Goal: Task Accomplishment & Management: Manage account settings

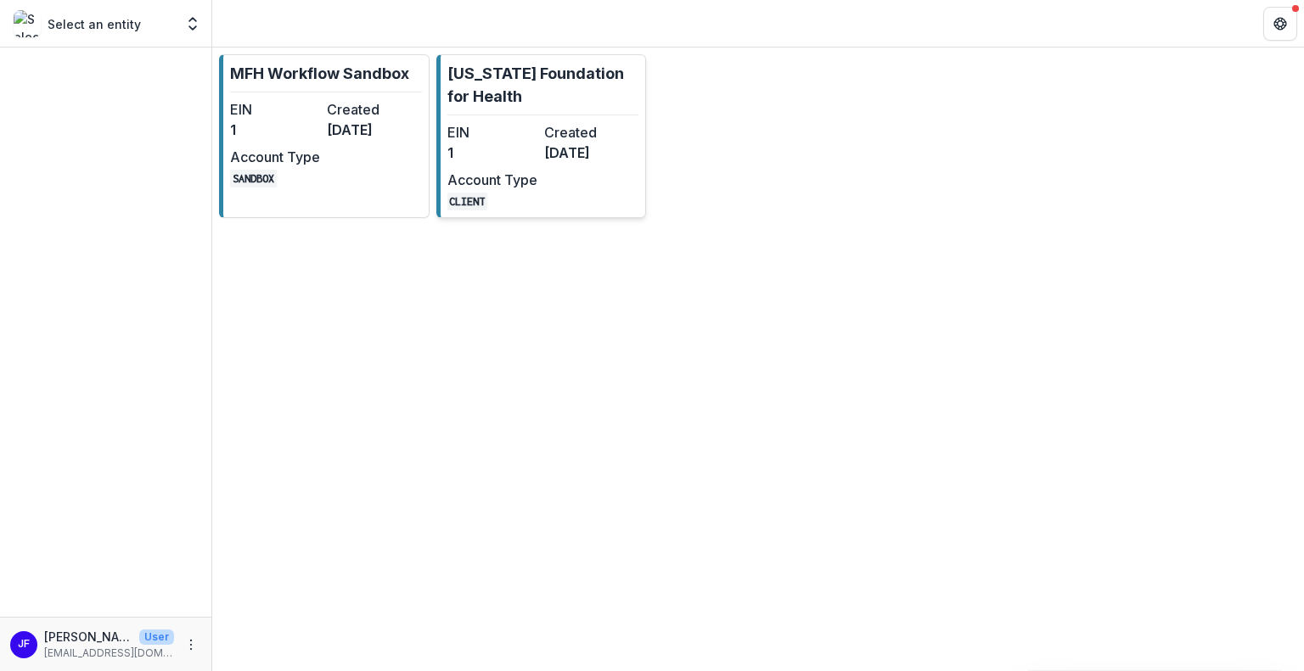
click at [550, 174] on div "EIN 1 Created [DATE] Account Type CLIENT" at bounding box center [540, 166] width 187 height 88
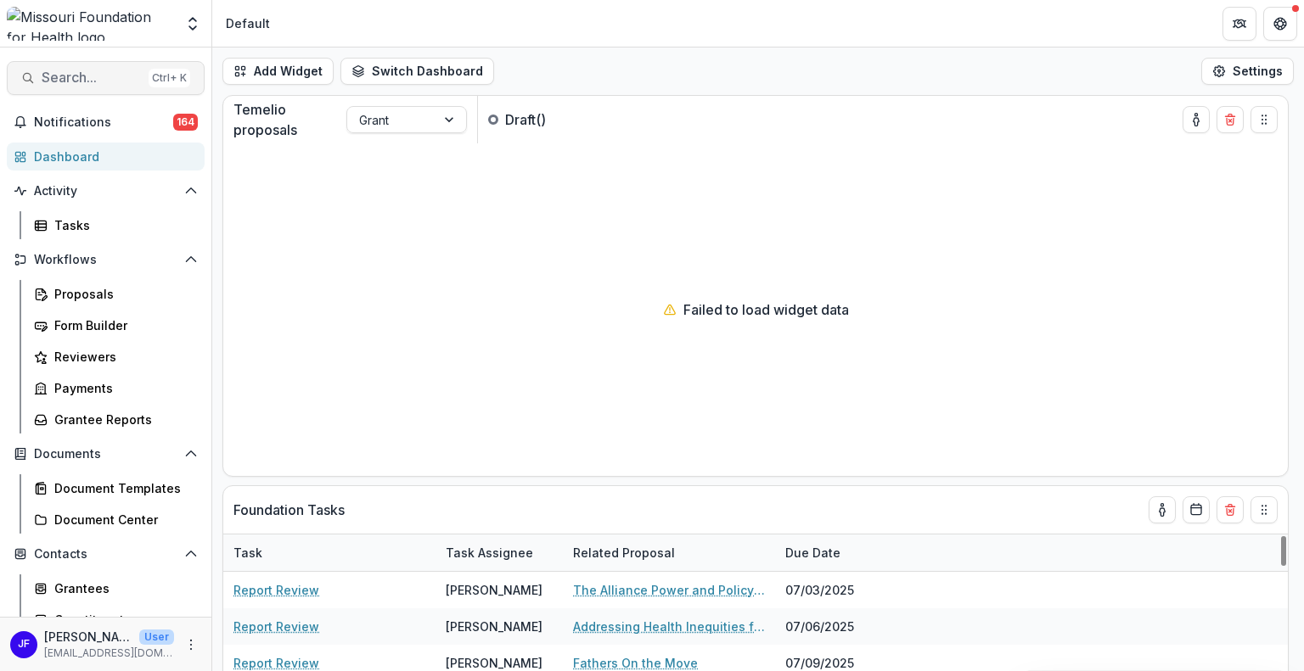
click at [73, 84] on span "Search..." at bounding box center [92, 78] width 100 height 16
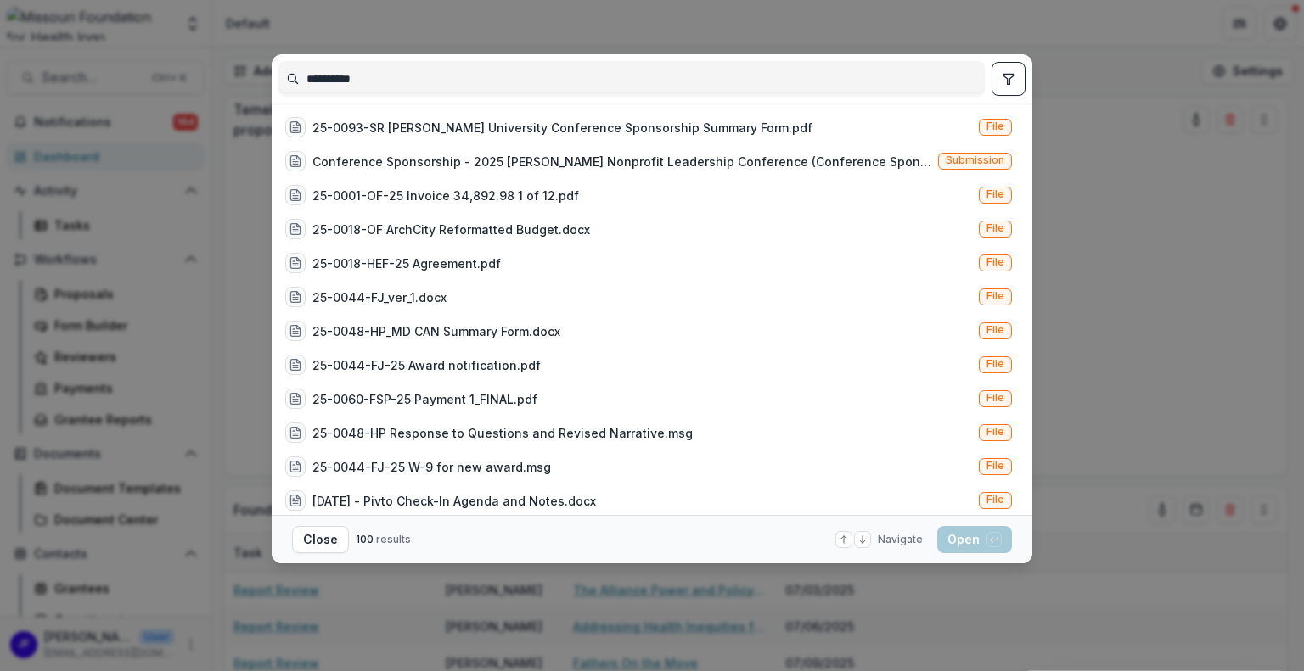
type input "**********"
click at [1006, 72] on icon "toggle filters" at bounding box center [1008, 79] width 14 height 14
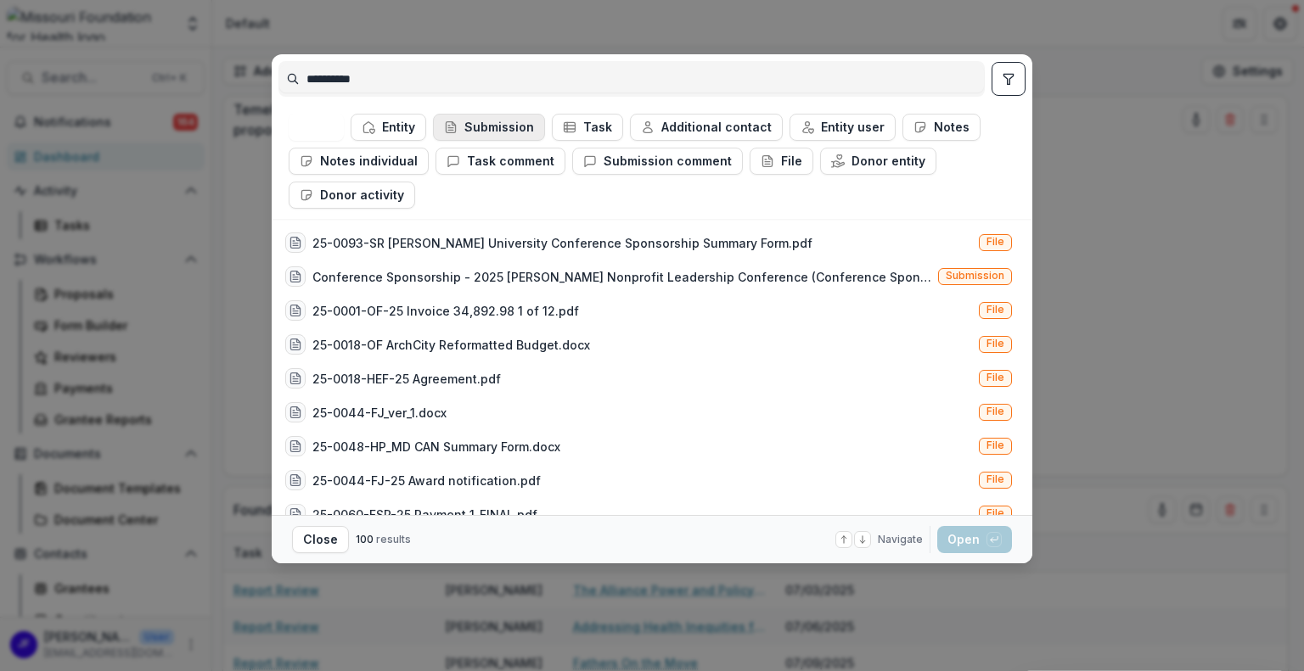
click at [492, 116] on button "Submission" at bounding box center [489, 127] width 112 height 27
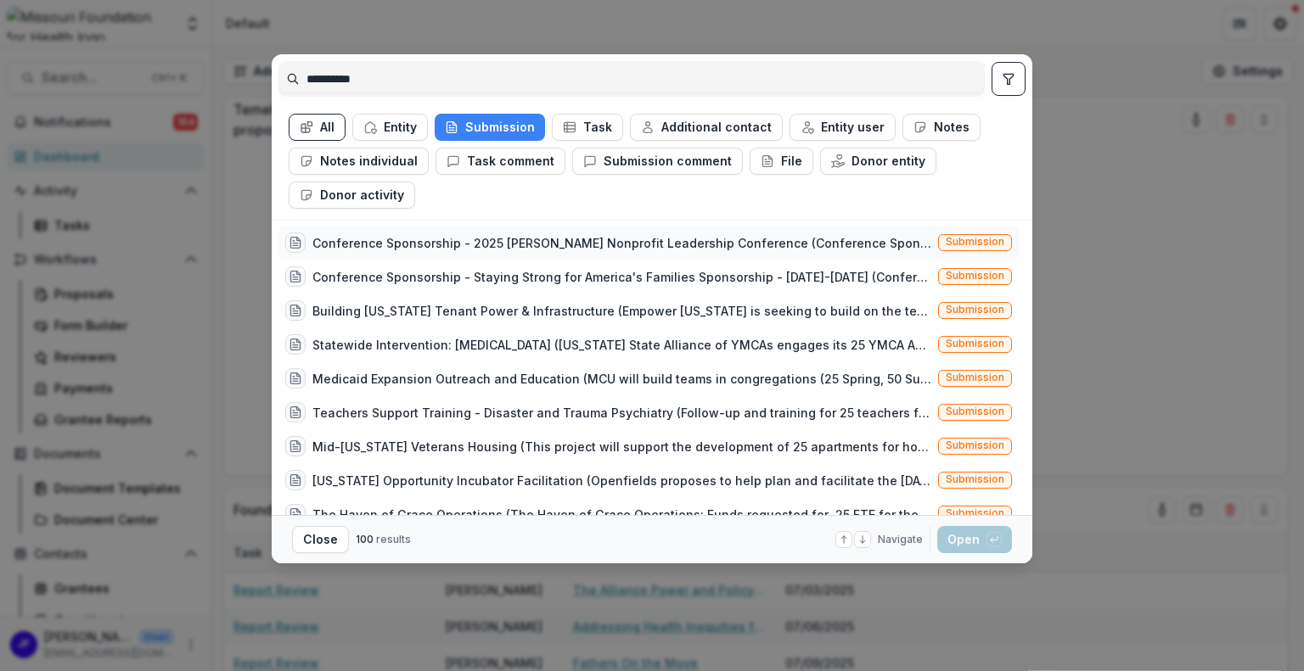
click at [563, 235] on div "Conference Sponsorship - 2025 [PERSON_NAME] Nonprofit Leadership Conference (Co…" at bounding box center [621, 243] width 619 height 18
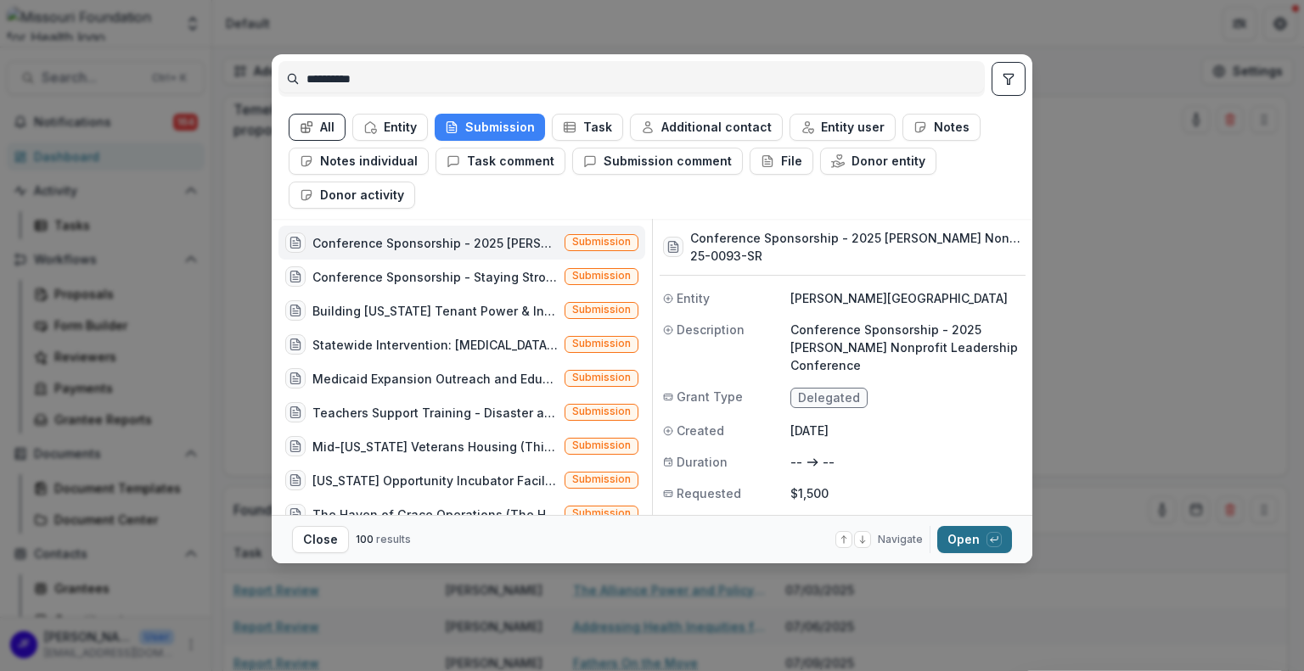
click at [951, 535] on button "Open with enter key" at bounding box center [974, 539] width 75 height 27
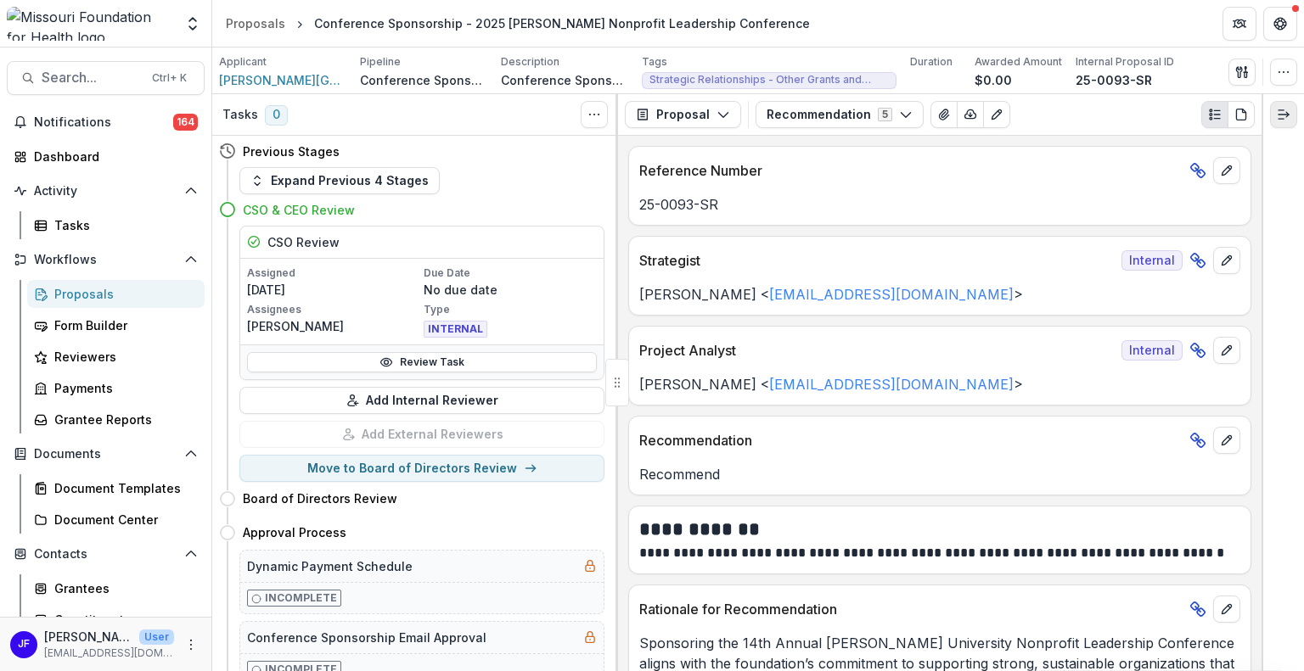
click at [1285, 121] on button "Expand right" at bounding box center [1283, 114] width 27 height 27
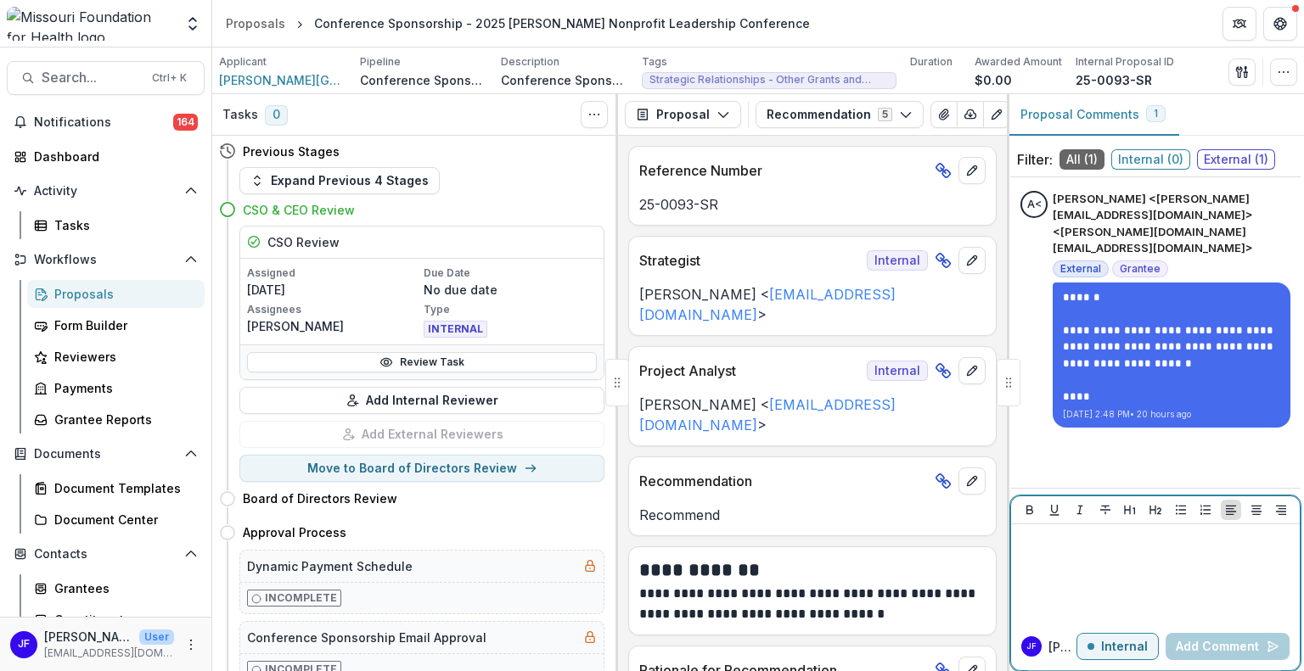
click at [1051, 551] on div at bounding box center [1155, 573] width 275 height 85
click at [1121, 644] on p "Internal" at bounding box center [1124, 647] width 47 height 14
click at [1102, 552] on div at bounding box center [1155, 573] width 275 height 85
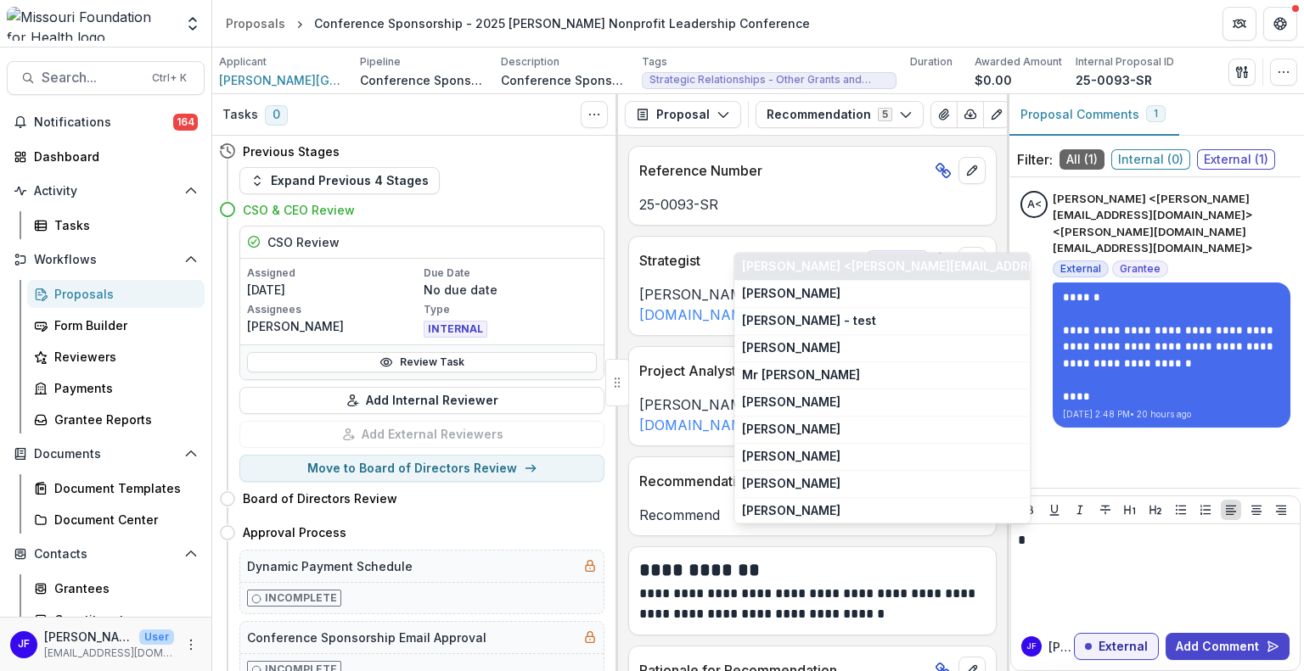
click at [920, 267] on button "[PERSON_NAME] <[PERSON_NAME][EMAIL_ADDRESS][DOMAIN_NAME]> <[PERSON_NAME][DOMAIN…" at bounding box center [881, 266] width 295 height 27
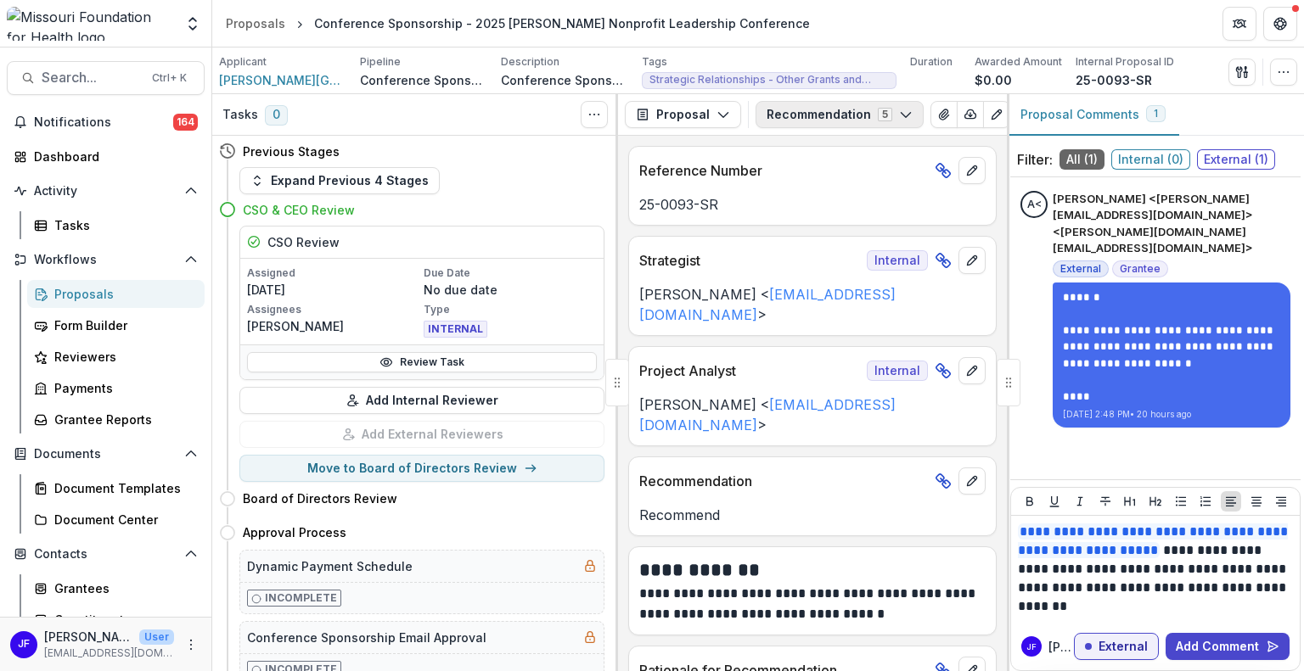
click at [776, 111] on button "Recommendation 5" at bounding box center [839, 114] width 168 height 27
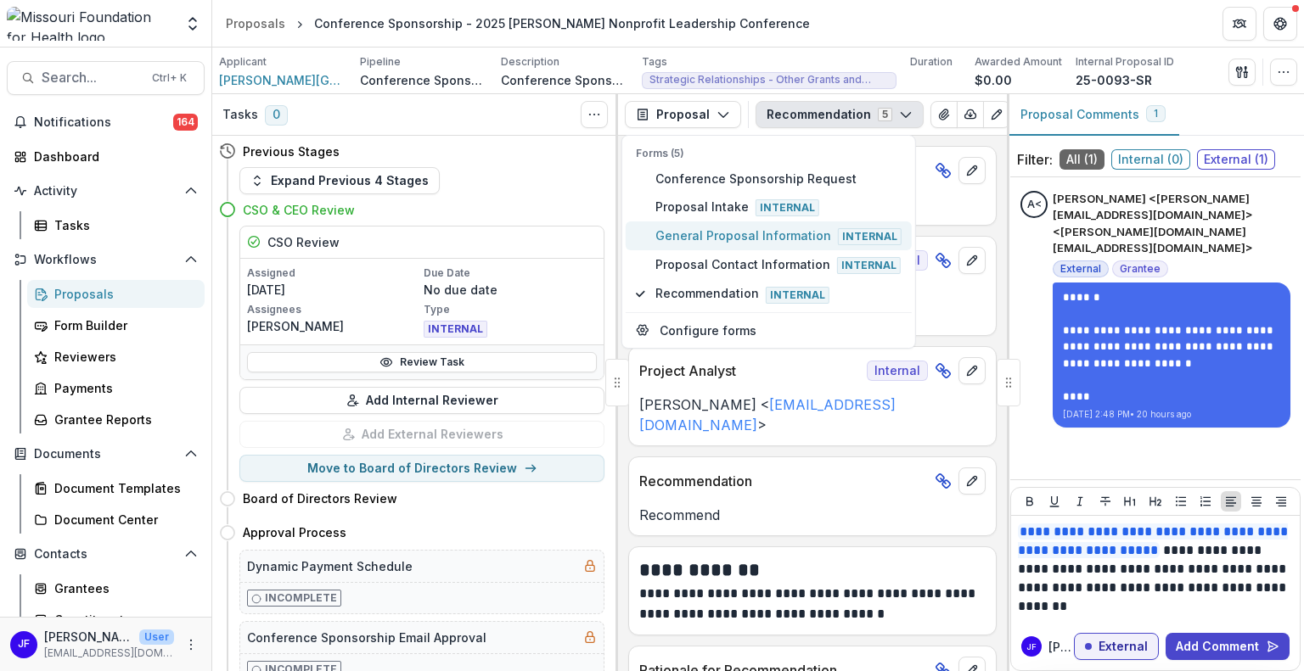
click at [707, 224] on button "General Proposal Information Internal" at bounding box center [768, 235] width 286 height 29
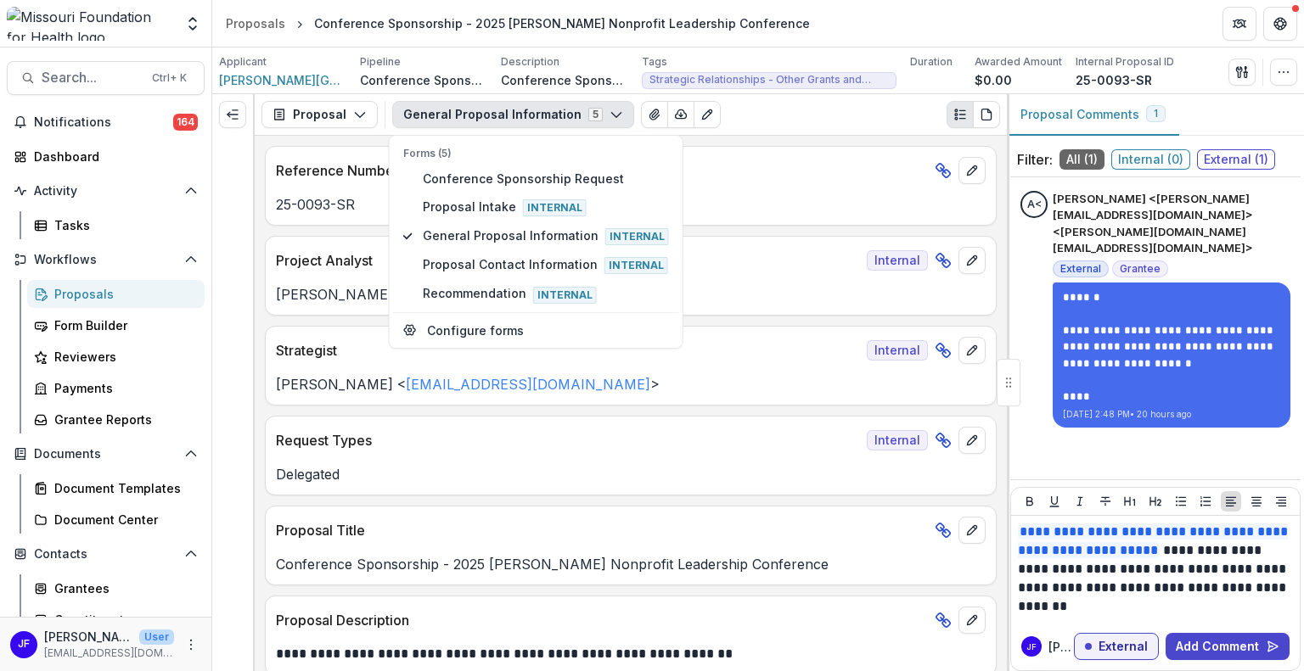
click at [609, 111] on icon "button" at bounding box center [616, 115] width 14 height 14
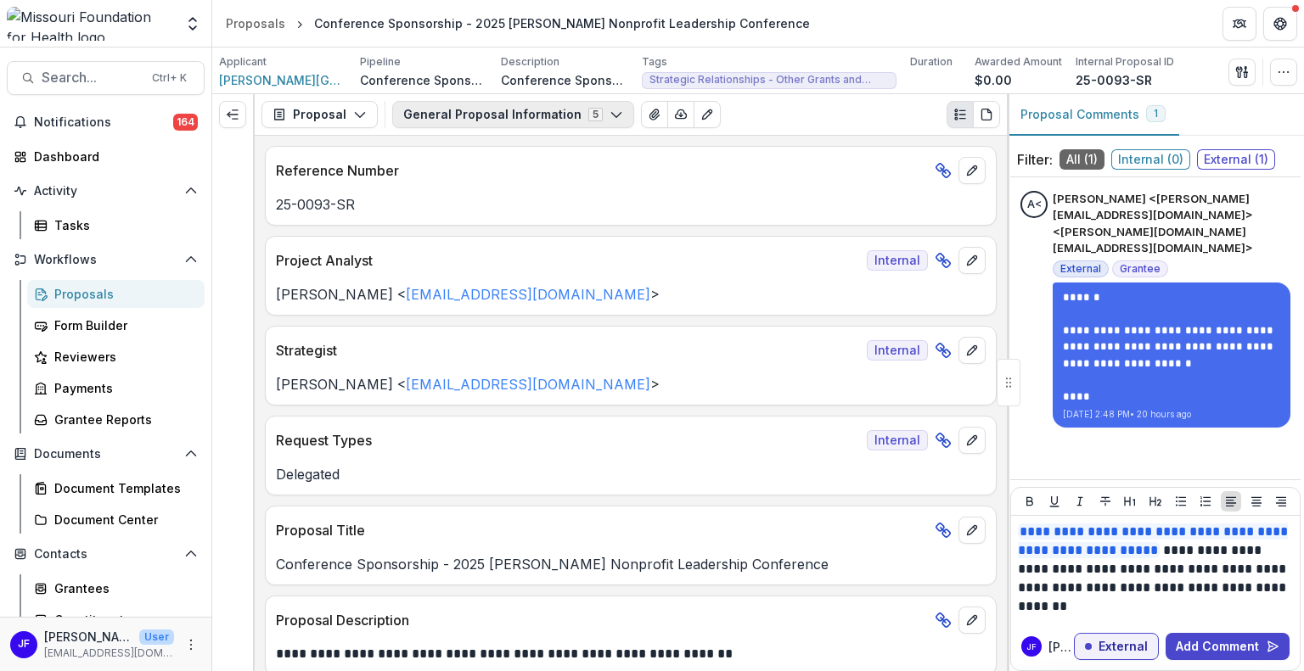
click at [609, 111] on icon "button" at bounding box center [616, 115] width 14 height 14
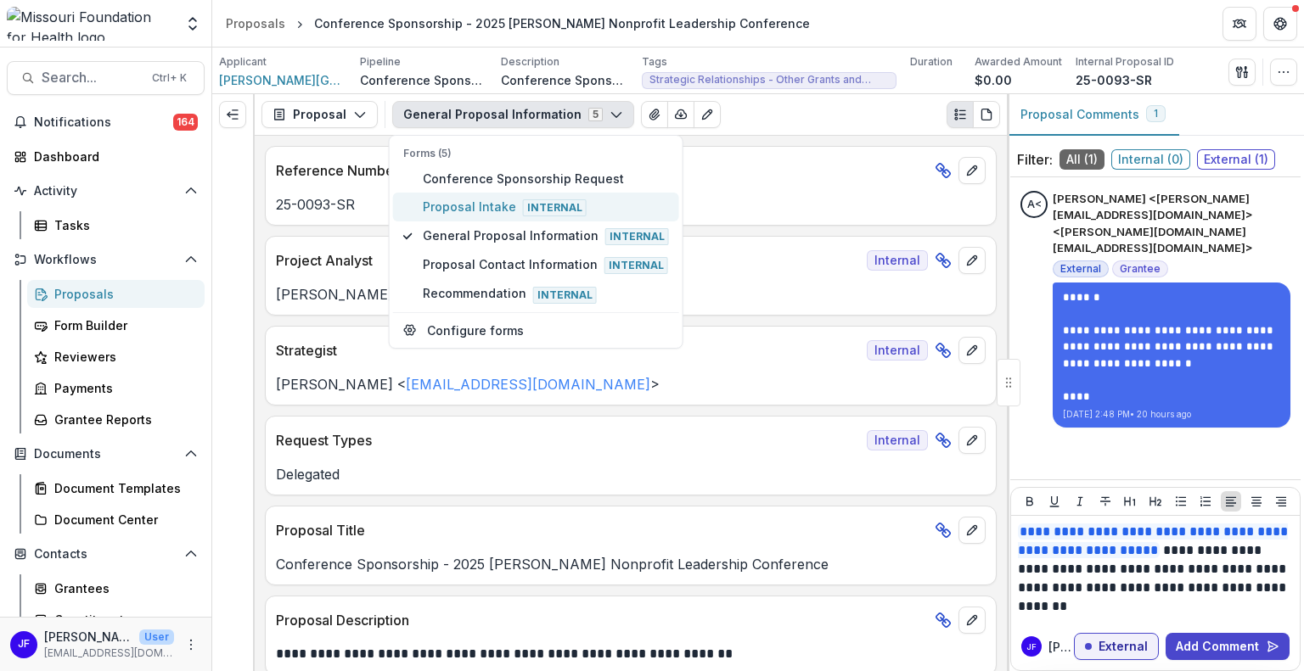
click at [484, 211] on span "Proposal Intake Internal" at bounding box center [546, 207] width 246 height 19
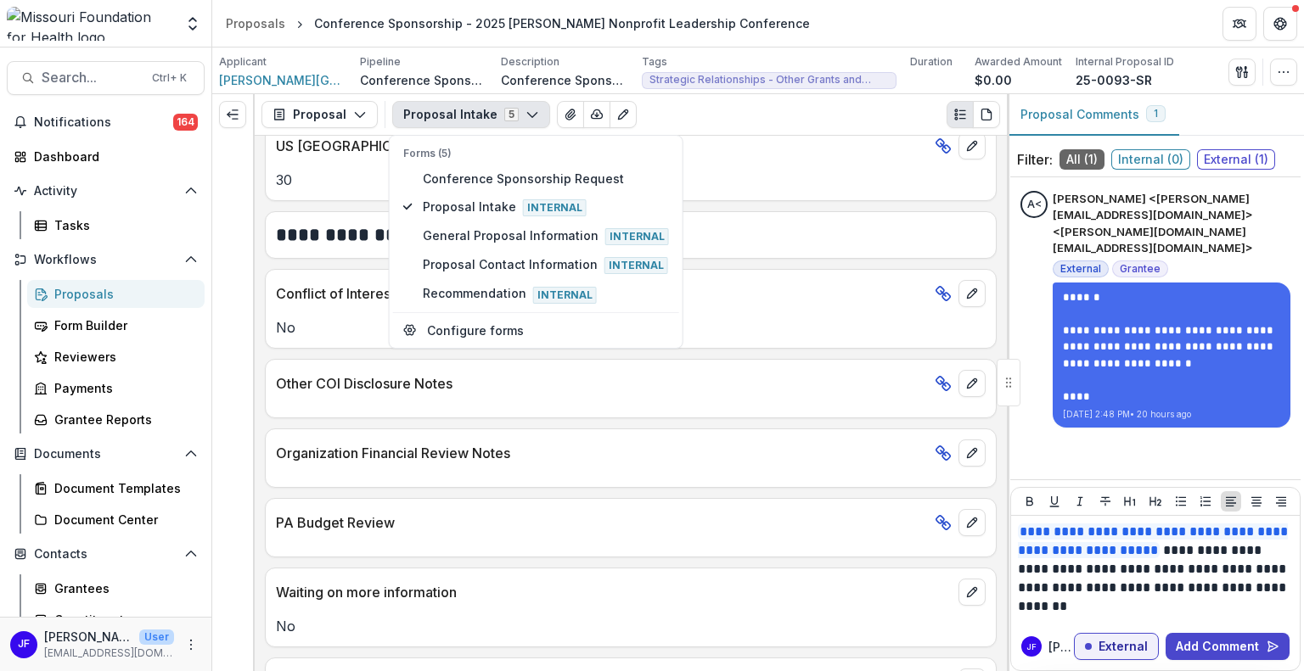
scroll to position [3434, 0]
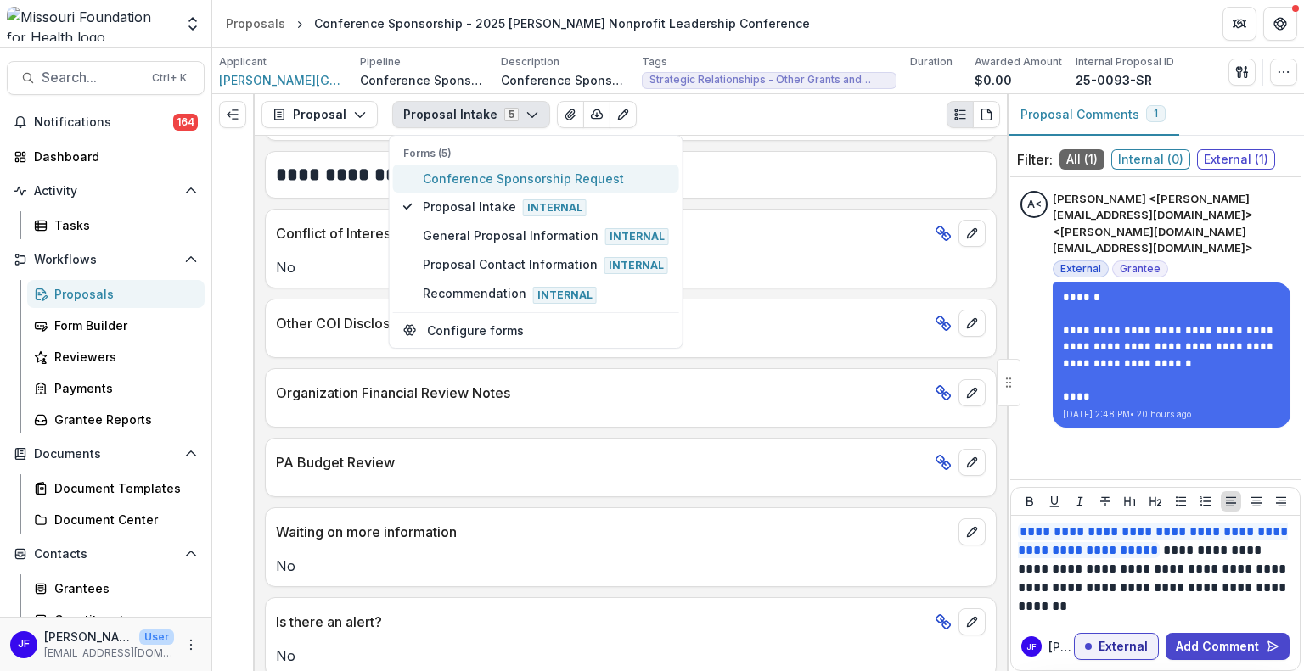
click at [479, 176] on span "Conference Sponsorship Request" at bounding box center [546, 179] width 246 height 18
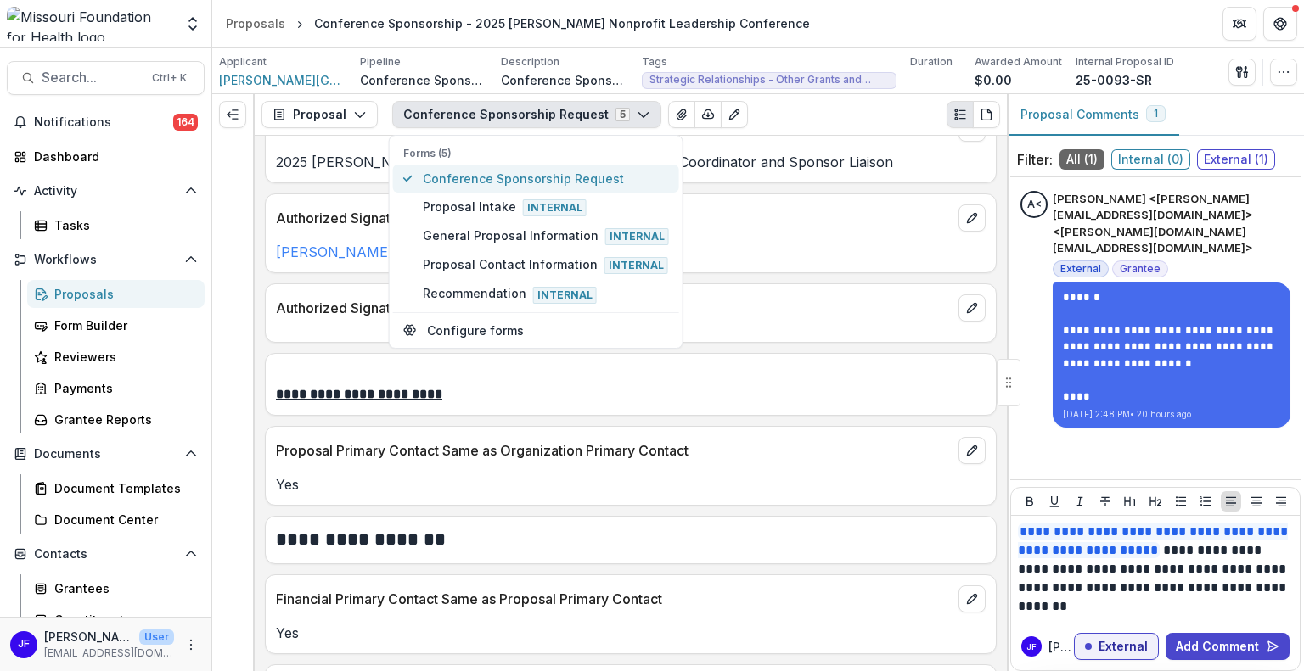
scroll to position [3603, 0]
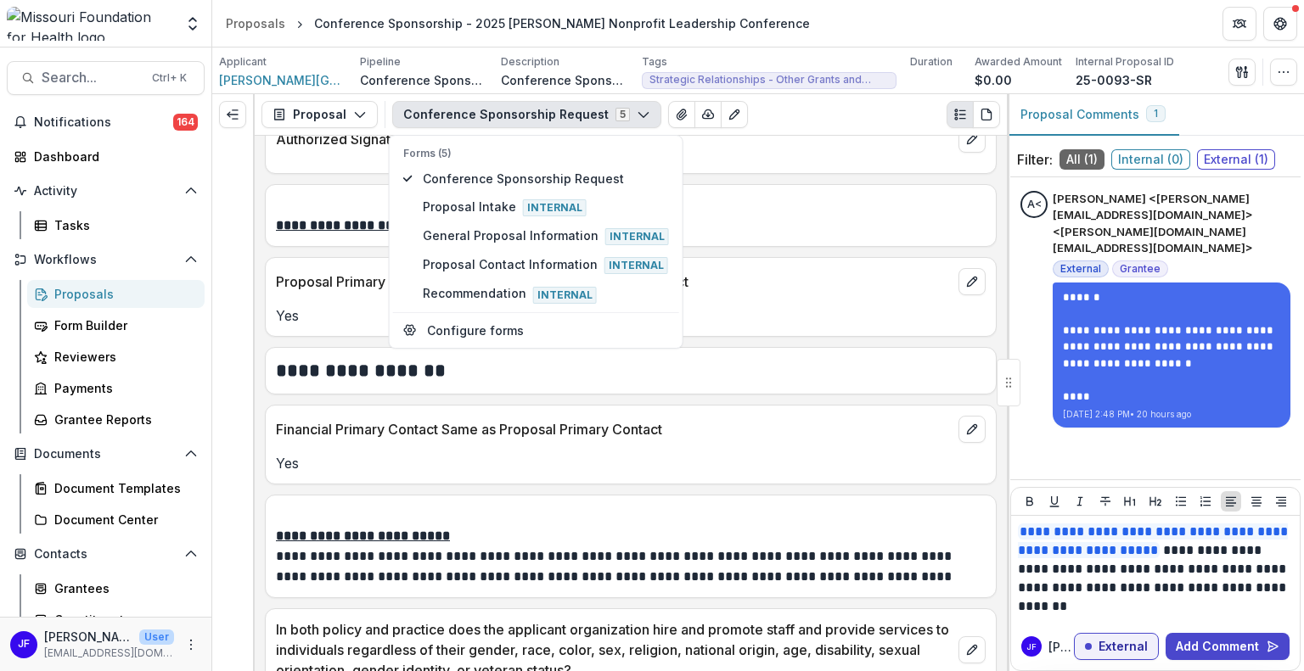
click at [786, 358] on h2 "**********" at bounding box center [628, 371] width 705 height 26
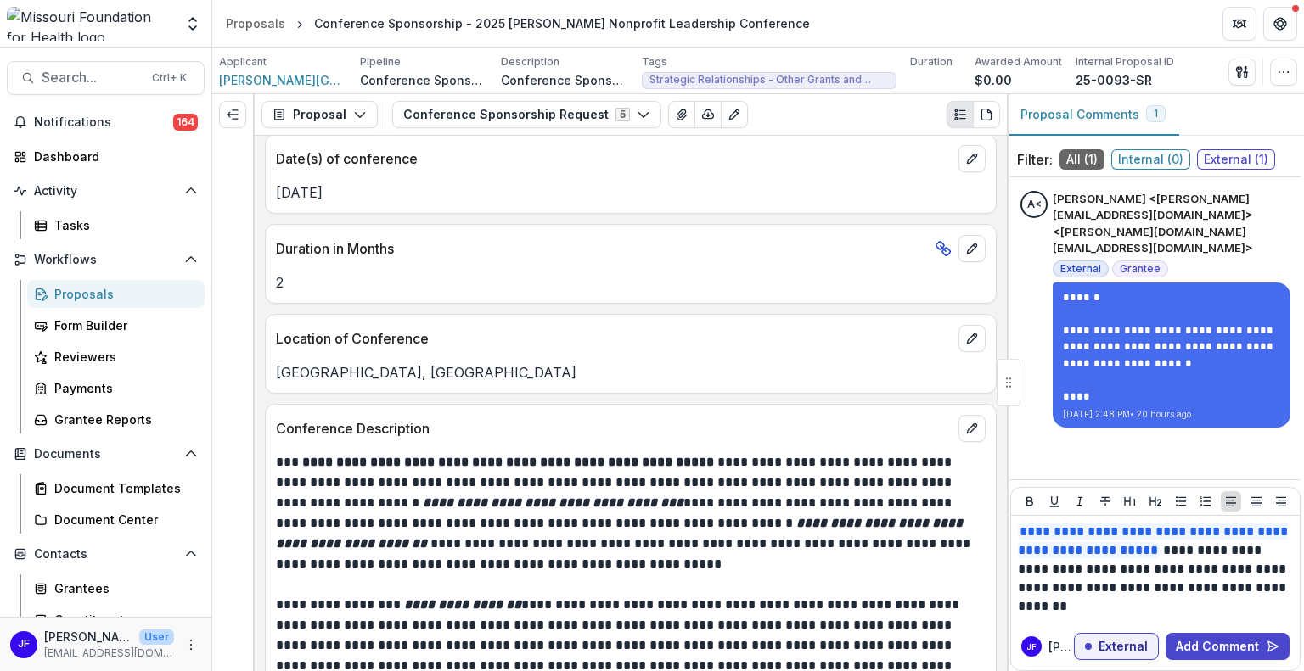
scroll to position [4791, 0]
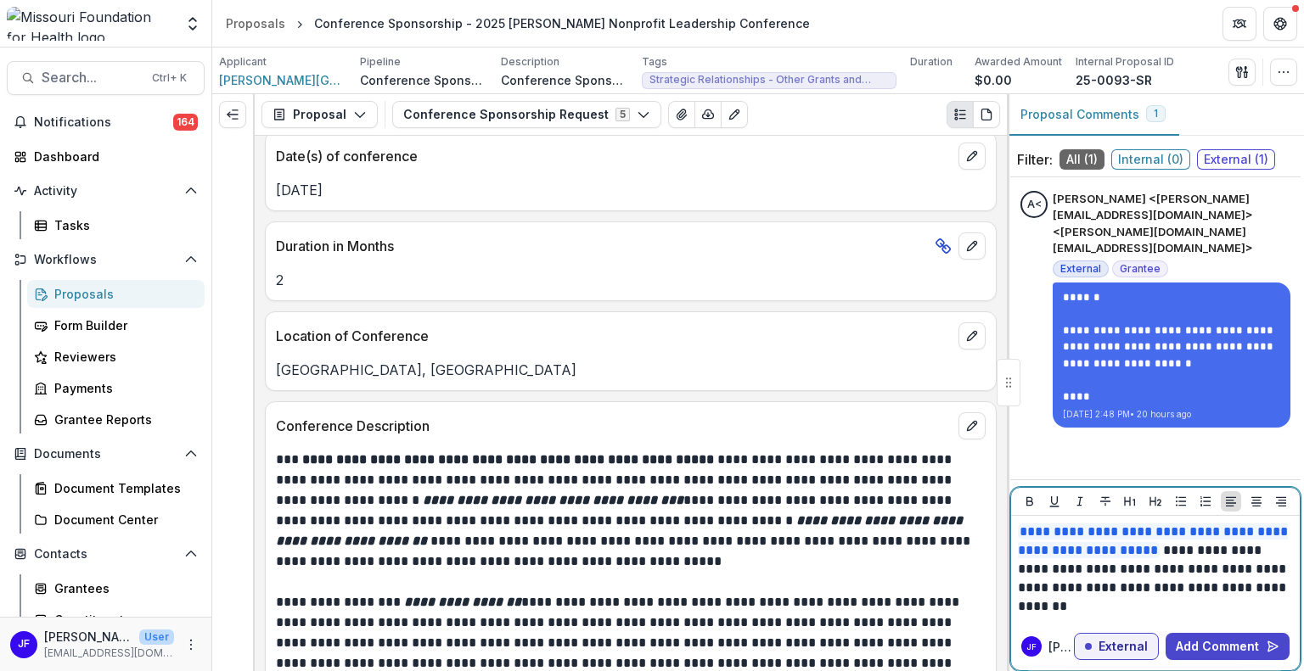
click at [1219, 610] on p "**********" at bounding box center [1155, 569] width 275 height 93
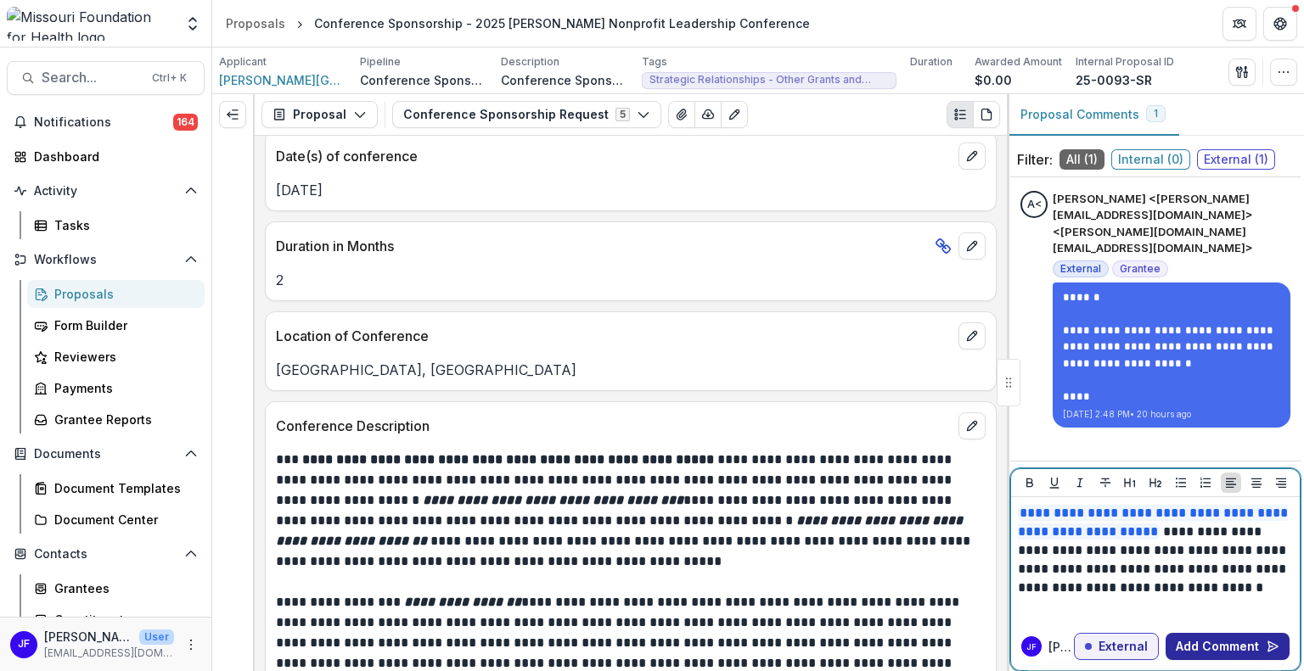
click at [1218, 651] on button "Add Comment" at bounding box center [1227, 646] width 124 height 27
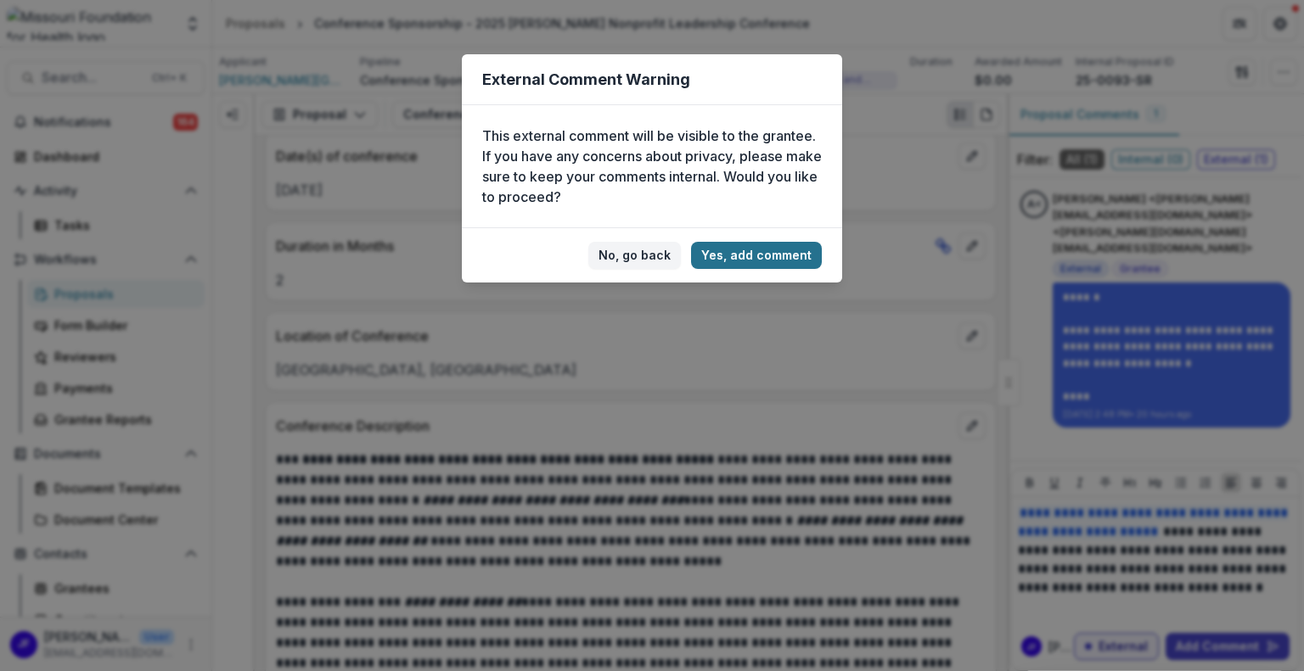
click at [742, 257] on button "Yes, add comment" at bounding box center [756, 255] width 131 height 27
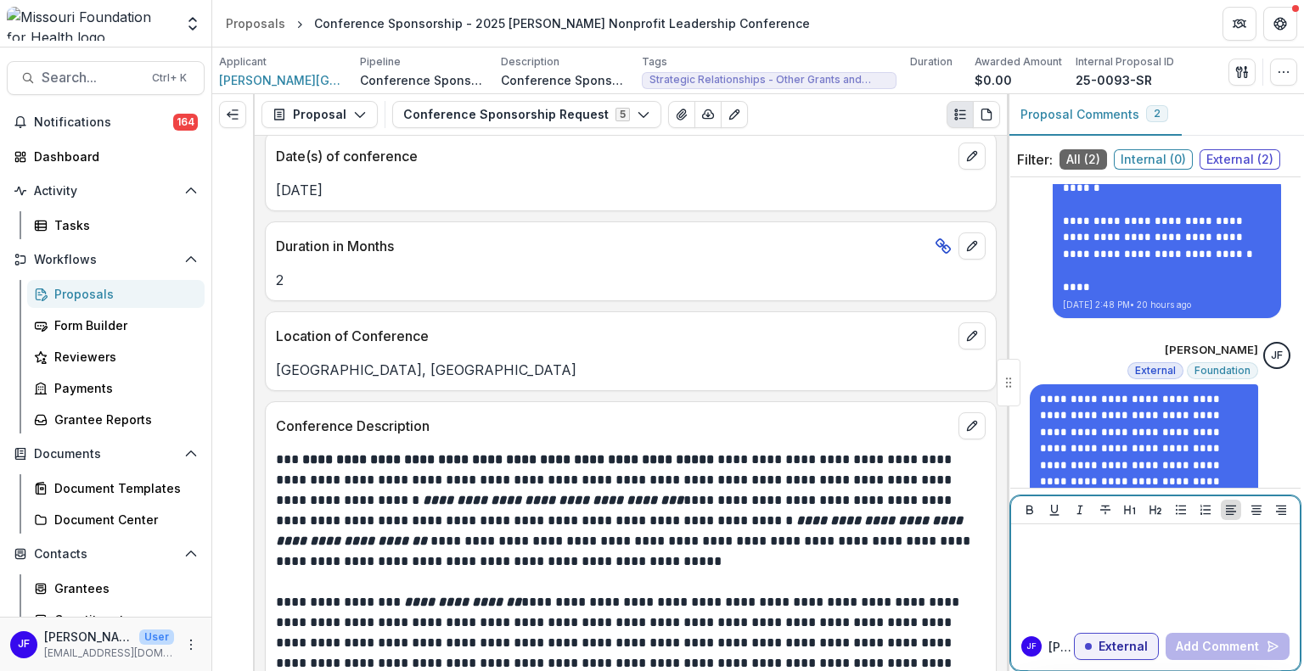
scroll to position [126, 0]
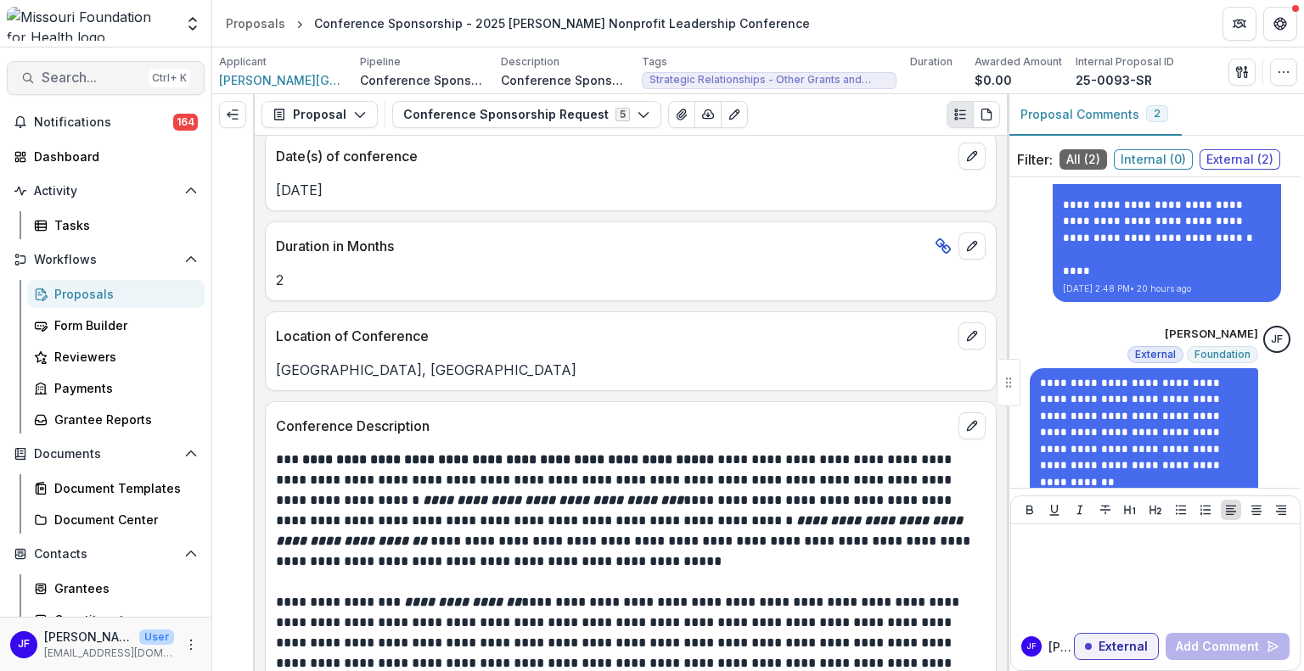
click at [61, 70] on span "Search..." at bounding box center [92, 78] width 100 height 16
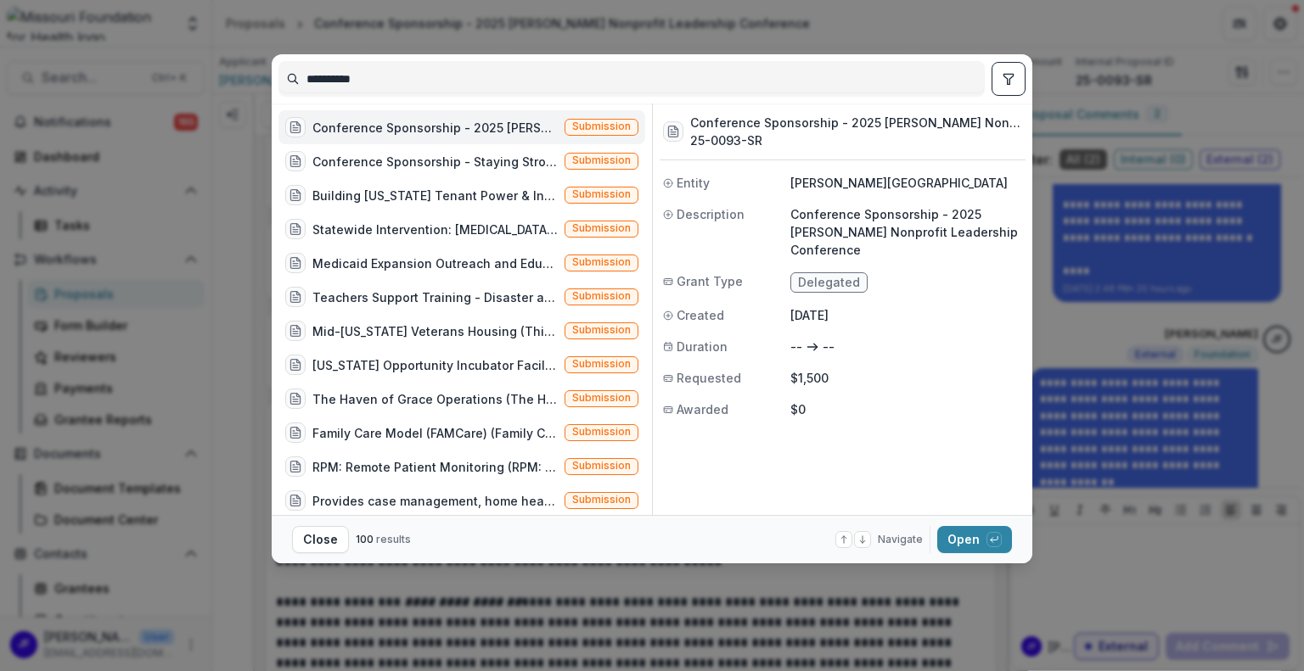
drag, startPoint x: 387, startPoint y: 75, endPoint x: 248, endPoint y: 67, distance: 139.4
click at [248, 67] on div "**********" at bounding box center [652, 335] width 1304 height 671
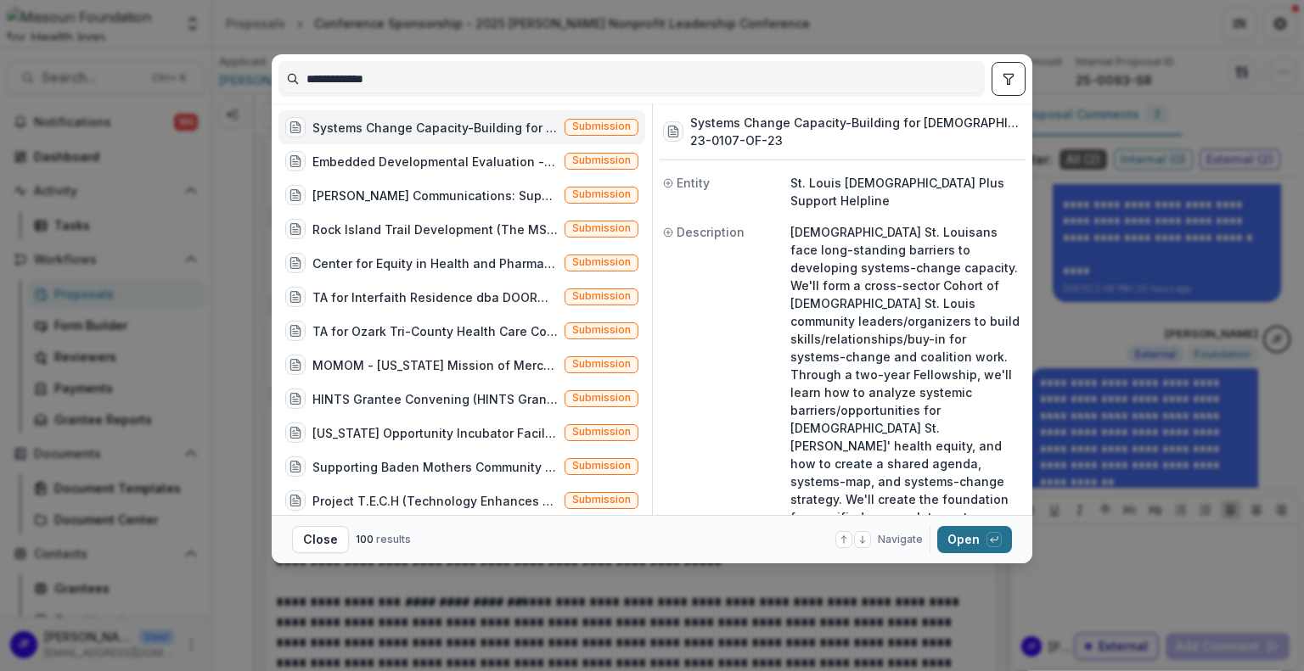
type input "**********"
click at [968, 535] on button "Open with enter key" at bounding box center [974, 539] width 75 height 27
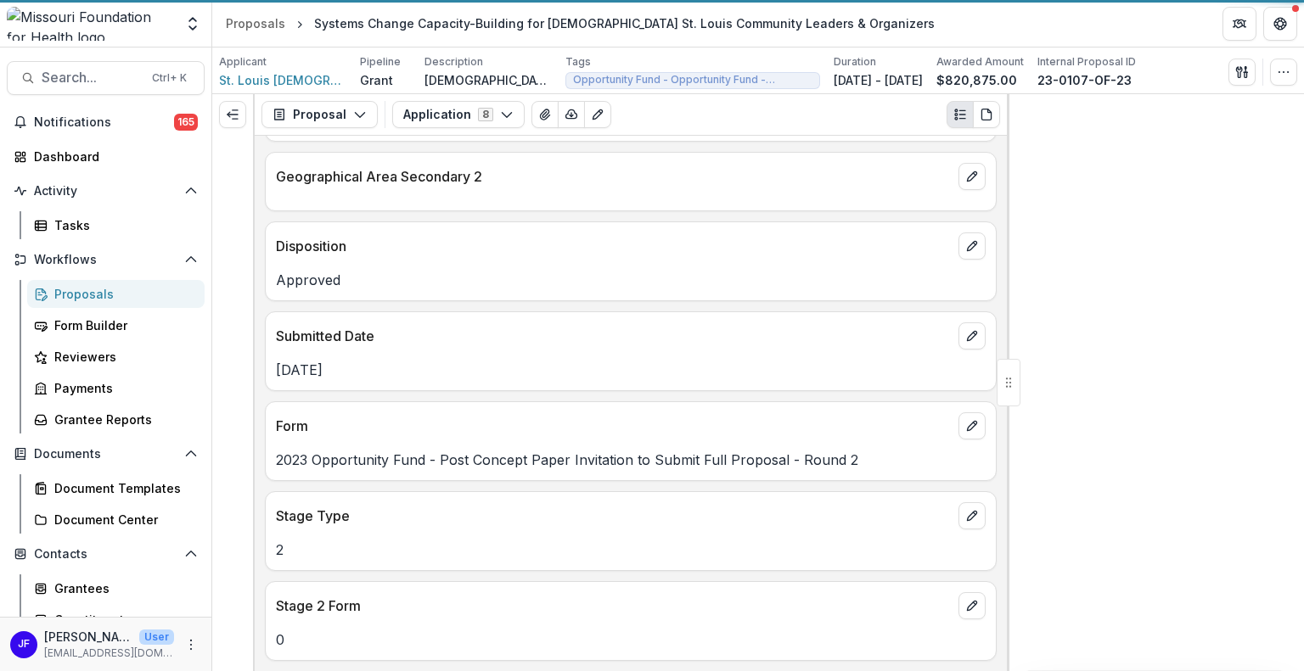
scroll to position [2722, 0]
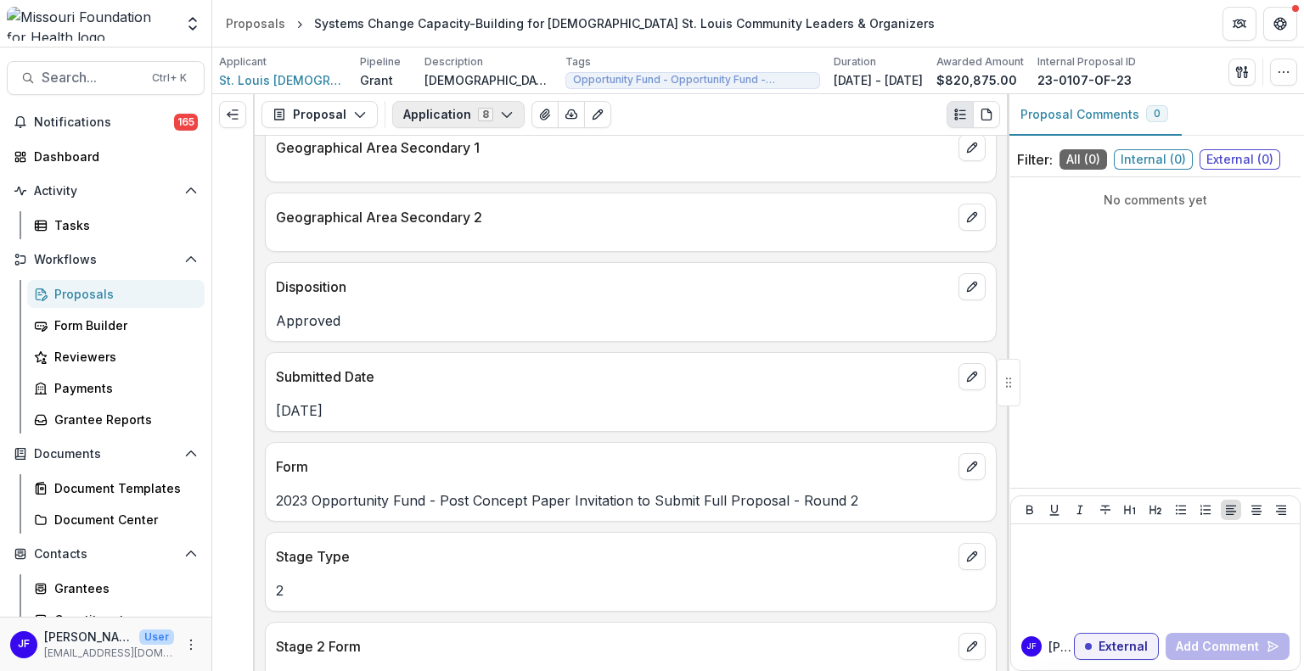
click at [412, 110] on button "Application 8" at bounding box center [458, 114] width 132 height 27
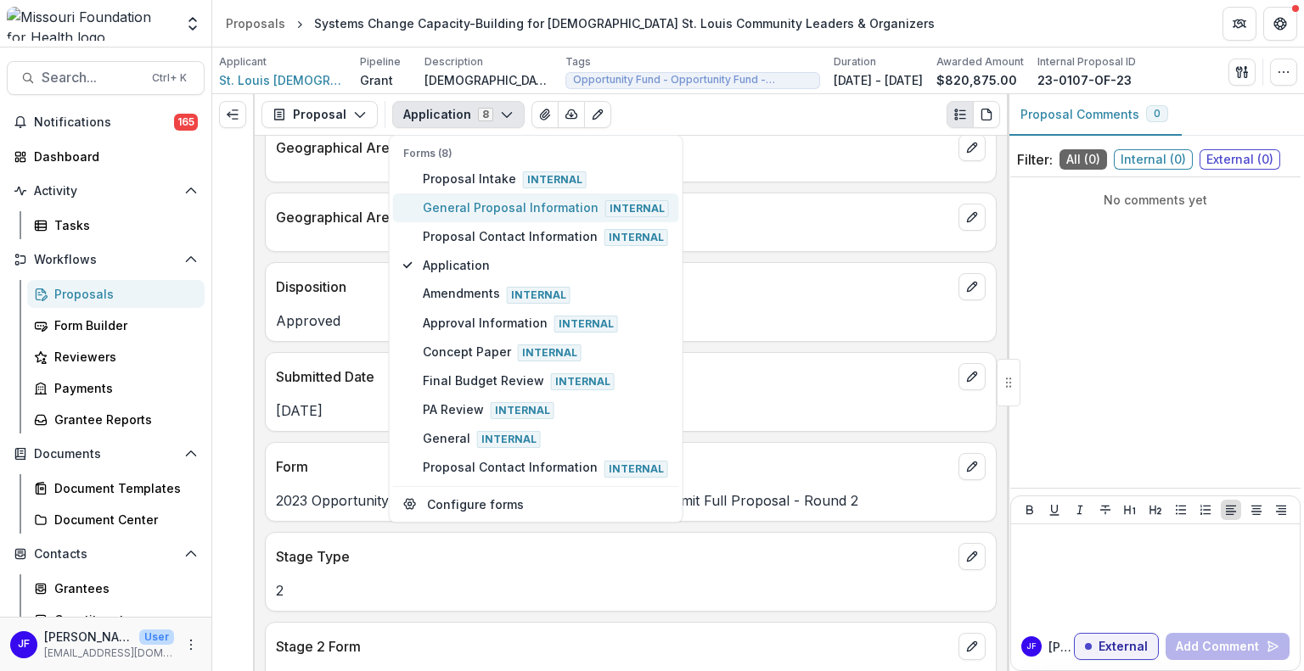
click at [417, 197] on button "General Proposal Information Internal" at bounding box center [536, 207] width 286 height 29
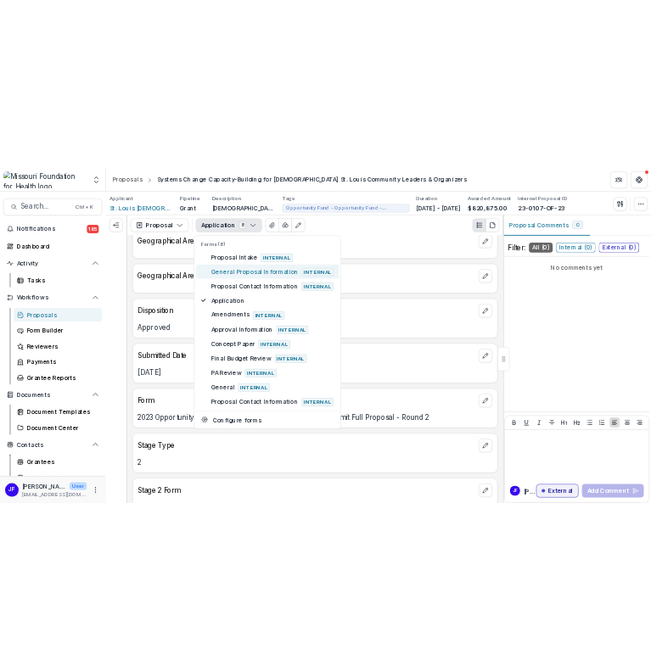
scroll to position [190, 0]
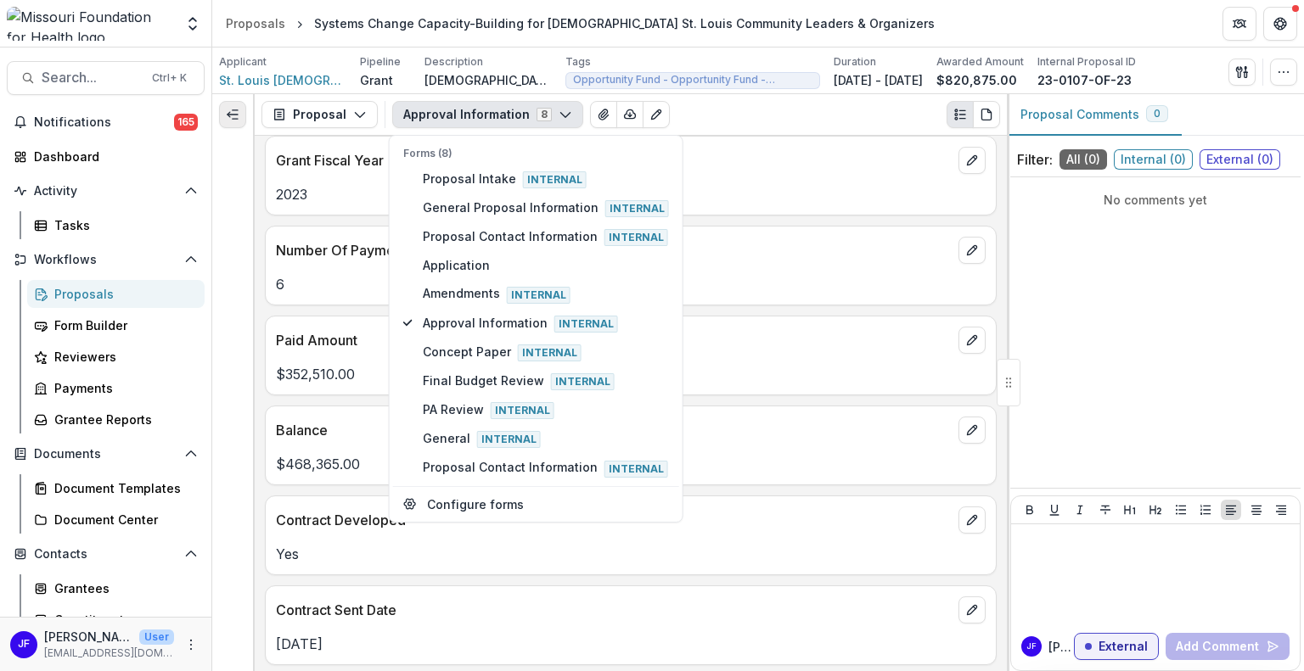
click at [235, 111] on icon "Expand left" at bounding box center [233, 115] width 14 height 14
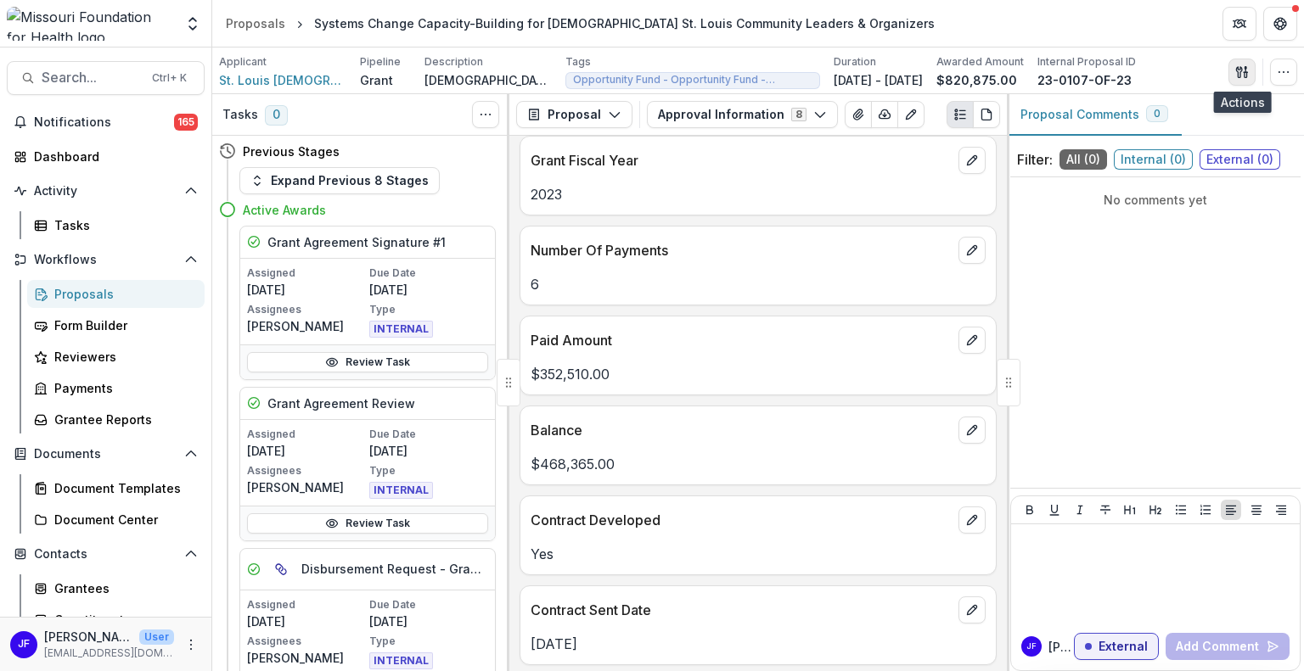
click at [1244, 70] on icon "button" at bounding box center [1242, 72] width 14 height 14
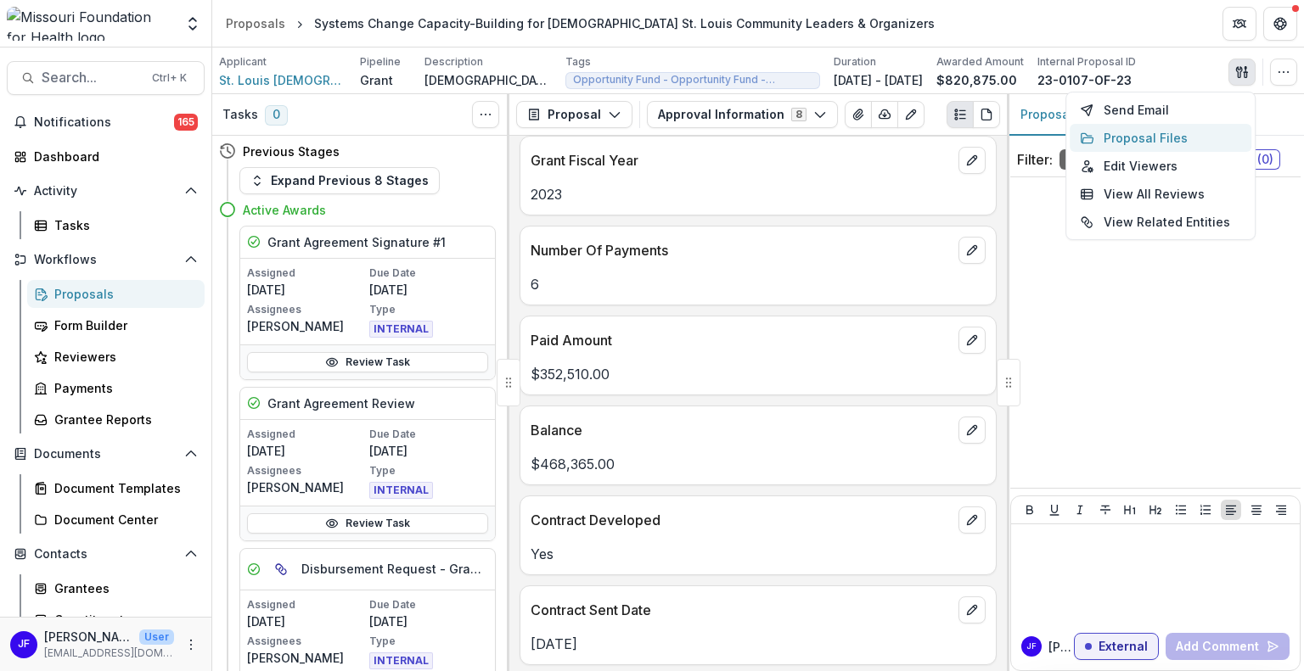
click at [1130, 135] on button "Proposal Files" at bounding box center [1160, 138] width 182 height 28
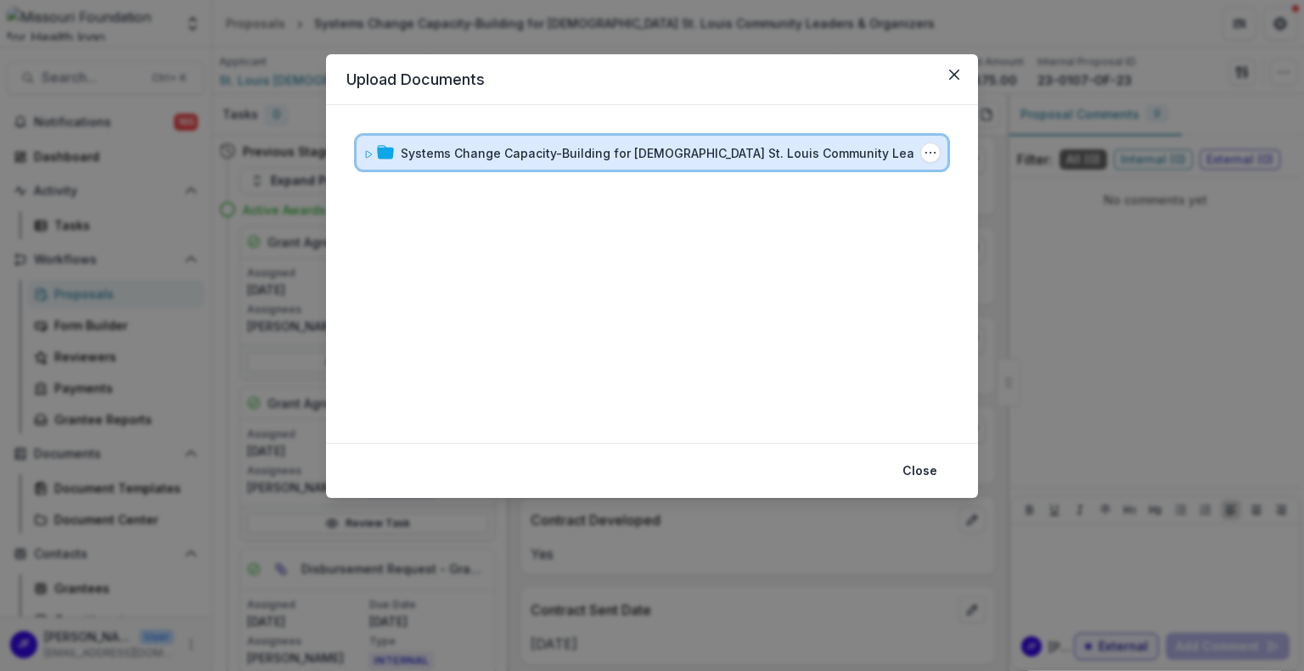
click at [368, 152] on icon at bounding box center [368, 154] width 10 height 10
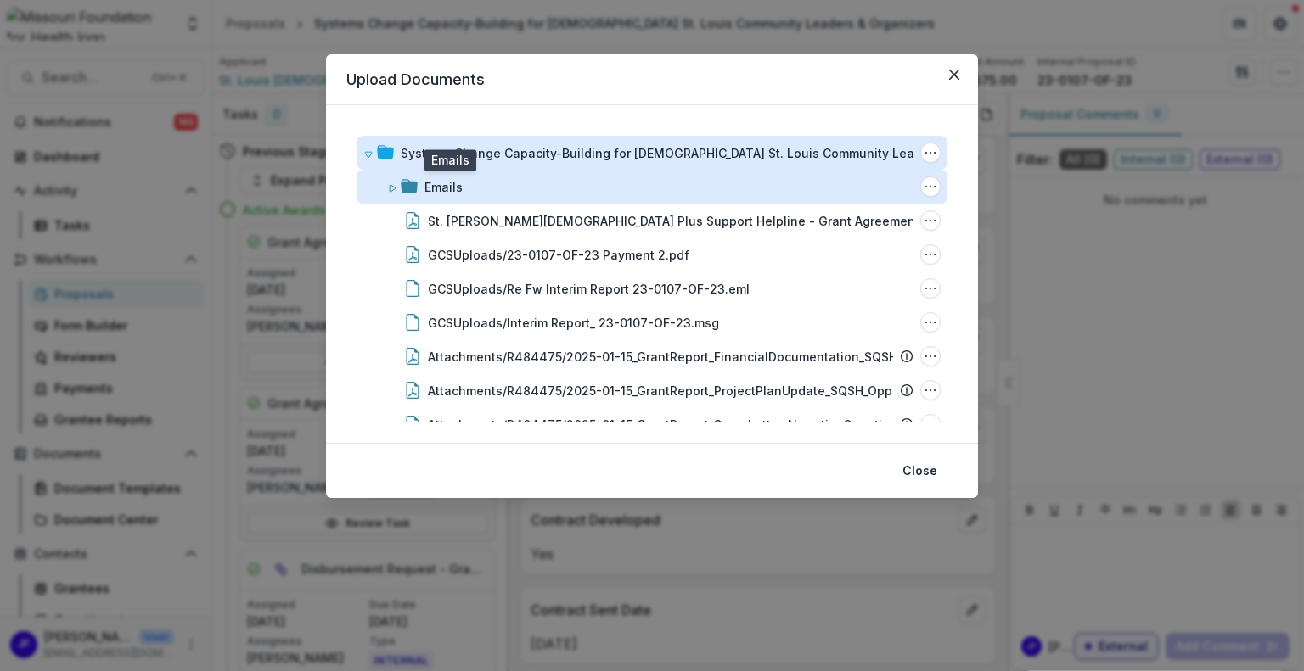
click at [442, 183] on div "Emails" at bounding box center [443, 187] width 38 height 18
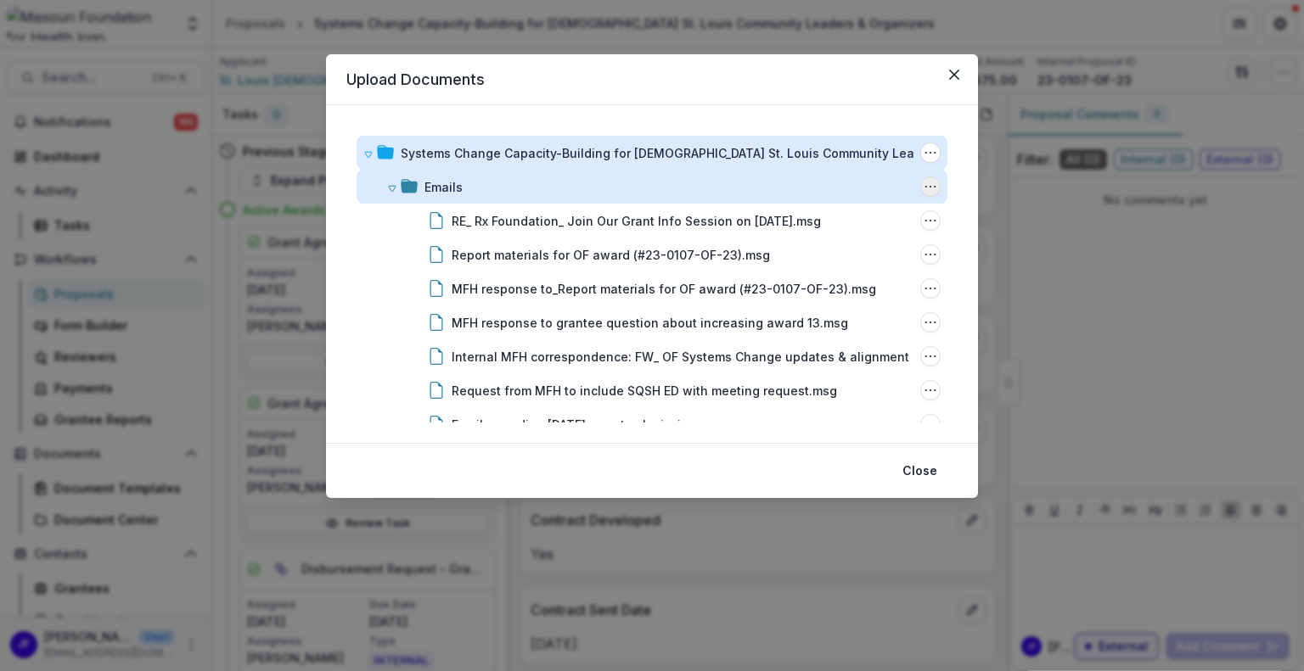
click at [926, 188] on icon "Emails Options" at bounding box center [930, 187] width 14 height 14
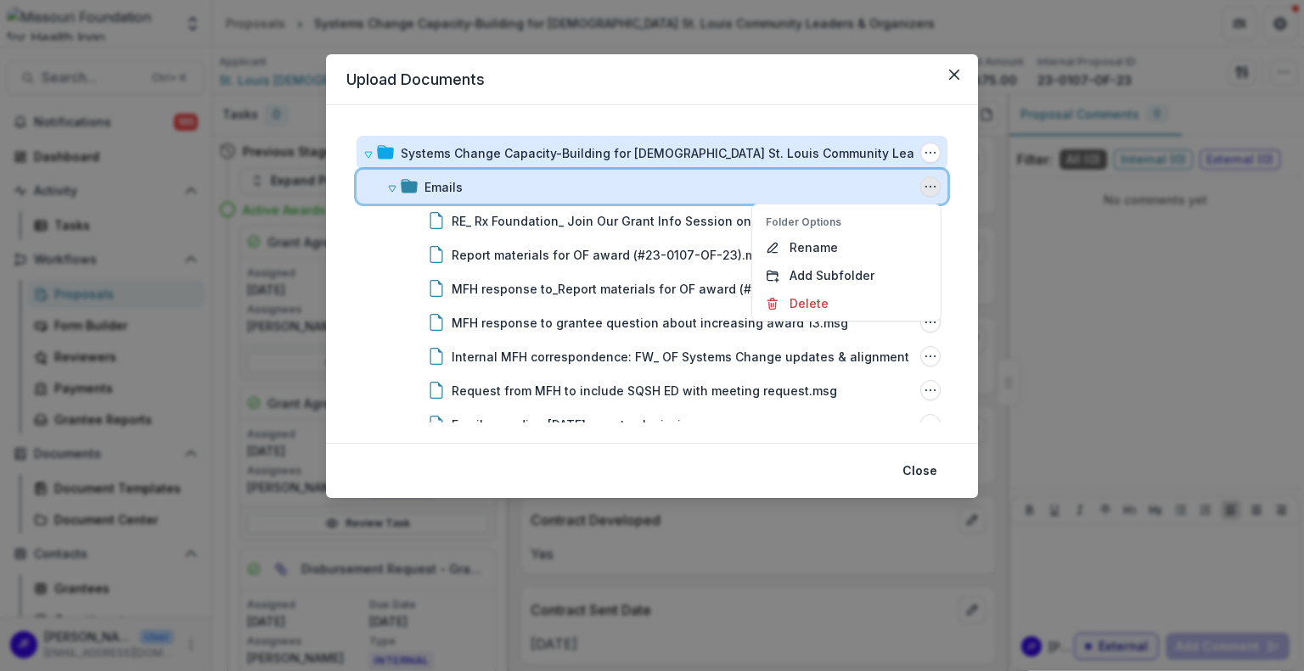
click at [505, 186] on div "Emails" at bounding box center [668, 187] width 489 height 18
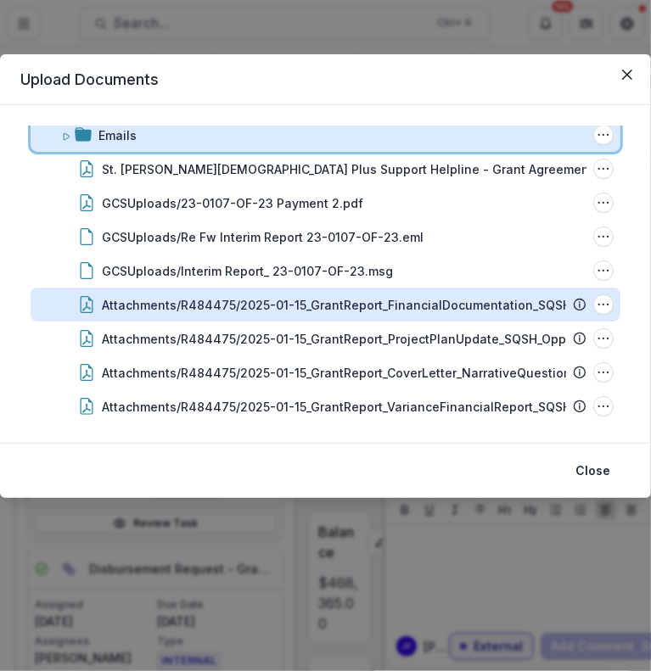
scroll to position [0, 0]
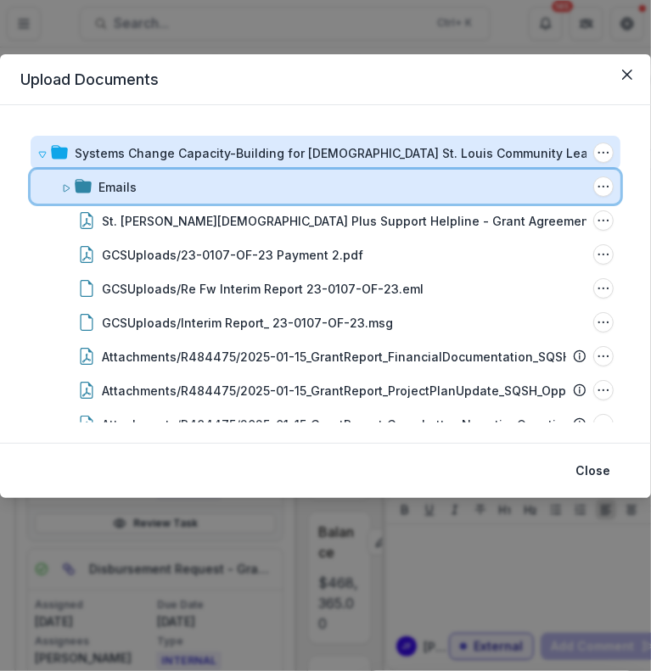
click at [64, 189] on icon at bounding box center [66, 188] width 10 height 10
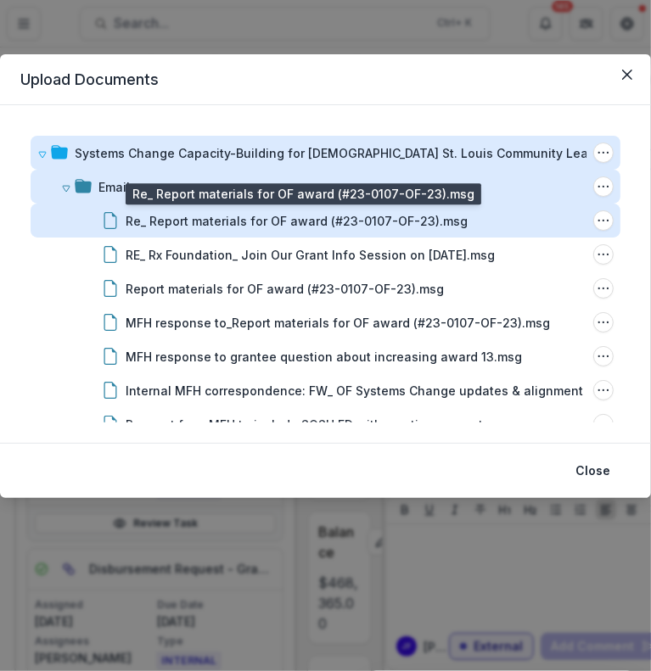
click at [414, 216] on div "Re_ Report materials for OF award (#23-0107-OF-23).msg" at bounding box center [297, 221] width 342 height 18
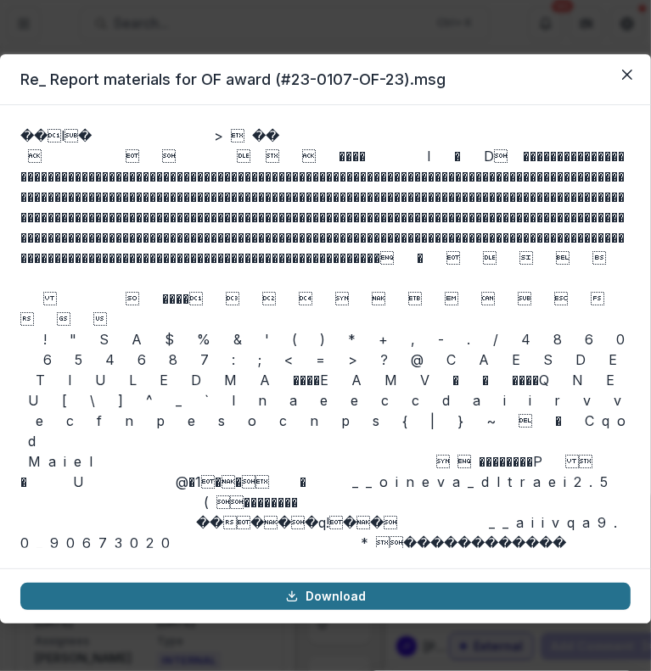
click at [344, 597] on link "Download" at bounding box center [325, 596] width 610 height 27
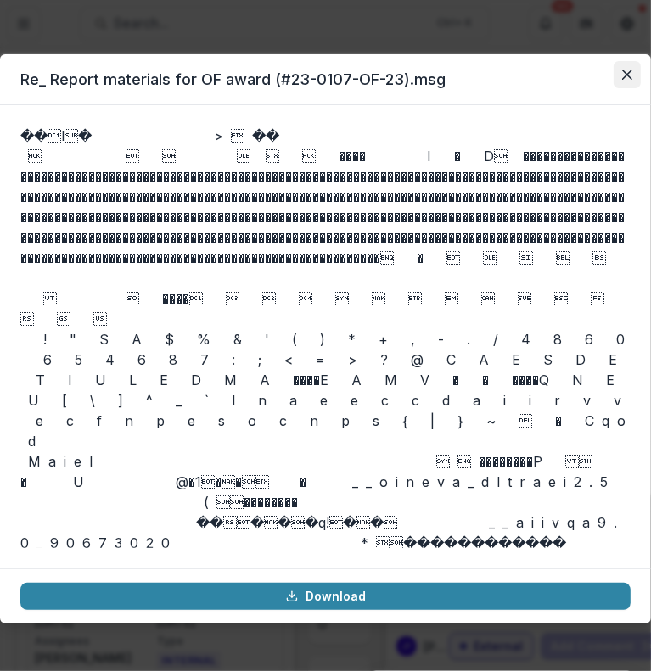
click at [625, 68] on button "Close" at bounding box center [627, 74] width 27 height 27
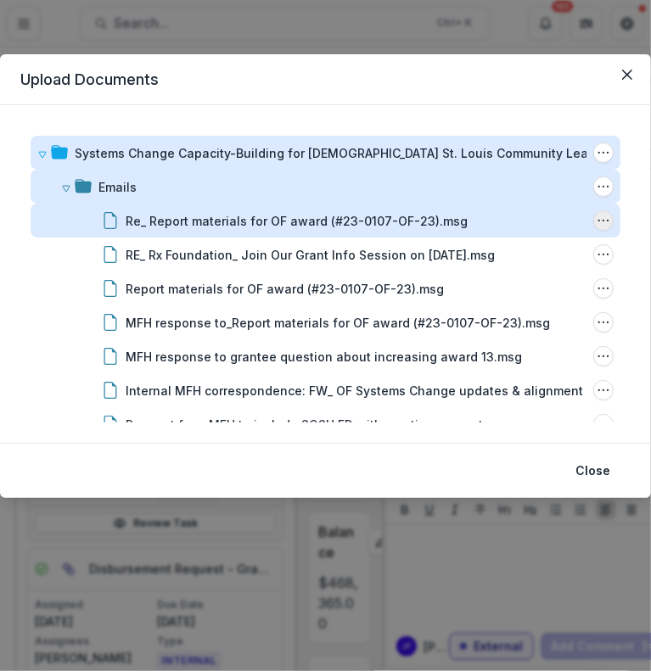
click at [604, 221] on icon "Re_ Report materials for OF award (#23-0107-OF-23).msg Options" at bounding box center [604, 221] width 14 height 14
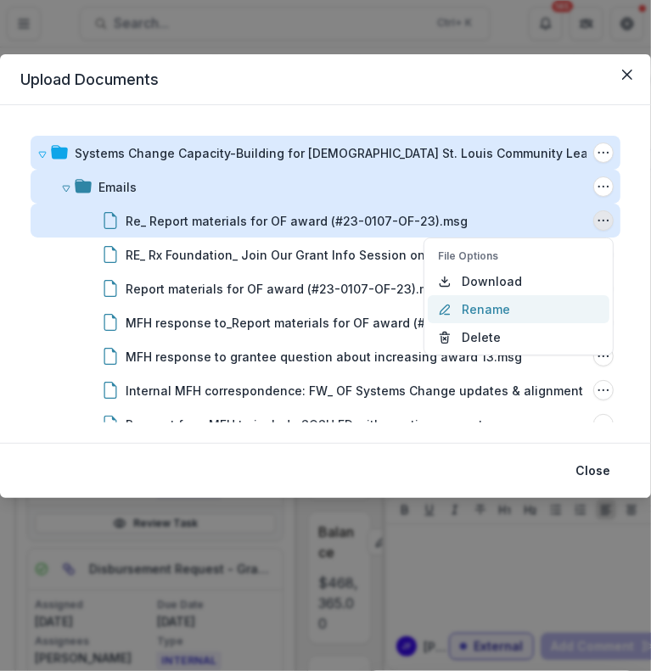
click at [510, 306] on button "Rename" at bounding box center [519, 309] width 182 height 28
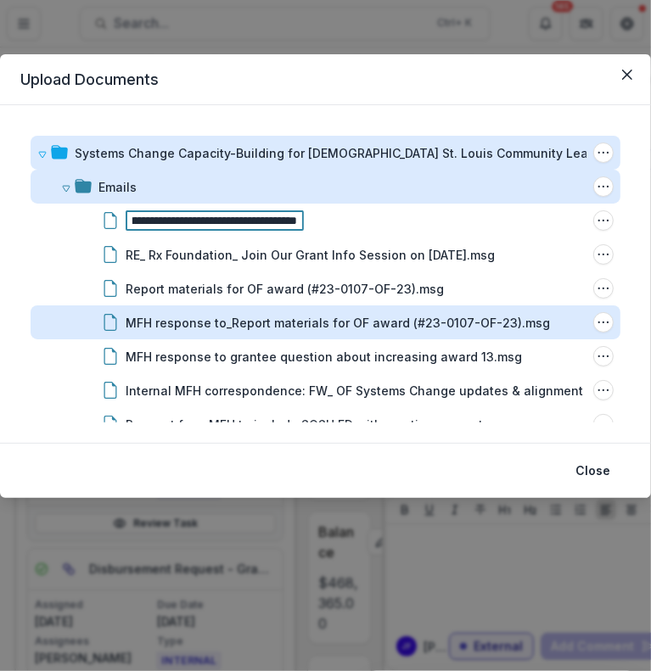
scroll to position [0, 361]
type input "**********"
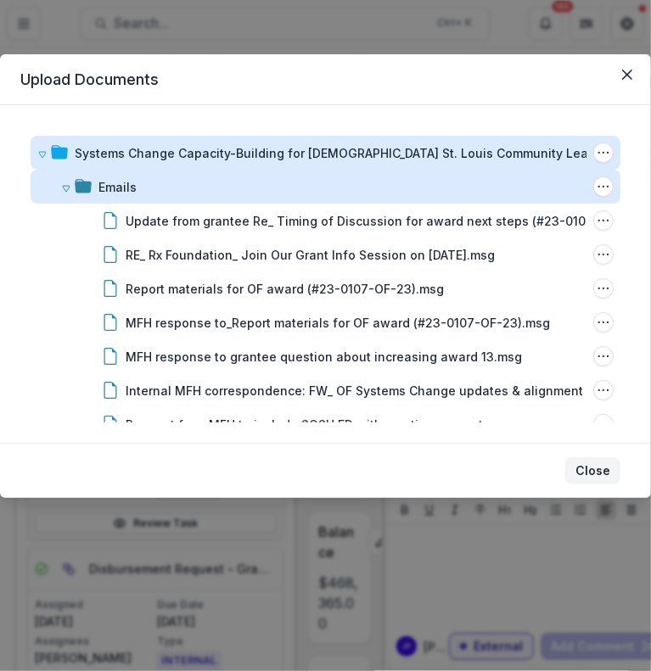
click at [596, 468] on button "Close" at bounding box center [592, 470] width 55 height 27
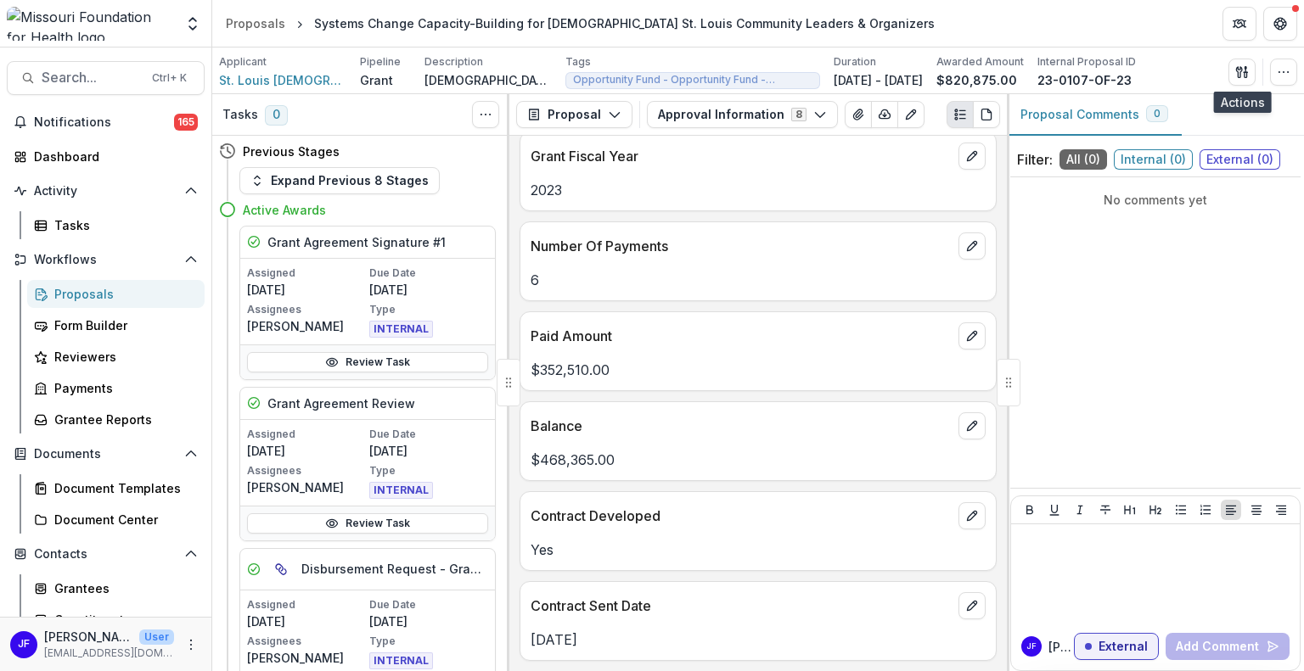
scroll to position [190, 0]
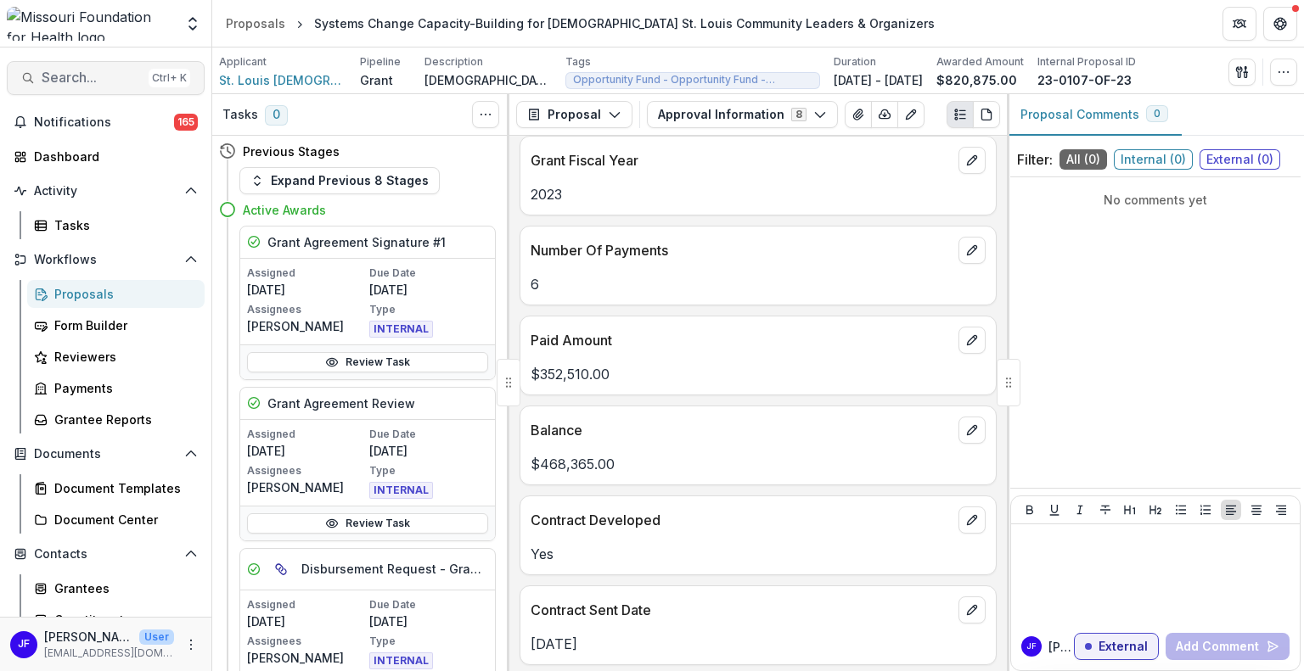
click at [75, 82] on span "Search..." at bounding box center [92, 78] width 100 height 16
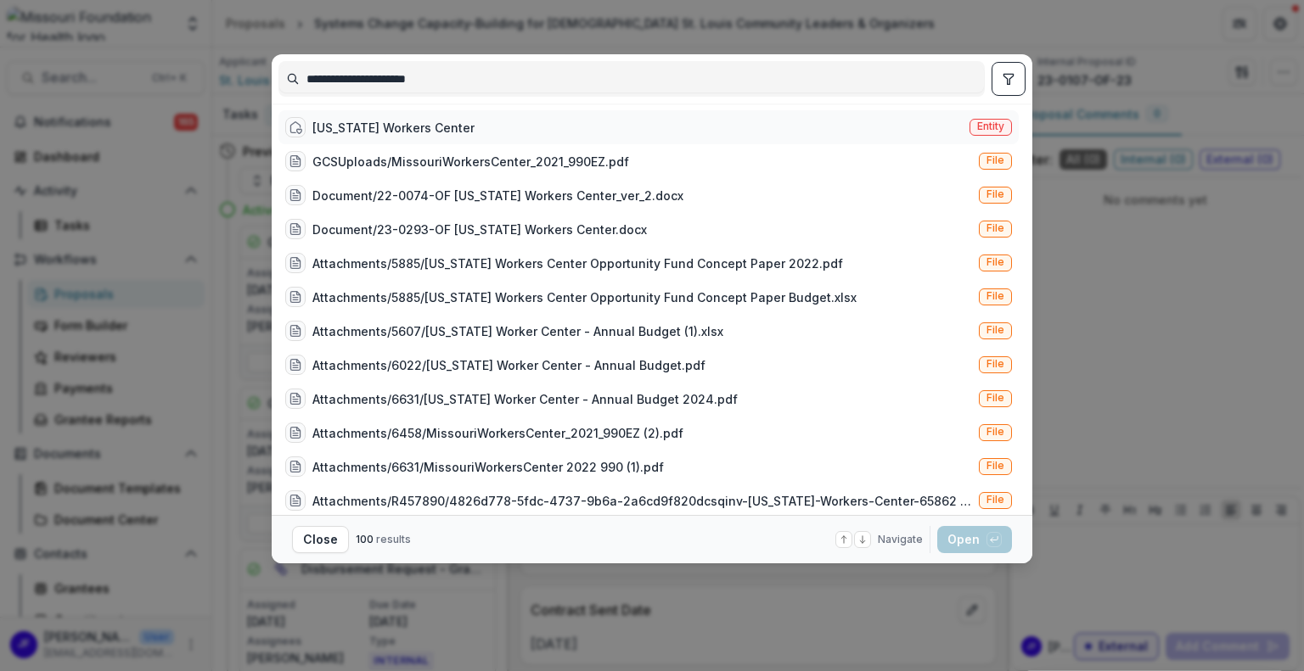
type input "**********"
click at [444, 132] on div "[US_STATE] Workers Center" at bounding box center [393, 128] width 162 height 18
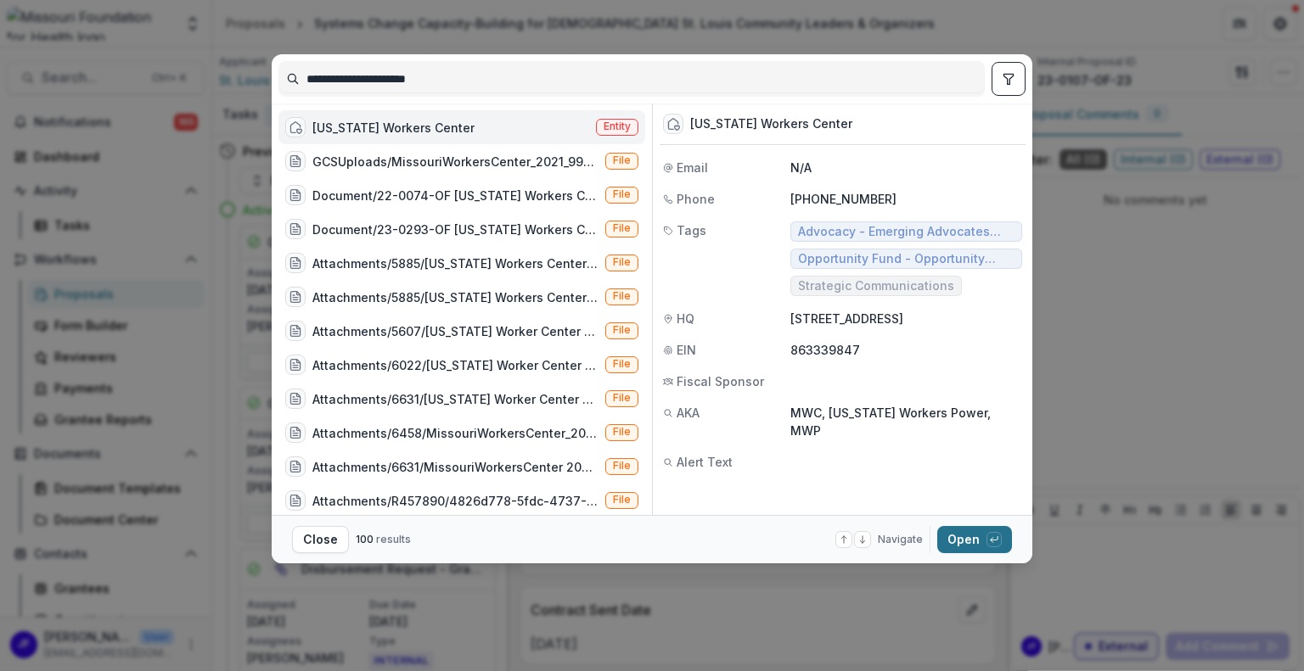
click at [956, 542] on button "Open with enter key" at bounding box center [974, 539] width 75 height 27
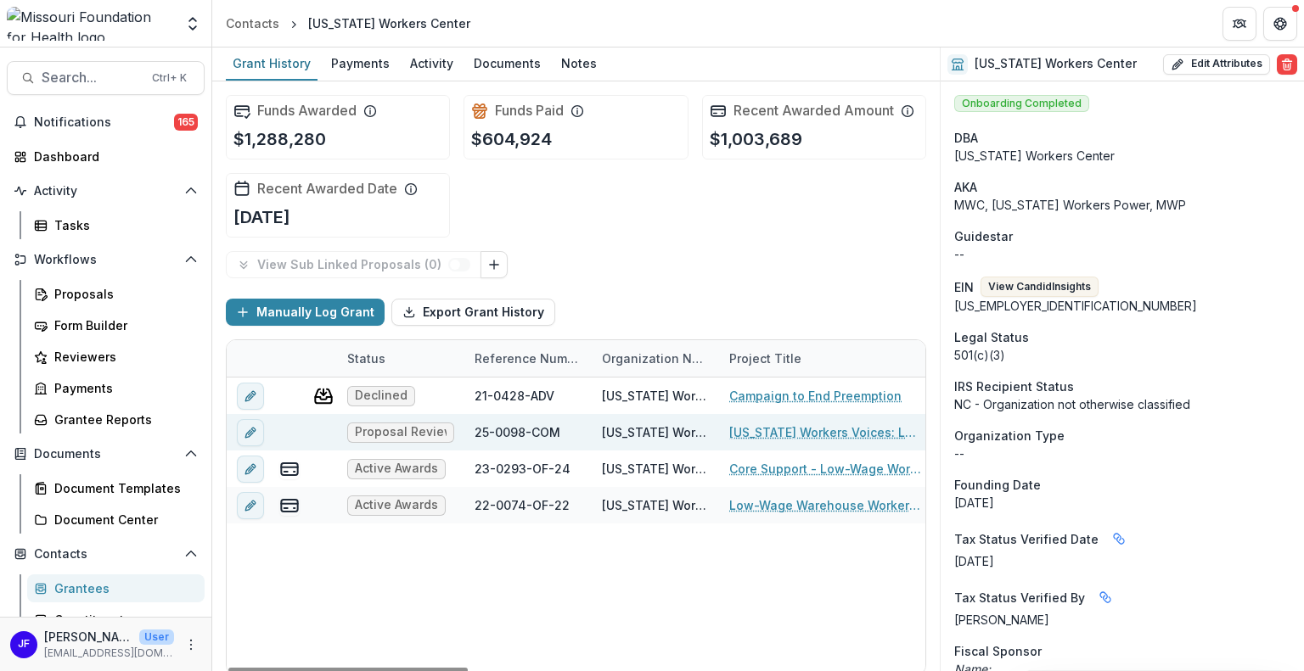
click at [753, 432] on link "[US_STATE] Workers Voices: Low-Wage Worker Communications Program" at bounding box center [825, 432] width 192 height 18
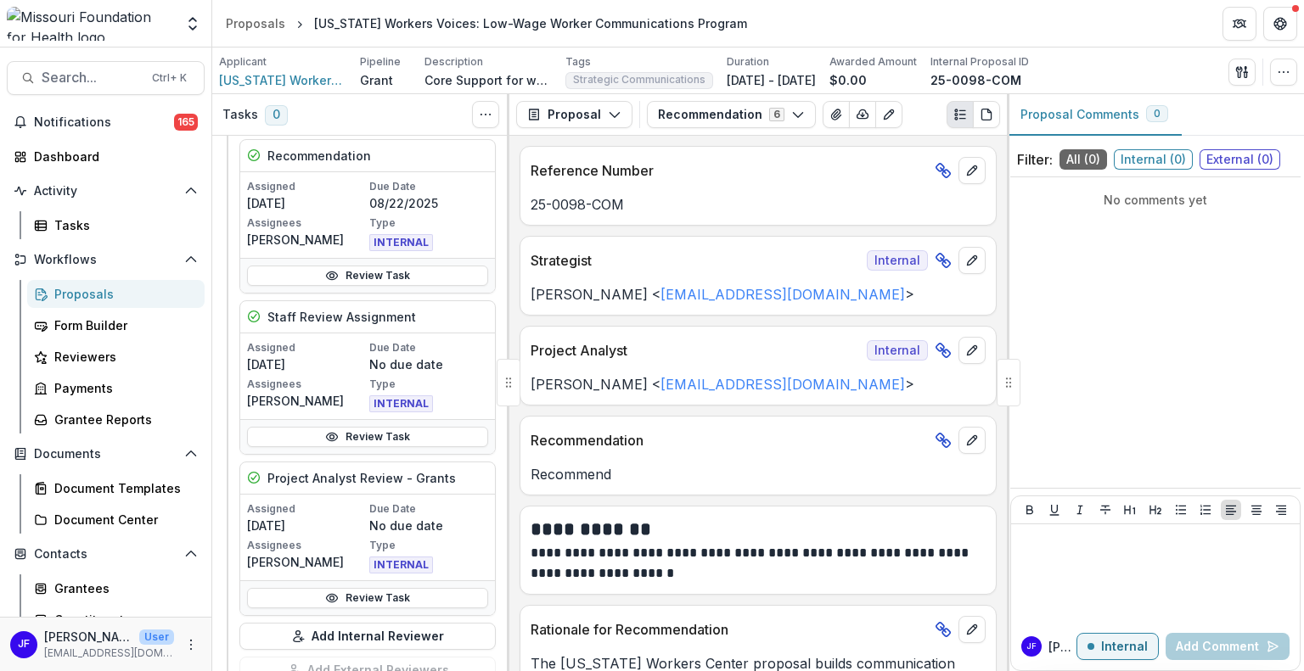
scroll to position [85, 0]
click at [360, 275] on link "Review Task" at bounding box center [367, 277] width 241 height 20
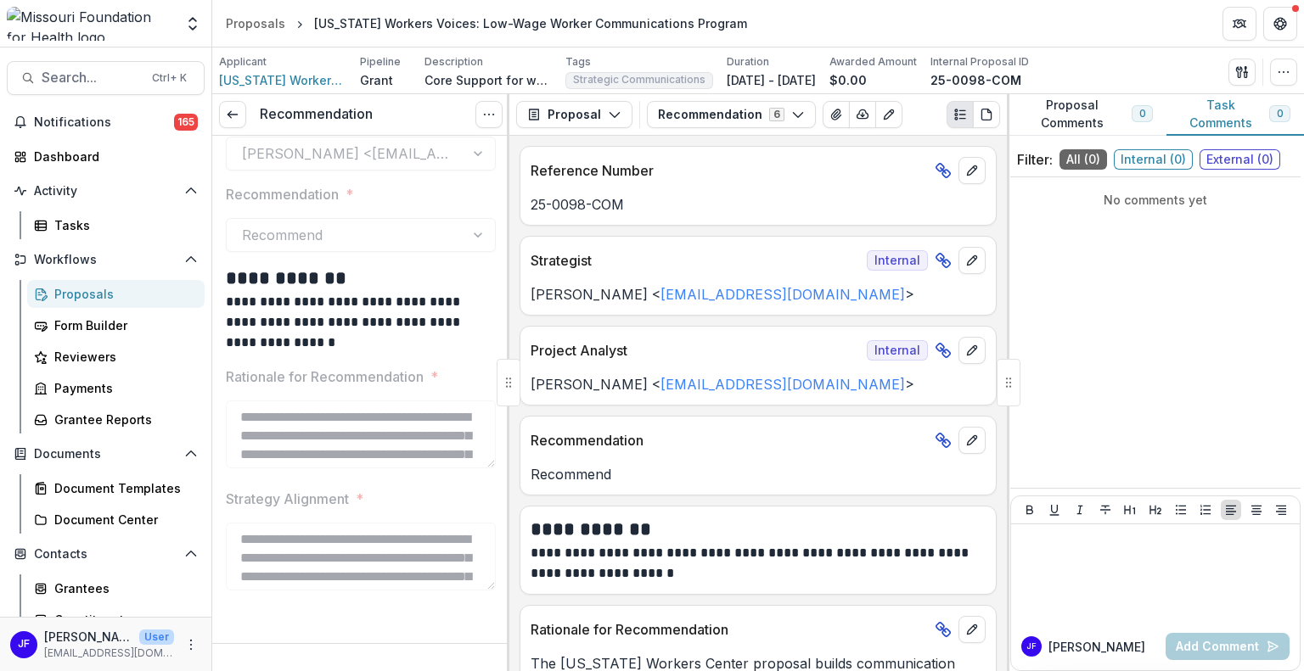
scroll to position [217, 0]
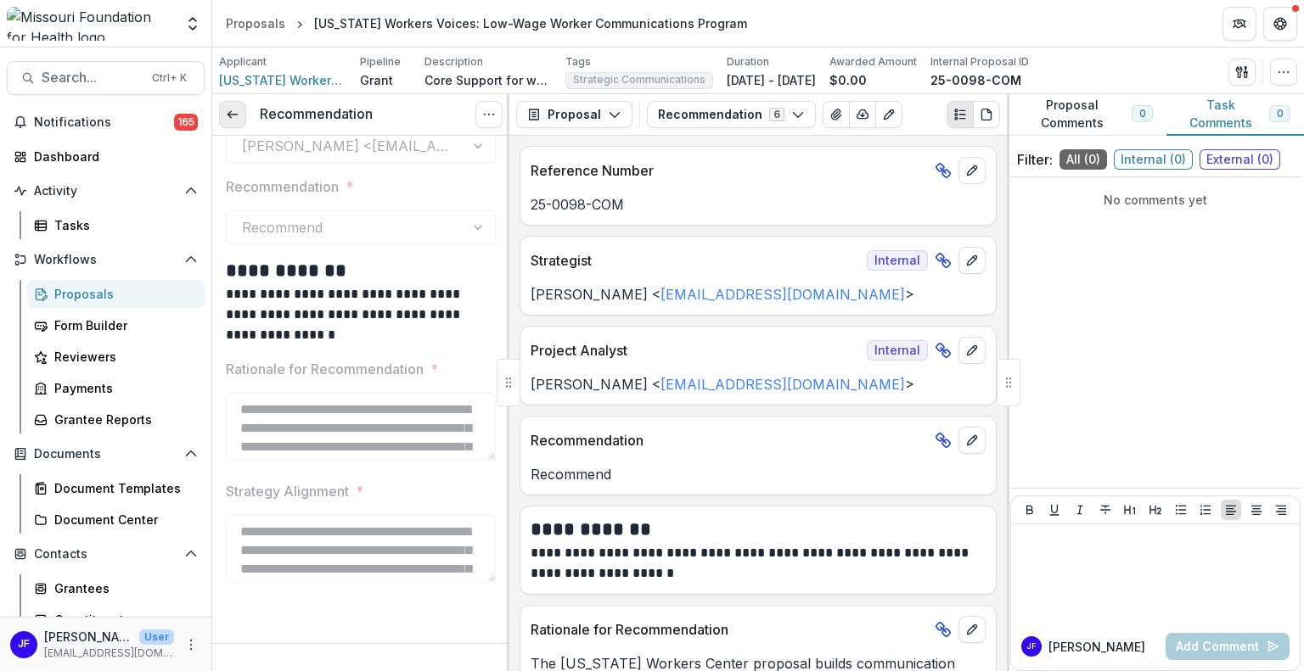
click at [233, 111] on icon at bounding box center [233, 115] width 14 height 14
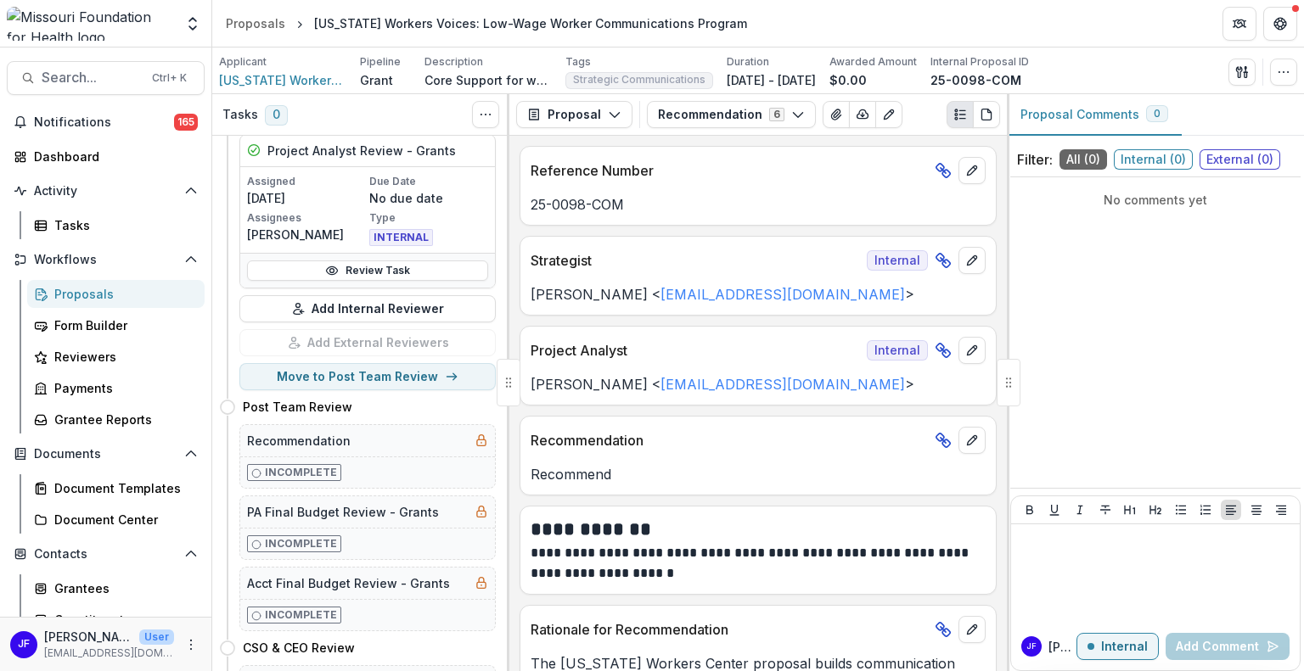
scroll to position [424, 0]
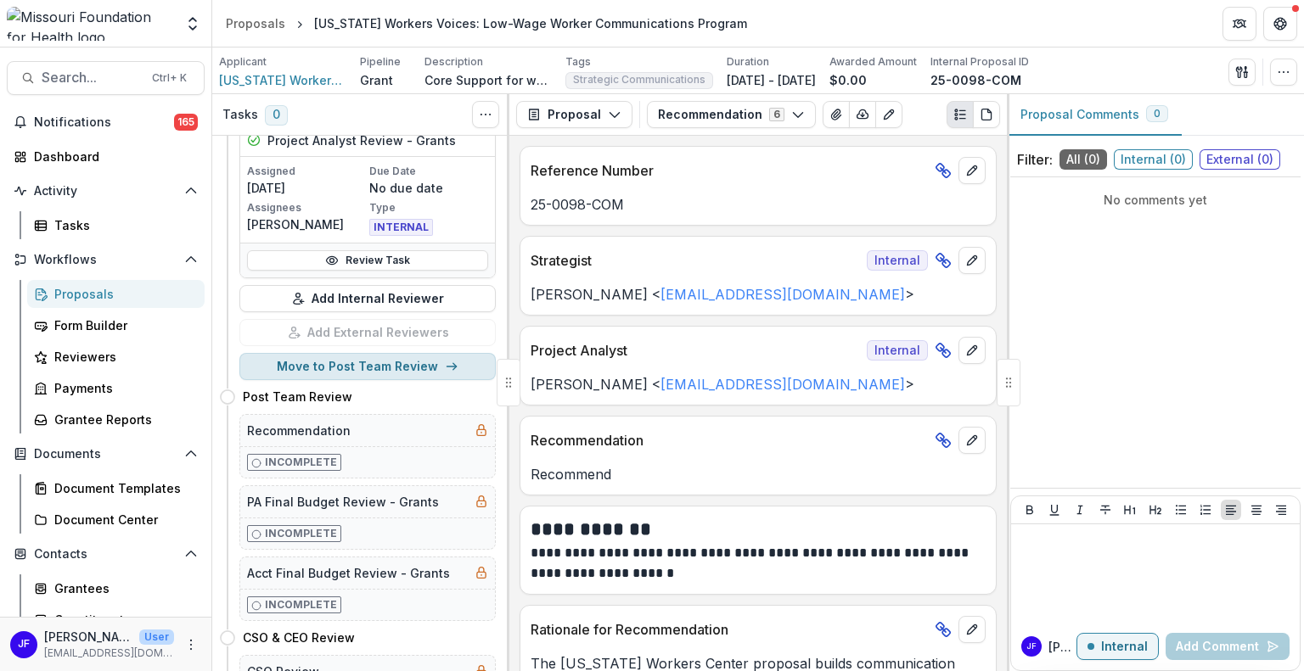
click at [345, 361] on button "Move to Post Team Review" at bounding box center [367, 366] width 256 height 27
select select "**********"
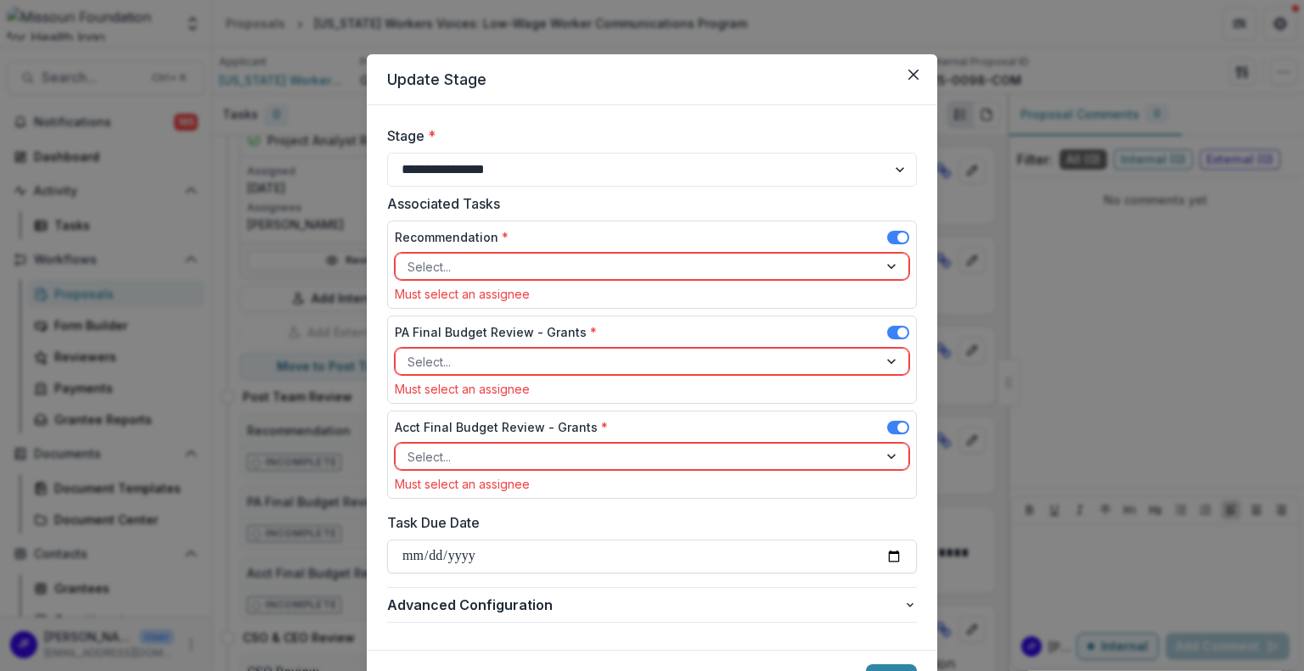
click at [886, 266] on div at bounding box center [893, 266] width 31 height 25
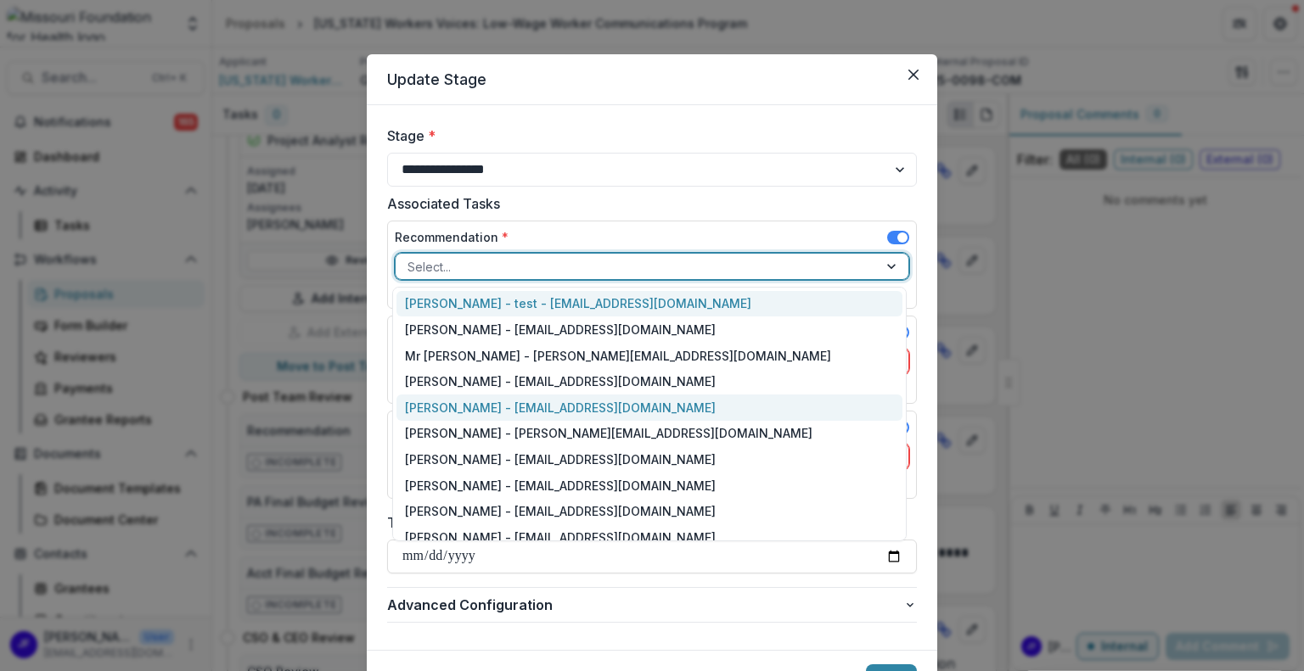
click at [754, 403] on div "[PERSON_NAME] - [EMAIL_ADDRESS][DOMAIN_NAME]" at bounding box center [649, 408] width 506 height 26
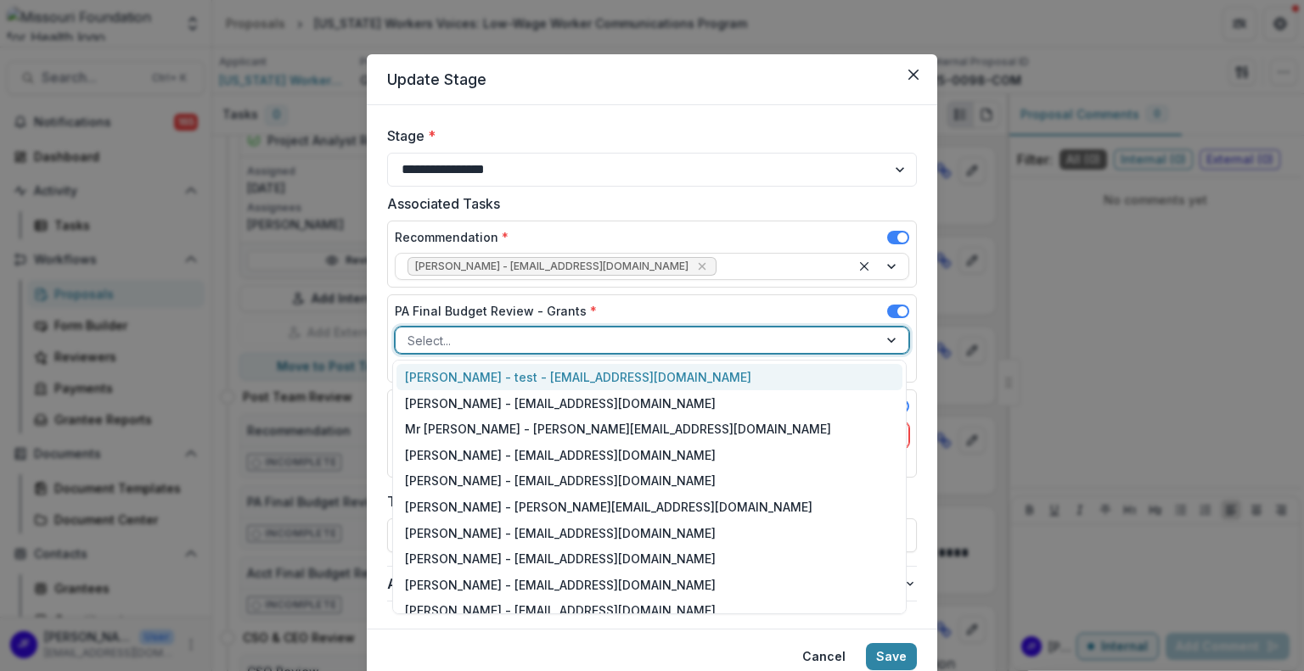
click at [890, 337] on div at bounding box center [893, 340] width 31 height 25
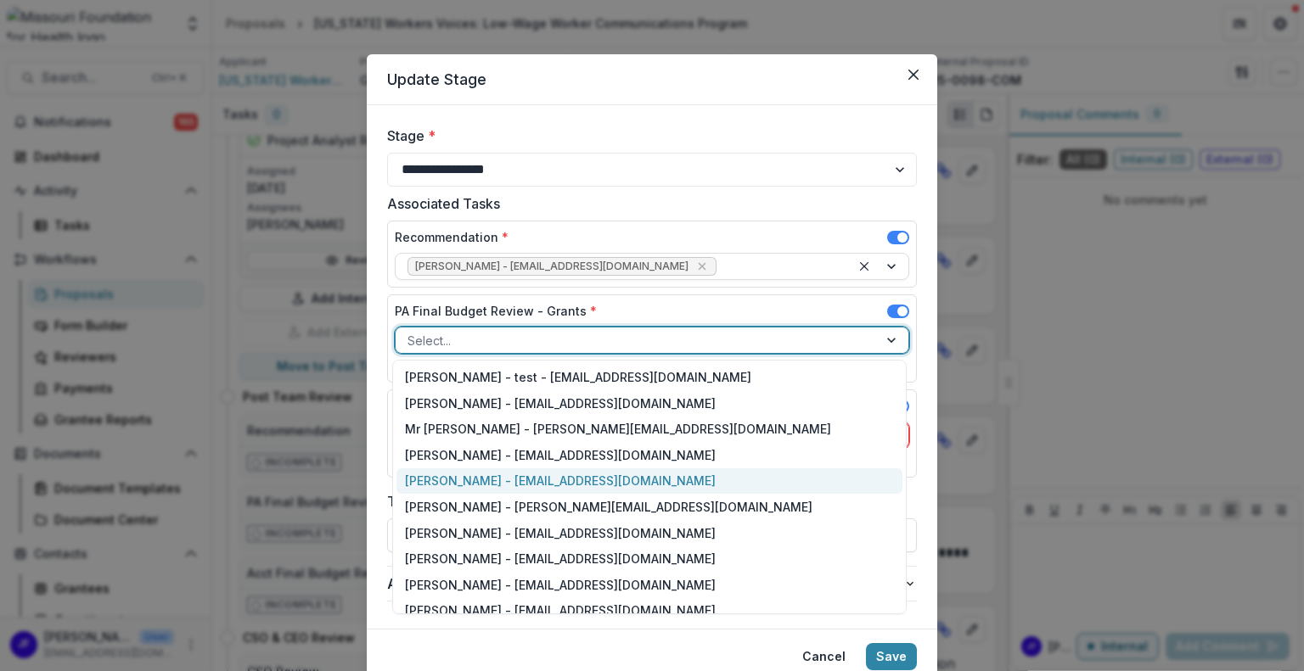
click at [485, 481] on div "[PERSON_NAME] - [EMAIL_ADDRESS][DOMAIN_NAME]" at bounding box center [649, 481] width 506 height 26
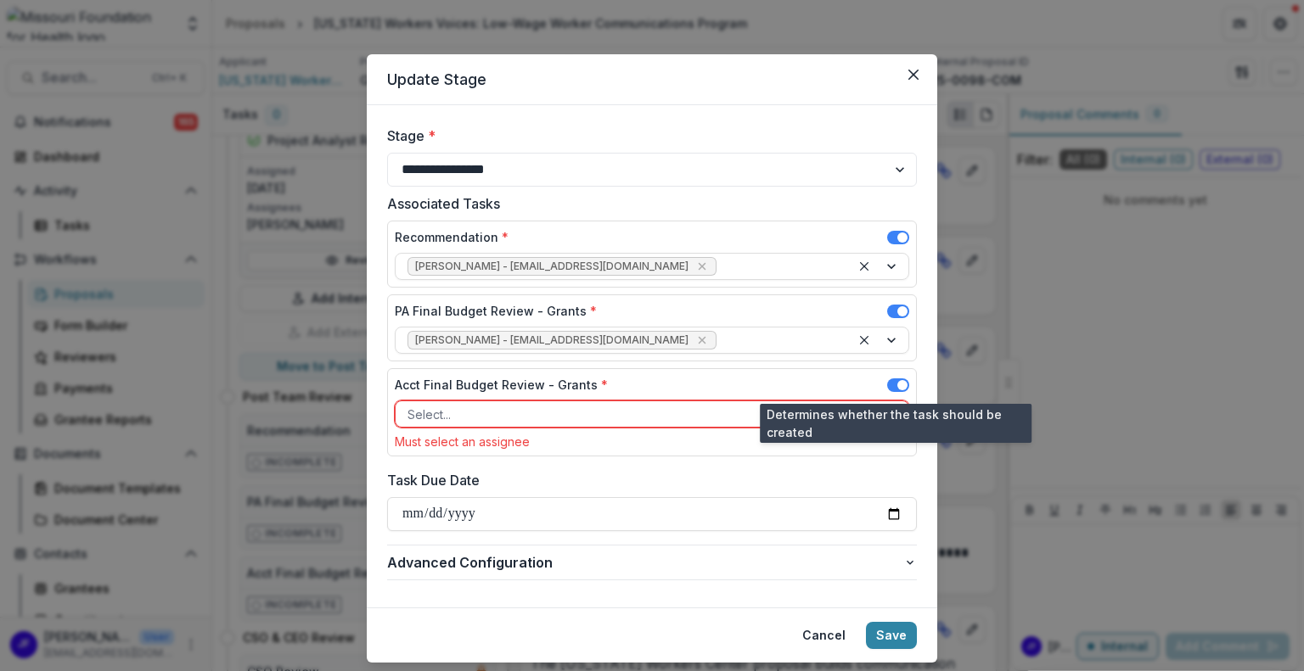
click at [894, 383] on span at bounding box center [898, 385] width 22 height 14
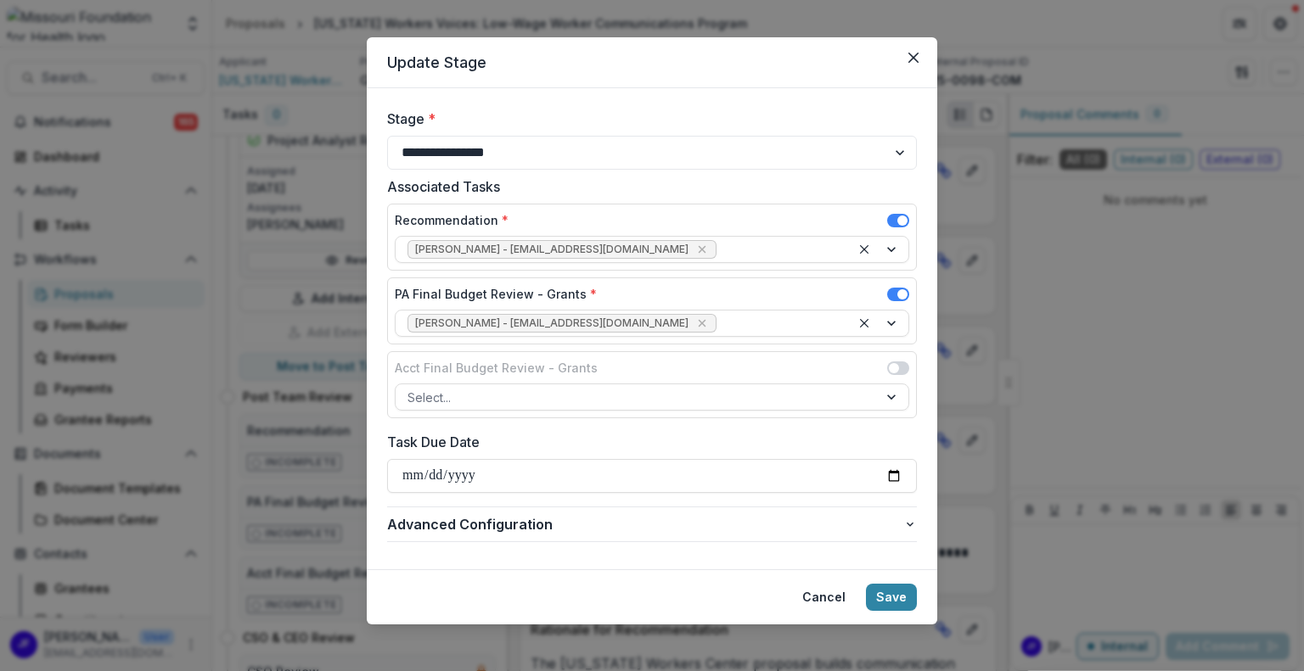
scroll to position [23, 0]
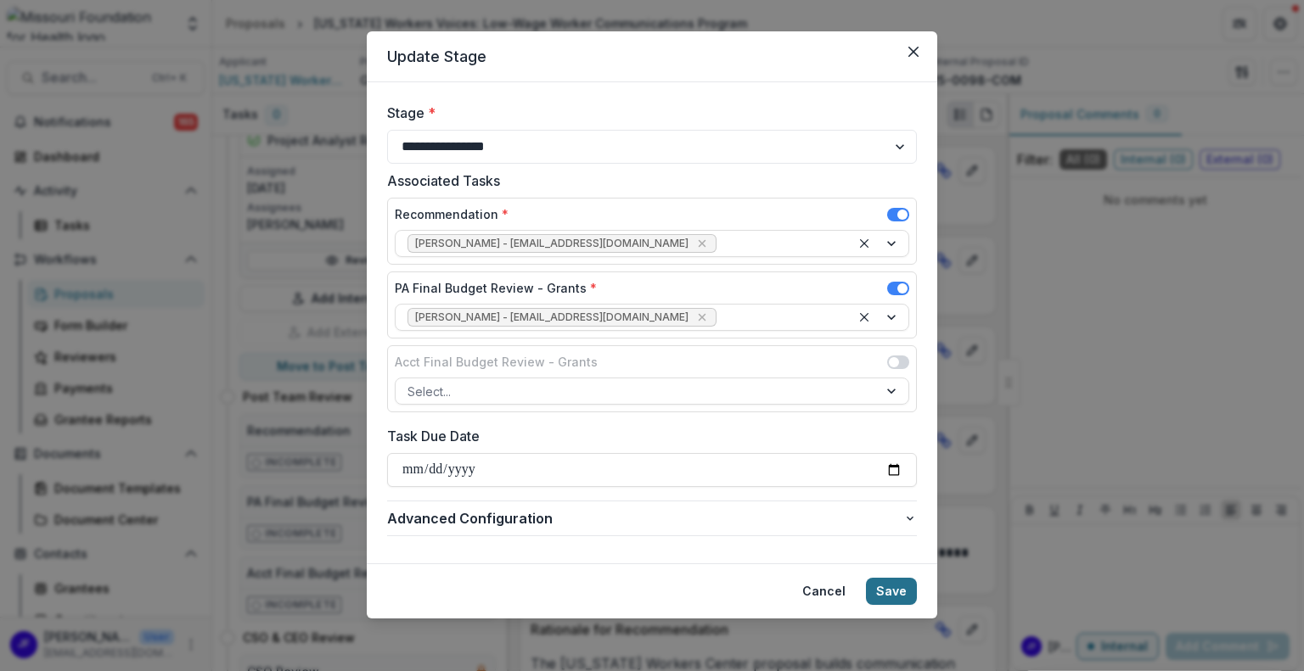
click at [897, 590] on button "Save" at bounding box center [891, 591] width 51 height 27
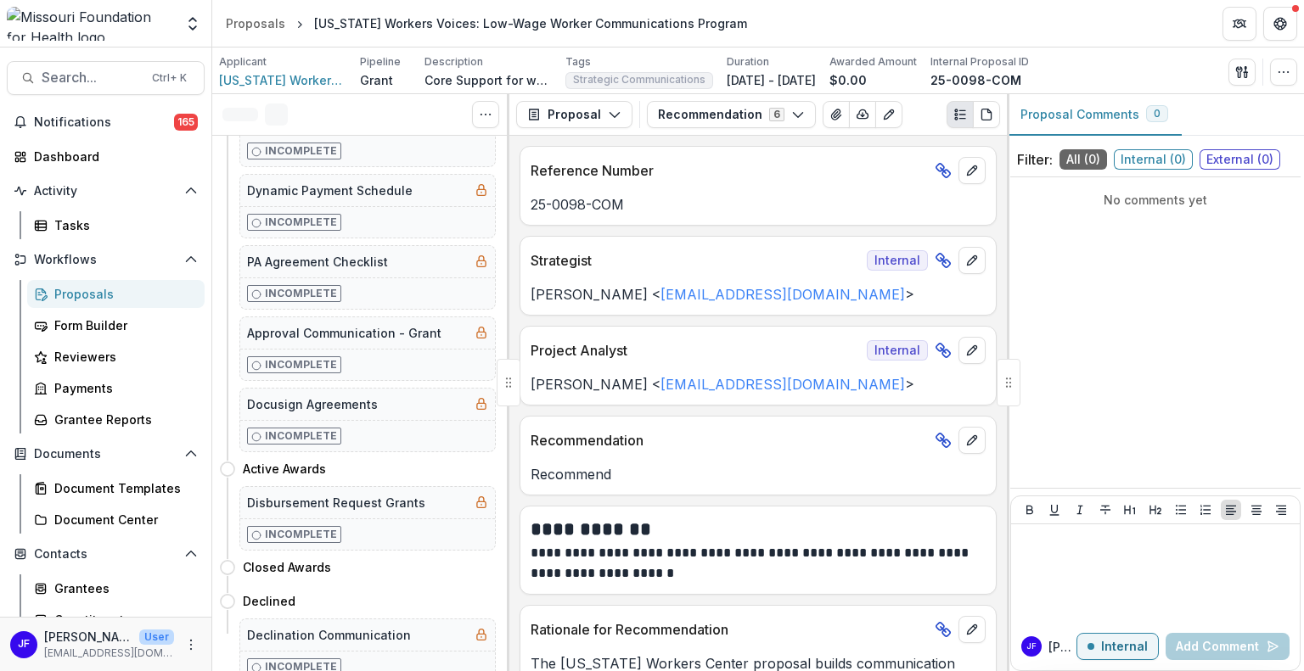
scroll to position [0, 0]
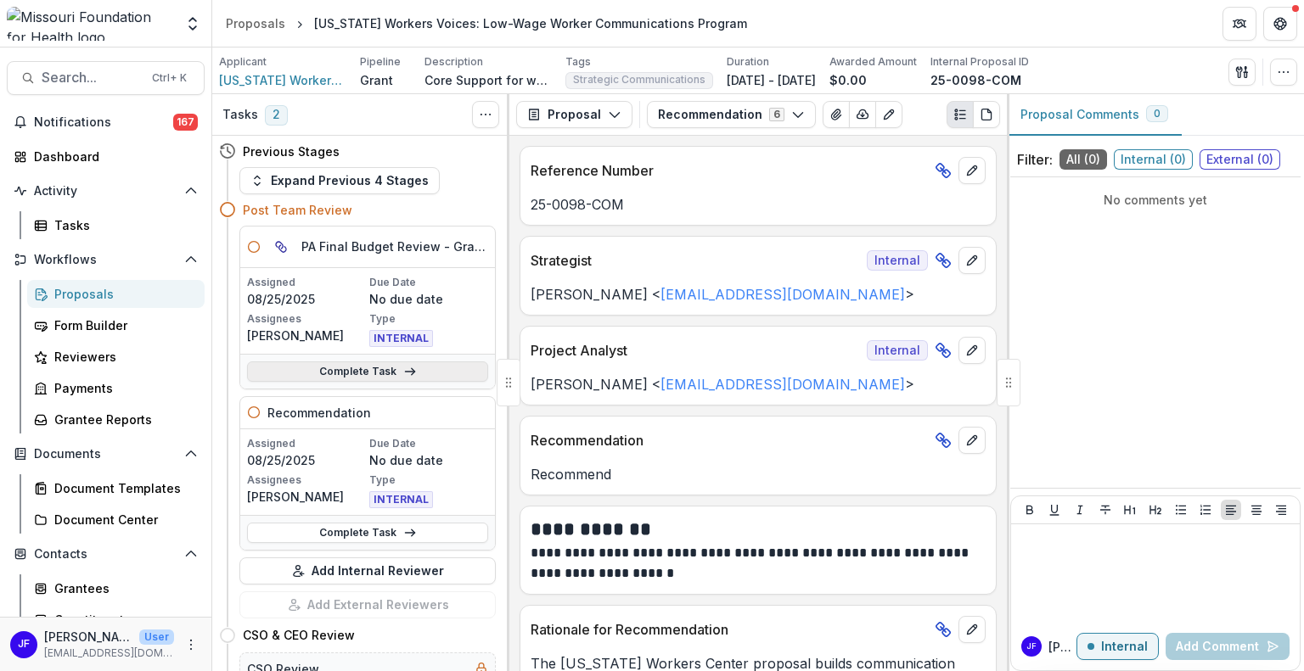
click at [362, 373] on link "Complete Task" at bounding box center [367, 372] width 241 height 20
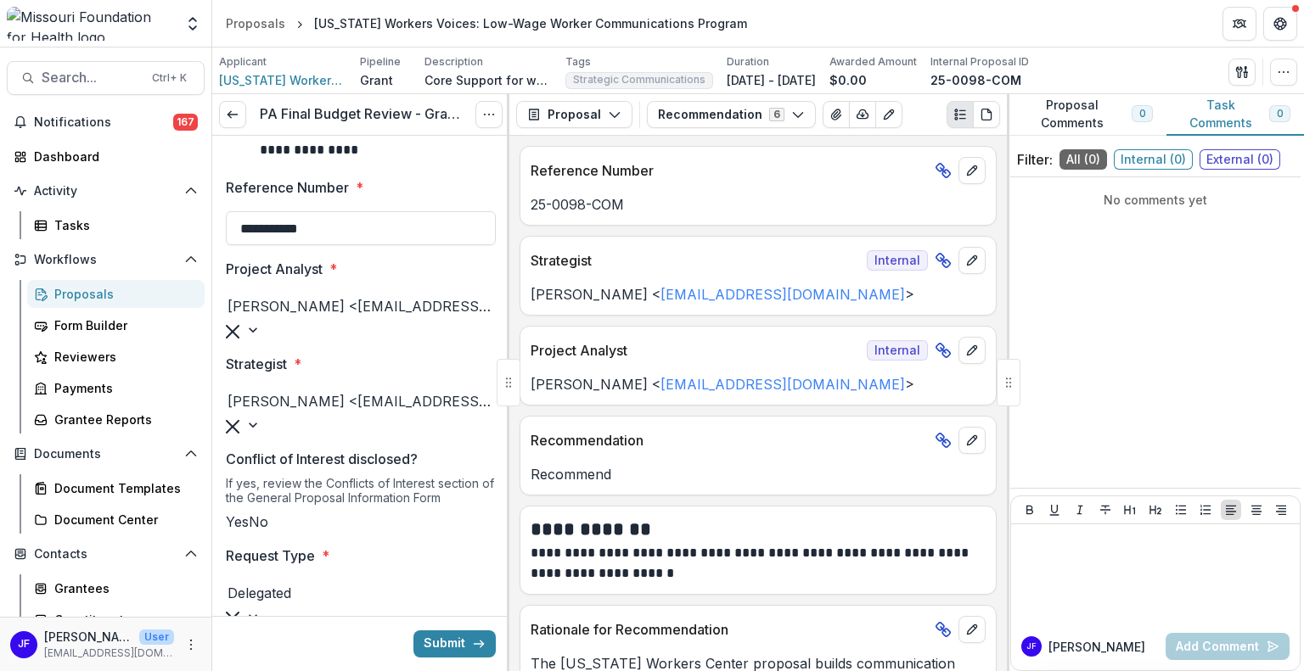
scroll to position [424, 0]
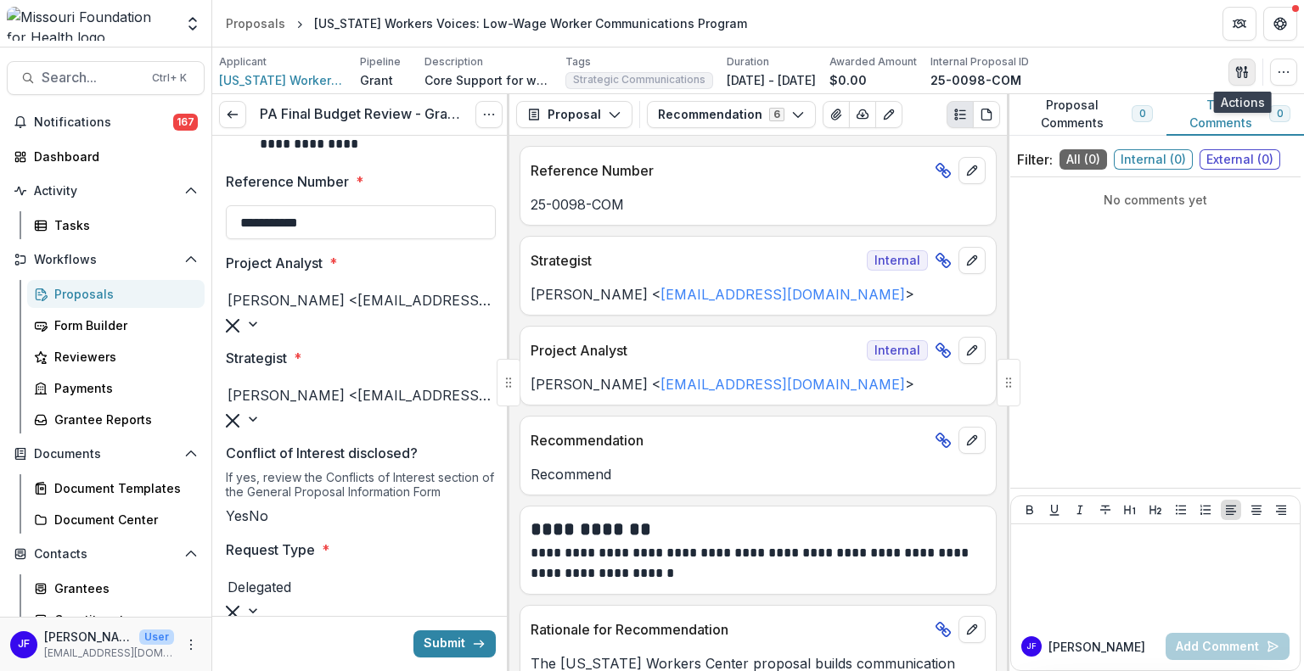
click at [1241, 74] on icon "button" at bounding box center [1242, 72] width 14 height 14
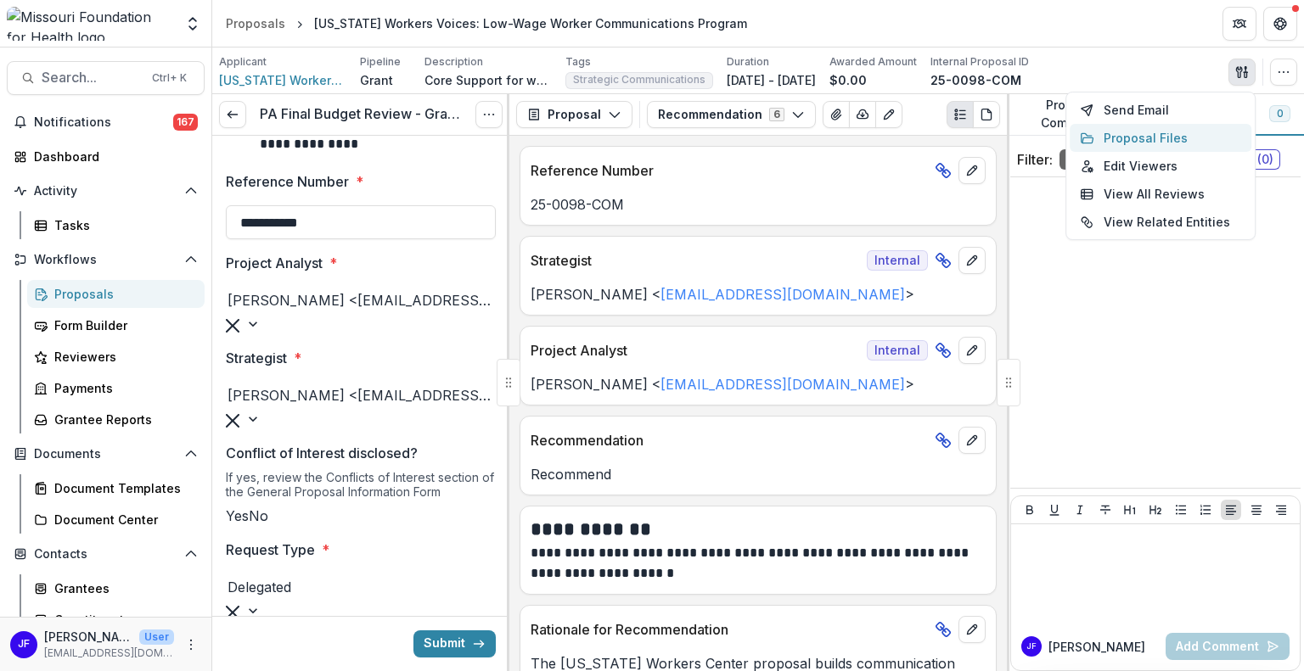
click at [1161, 135] on button "Proposal Files" at bounding box center [1160, 138] width 182 height 28
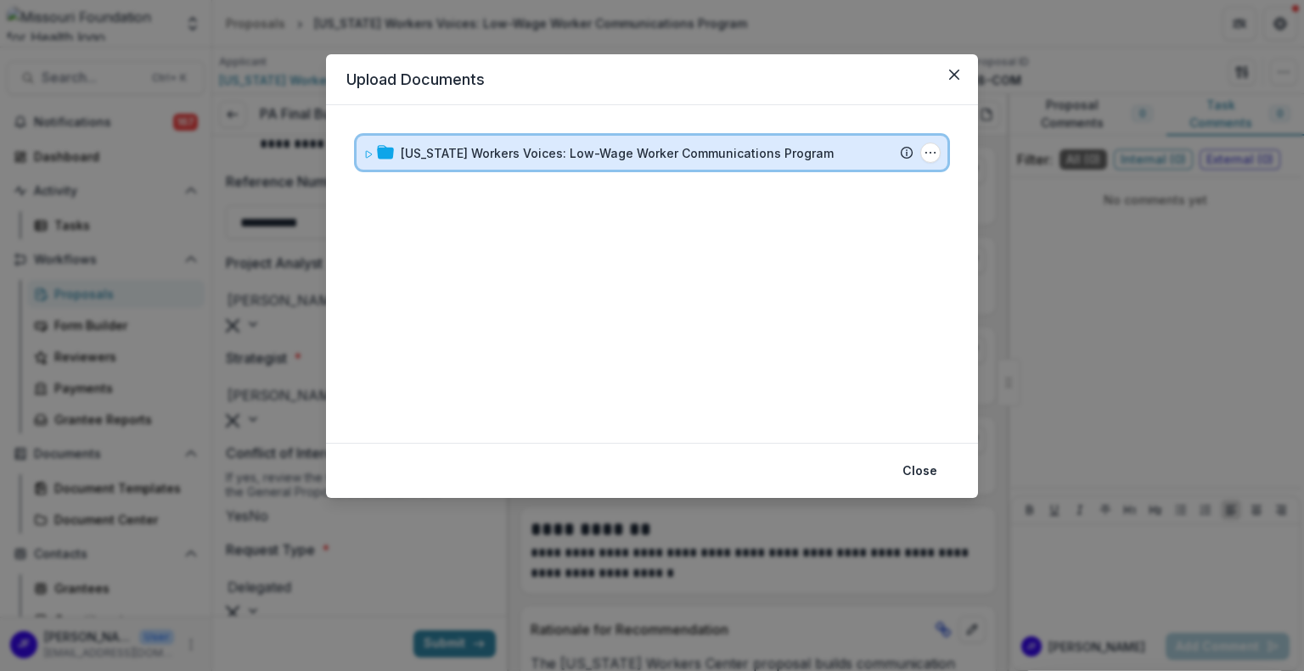
click at [367, 156] on icon at bounding box center [369, 154] width 6 height 7
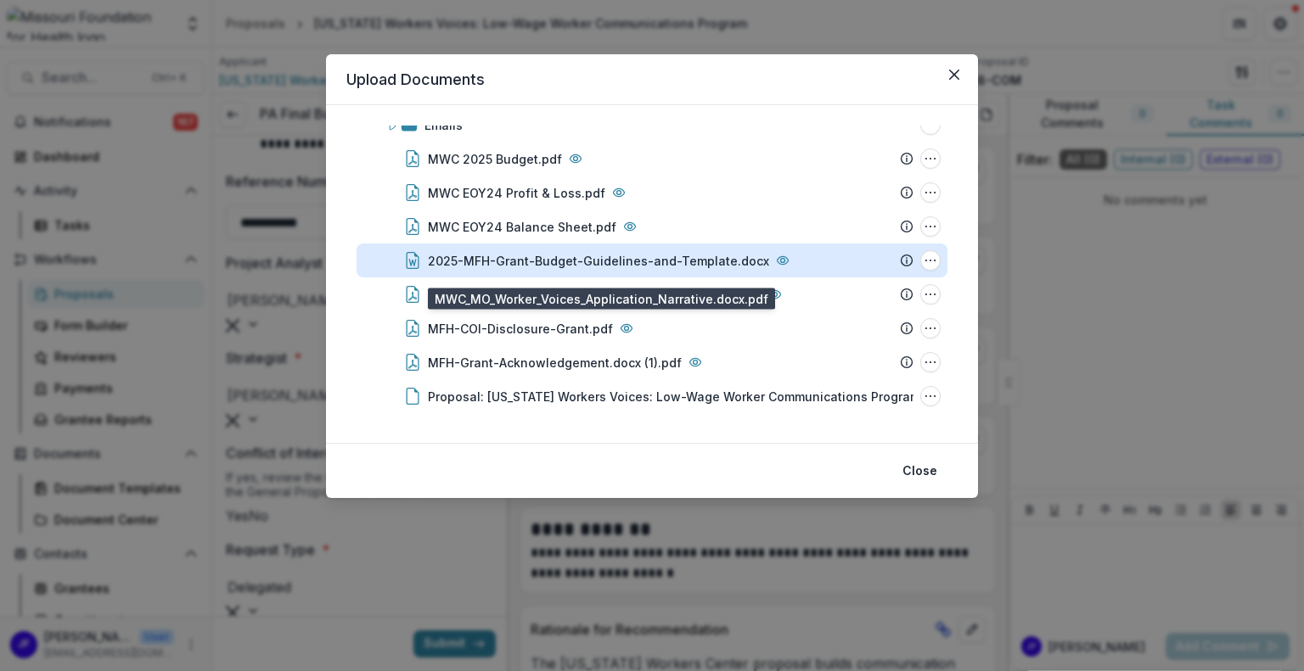
scroll to position [0, 0]
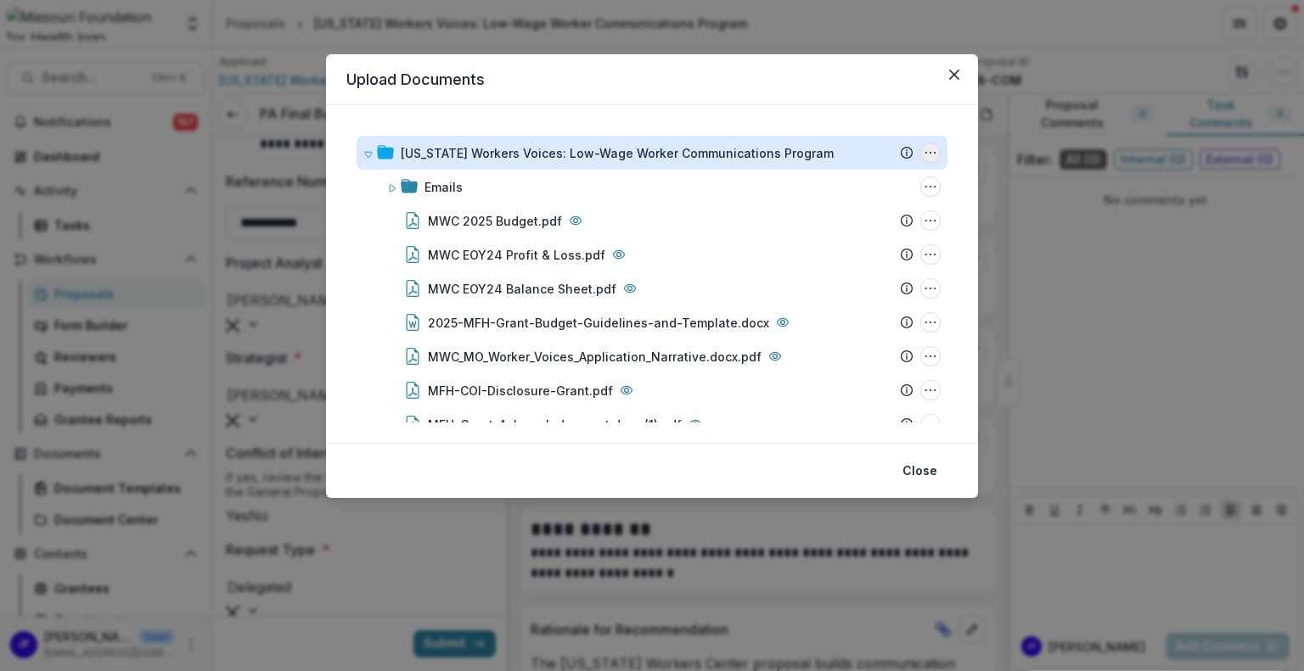
click at [930, 153] on circle "Missouri Workers Voices: Low-Wage Worker Communications Program Options" at bounding box center [930, 153] width 1 height 1
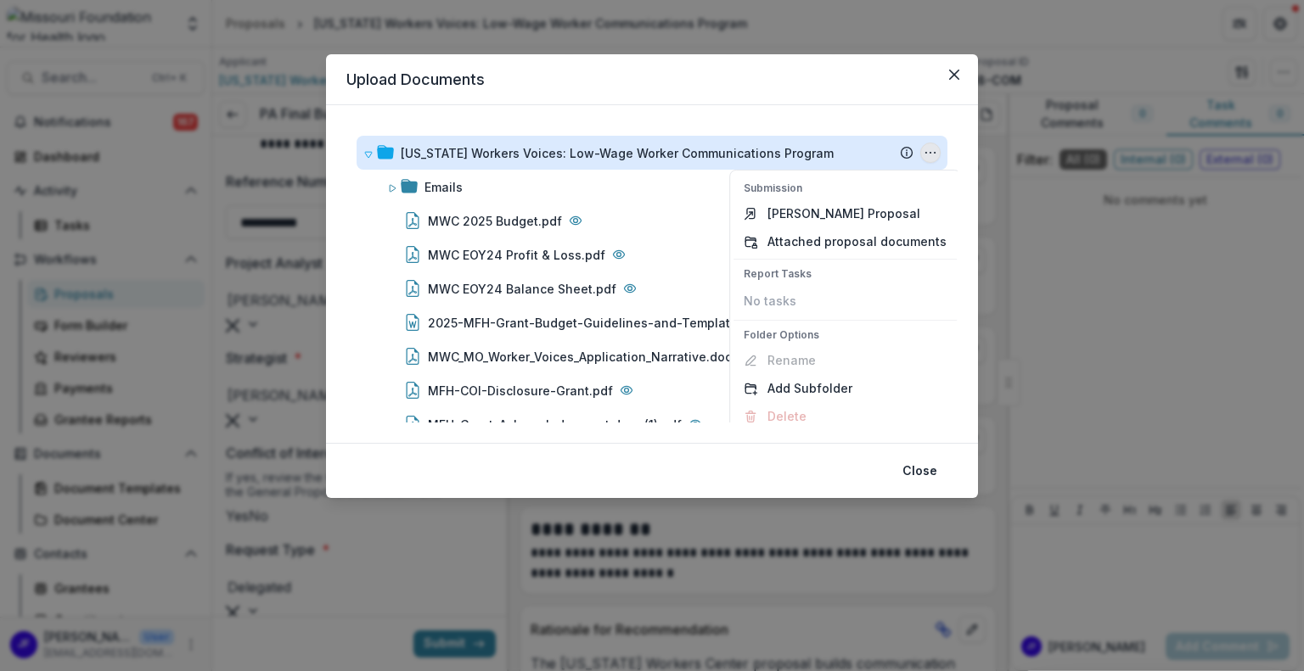
scroll to position [11, 0]
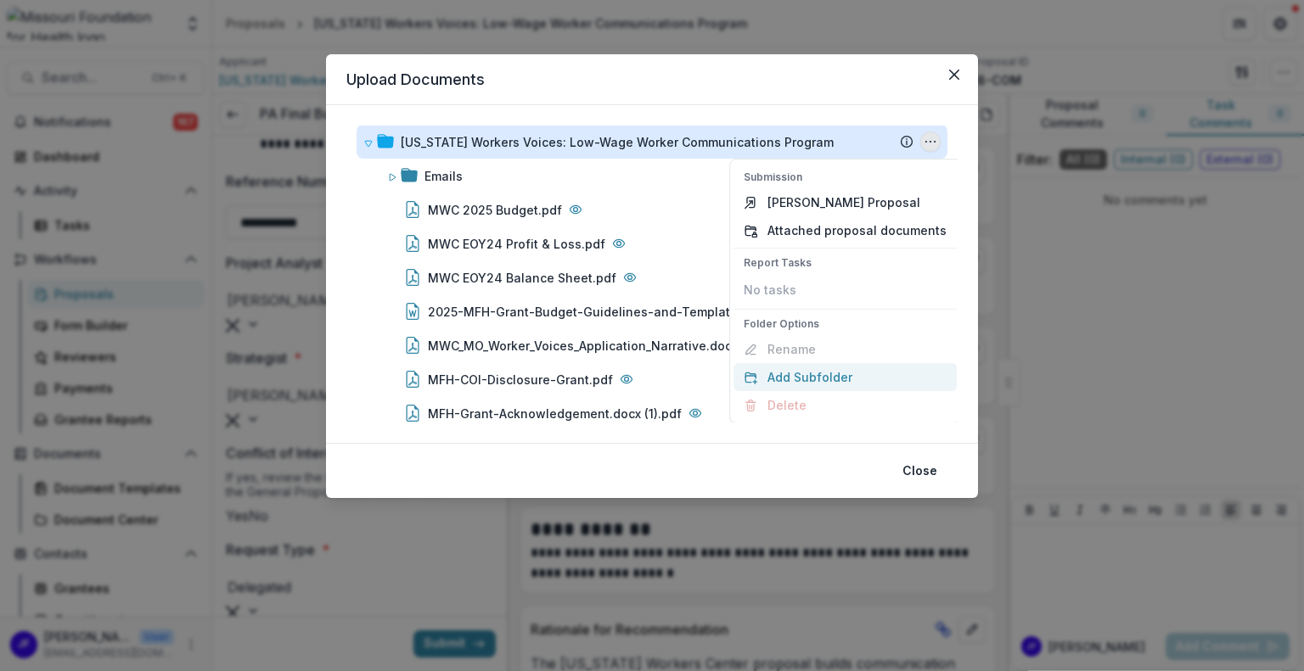
click at [801, 378] on button "Add Subfolder" at bounding box center [844, 377] width 223 height 28
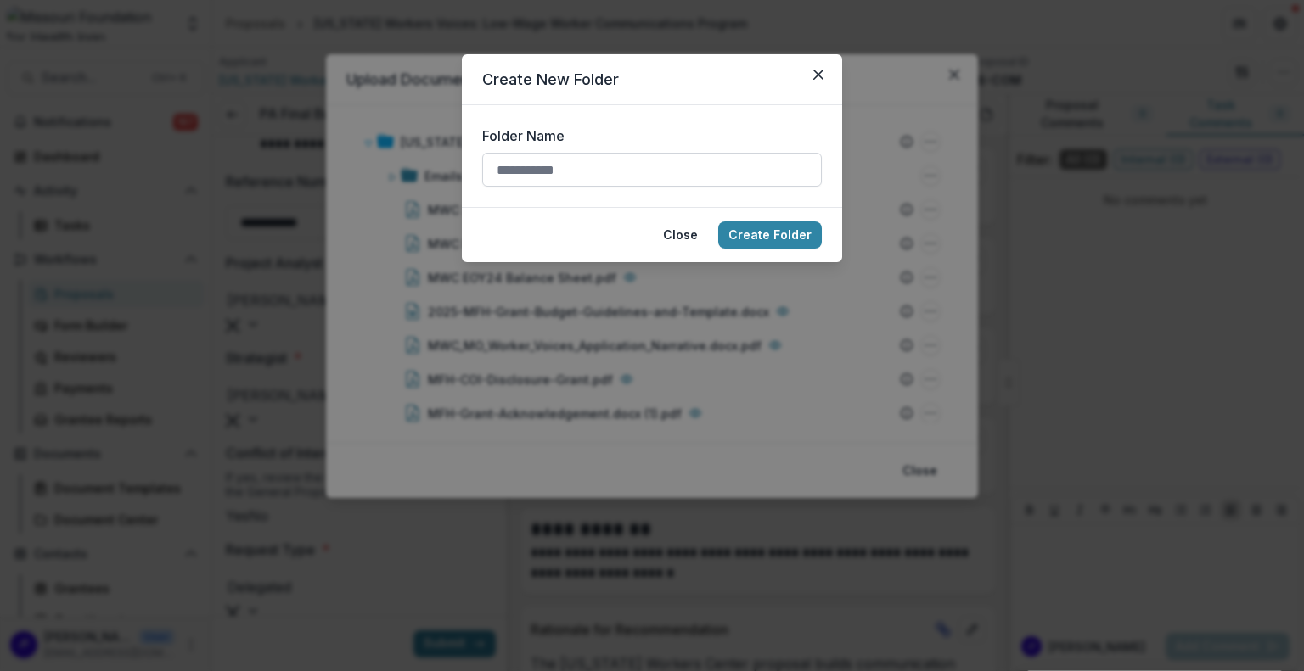
click at [559, 168] on input "Folder Name" at bounding box center [651, 170] width 339 height 34
type input "**********"
click at [764, 238] on button "Create Folder" at bounding box center [770, 234] width 104 height 27
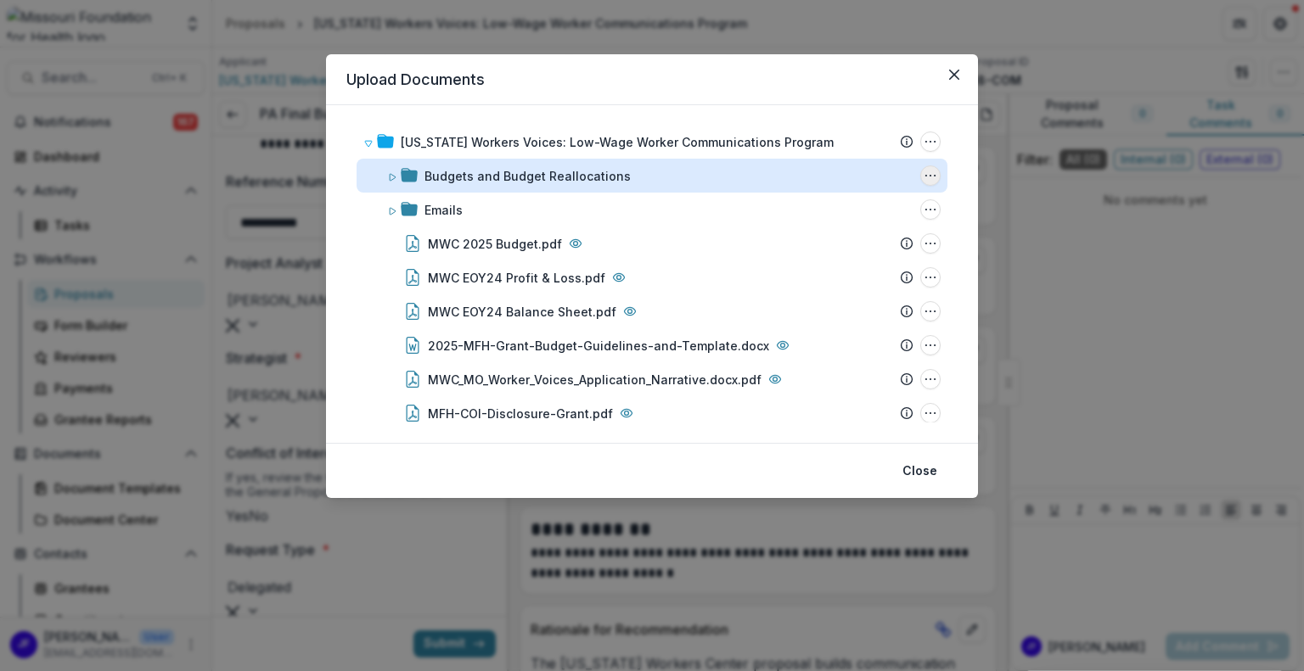
click at [926, 174] on icon "Budgets and Budget Reallocations Options" at bounding box center [930, 176] width 14 height 14
click at [578, 175] on div "Budgets and Budget Reallocations" at bounding box center [527, 176] width 206 height 18
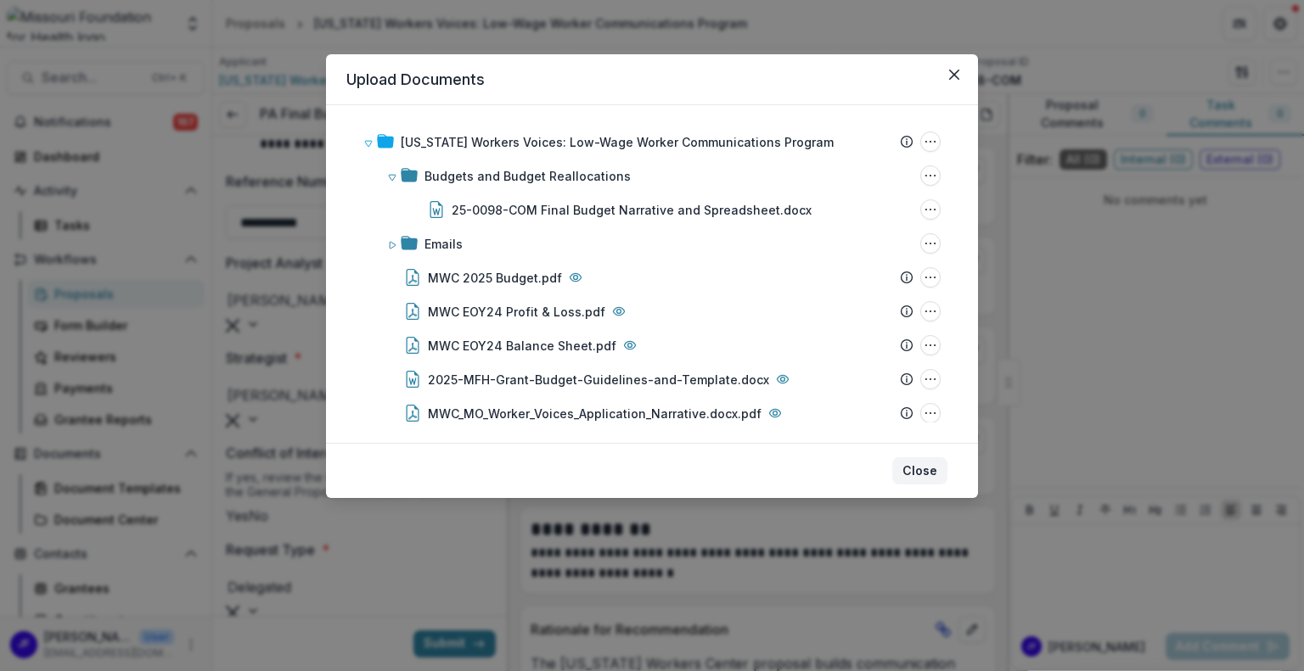
click at [936, 469] on button "Close" at bounding box center [919, 470] width 55 height 27
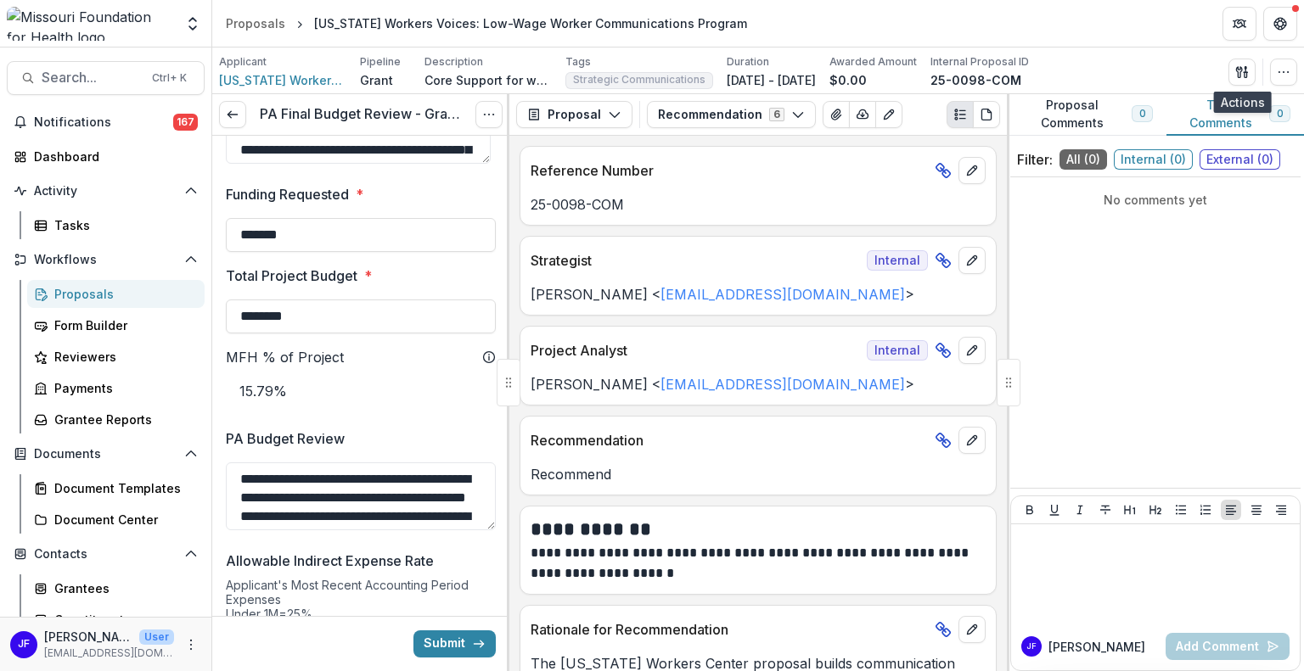
scroll to position [1612, 0]
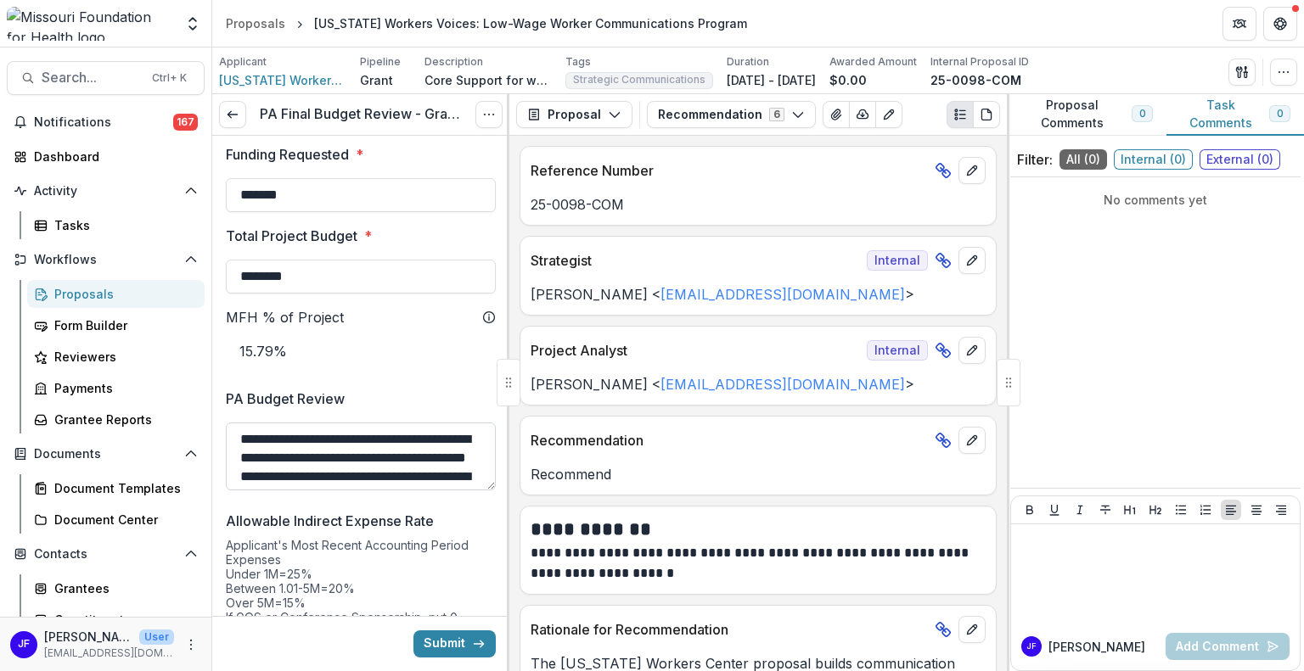
click at [458, 476] on textarea "**********" at bounding box center [361, 457] width 270 height 68
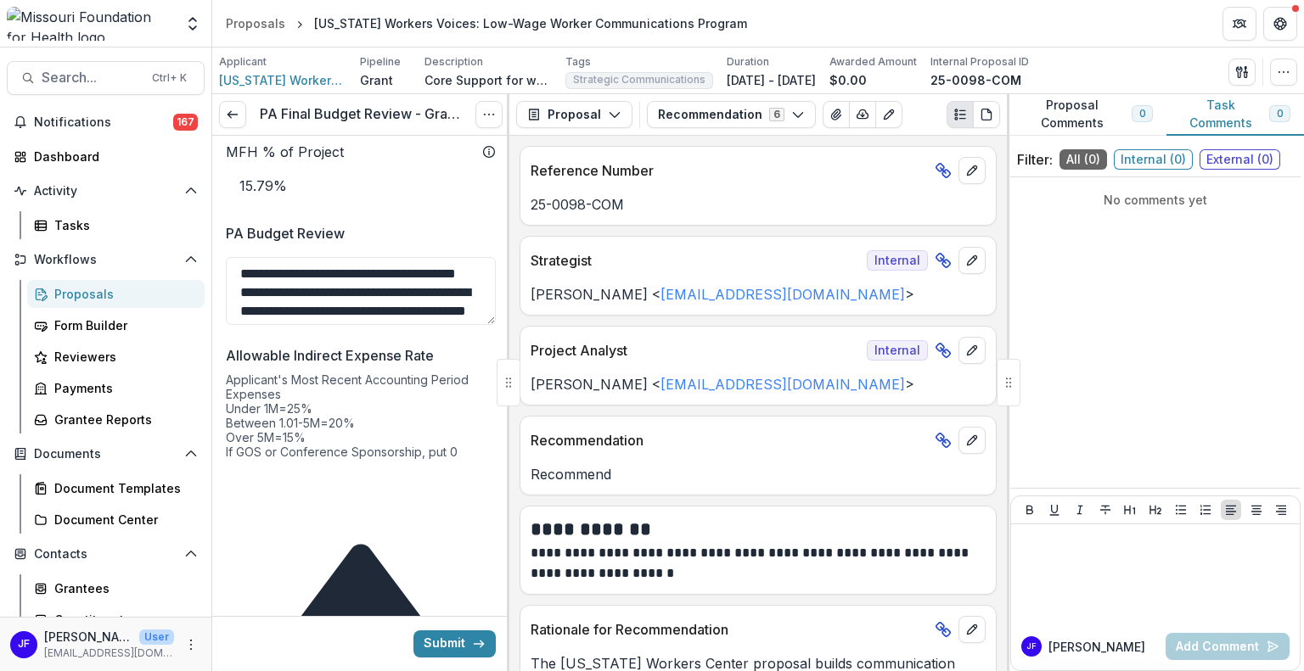
scroll to position [1782, 0]
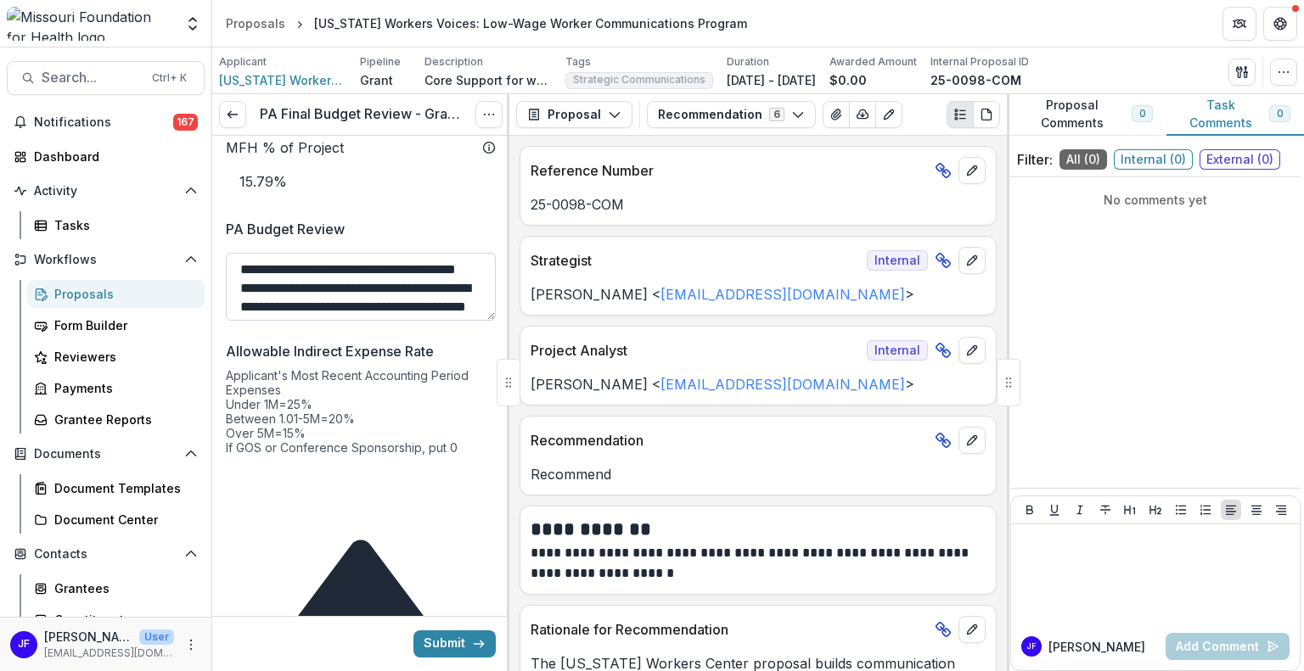
drag, startPoint x: 244, startPoint y: 339, endPoint x: 258, endPoint y: 339, distance: 13.6
click at [244, 321] on textarea "**********" at bounding box center [361, 287] width 270 height 68
click at [332, 319] on textarea "**********" at bounding box center [361, 287] width 270 height 68
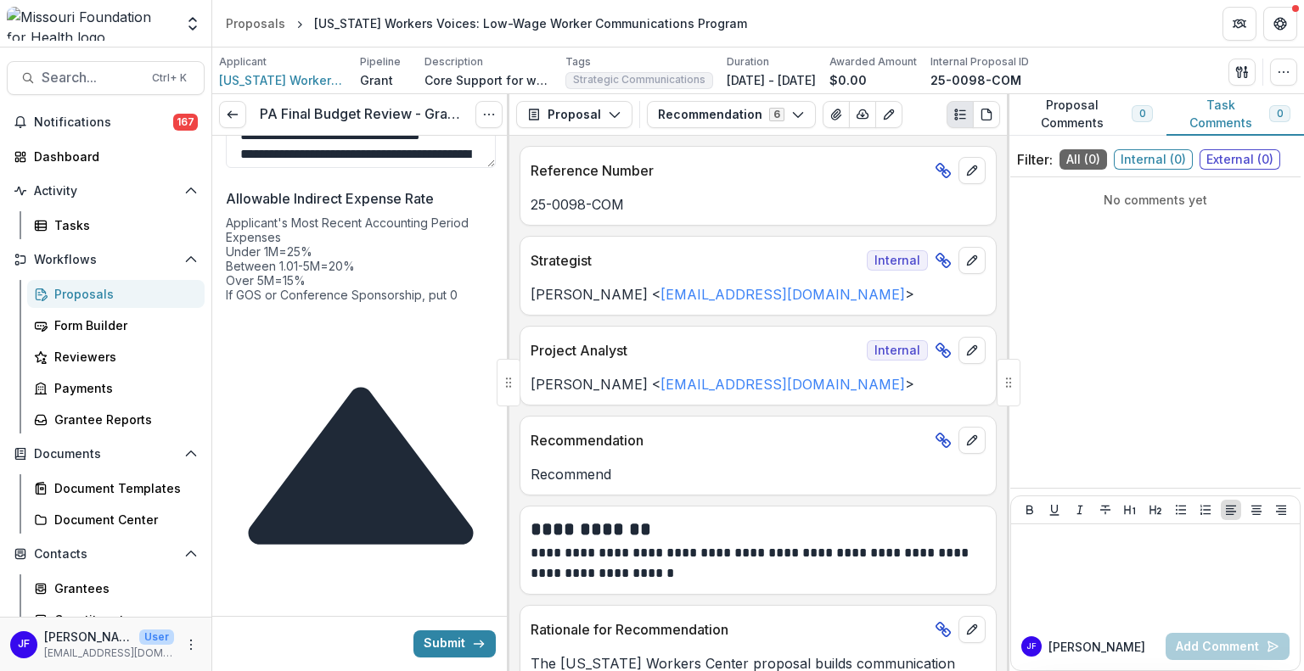
scroll to position [1952, 0]
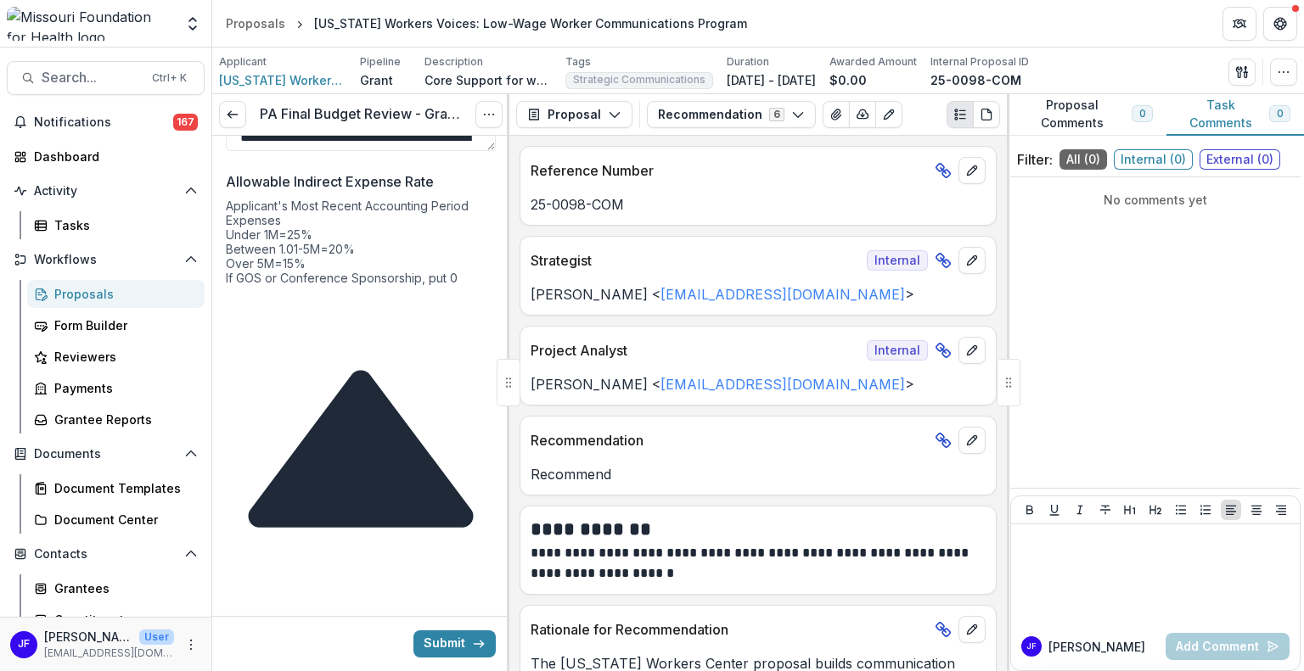
type textarea "**********"
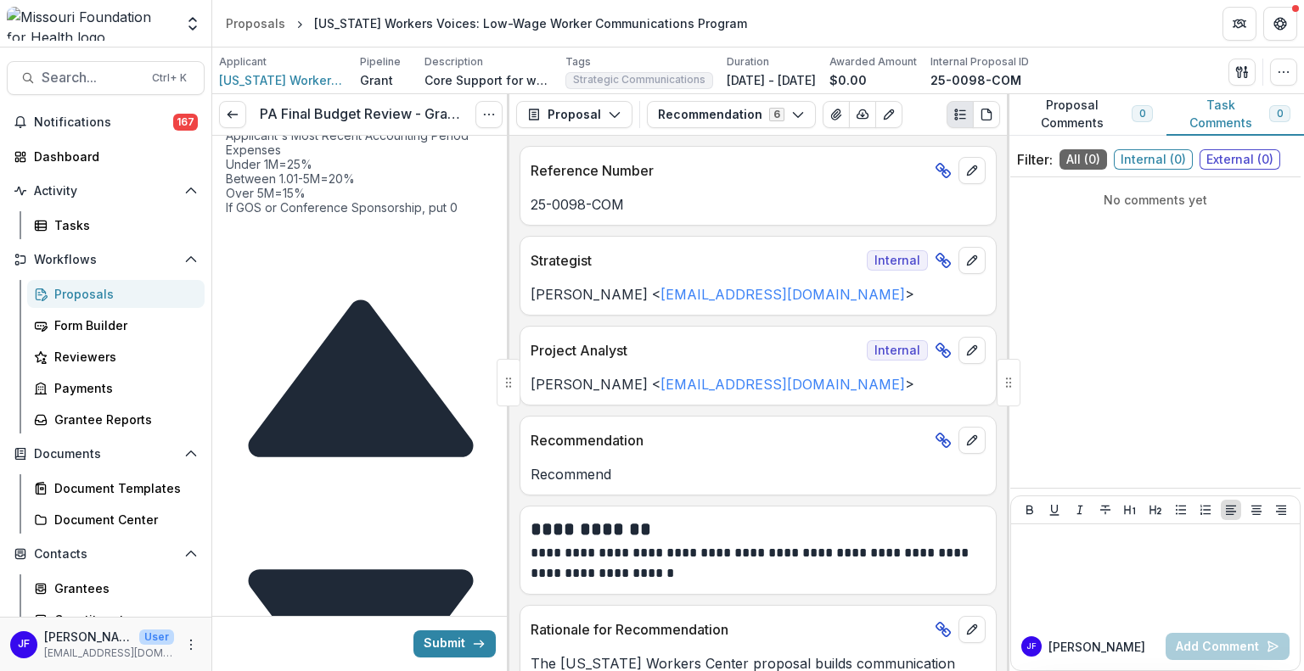
scroll to position [2077, 0]
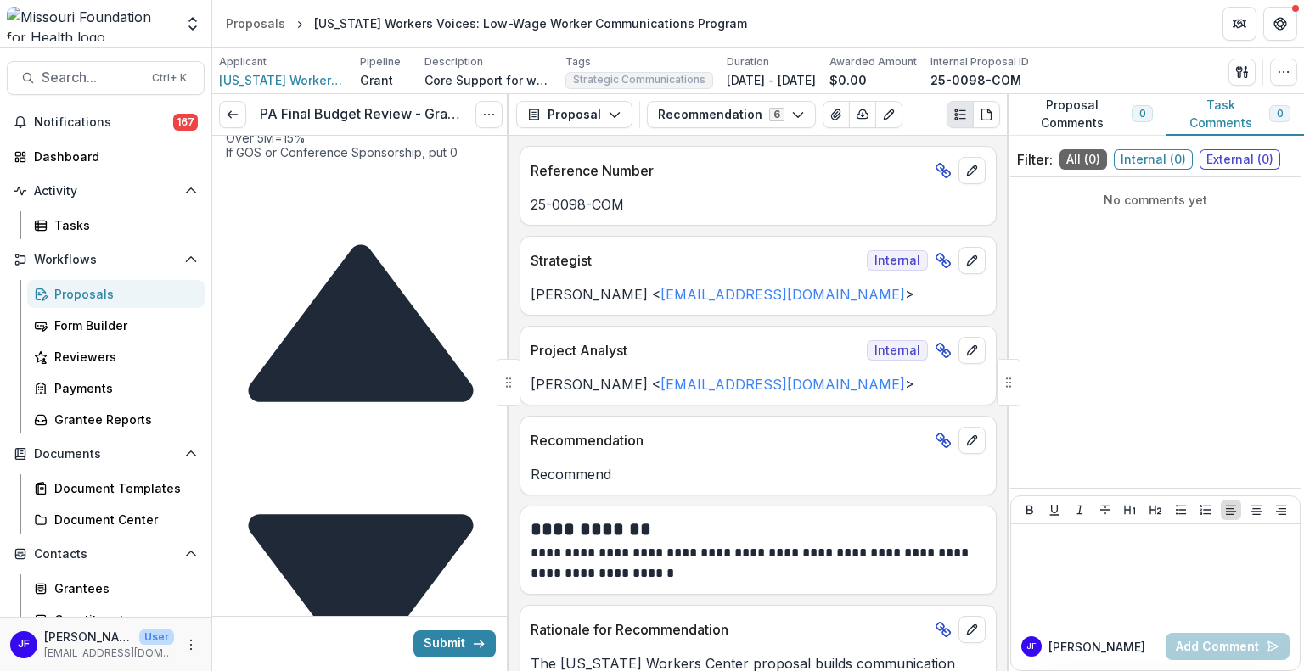
type textarea "**********"
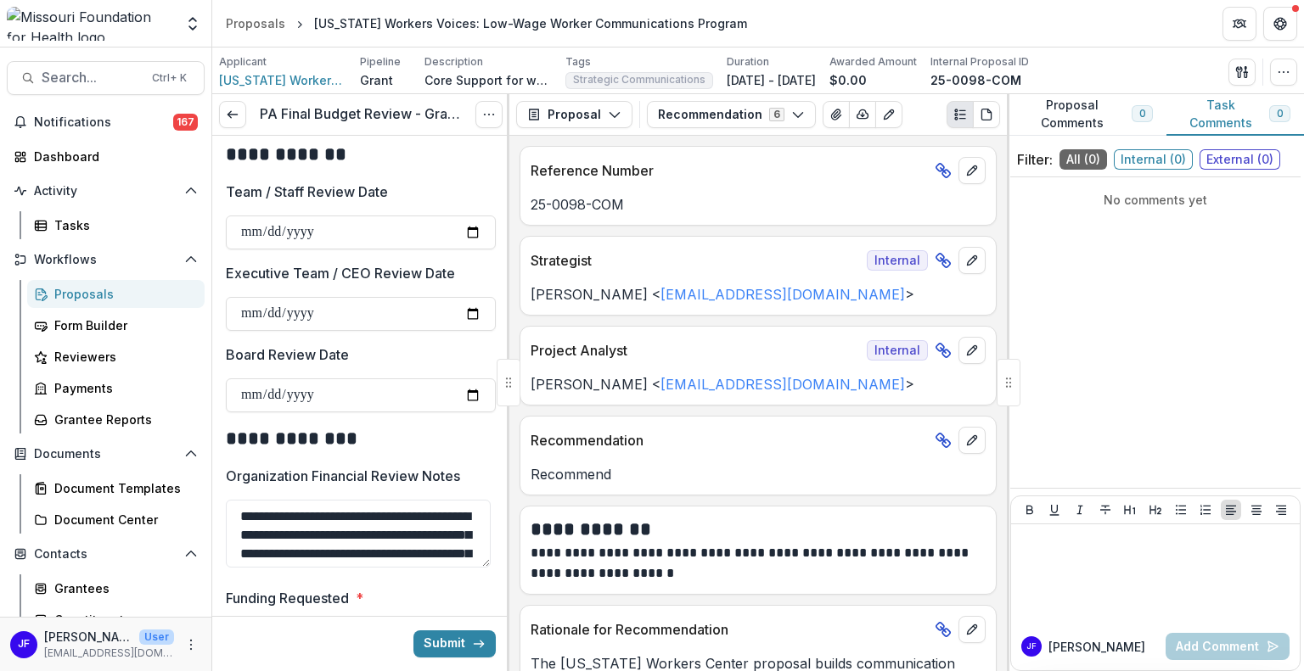
scroll to position [1144, 0]
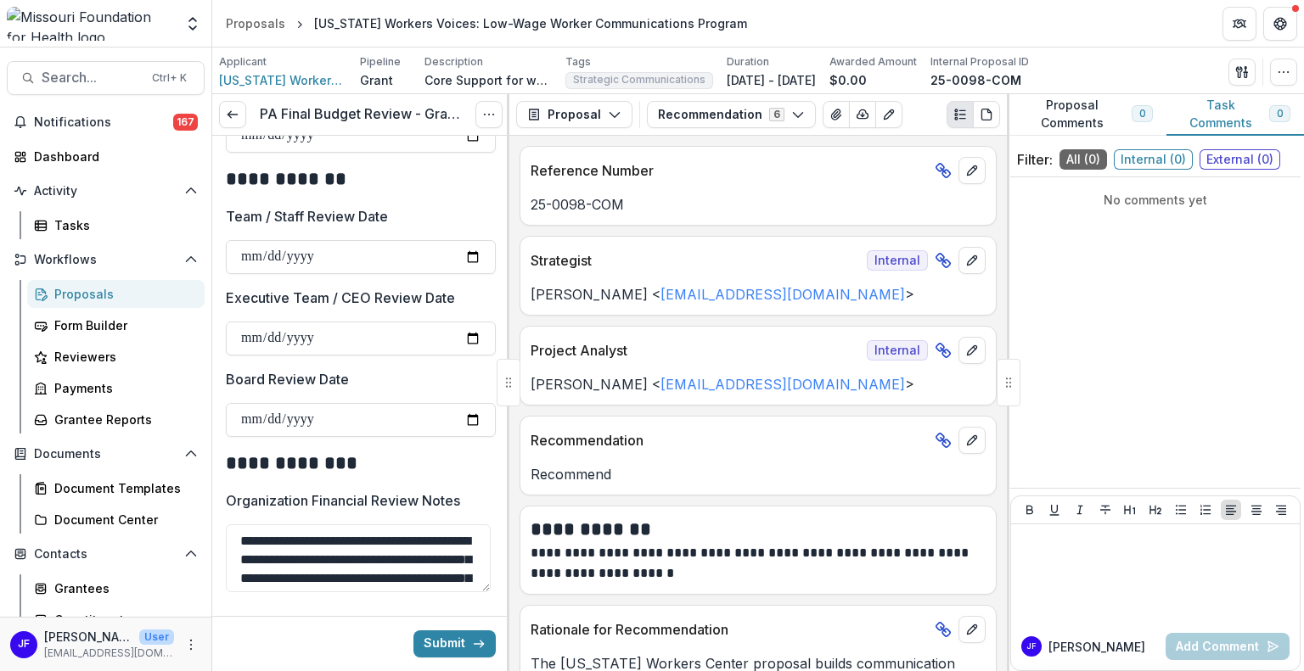
type input "*******"
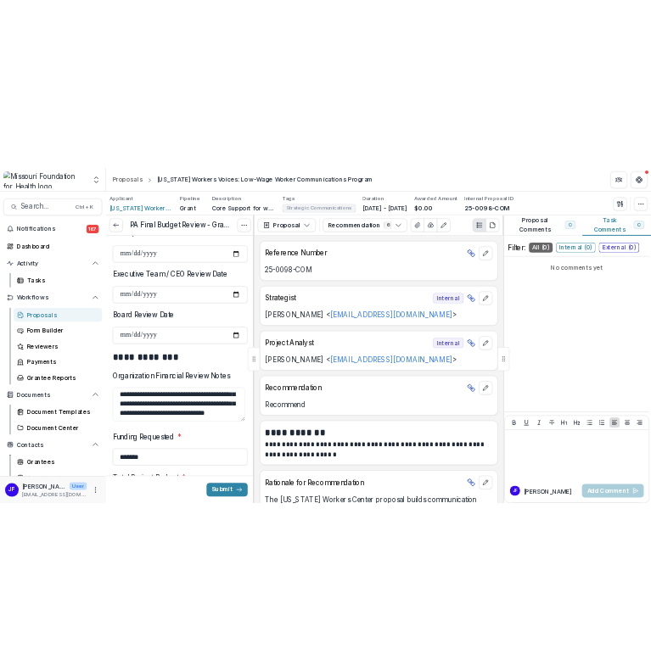
scroll to position [1653, 0]
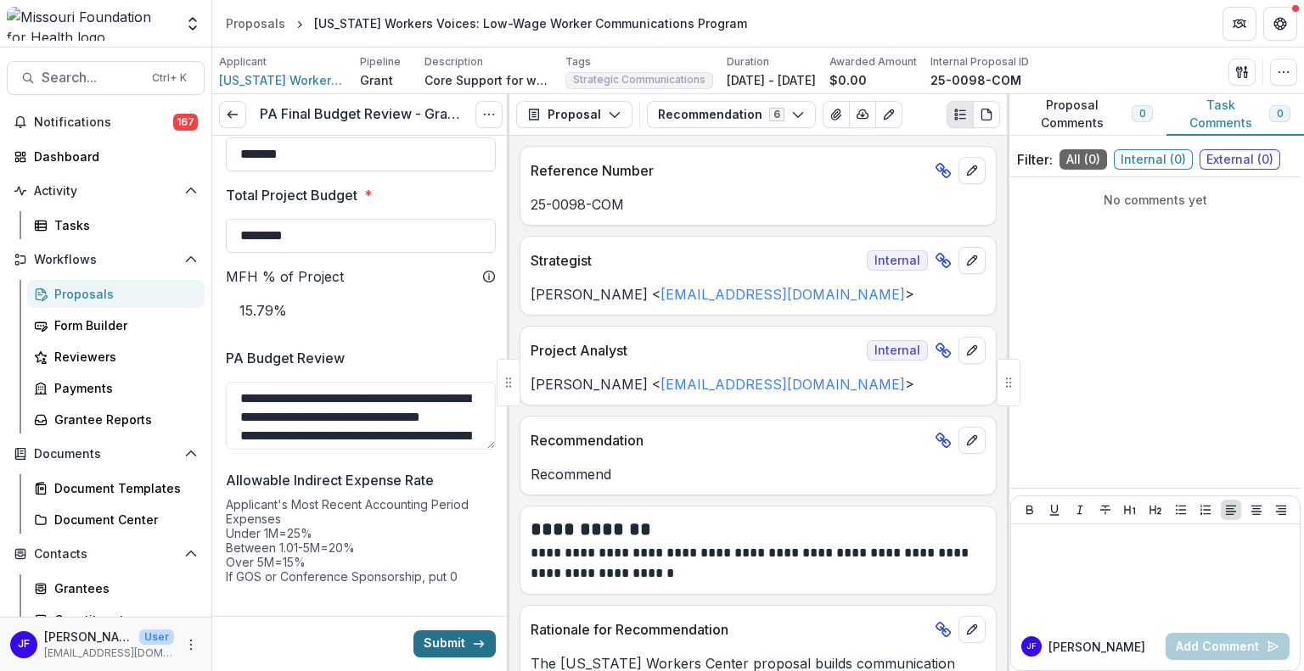
click at [432, 644] on button "Submit" at bounding box center [454, 644] width 82 height 27
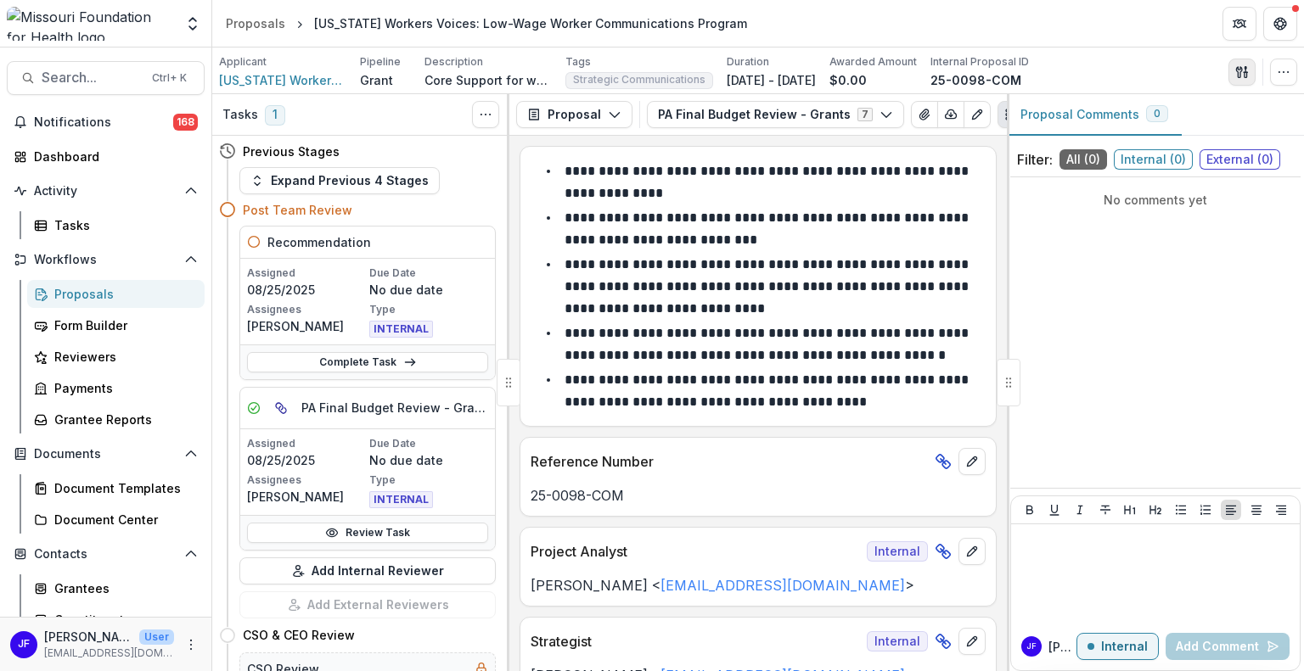
click at [1241, 71] on icon "button" at bounding box center [1242, 72] width 14 height 14
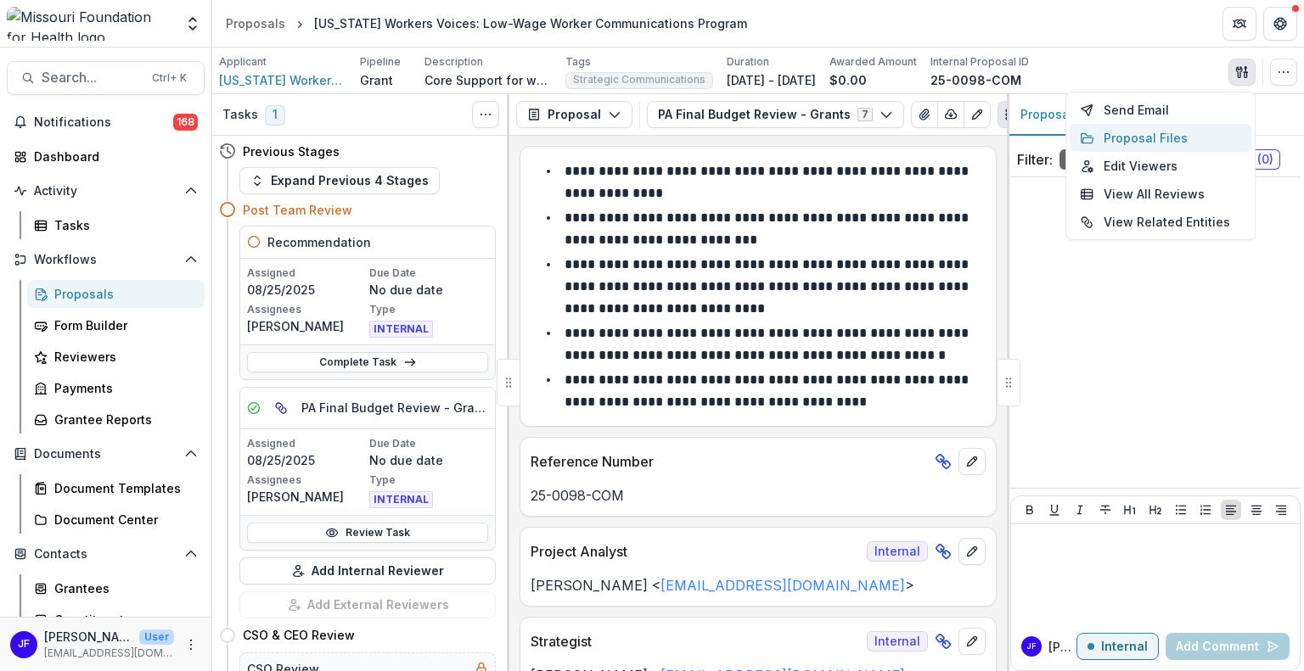
click at [1116, 143] on button "Proposal Files" at bounding box center [1160, 138] width 182 height 28
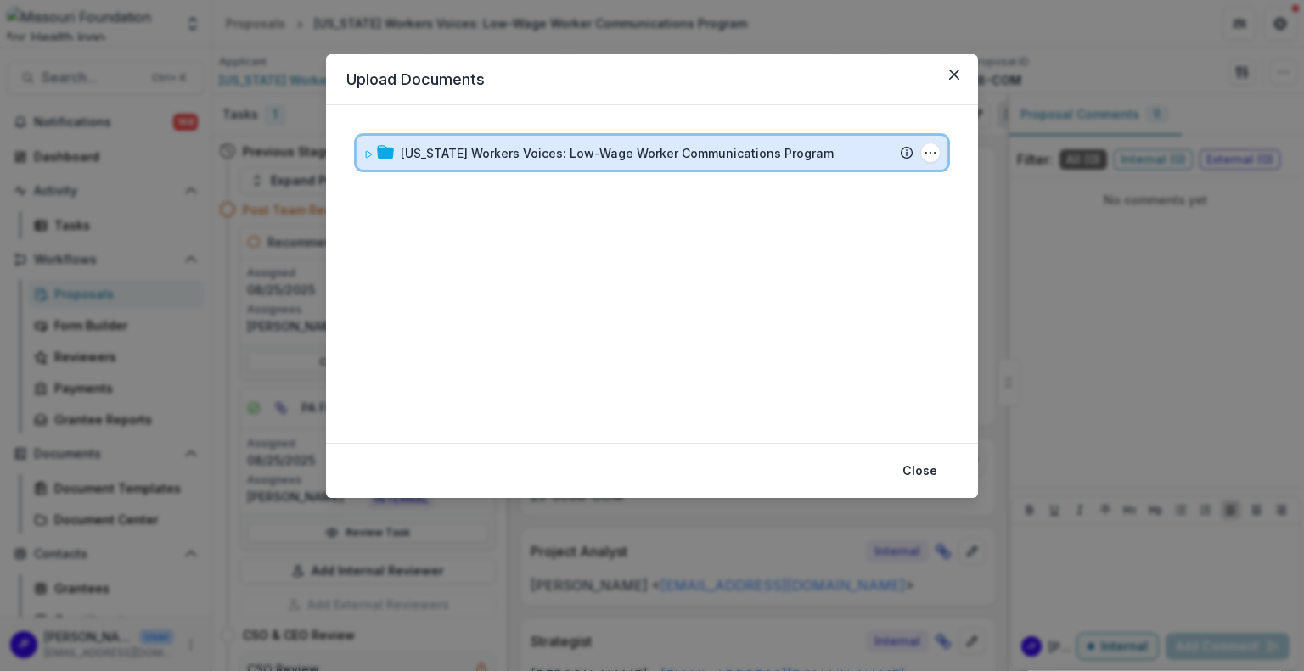
click at [366, 160] on span at bounding box center [368, 153] width 10 height 18
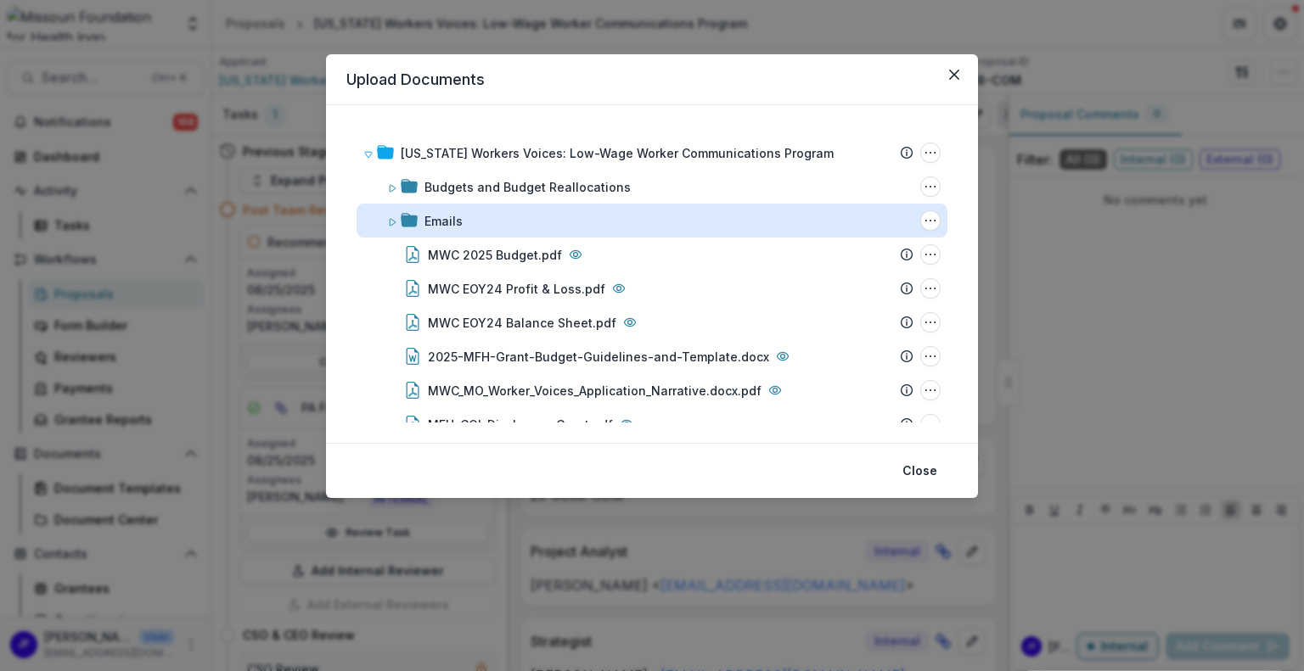
click at [441, 212] on div "Emails" at bounding box center [443, 221] width 38 height 18
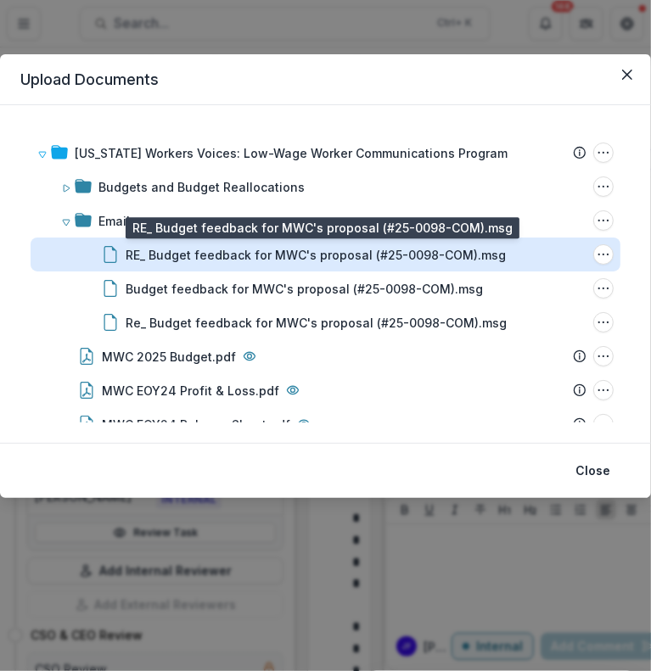
click at [309, 254] on div "RE_ Budget feedback for MWC's proposal (#25-0098-COM).msg" at bounding box center [316, 255] width 380 height 18
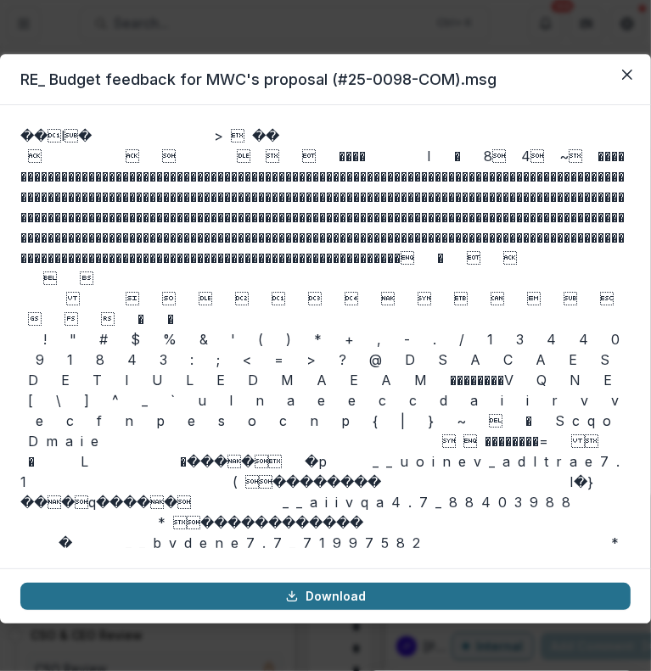
click at [333, 597] on link "Download" at bounding box center [325, 596] width 610 height 27
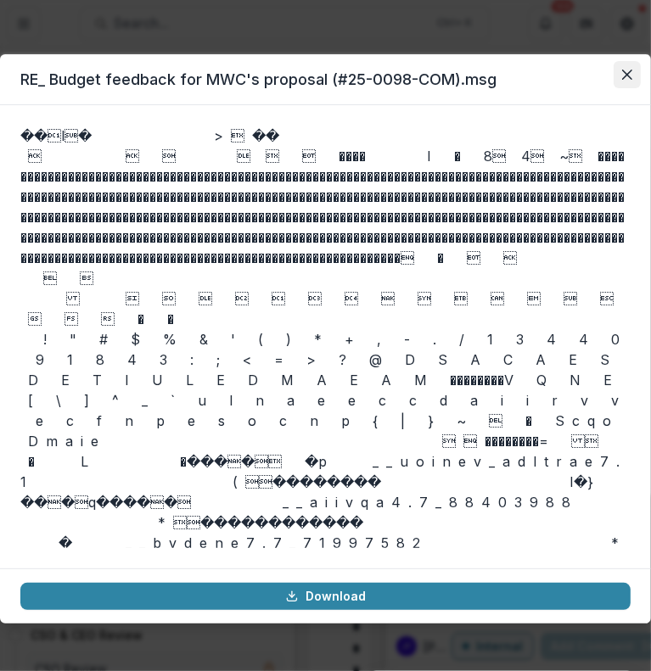
click at [627, 70] on icon "Close" at bounding box center [627, 75] width 10 height 10
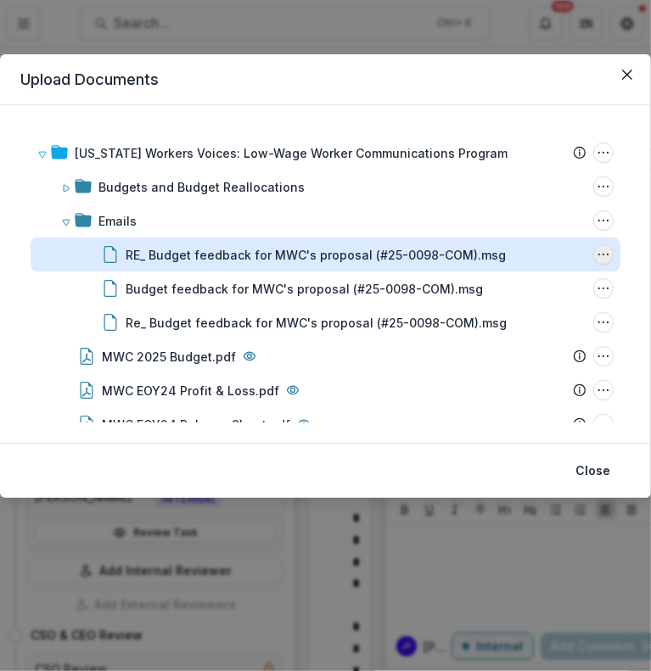
click at [597, 257] on icon "RE_ Budget feedback for MWC's proposal (#25-0098-COM).msg Options" at bounding box center [604, 255] width 14 height 14
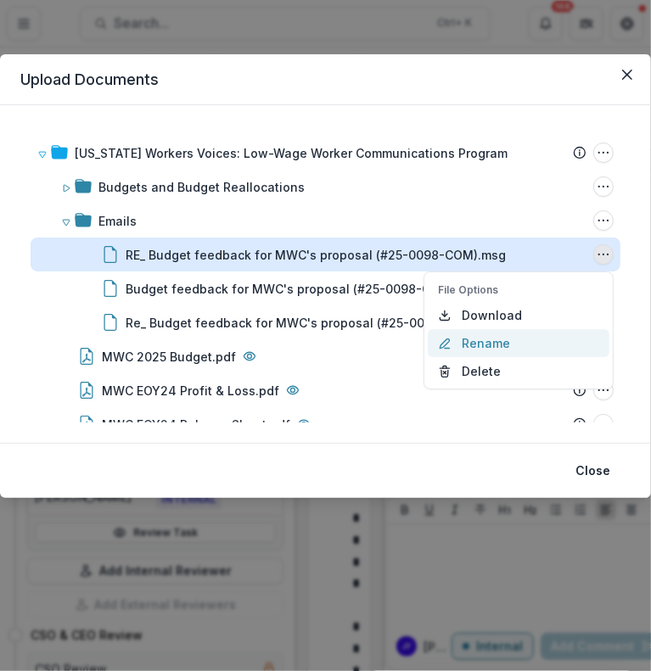
click at [486, 348] on button "Rename" at bounding box center [519, 343] width 182 height 28
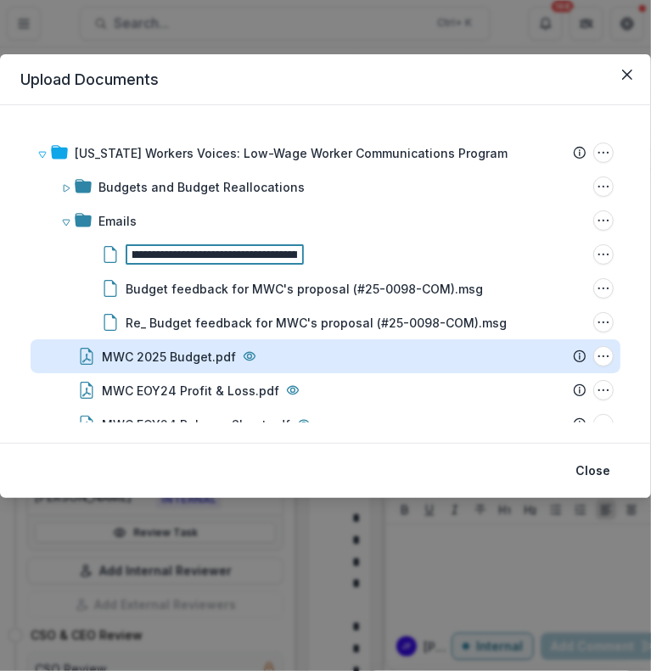
scroll to position [0, 31]
type input "**********"
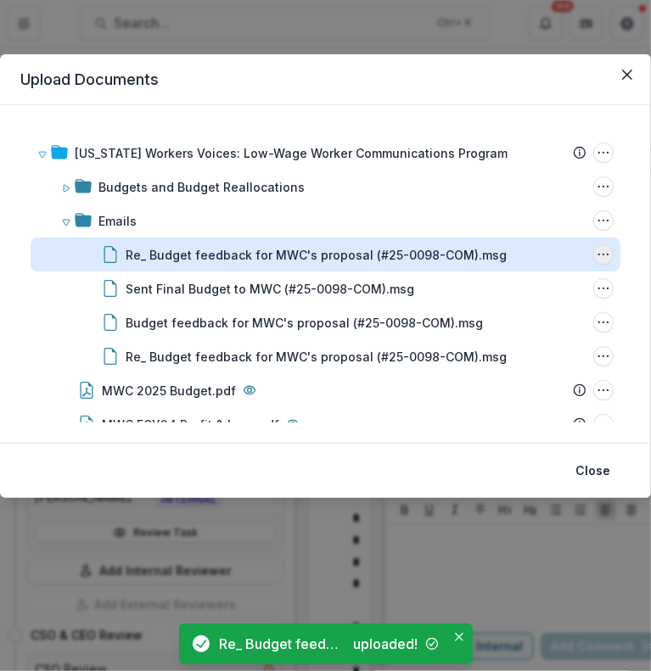
click at [602, 252] on icon "Re_ Budget feedback for MWC's proposal (#25-0098-COM).msg Options" at bounding box center [604, 255] width 14 height 14
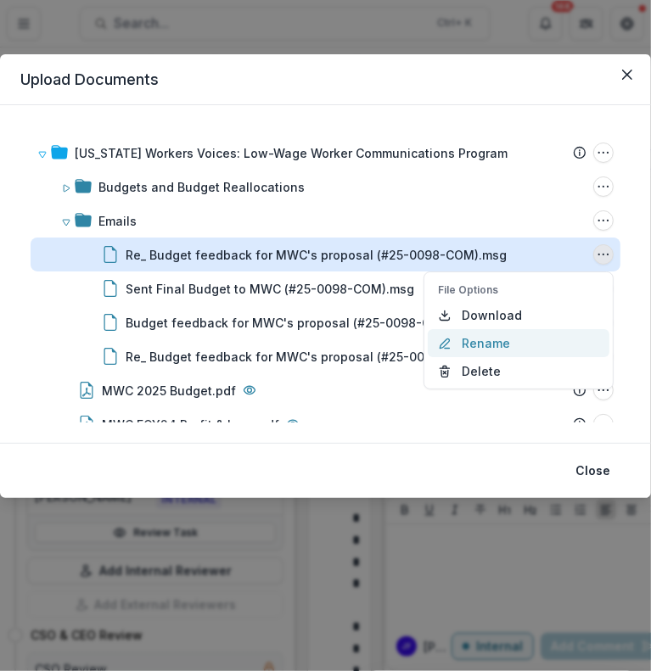
click at [495, 346] on button "Rename" at bounding box center [519, 343] width 182 height 28
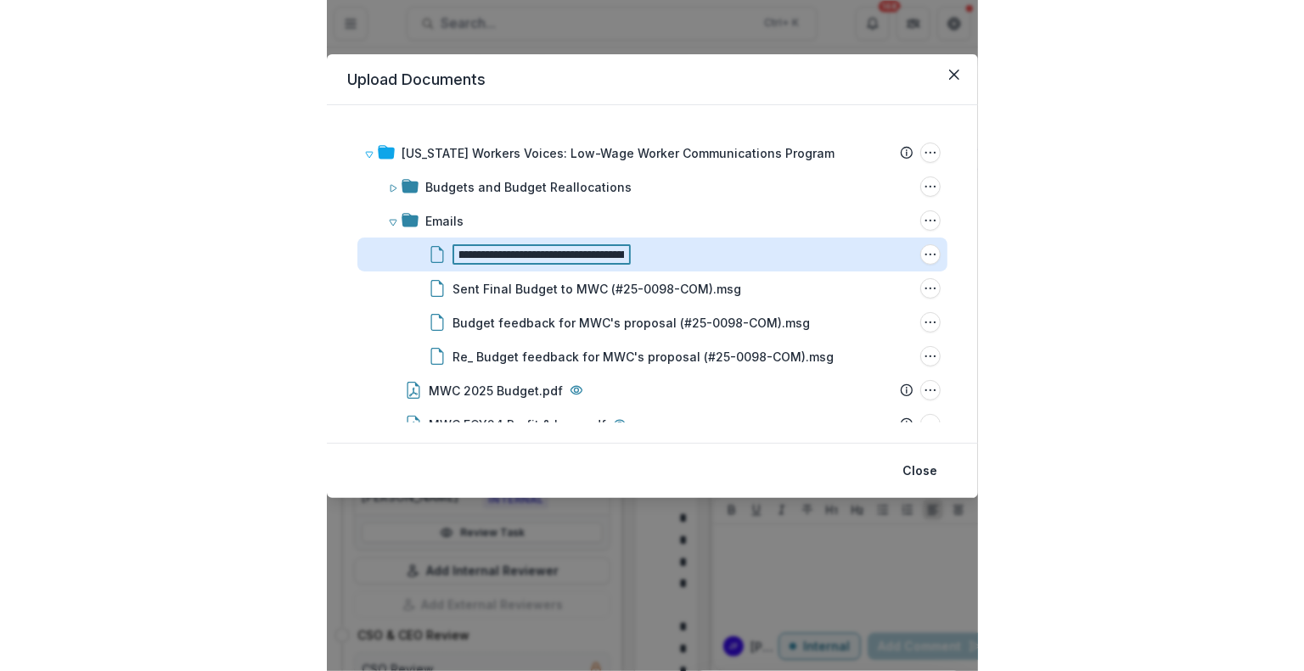
scroll to position [0, 166]
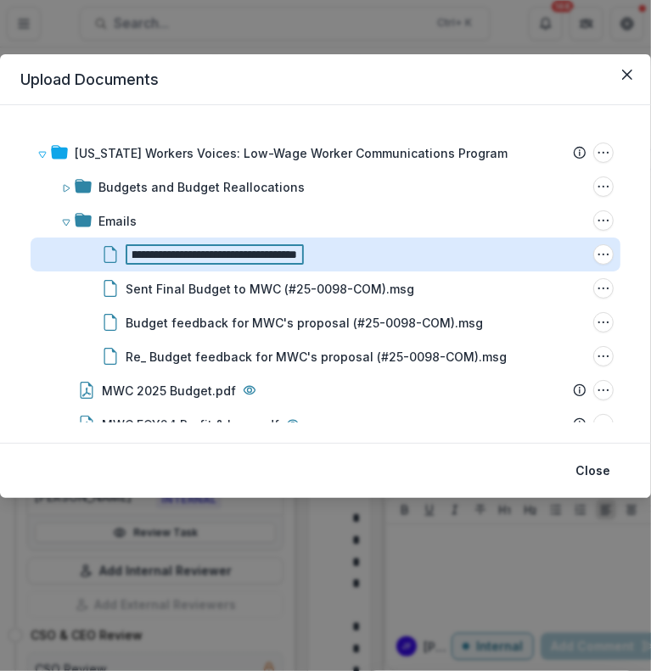
type input "**********"
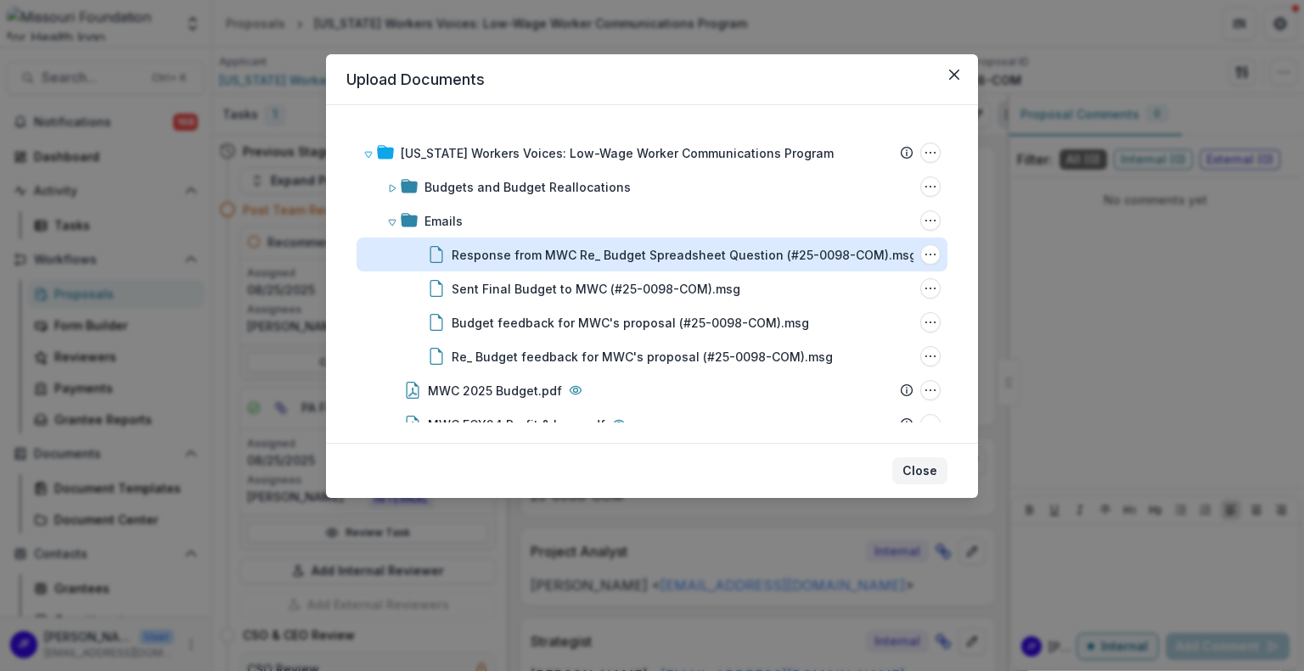
click at [936, 471] on button "Close" at bounding box center [919, 470] width 55 height 27
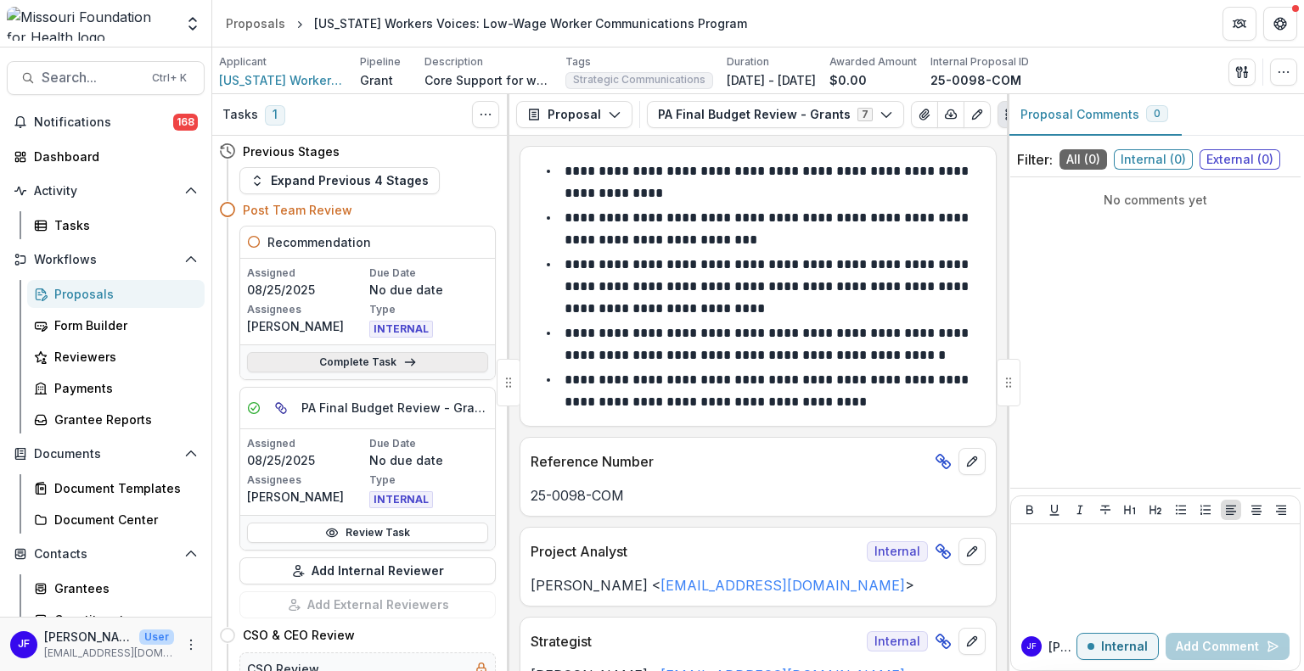
click at [360, 367] on link "Complete Task" at bounding box center [367, 362] width 241 height 20
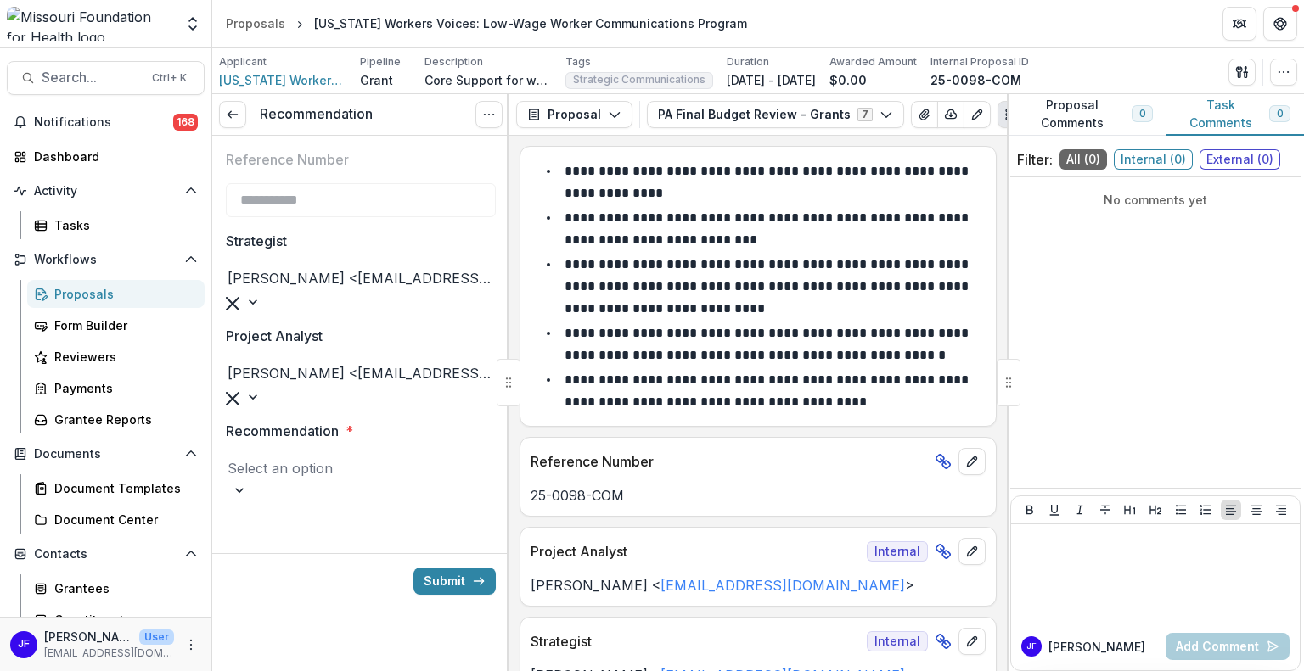
click at [484, 482] on div at bounding box center [361, 490] width 270 height 17
click at [431, 670] on div "Recommend" at bounding box center [652, 681] width 1304 height 20
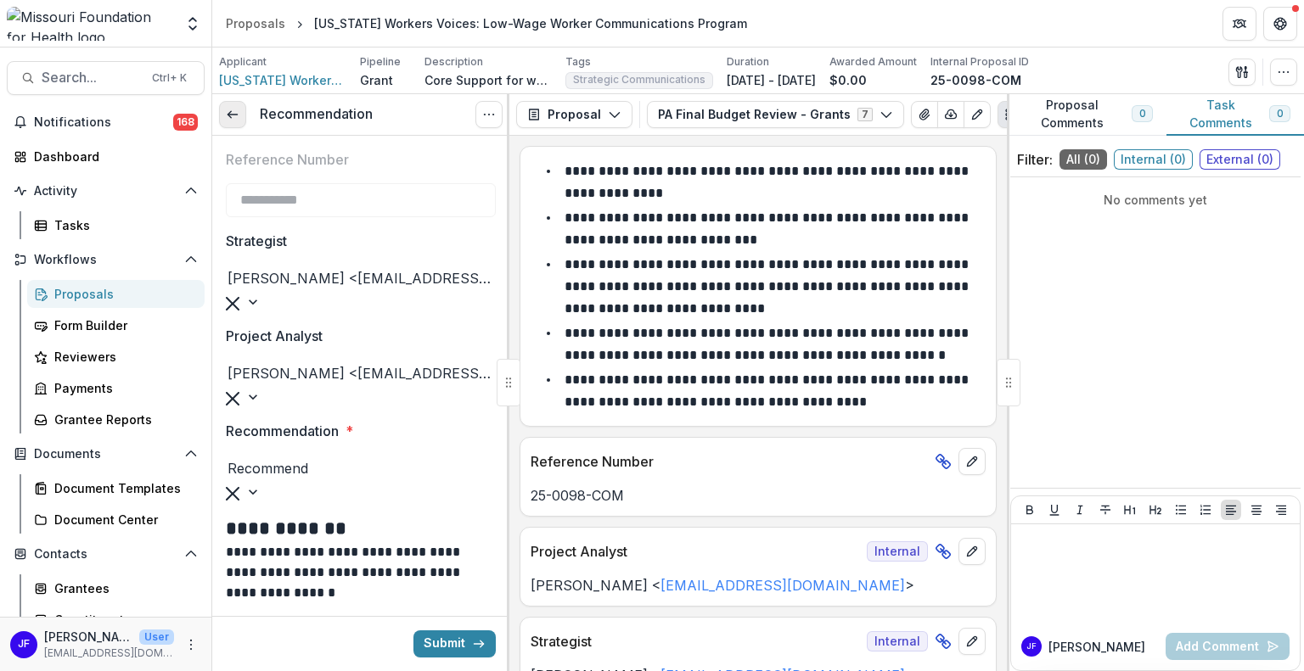
click at [233, 120] on icon at bounding box center [233, 115] width 14 height 14
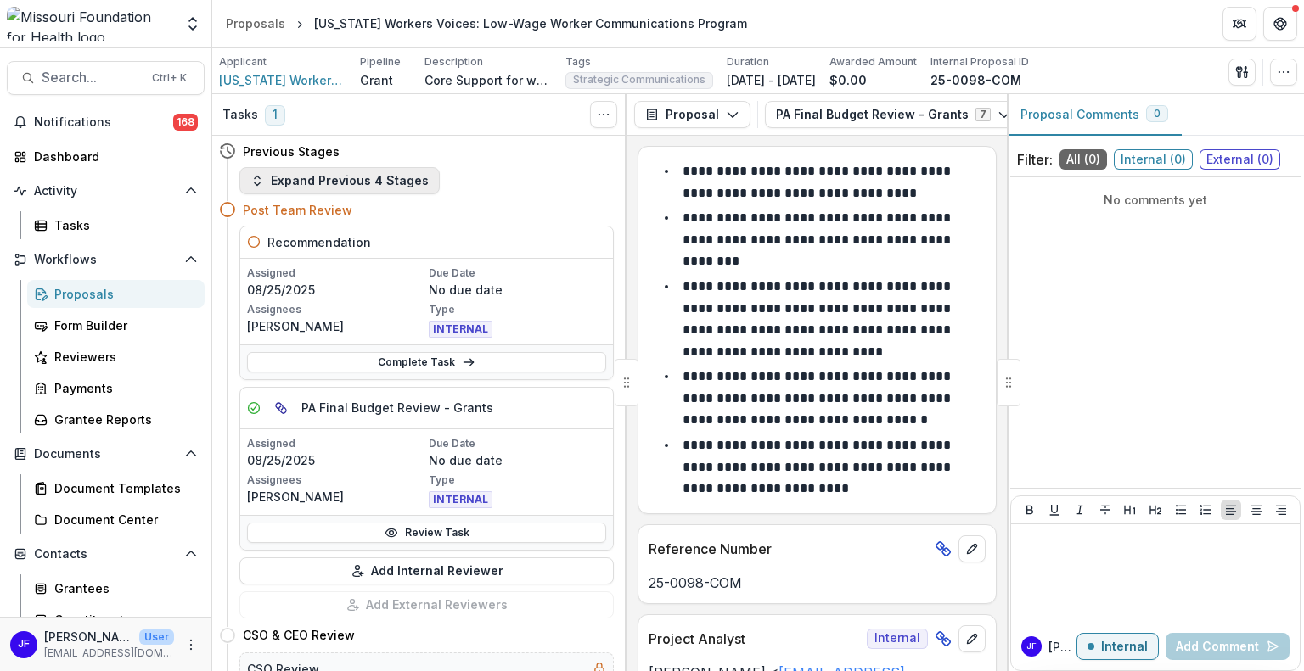
click at [348, 178] on button "Expand Previous 4 Stages" at bounding box center [339, 180] width 200 height 27
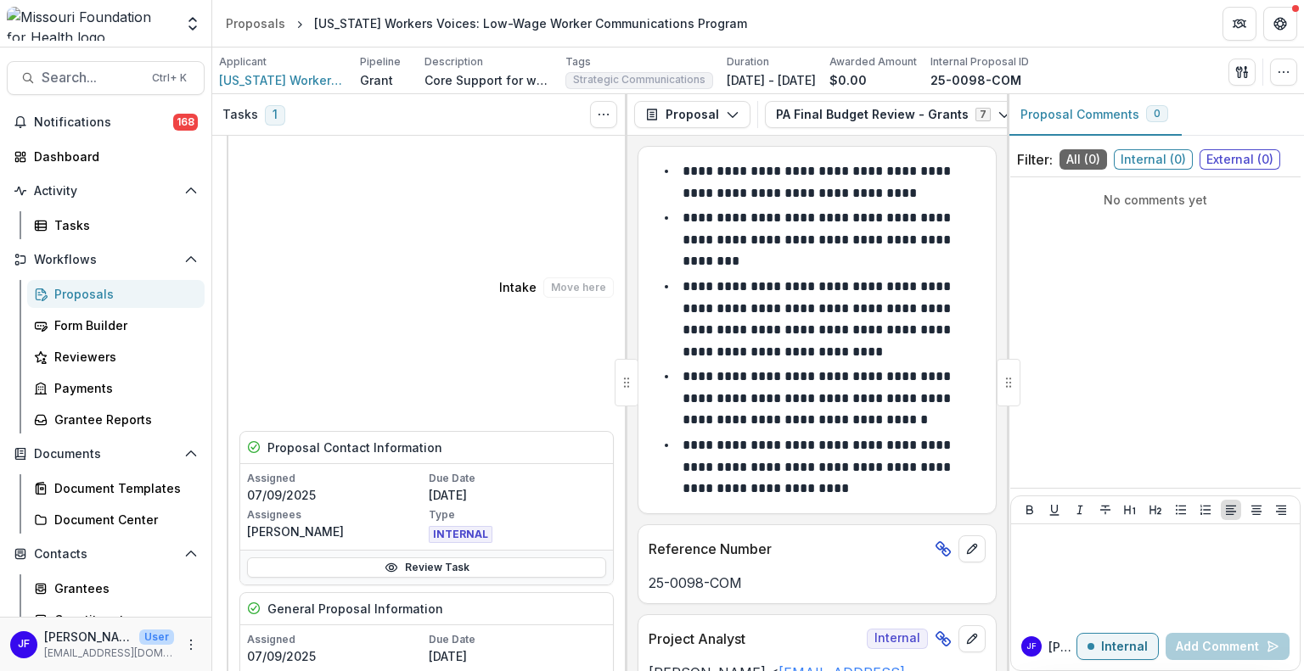
scroll to position [509, 0]
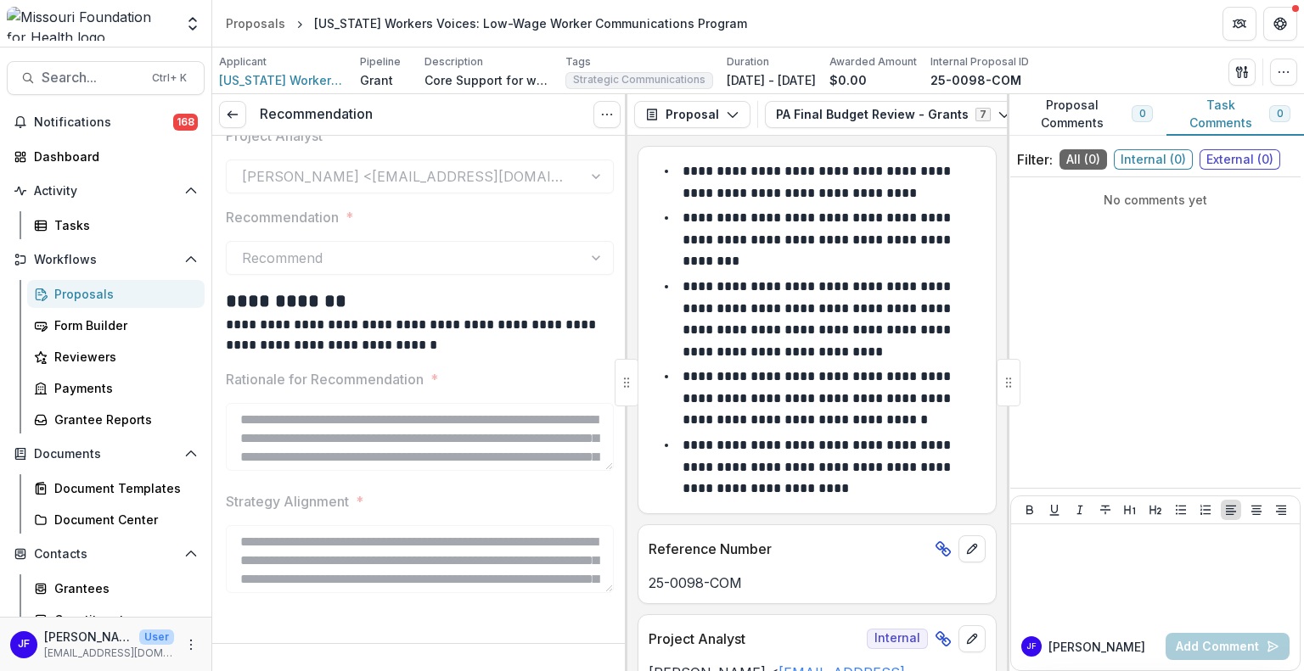
scroll to position [197, 0]
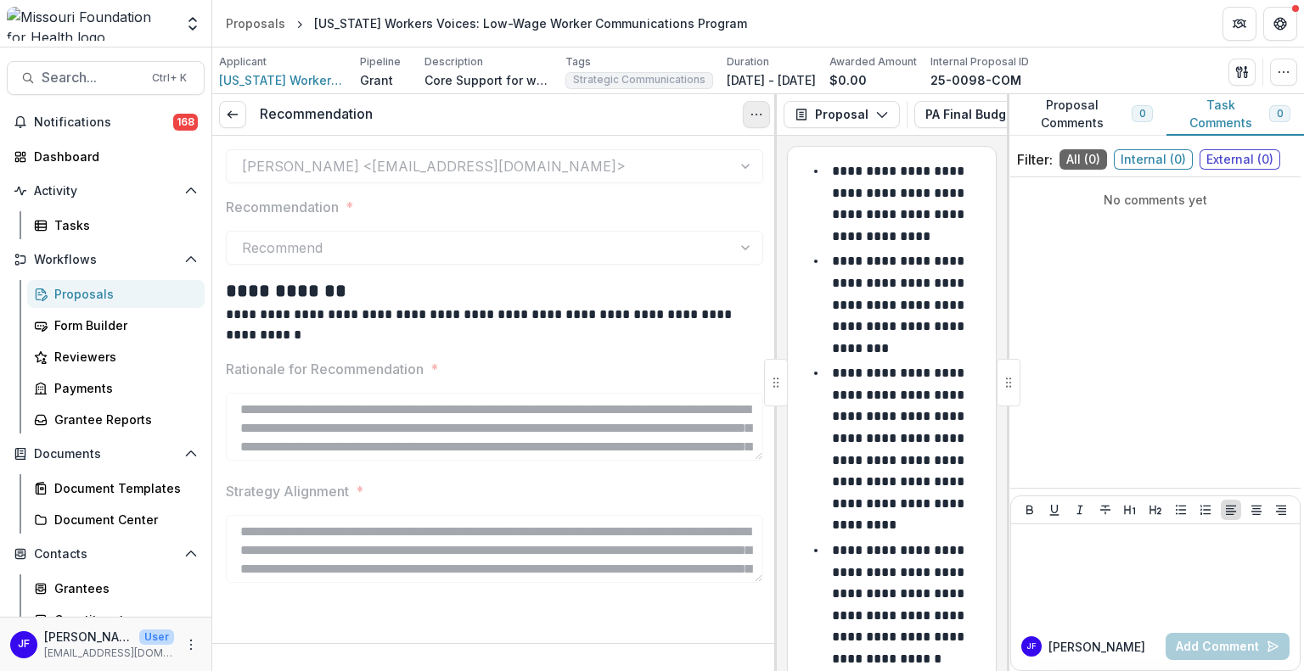
click at [754, 113] on icon "Options" at bounding box center [756, 115] width 14 height 14
click at [685, 188] on button "Reopen Task" at bounding box center [675, 189] width 182 height 28
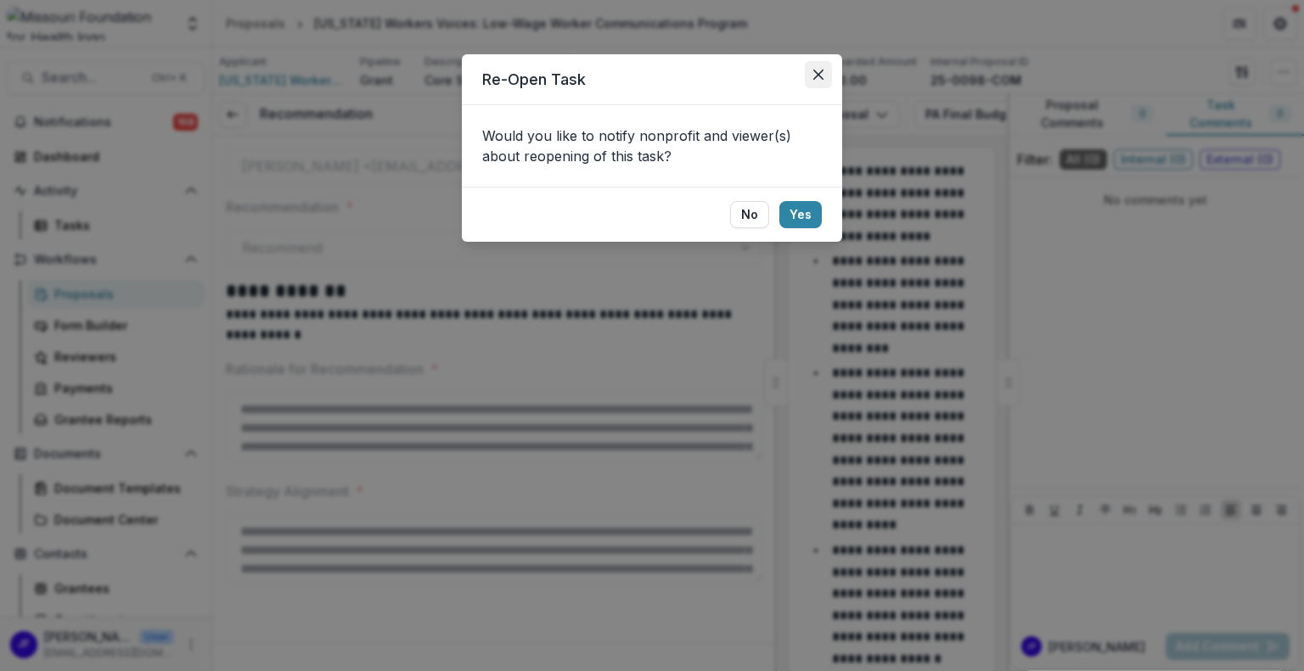
click at [813, 70] on icon "Close" at bounding box center [818, 75] width 10 height 10
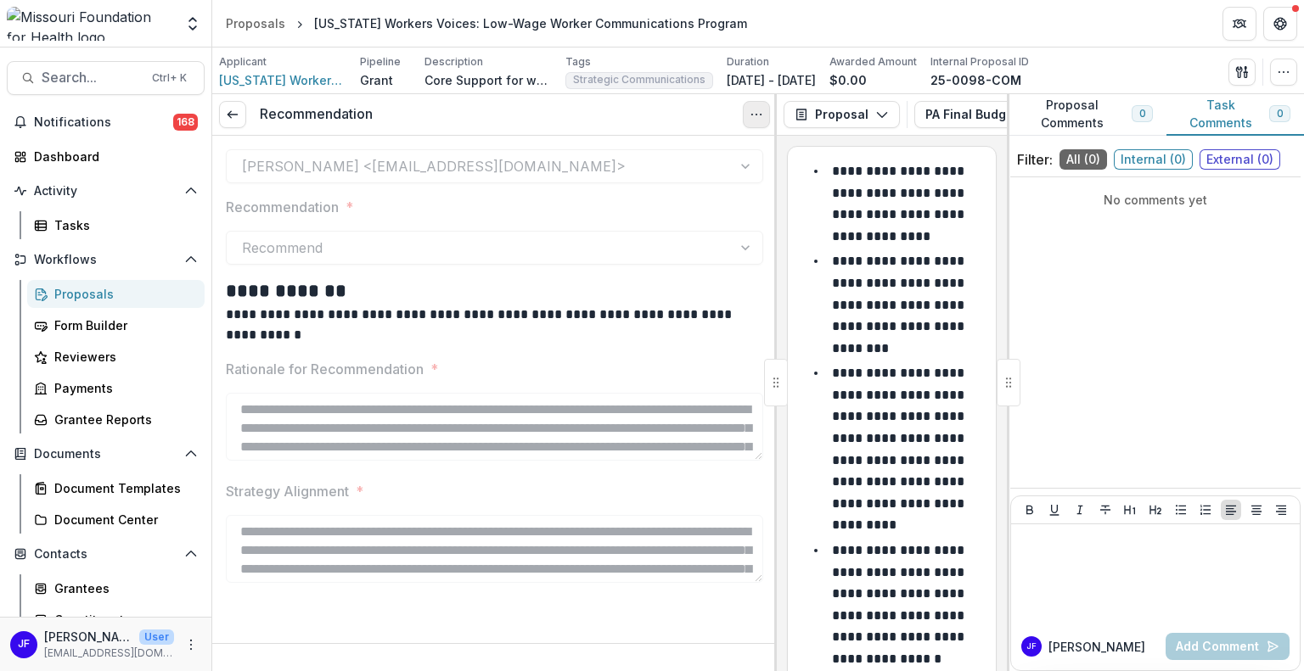
click at [750, 118] on icon "Options" at bounding box center [756, 115] width 14 height 14
click at [662, 158] on link "View task" at bounding box center [675, 153] width 182 height 28
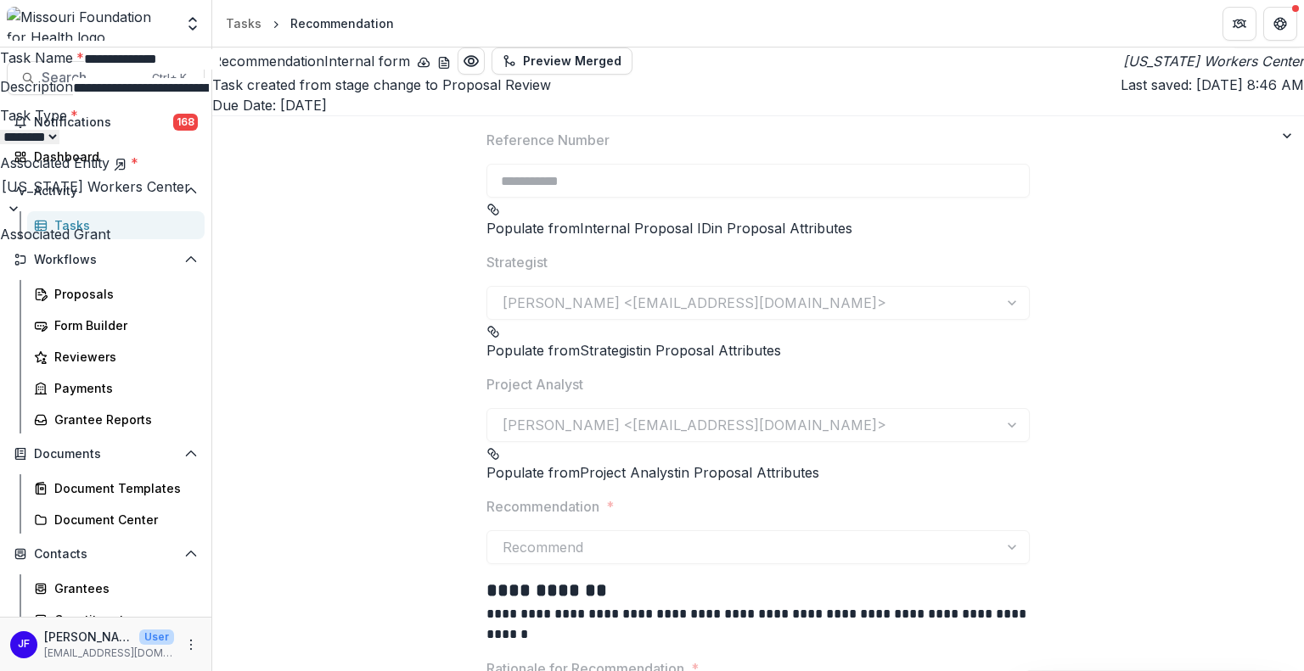
drag, startPoint x: 935, startPoint y: 381, endPoint x: 932, endPoint y: 549, distance: 168.1
click at [932, 670] on div "**********" at bounding box center [652, 671] width 1304 height 0
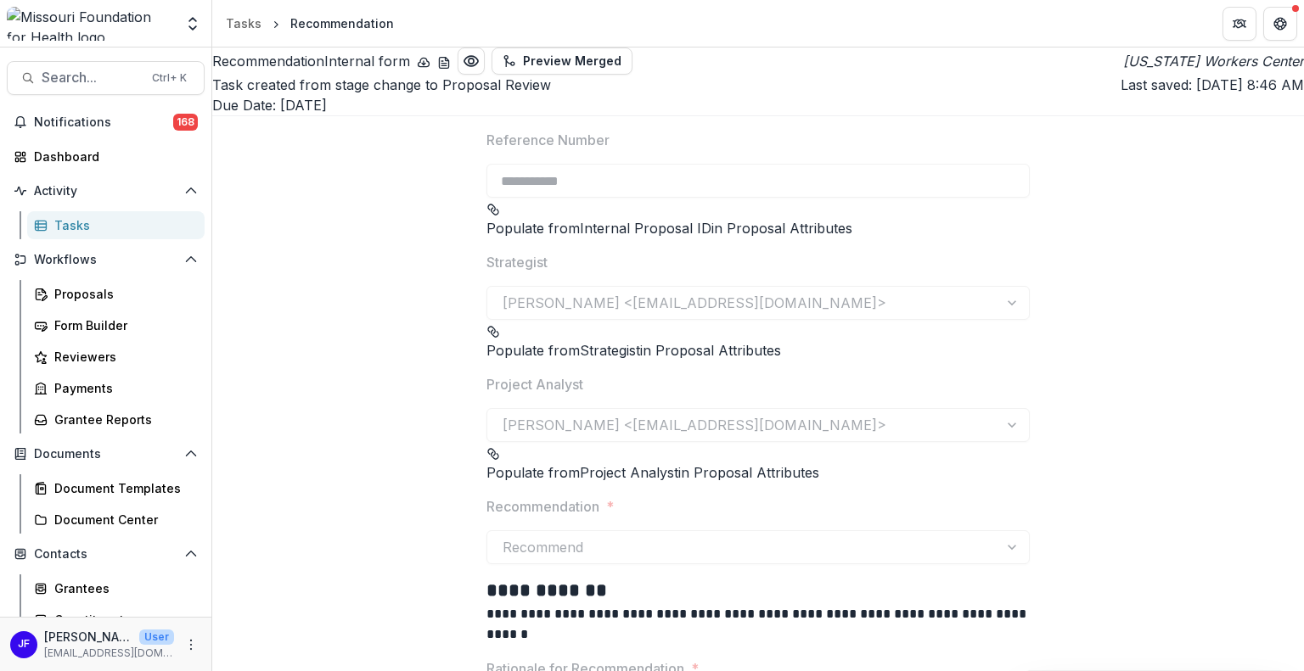
scroll to position [232, 0]
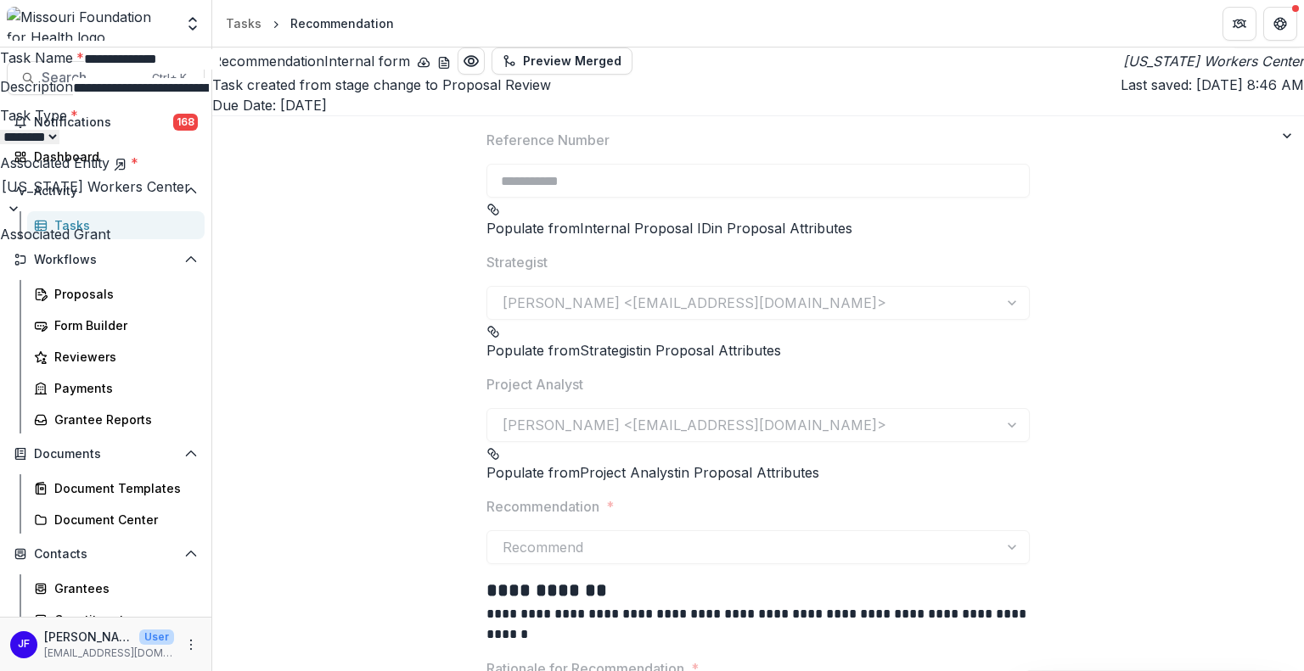
click at [1259, 48] on button "Re-Open" at bounding box center [1267, 33] width 74 height 27
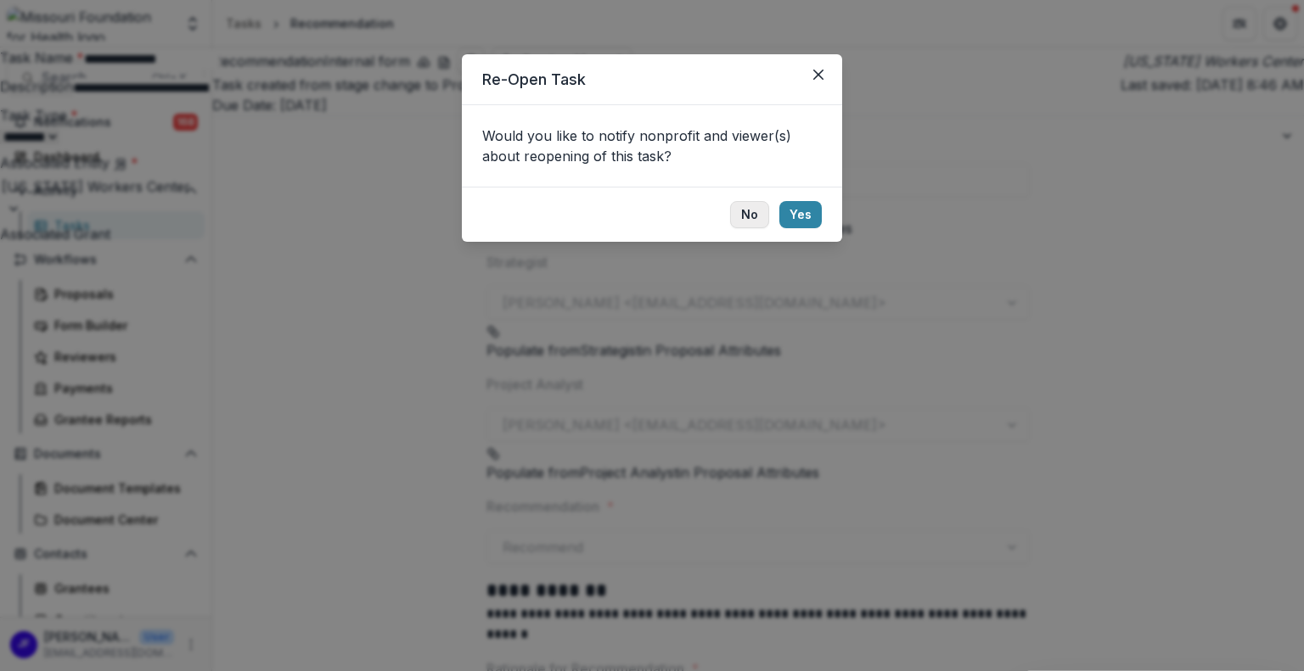
click at [744, 211] on button "No" at bounding box center [749, 214] width 39 height 27
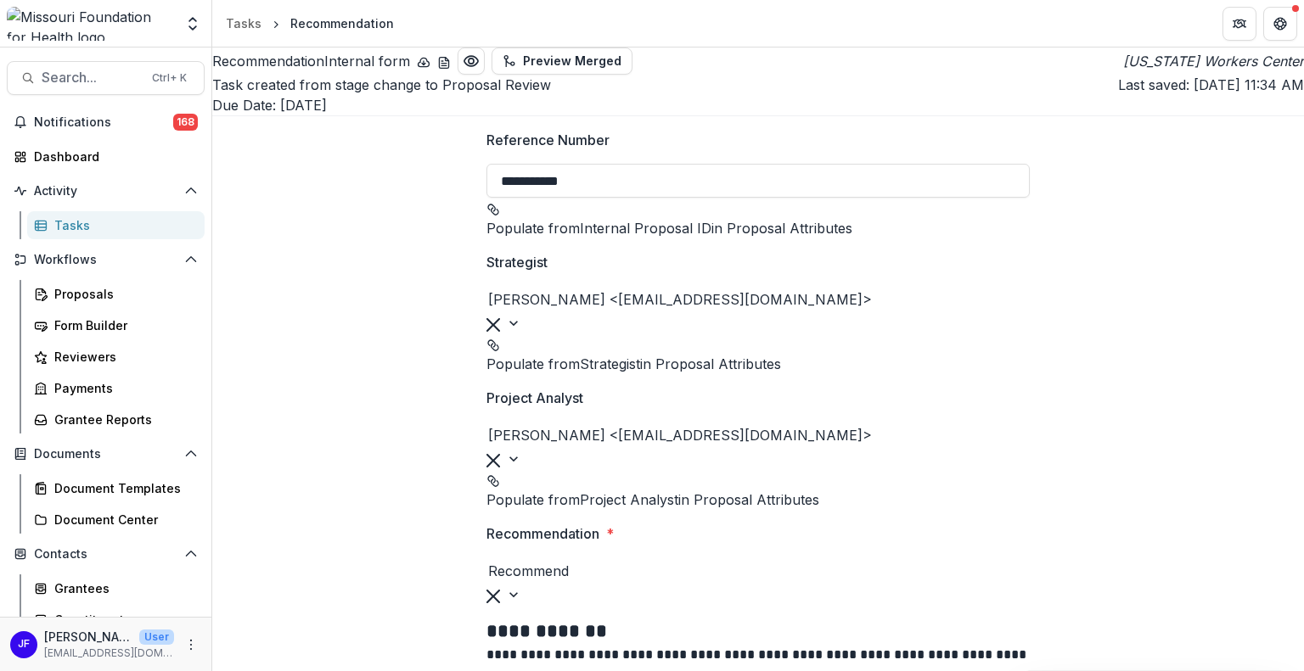
scroll to position [0, 0]
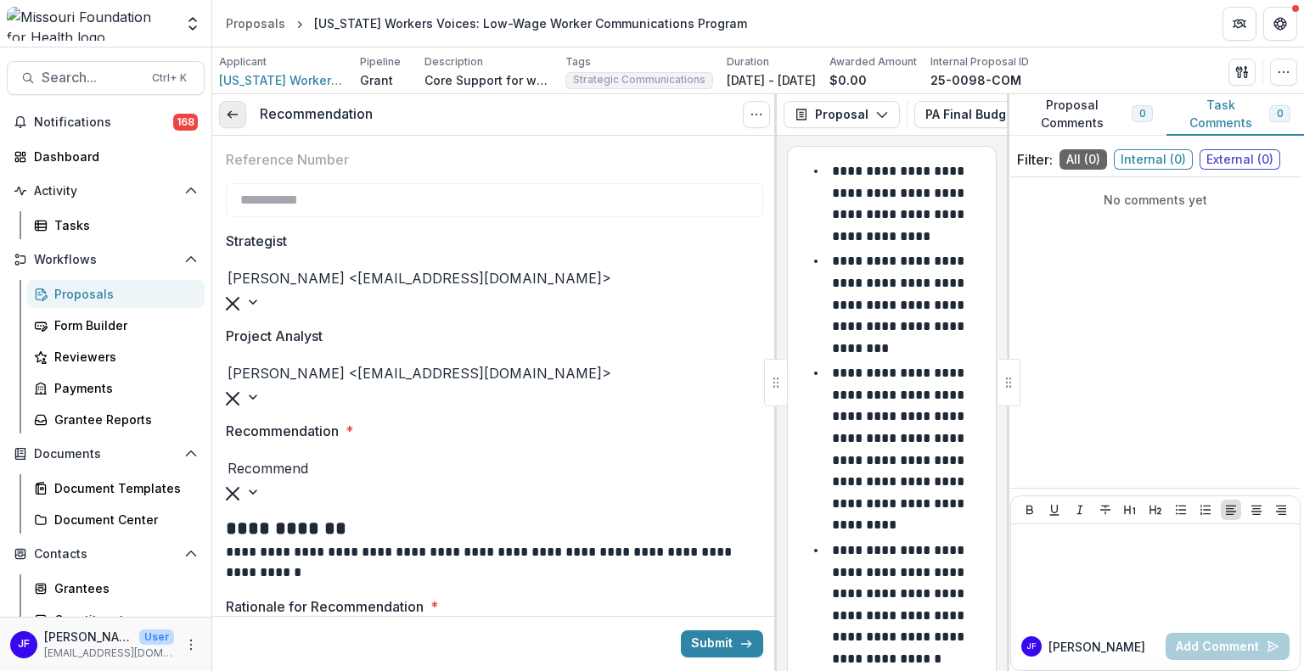
click at [236, 120] on icon at bounding box center [233, 115] width 14 height 14
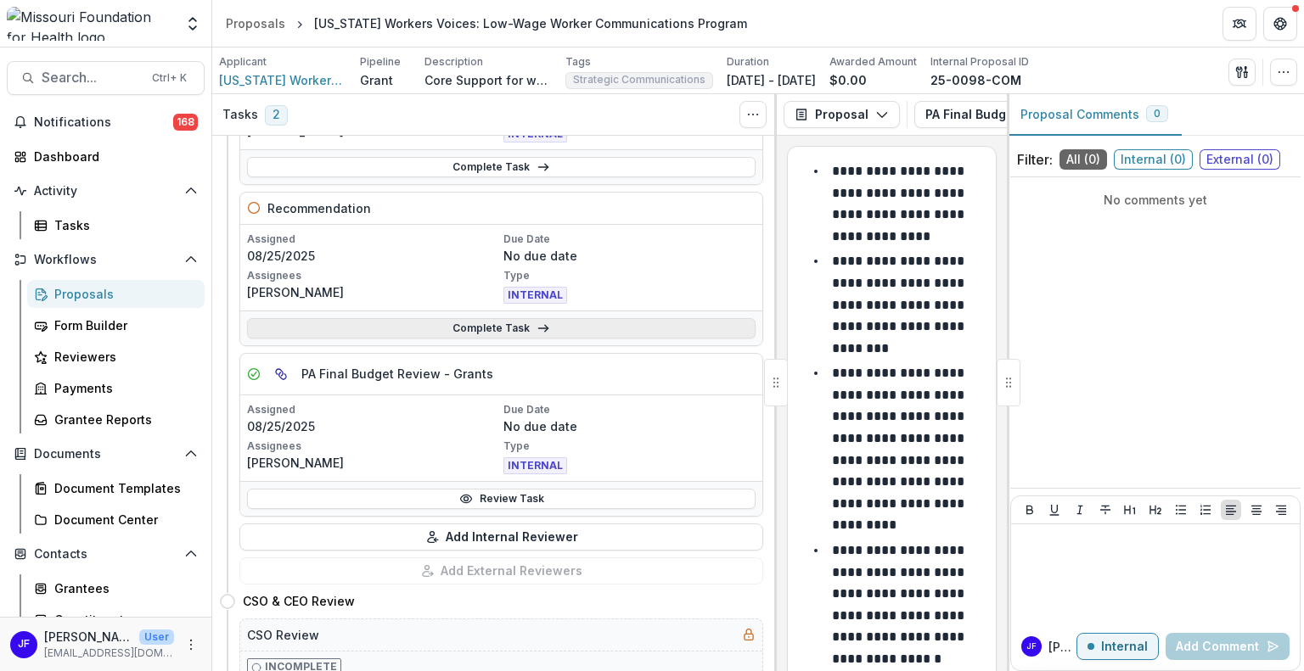
scroll to position [170, 0]
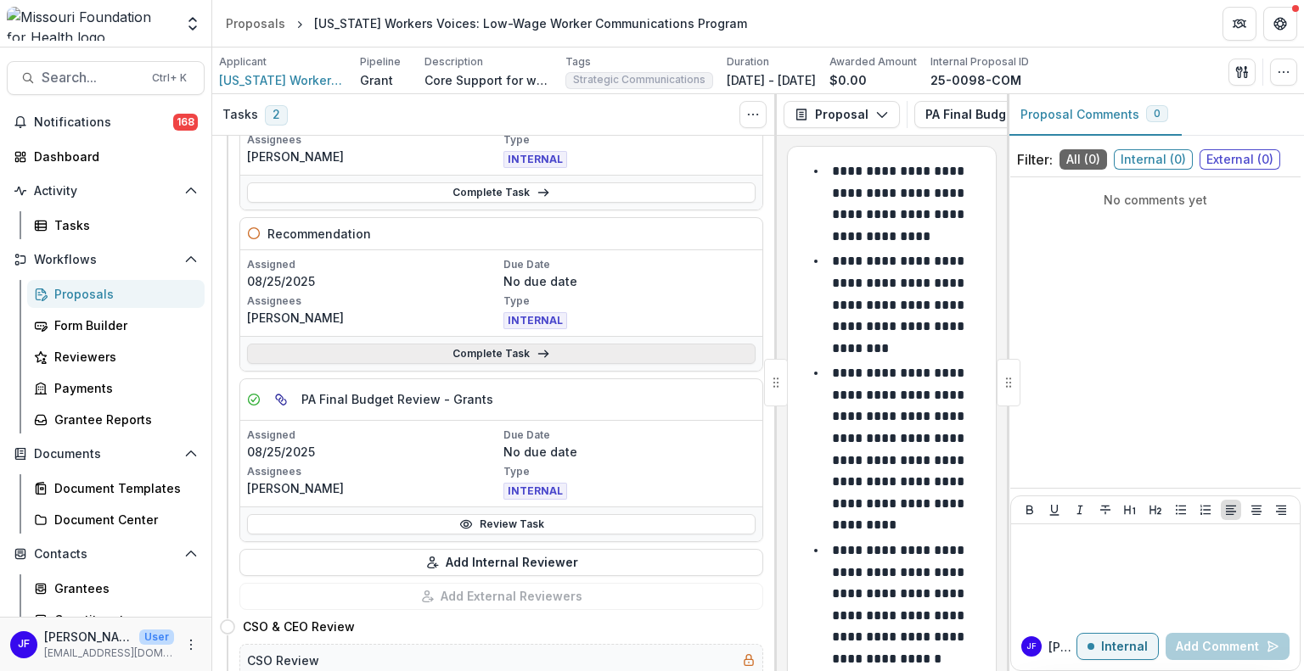
click at [502, 355] on link "Complete Task" at bounding box center [501, 354] width 508 height 20
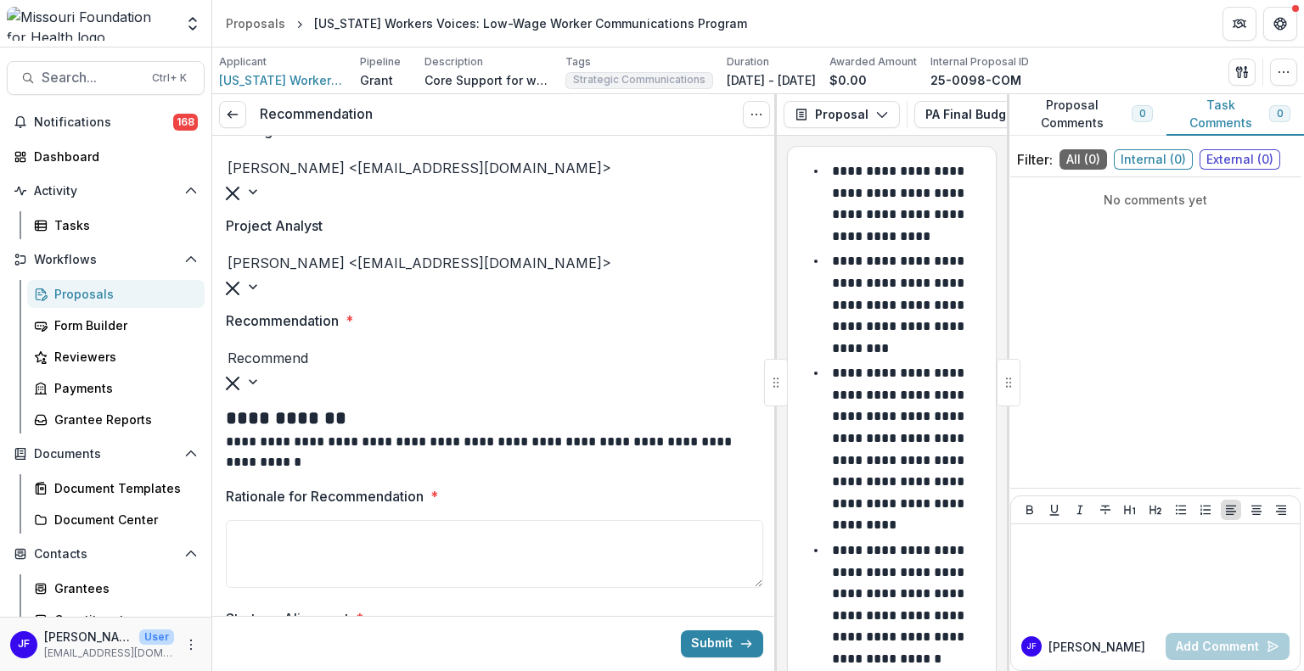
scroll to position [224, 0]
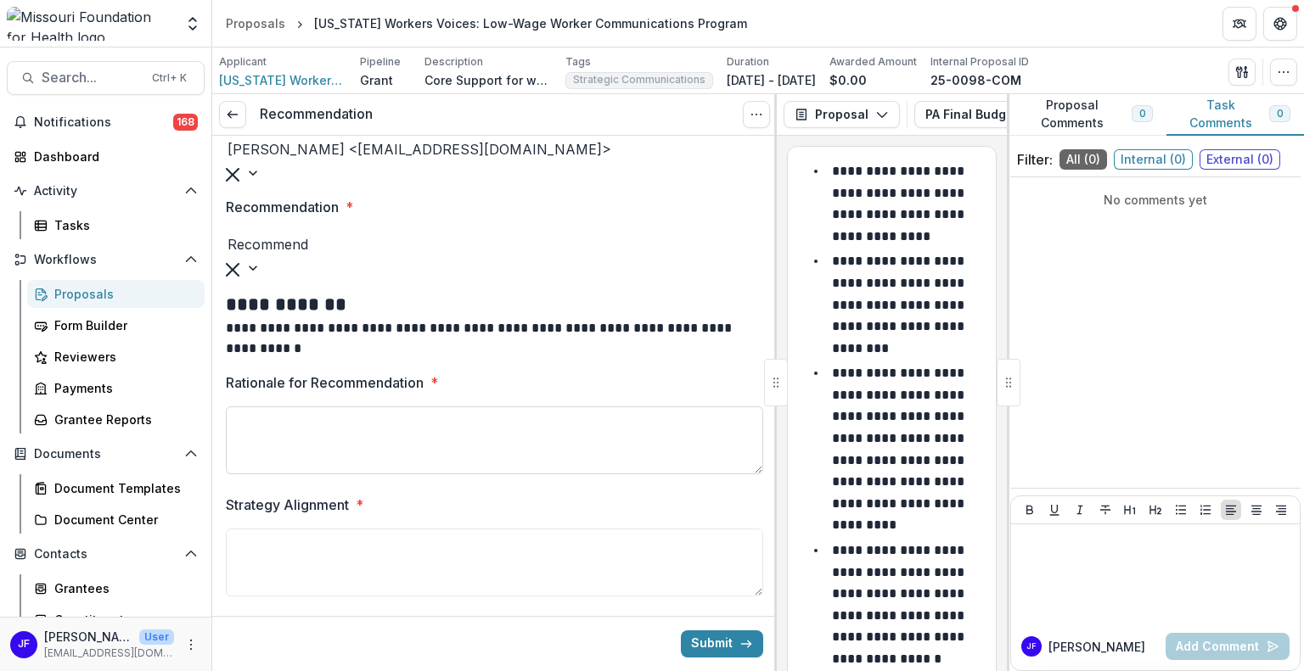
click at [346, 407] on textarea "Rationale for Recommendation *" at bounding box center [494, 441] width 537 height 68
paste textarea "**********"
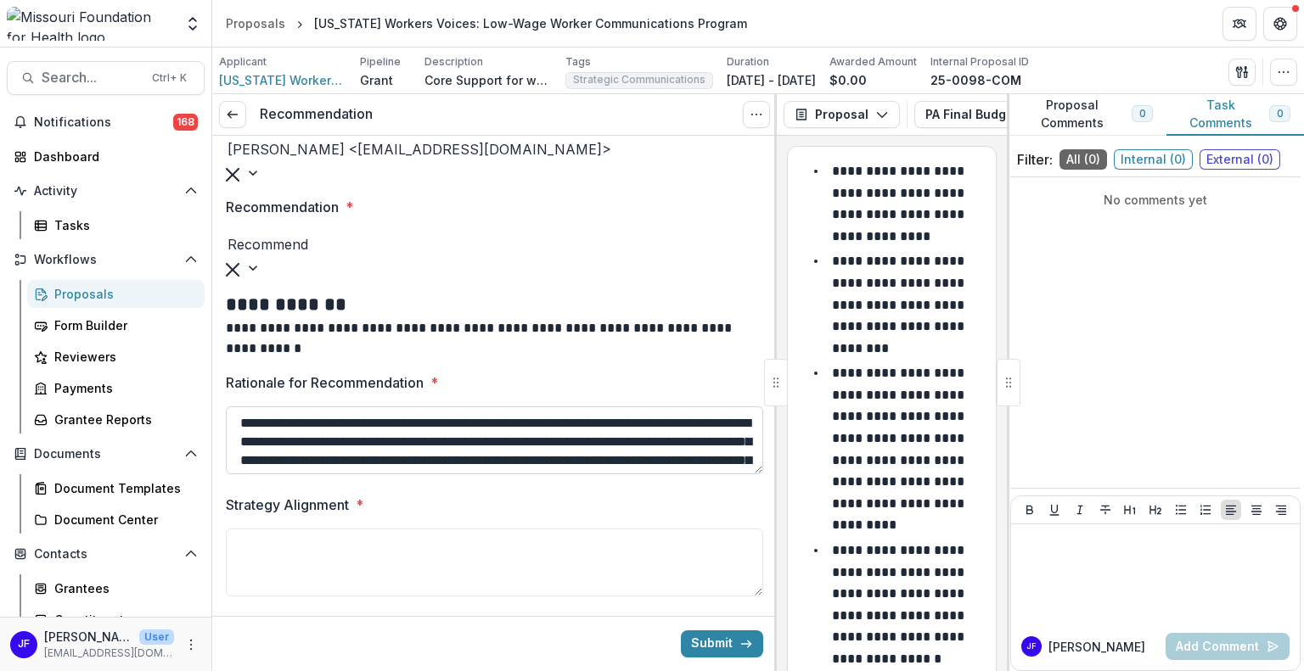
scroll to position [126, 0]
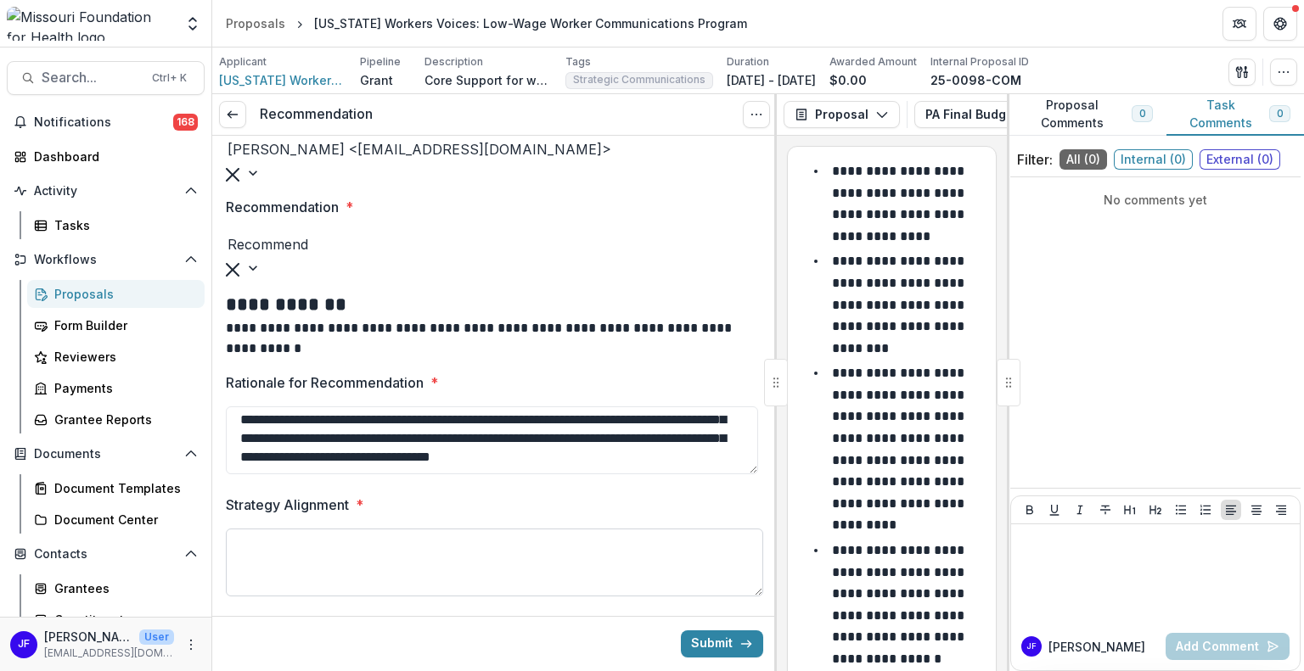
type textarea "**********"
click at [447, 529] on textarea "Strategy Alignment *" at bounding box center [494, 563] width 537 height 68
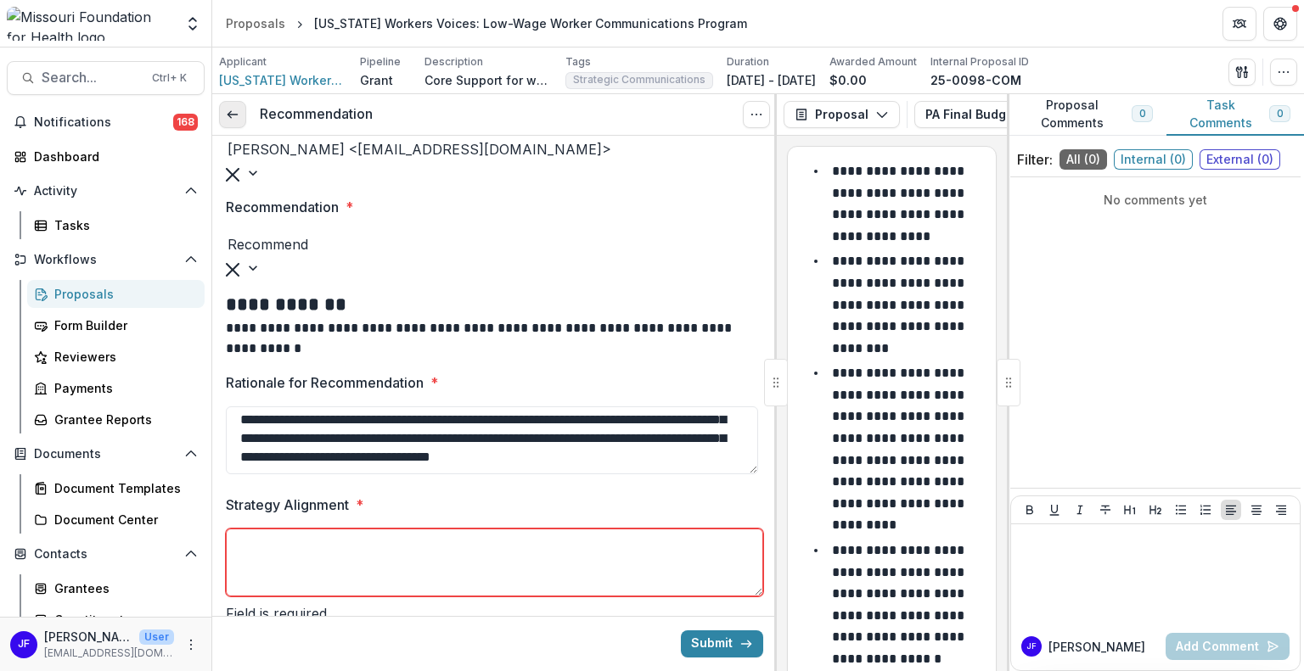
click at [224, 111] on link at bounding box center [232, 114] width 27 height 27
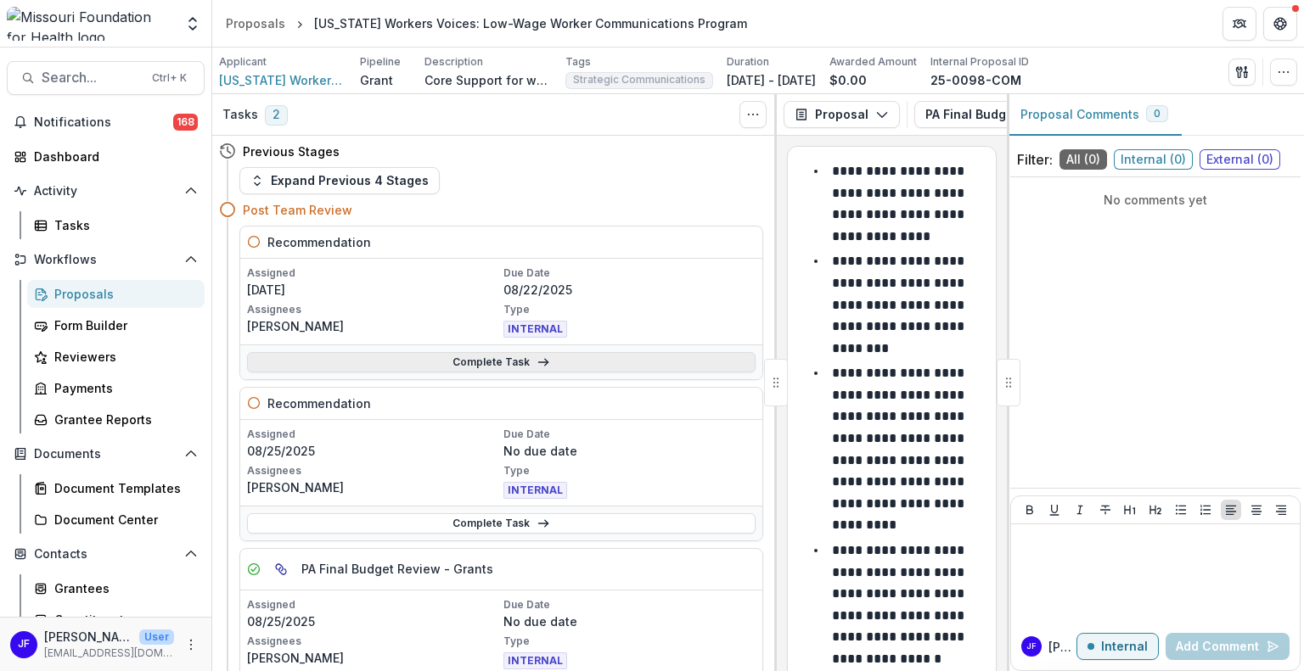
click at [413, 356] on link "Complete Task" at bounding box center [501, 362] width 508 height 20
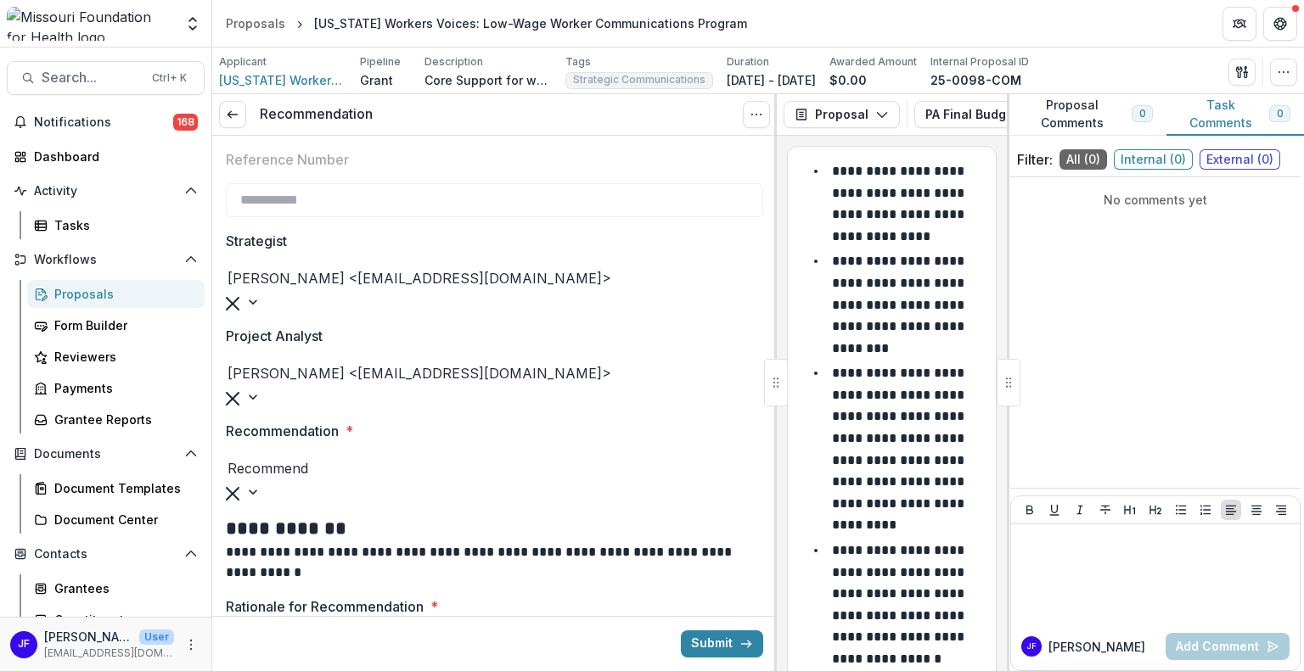
scroll to position [224, 0]
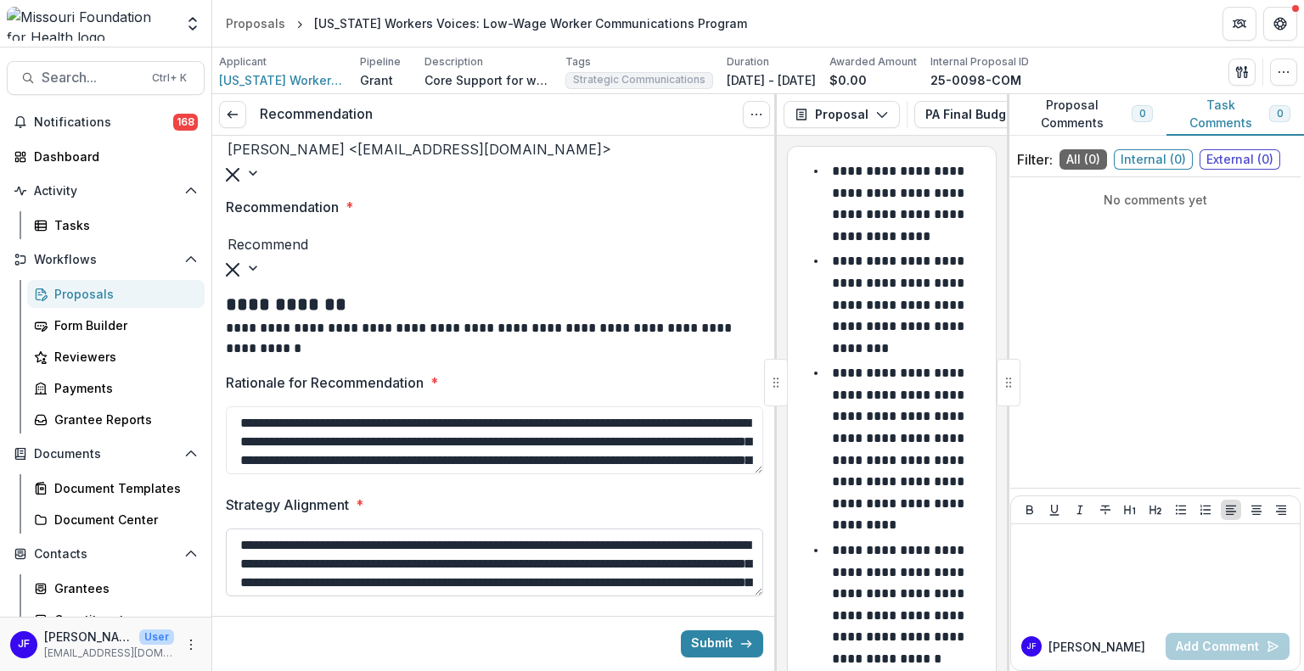
click at [394, 529] on textarea "**********" at bounding box center [494, 563] width 537 height 68
click at [238, 115] on icon at bounding box center [233, 115] width 14 height 14
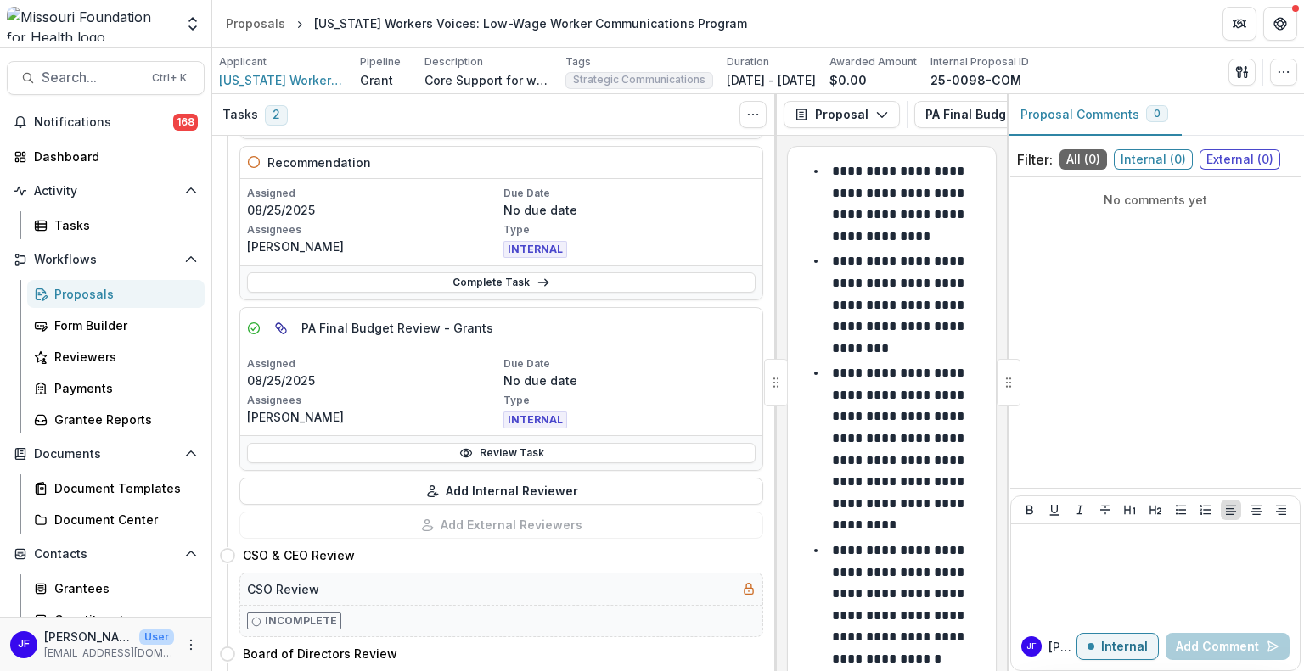
scroll to position [255, 0]
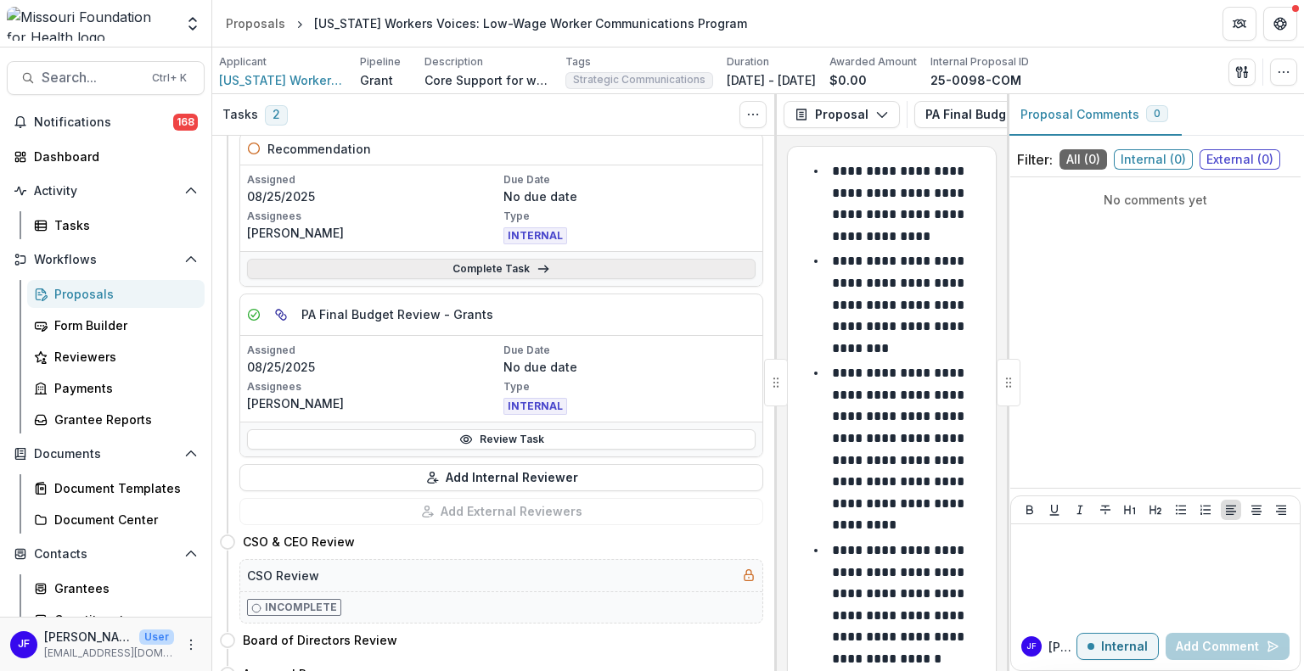
click at [493, 261] on link "Complete Task" at bounding box center [501, 269] width 508 height 20
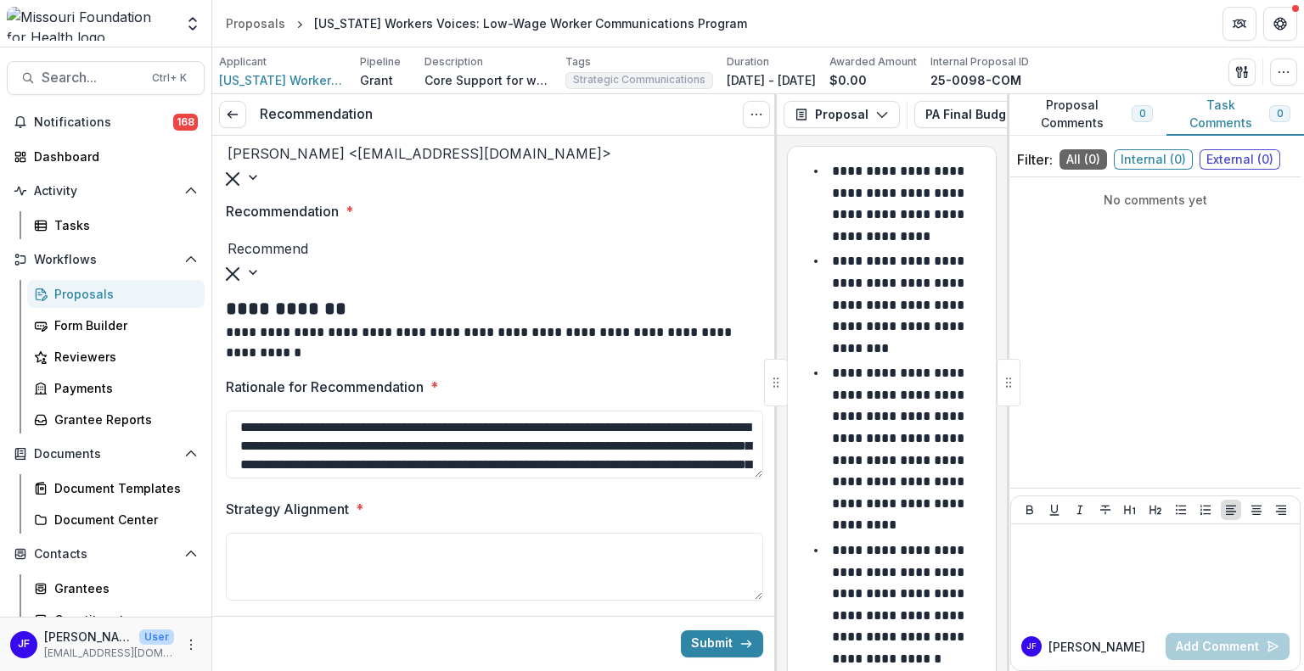
scroll to position [224, 0]
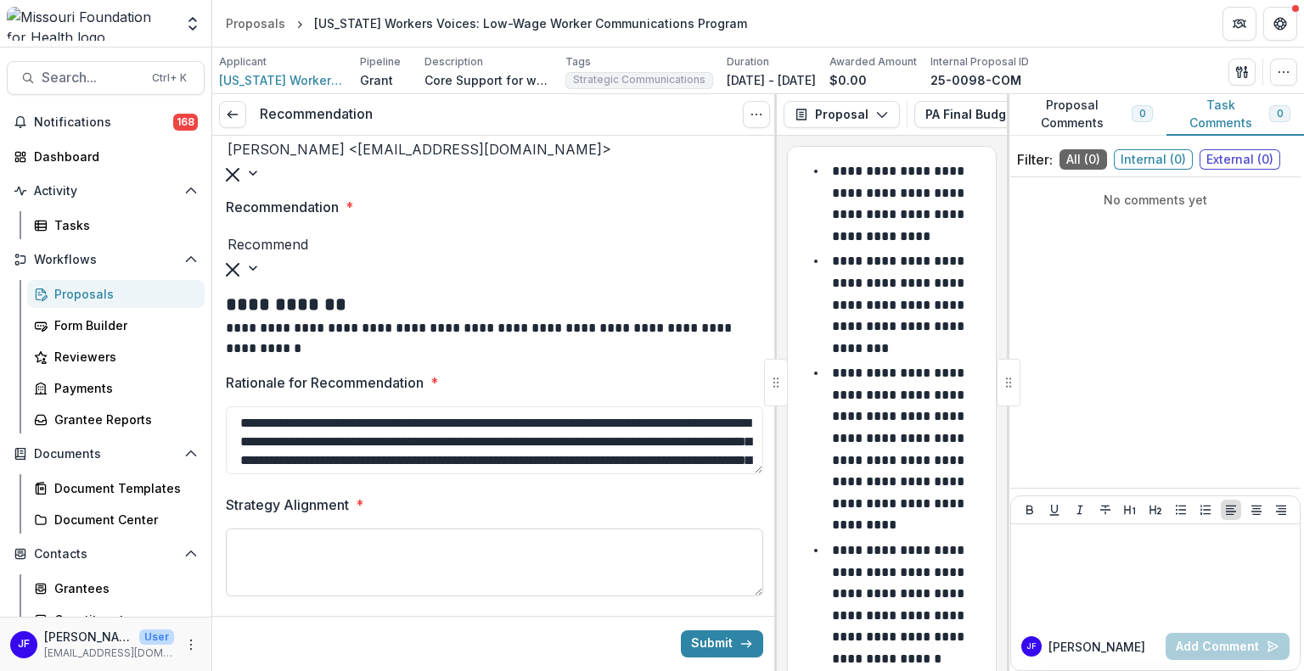
click at [397, 529] on textarea "Strategy Alignment *" at bounding box center [494, 563] width 537 height 68
paste textarea "**********"
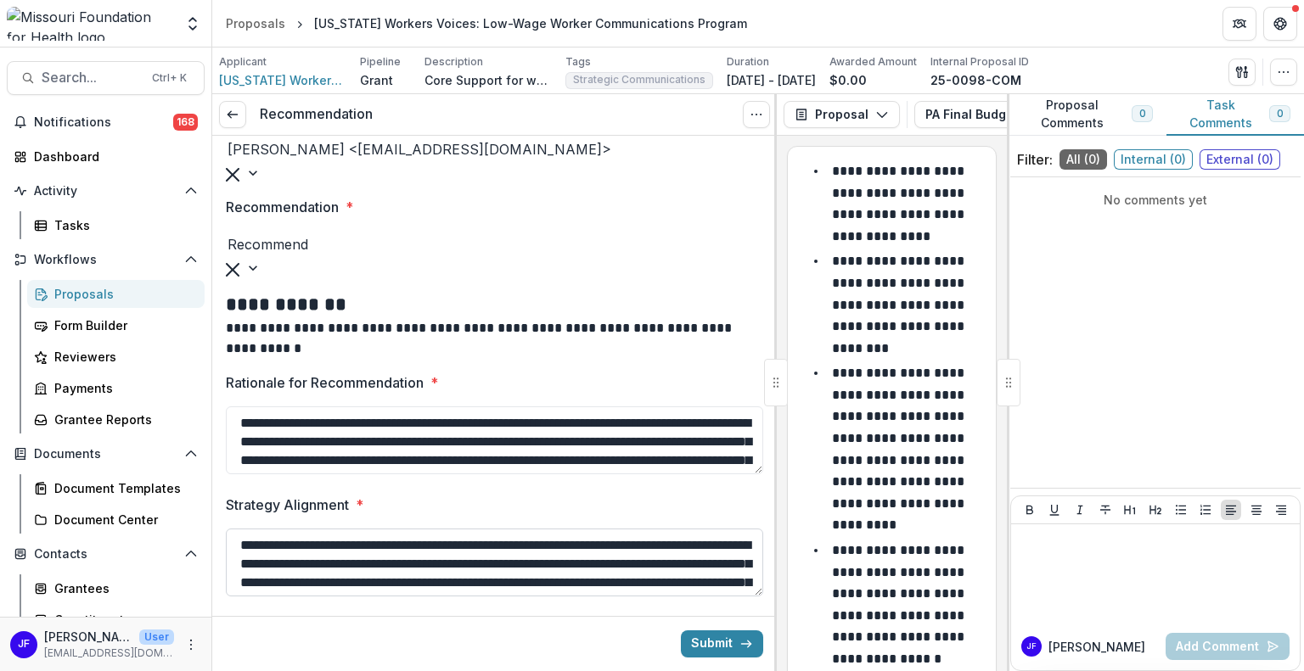
scroll to position [31, 0]
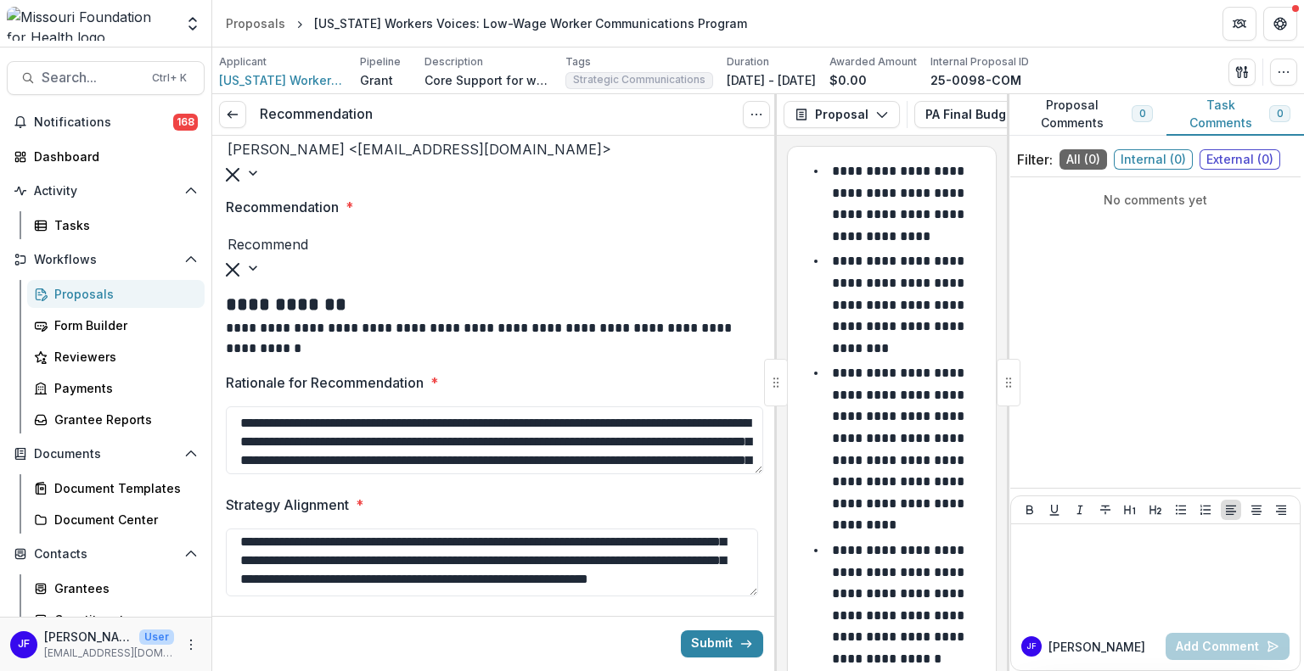
type textarea "**********"
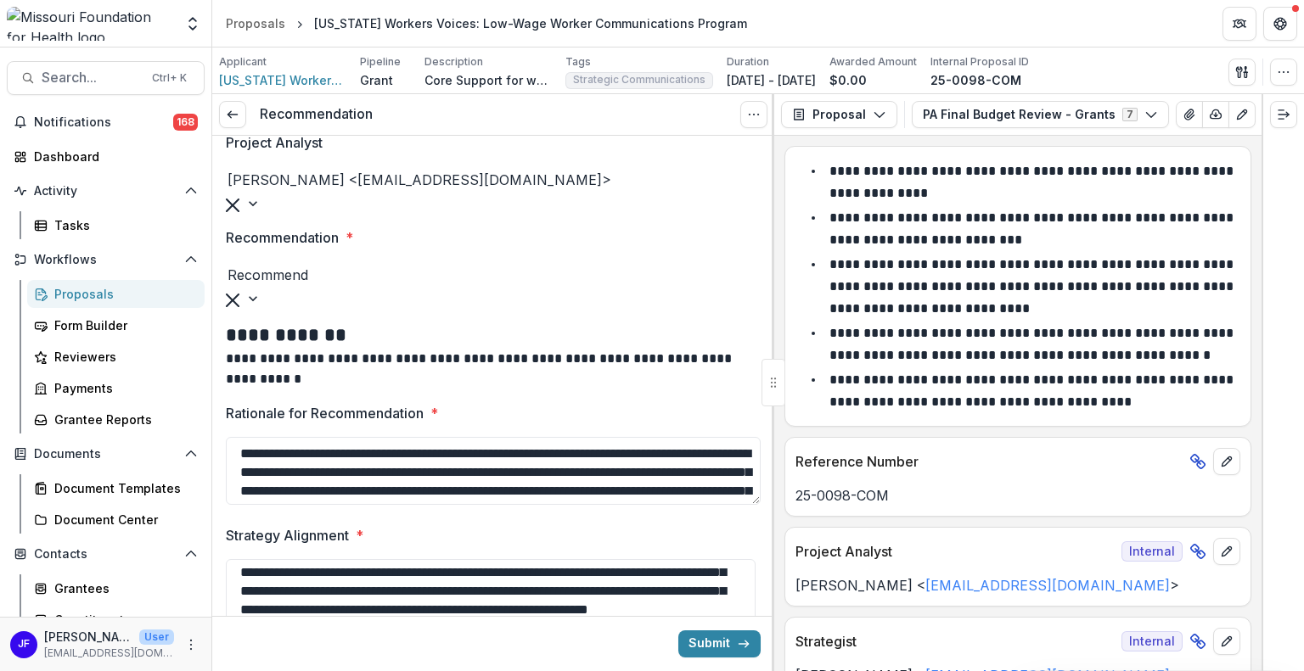
scroll to position [224, 0]
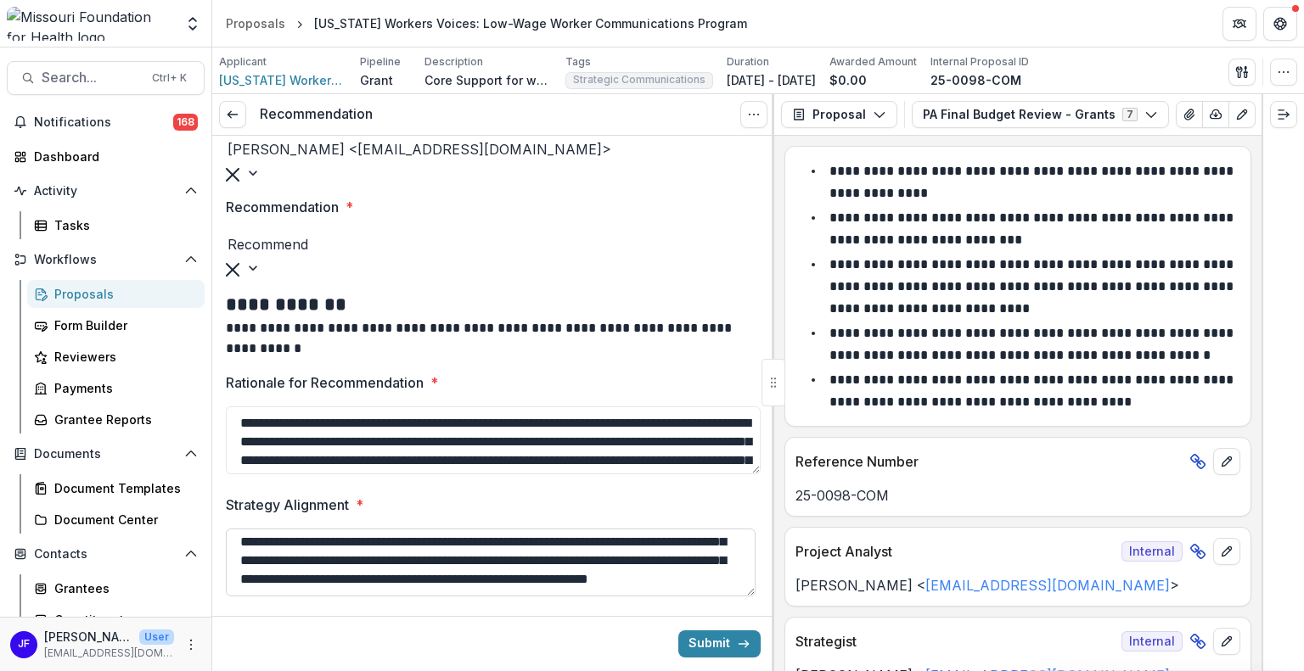
drag, startPoint x: 749, startPoint y: 430, endPoint x: 743, endPoint y: 490, distance: 59.6
click at [743, 490] on div "**********" at bounding box center [493, 271] width 535 height 719
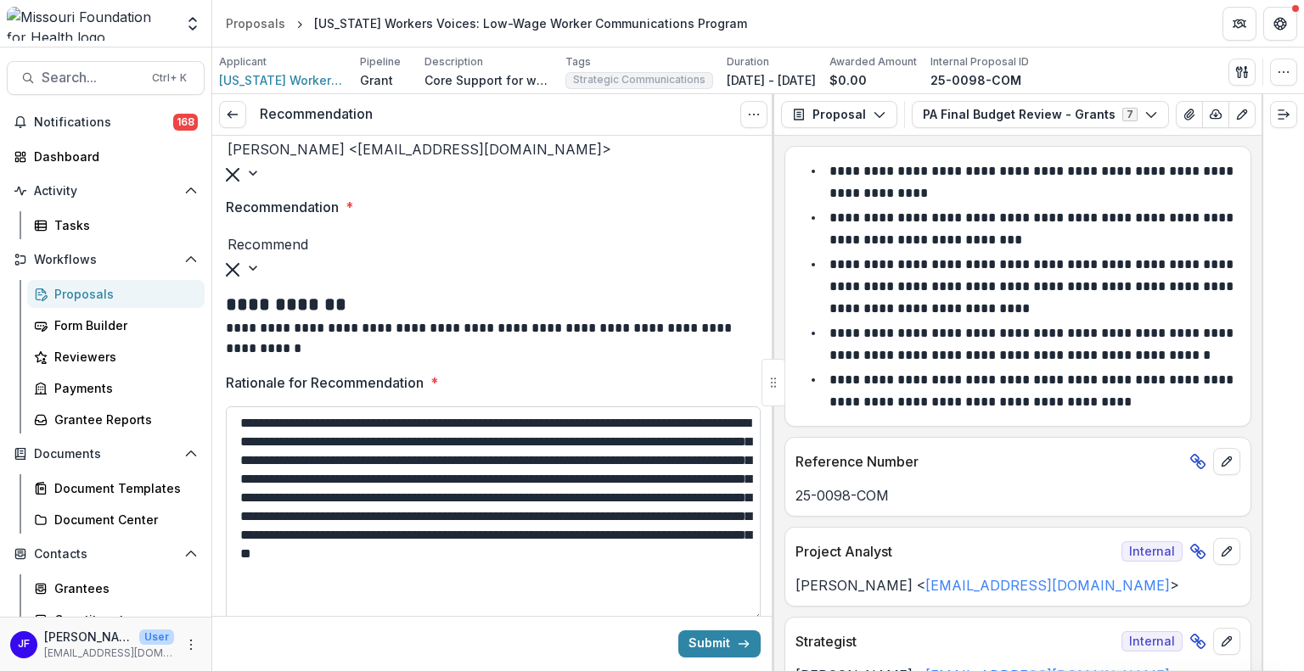
drag, startPoint x: 751, startPoint y: 429, endPoint x: 715, endPoint y: 576, distance: 152.1
click at [715, 576] on textarea "**********" at bounding box center [493, 515] width 535 height 216
click at [617, 485] on textarea "**********" at bounding box center [493, 515] width 535 height 216
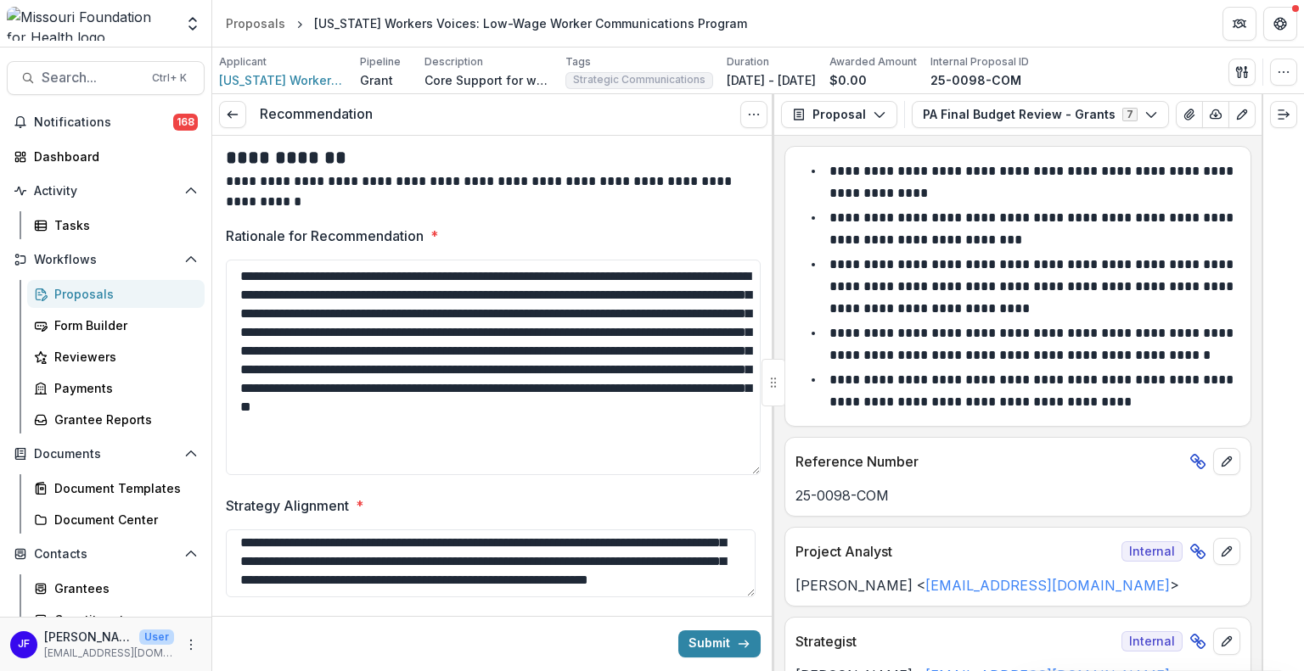
scroll to position [0, 0]
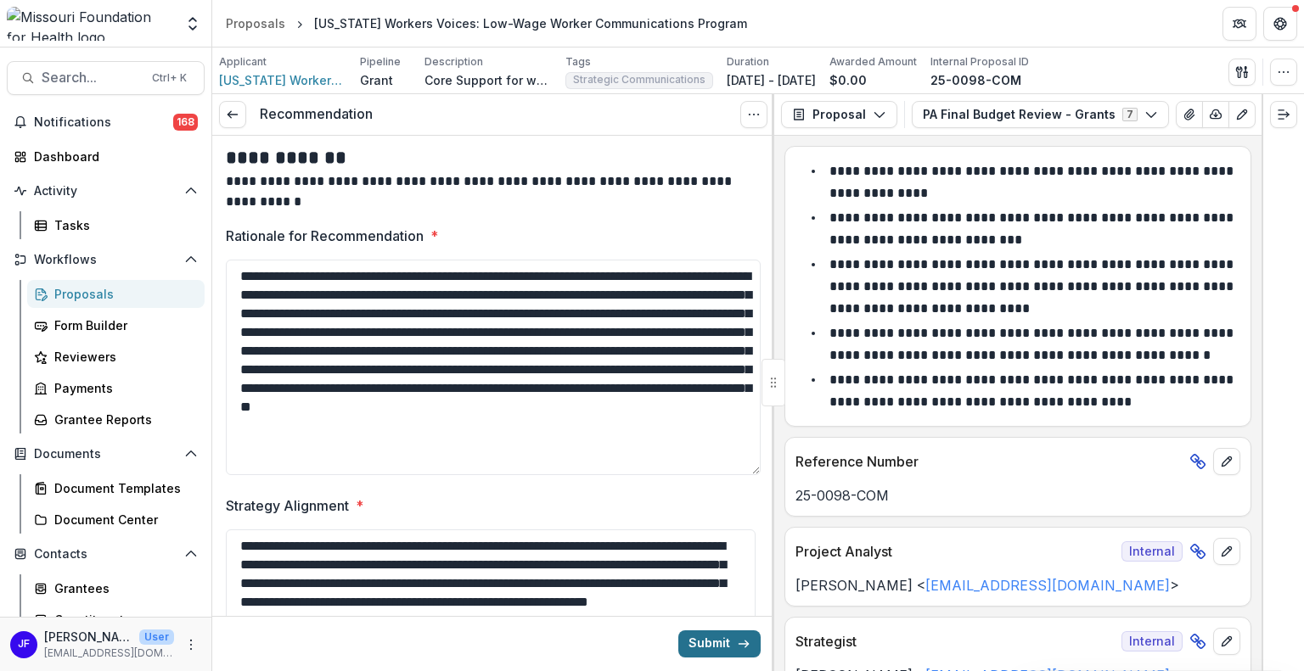
drag, startPoint x: 753, startPoint y: 553, endPoint x: 737, endPoint y: 644, distance: 92.1
click at [737, 644] on form "**********" at bounding box center [493, 285] width 562 height 1040
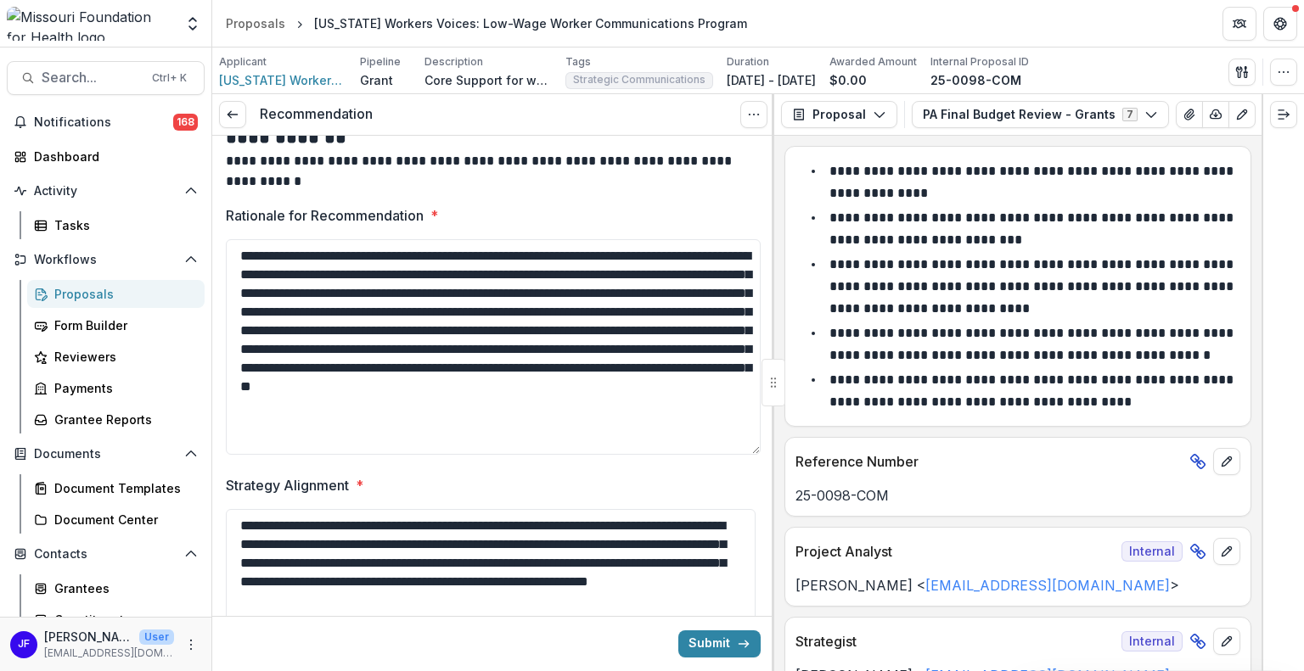
scroll to position [424, 0]
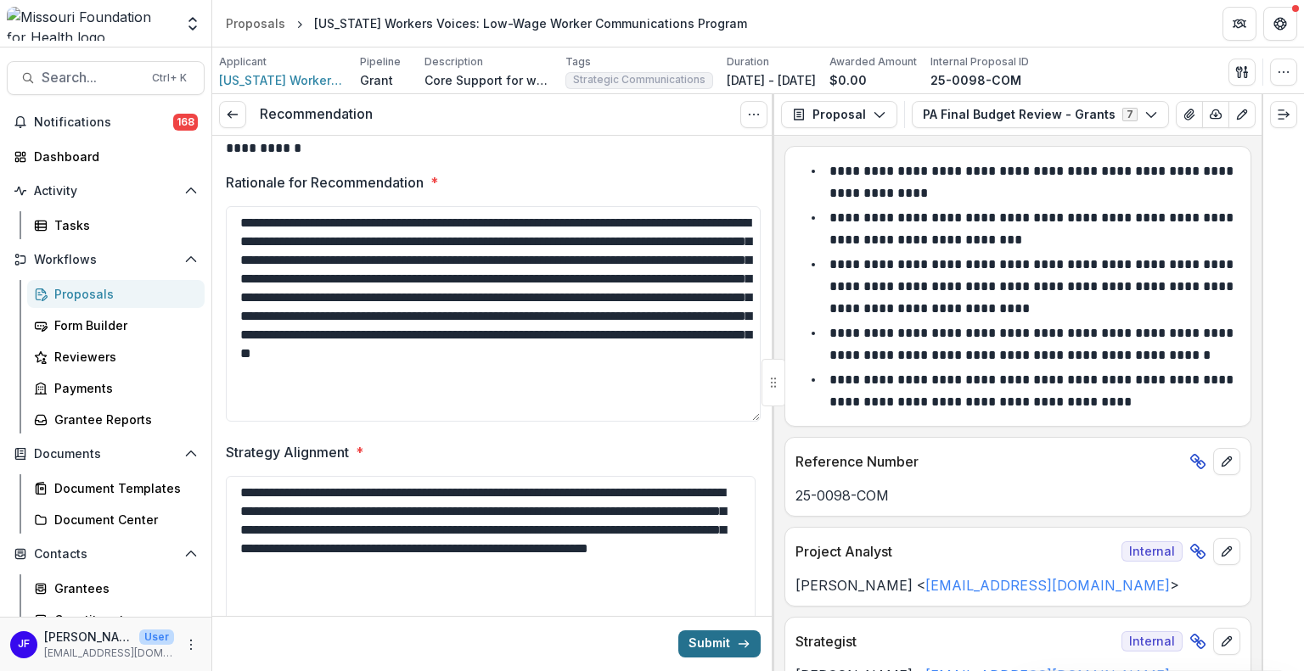
click at [686, 633] on button "Submit" at bounding box center [719, 644] width 82 height 27
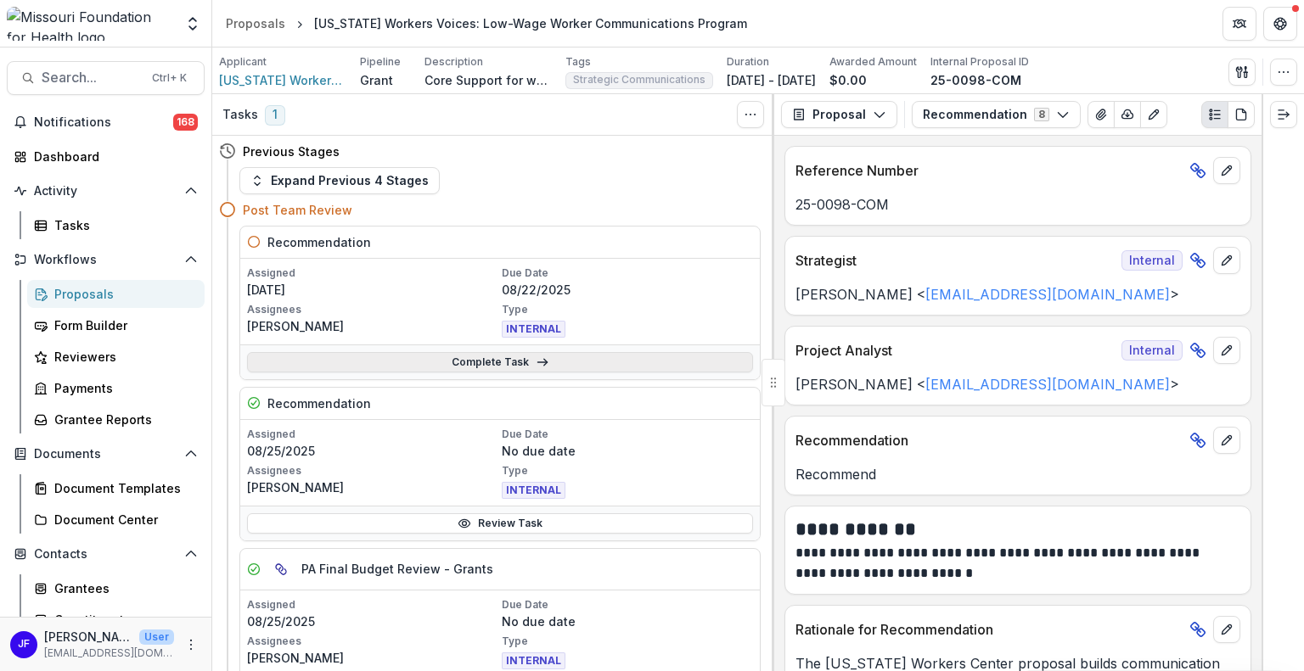
click at [486, 363] on link "Complete Task" at bounding box center [500, 362] width 506 height 20
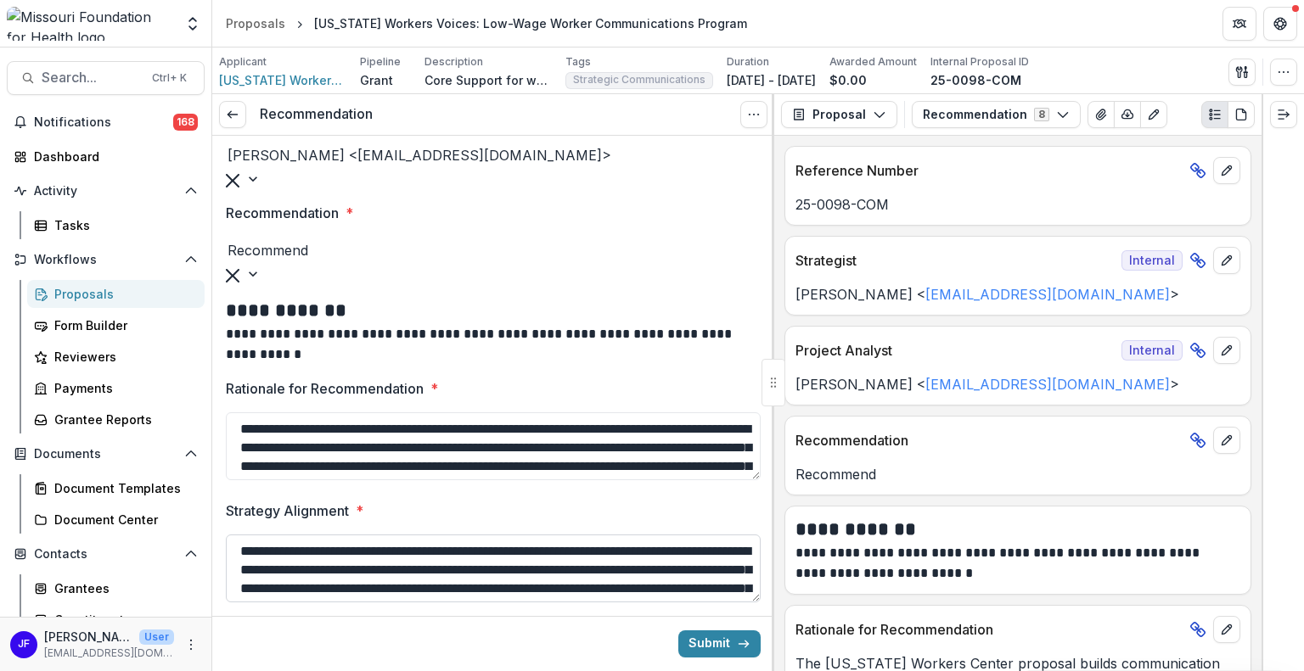
scroll to position [224, 0]
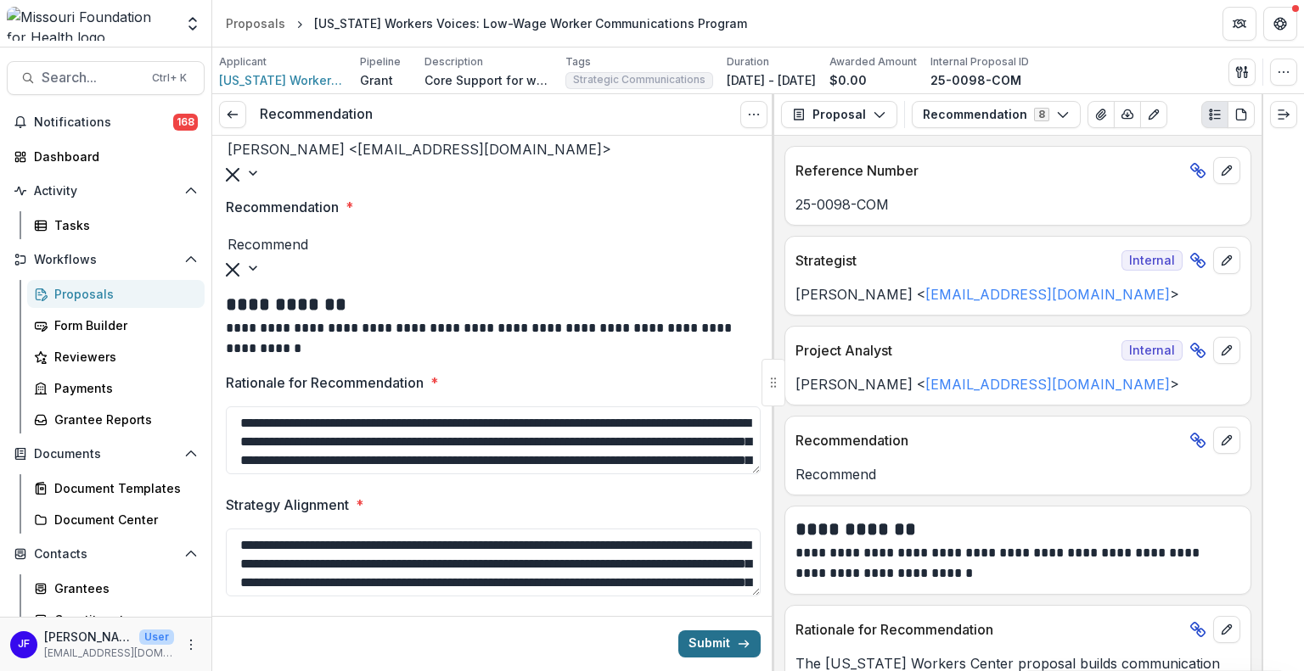
click at [721, 647] on button "Submit" at bounding box center [719, 644] width 82 height 27
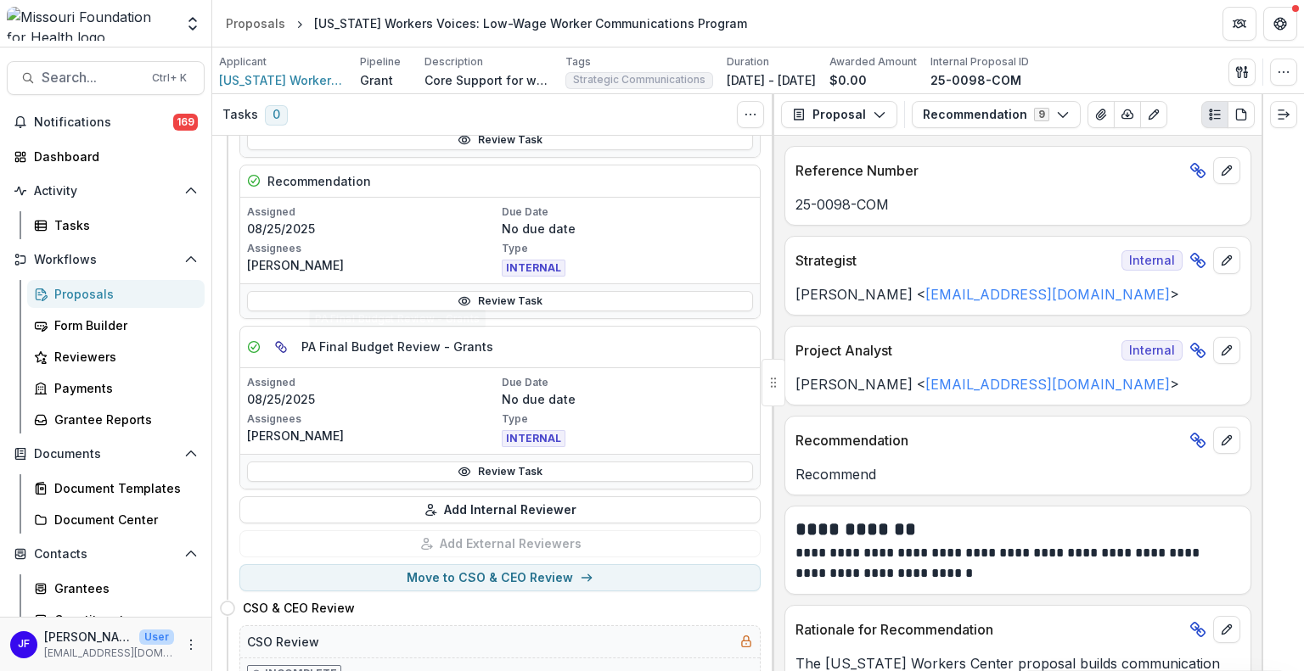
scroll to position [339, 0]
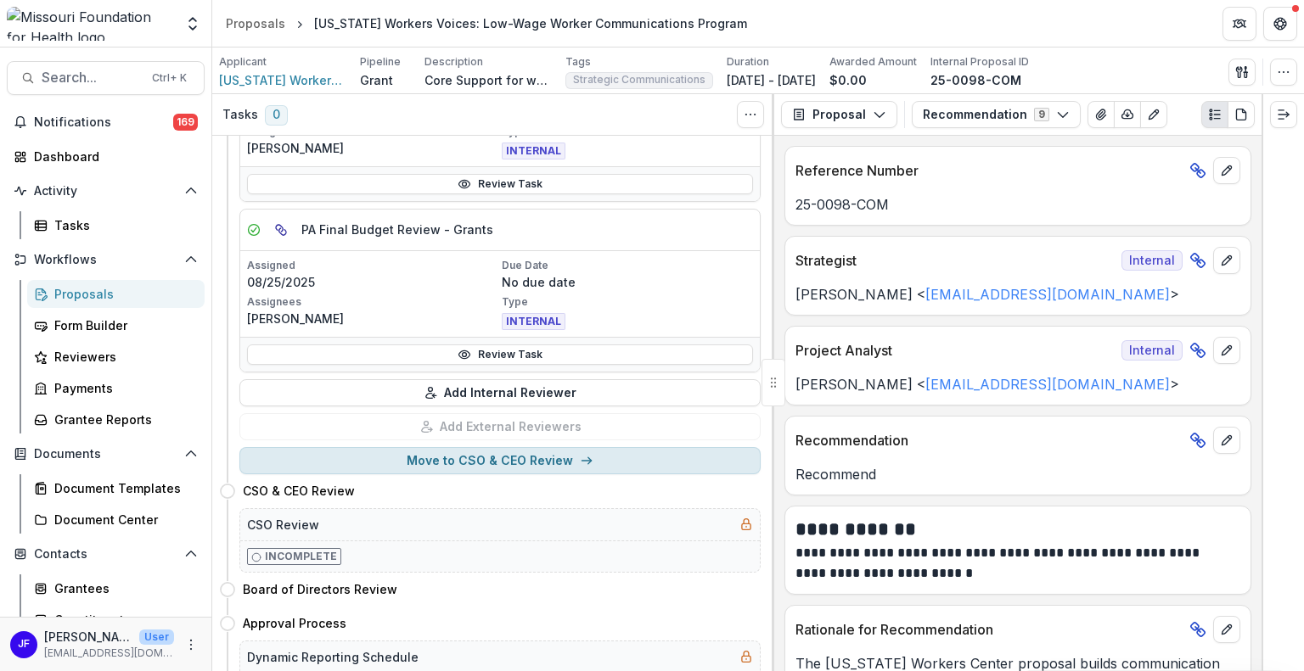
click at [471, 454] on button "Move to CSO & CEO Review" at bounding box center [499, 460] width 521 height 27
select select "**********"
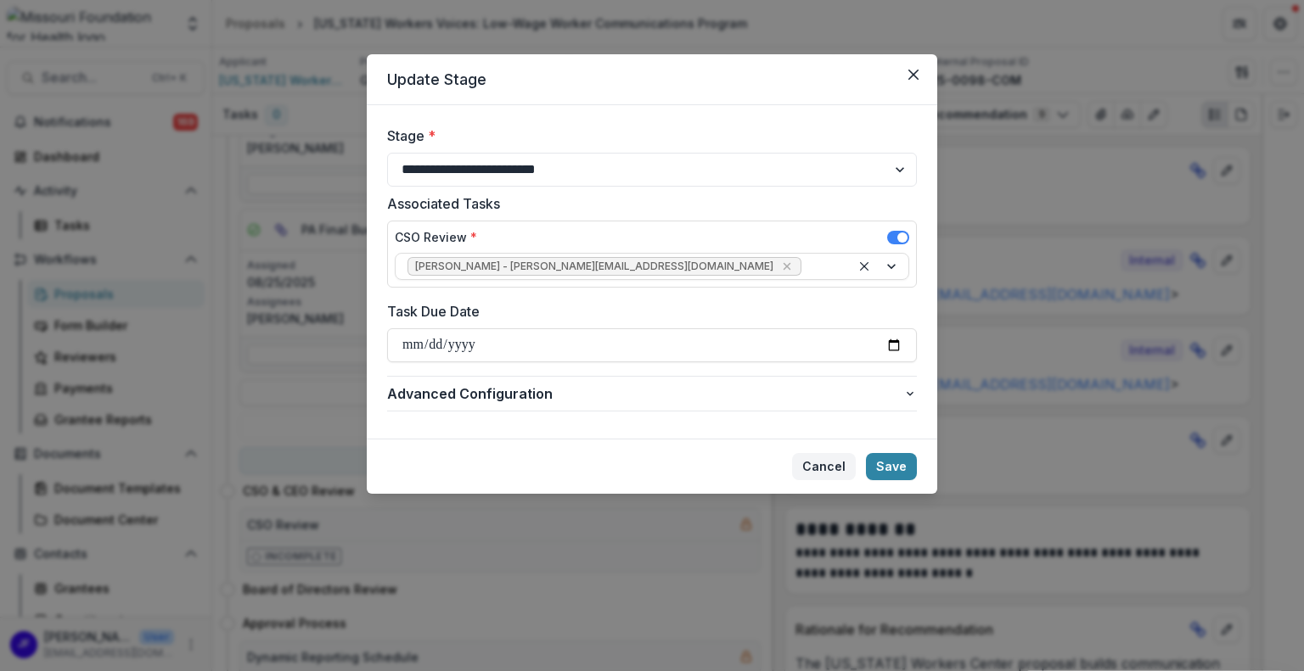
click at [815, 461] on button "Cancel" at bounding box center [824, 466] width 64 height 27
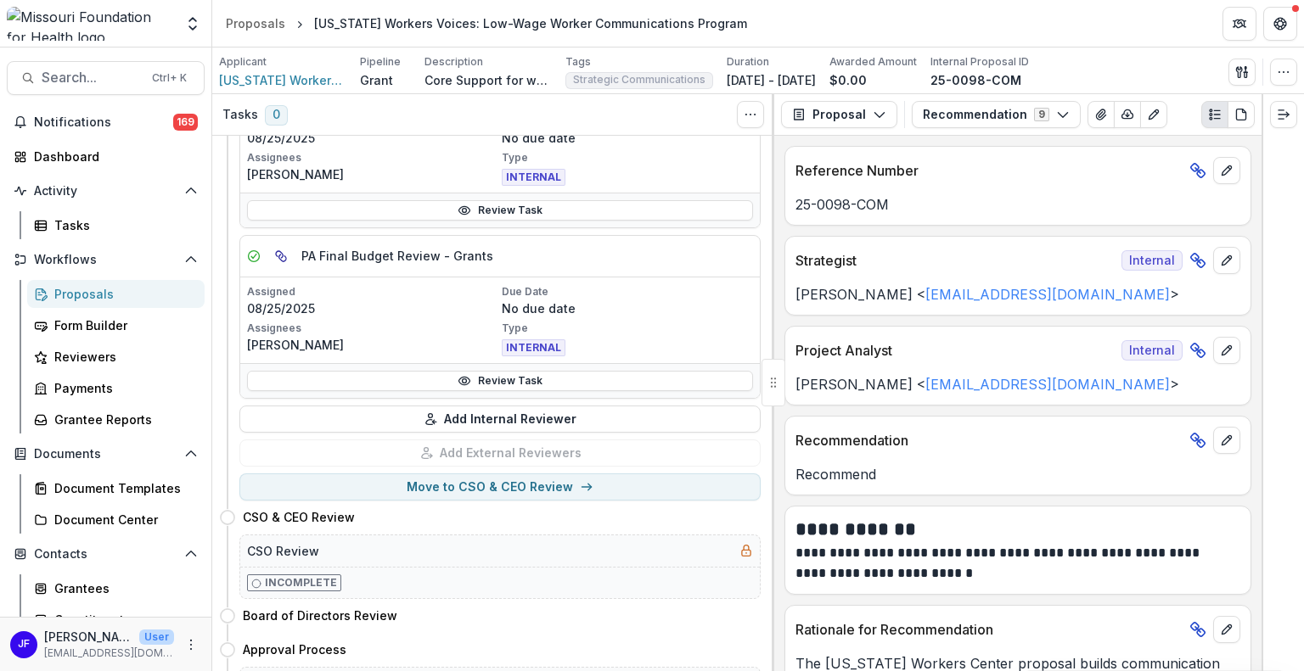
scroll to position [0, 0]
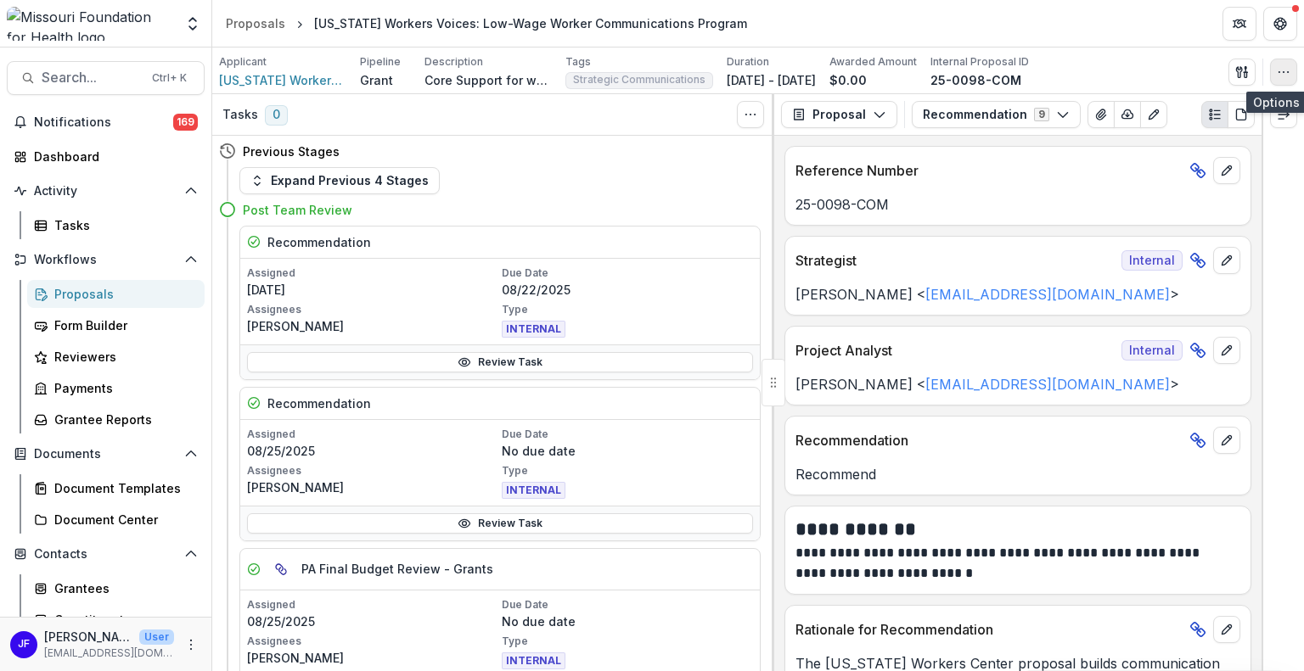
click at [1284, 70] on icon "button" at bounding box center [1283, 72] width 14 height 14
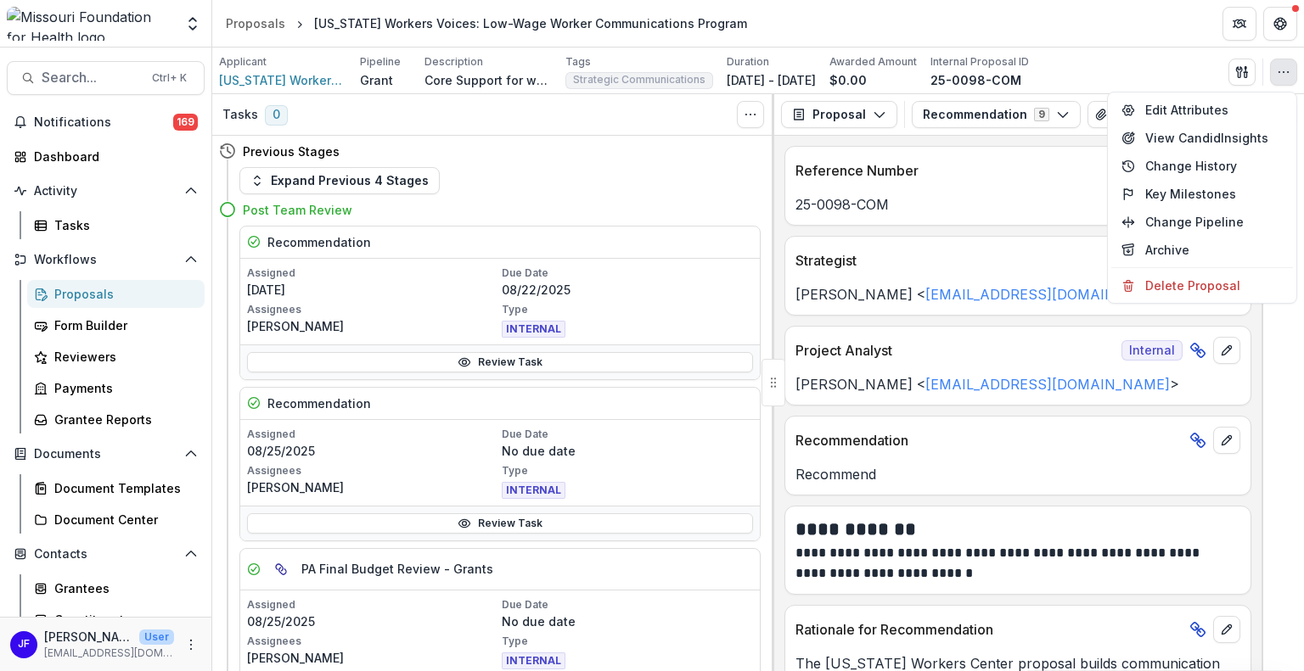
click at [1294, 374] on div at bounding box center [1282, 382] width 42 height 577
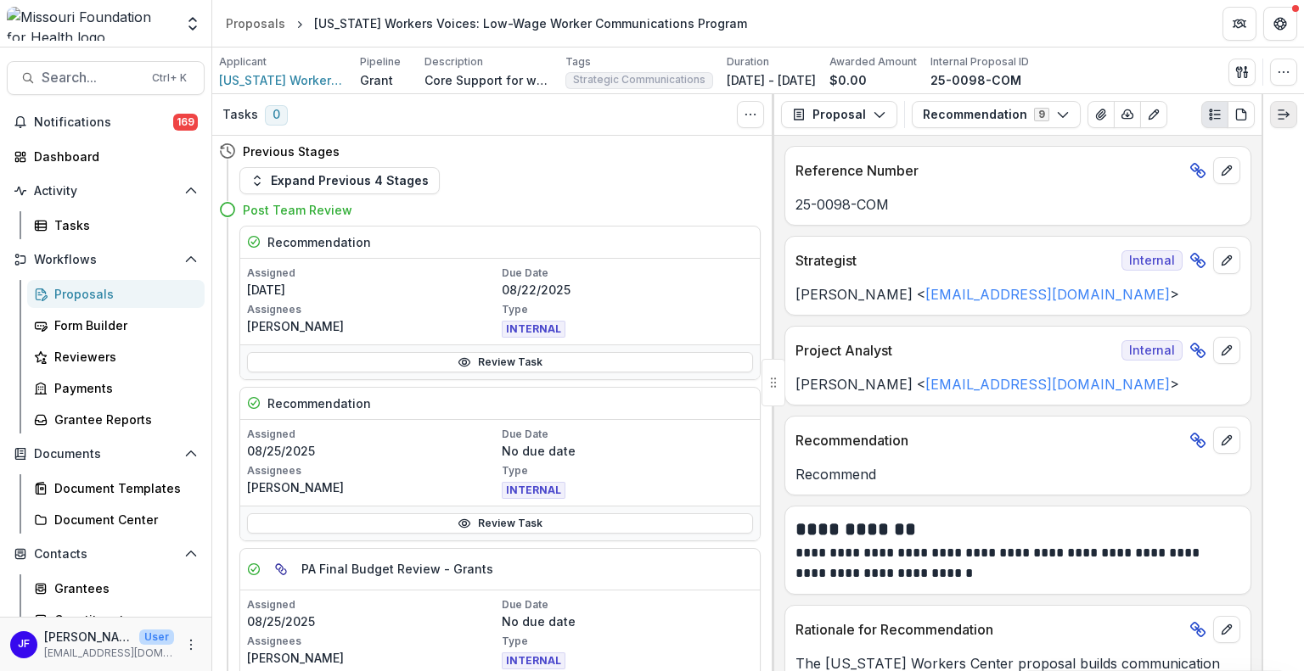
click at [1283, 112] on icon "Expand right" at bounding box center [1283, 115] width 14 height 14
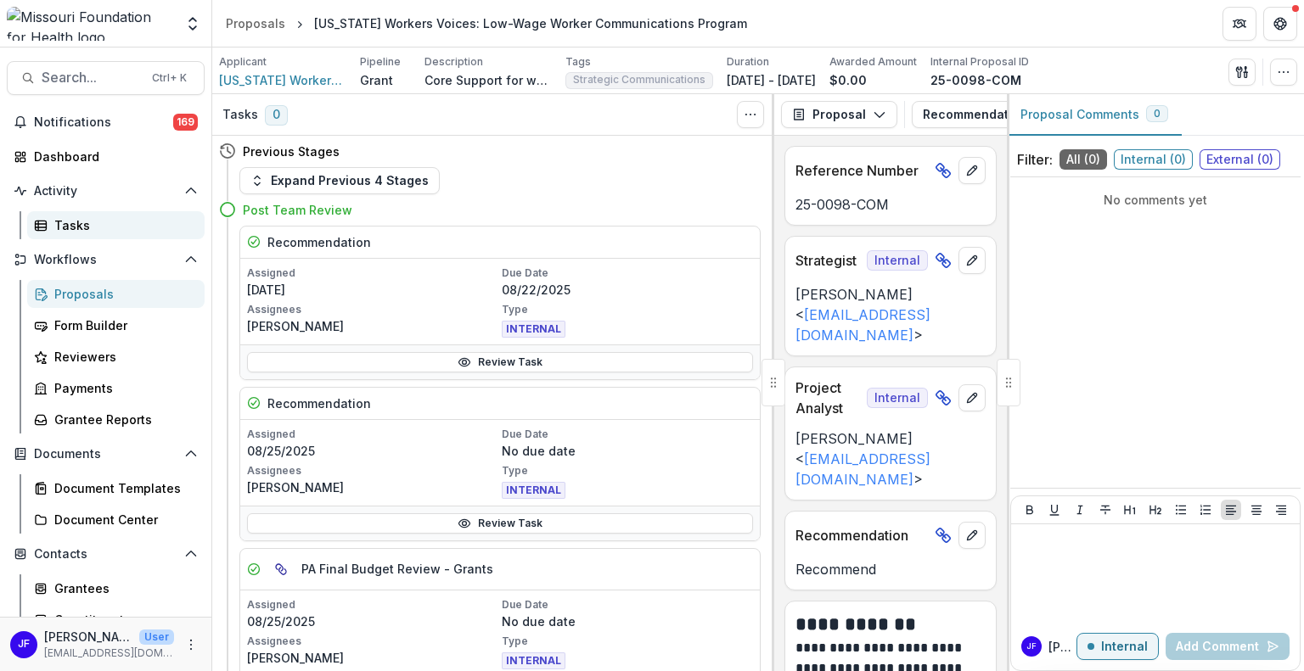
click at [68, 225] on div "Tasks" at bounding box center [122, 225] width 137 height 18
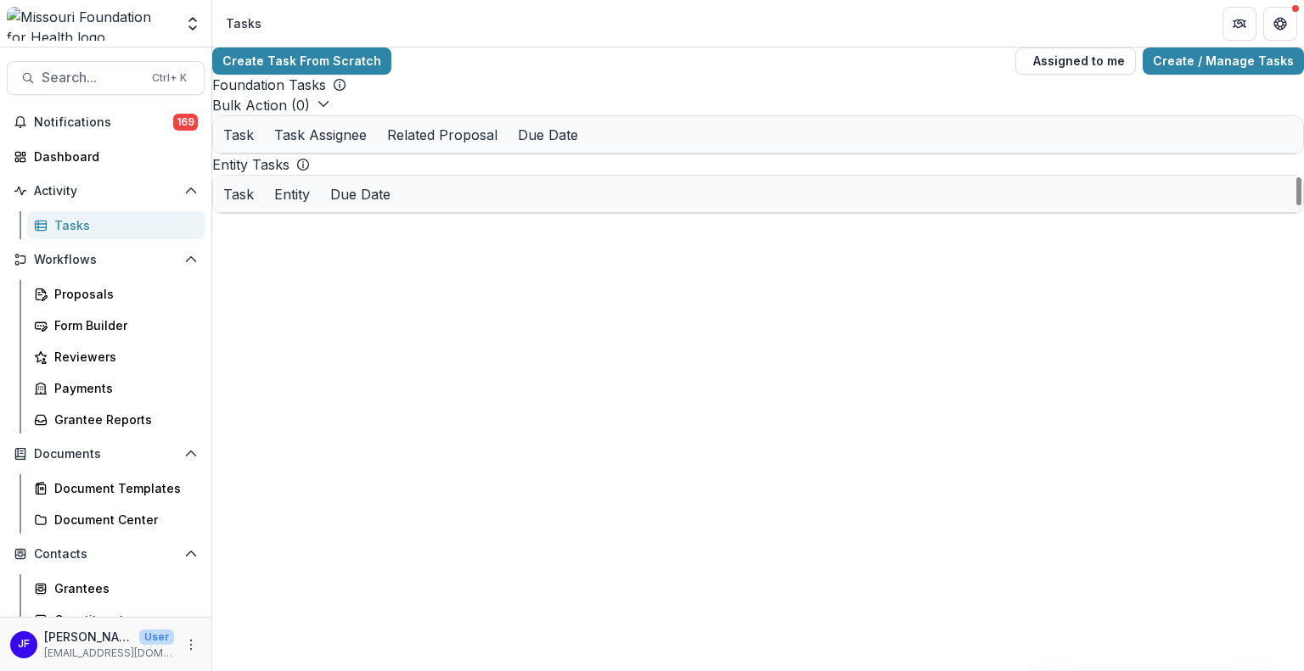
click at [320, 205] on div "Entity" at bounding box center [292, 194] width 56 height 20
click at [519, 532] on input at bounding box center [536, 525] width 136 height 20
type input "**********"
click at [76, 155] on div "Dashboard" at bounding box center [112, 157] width 157 height 18
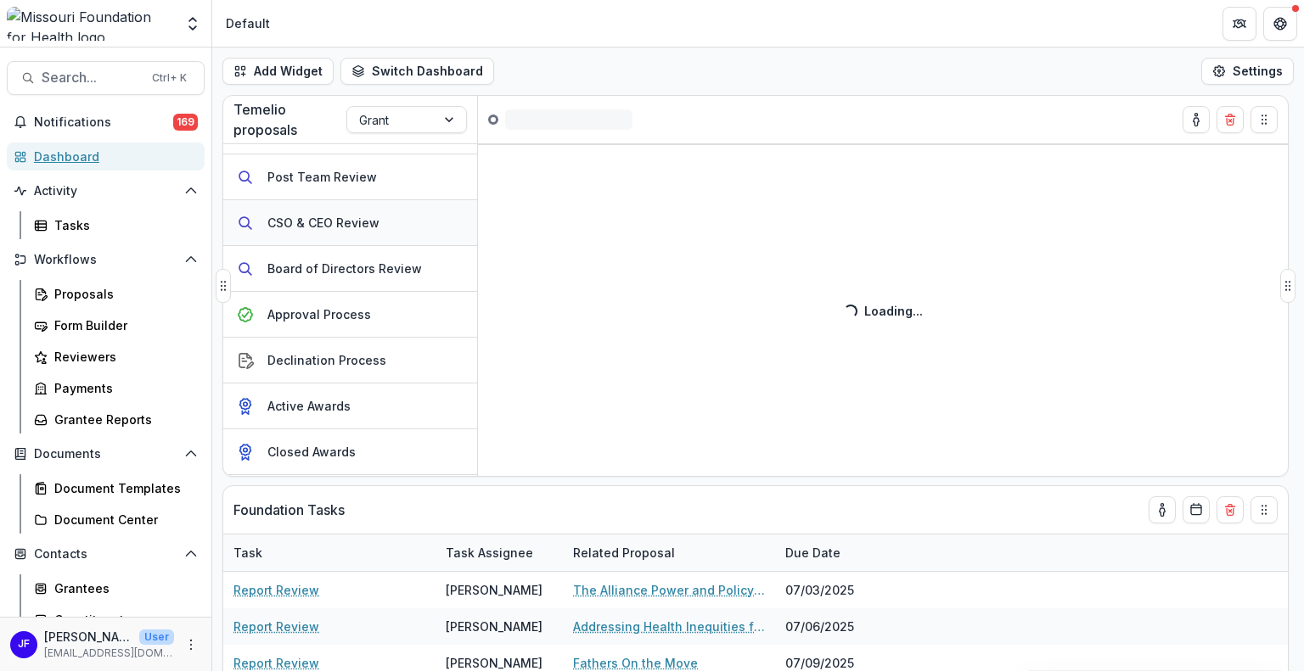
scroll to position [255, 0]
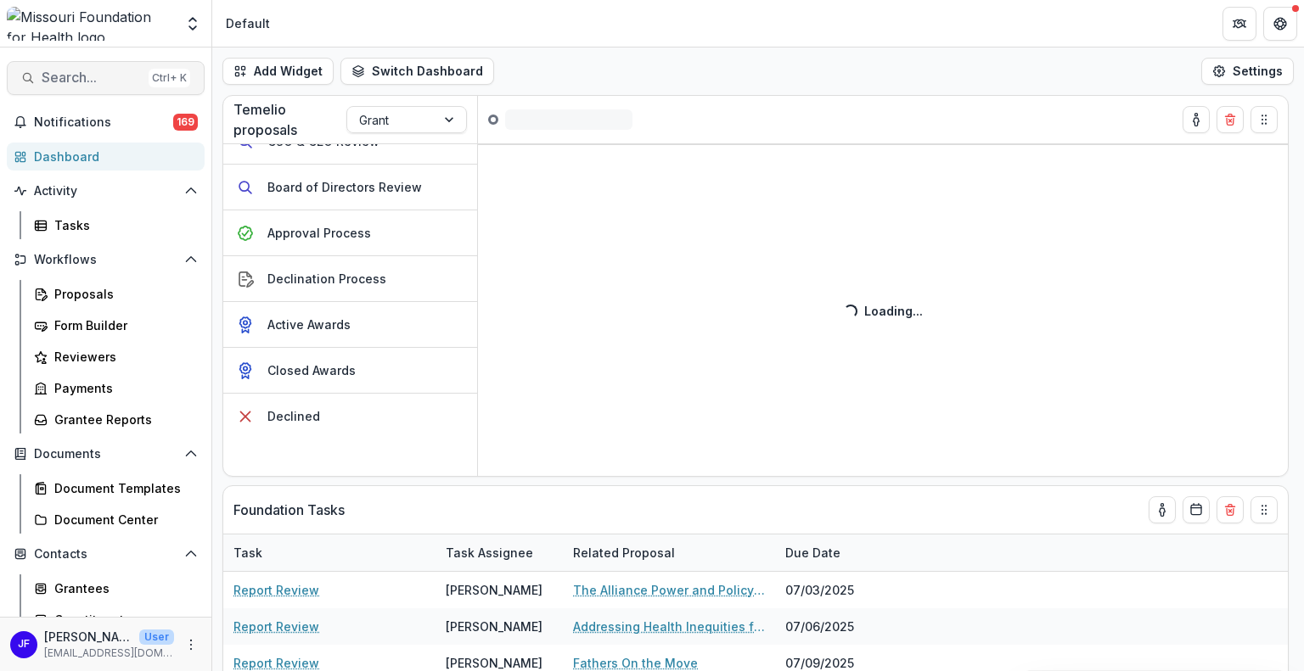
click at [79, 79] on span "Search..." at bounding box center [92, 78] width 100 height 16
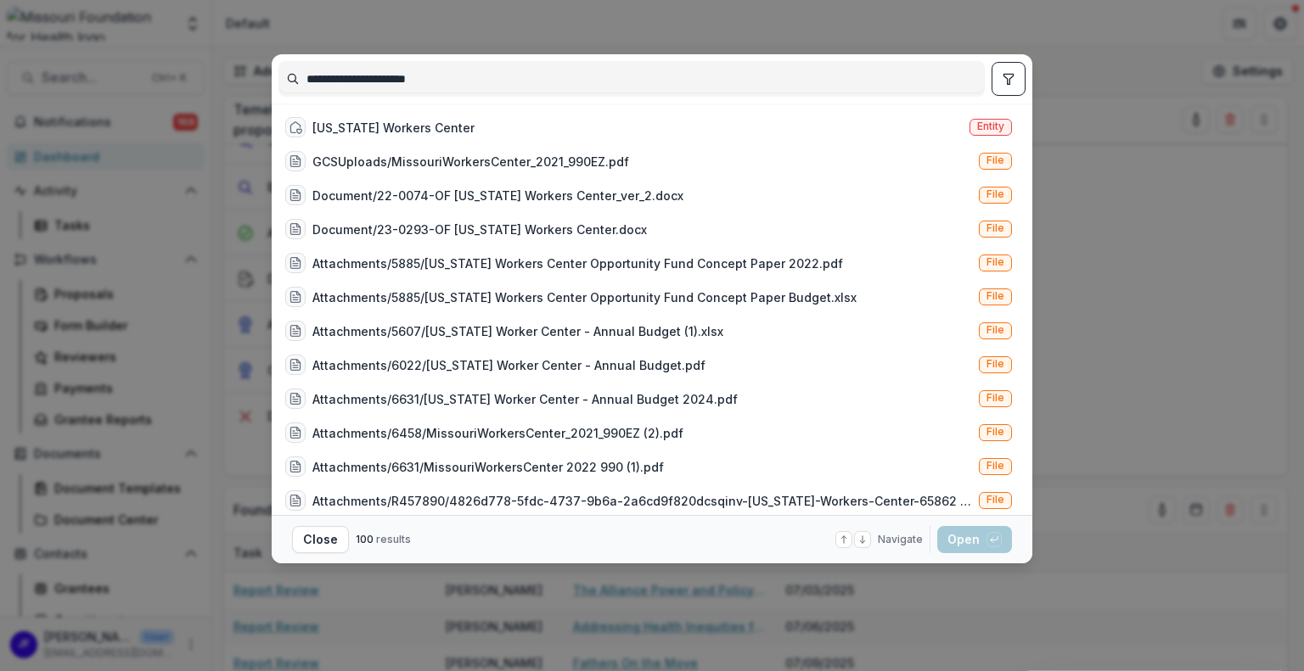
type input "**********"
click at [1012, 81] on icon "toggle filters" at bounding box center [1008, 79] width 14 height 14
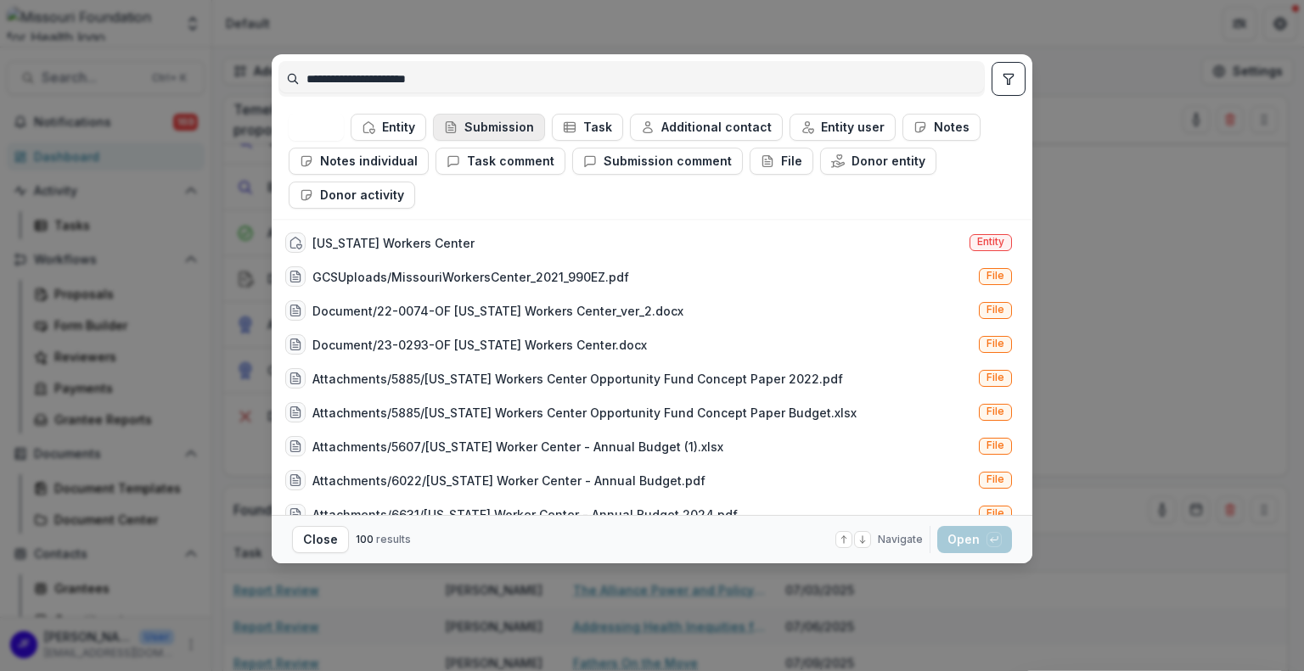
click at [478, 124] on button "Submission" at bounding box center [489, 127] width 112 height 27
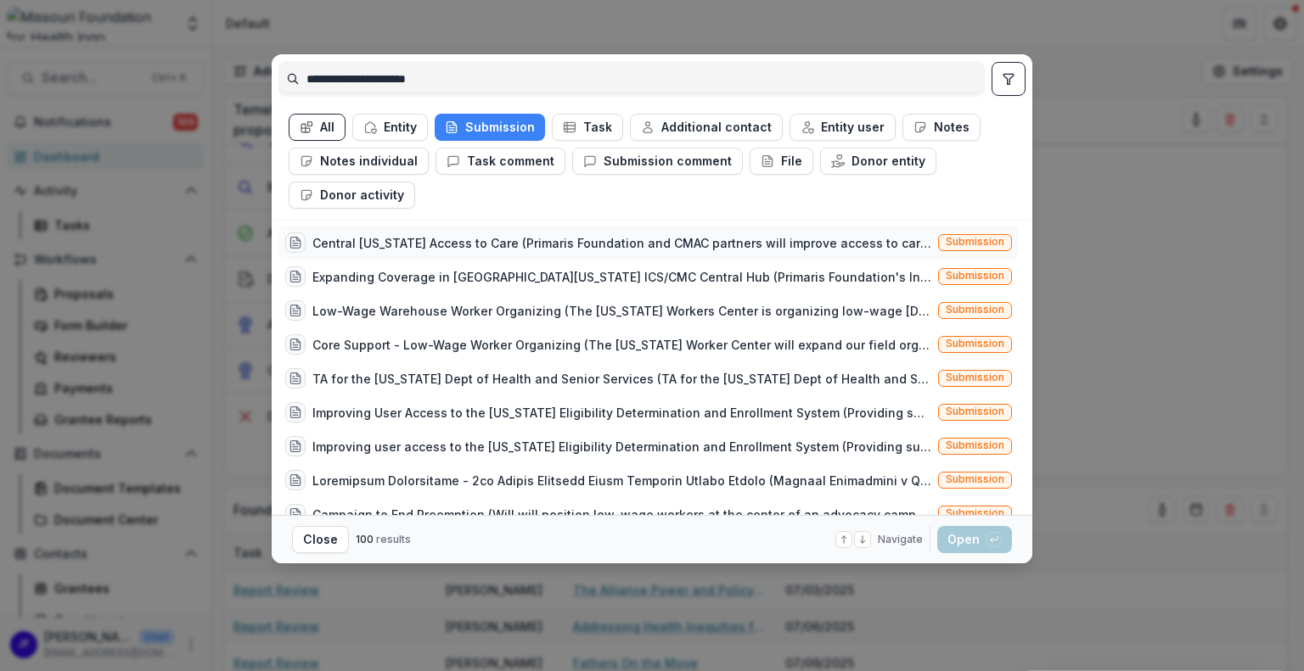
scroll to position [214, 0]
click at [387, 127] on button "Entity" at bounding box center [390, 127] width 76 height 27
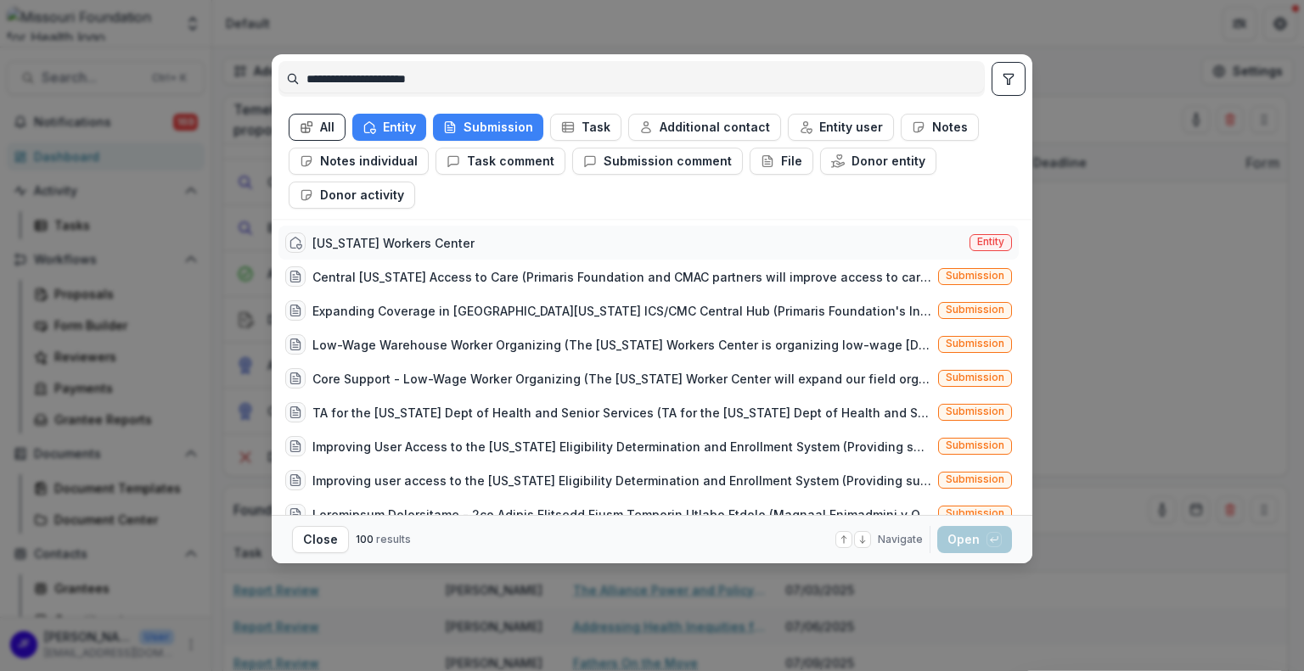
click at [421, 237] on div "[US_STATE] Workers Center" at bounding box center [393, 243] width 162 height 18
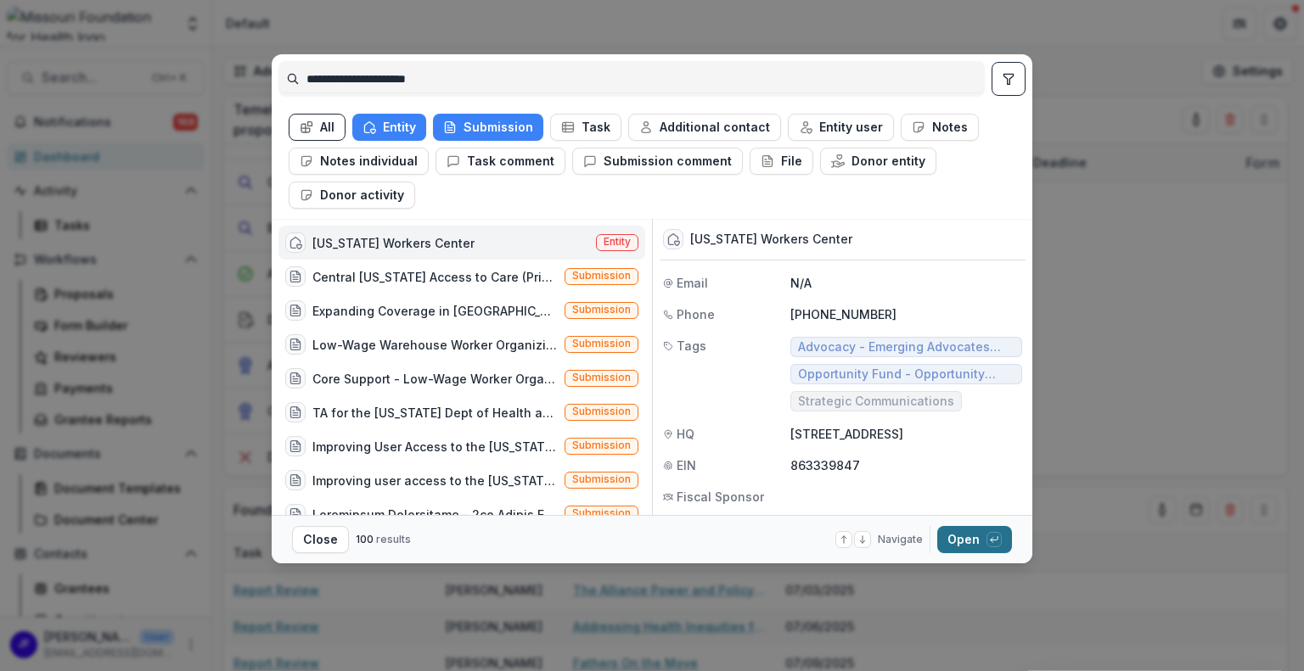
click at [960, 536] on button "Open with enter key" at bounding box center [974, 539] width 75 height 27
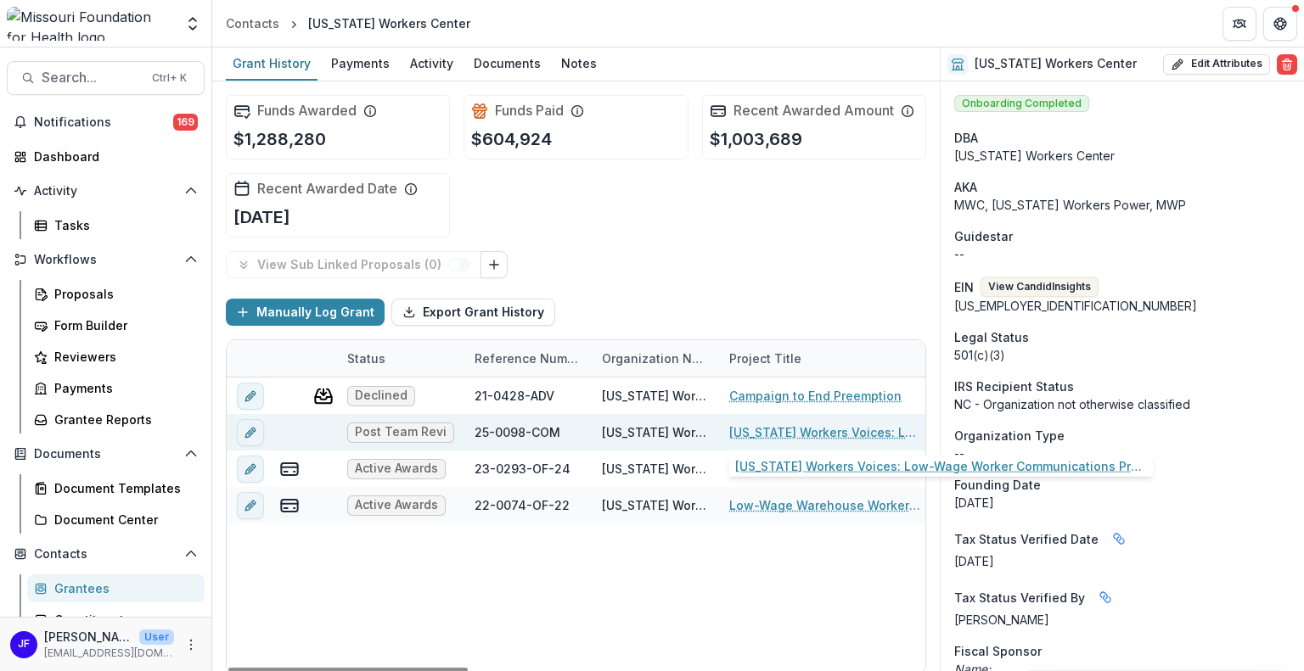
click at [764, 429] on link "[US_STATE] Workers Voices: Low-Wage Worker Communications Program" at bounding box center [825, 432] width 192 height 18
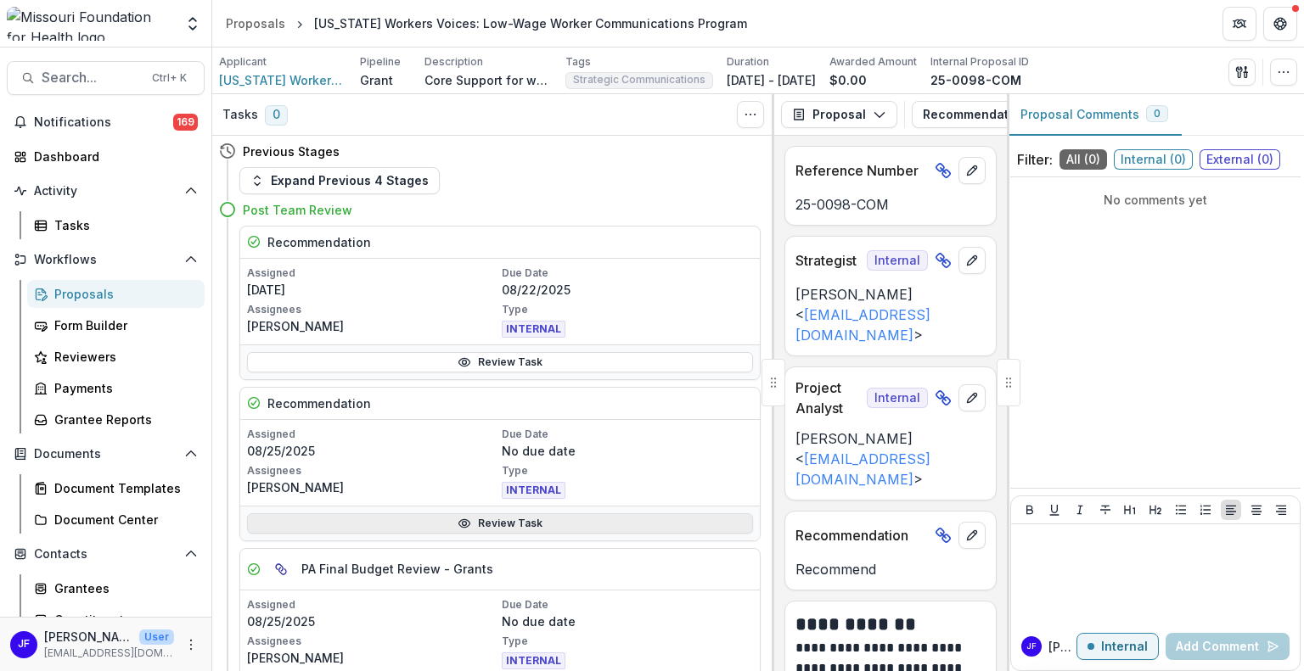
click at [478, 524] on link "Review Task" at bounding box center [500, 523] width 506 height 20
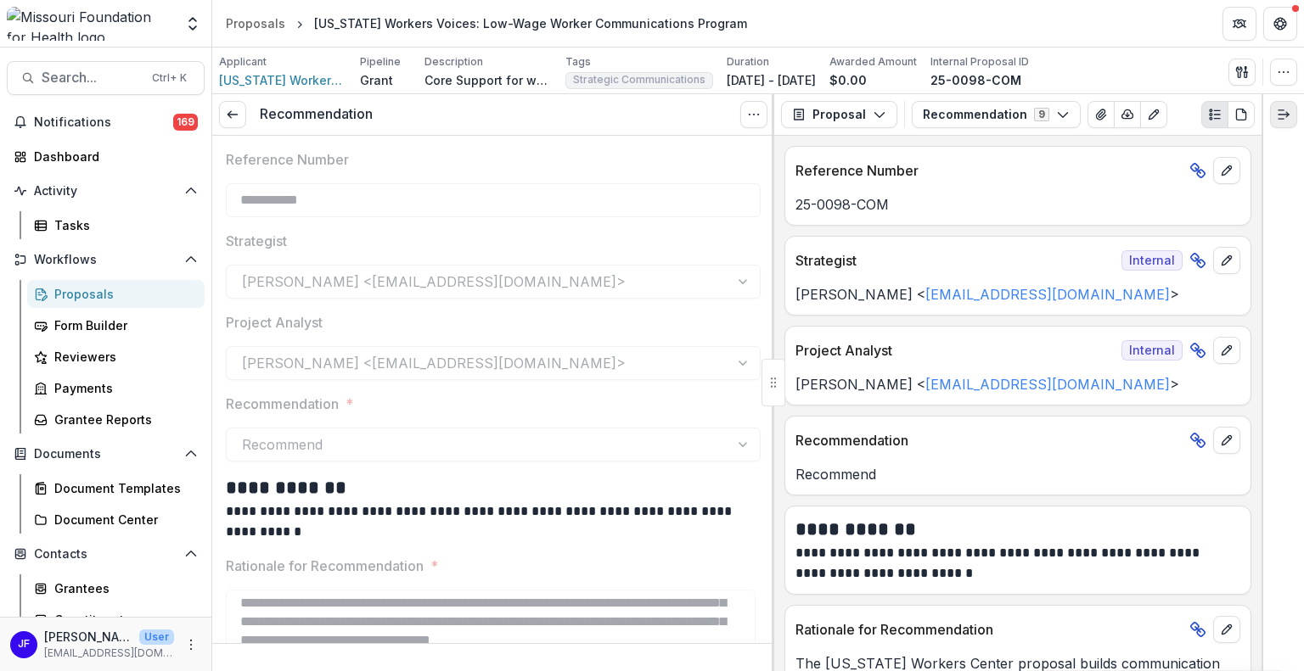
click at [1287, 115] on icon "Expand right" at bounding box center [1283, 115] width 14 height 14
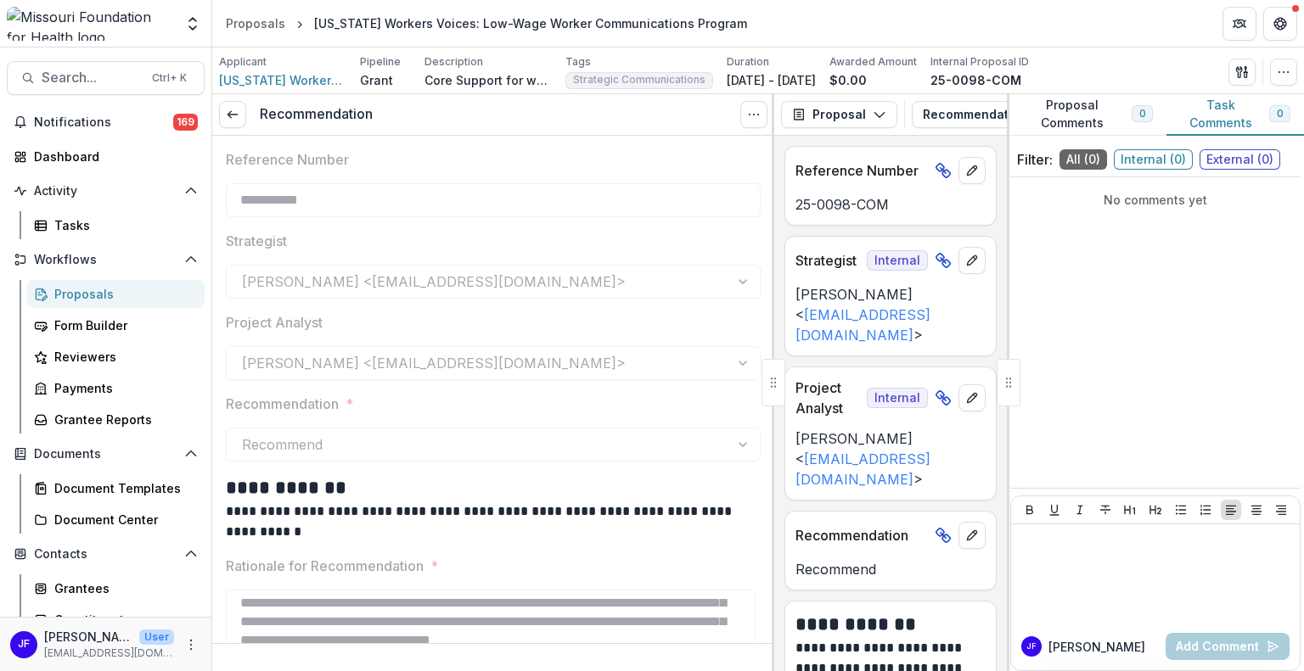
click at [1212, 124] on button "Task Comments 0" at bounding box center [1234, 115] width 137 height 42
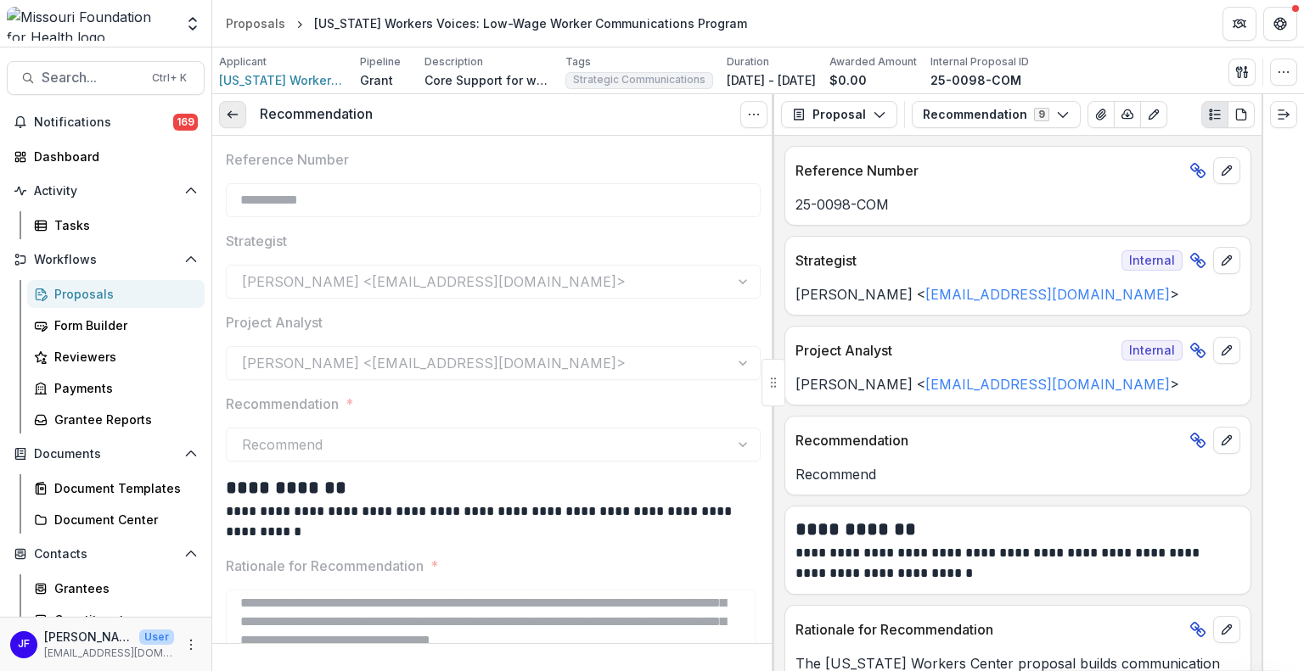
click at [235, 115] on icon at bounding box center [233, 115] width 14 height 14
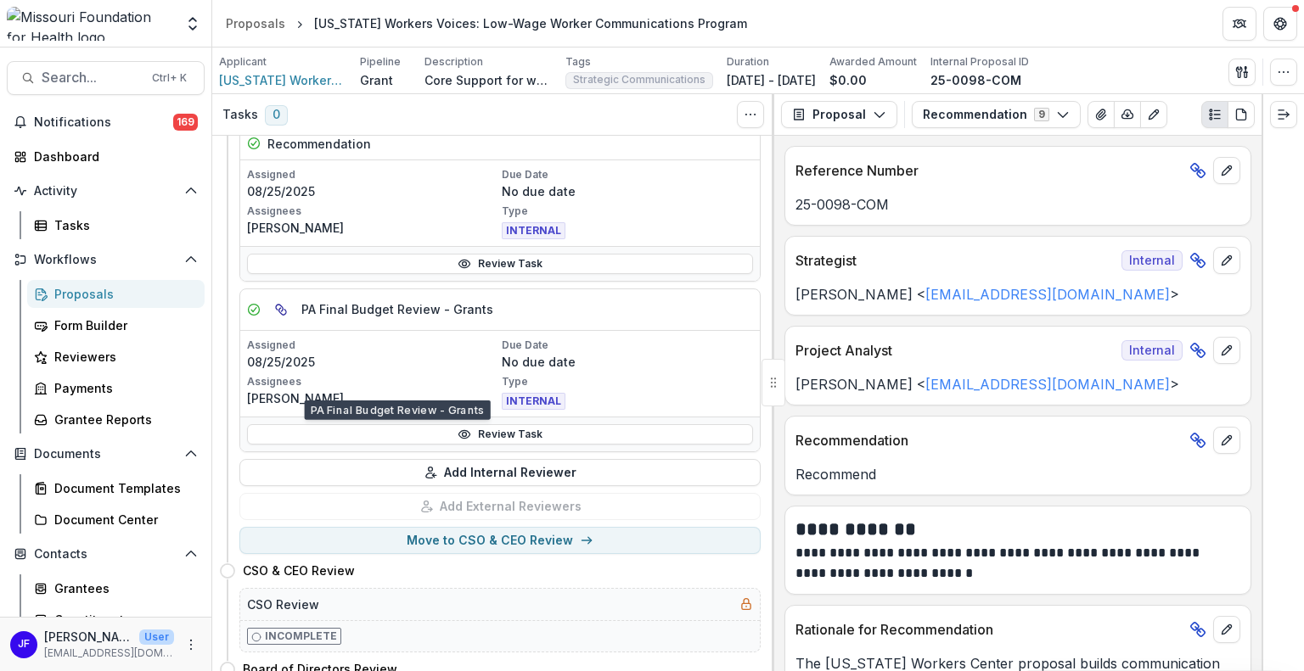
scroll to position [339, 0]
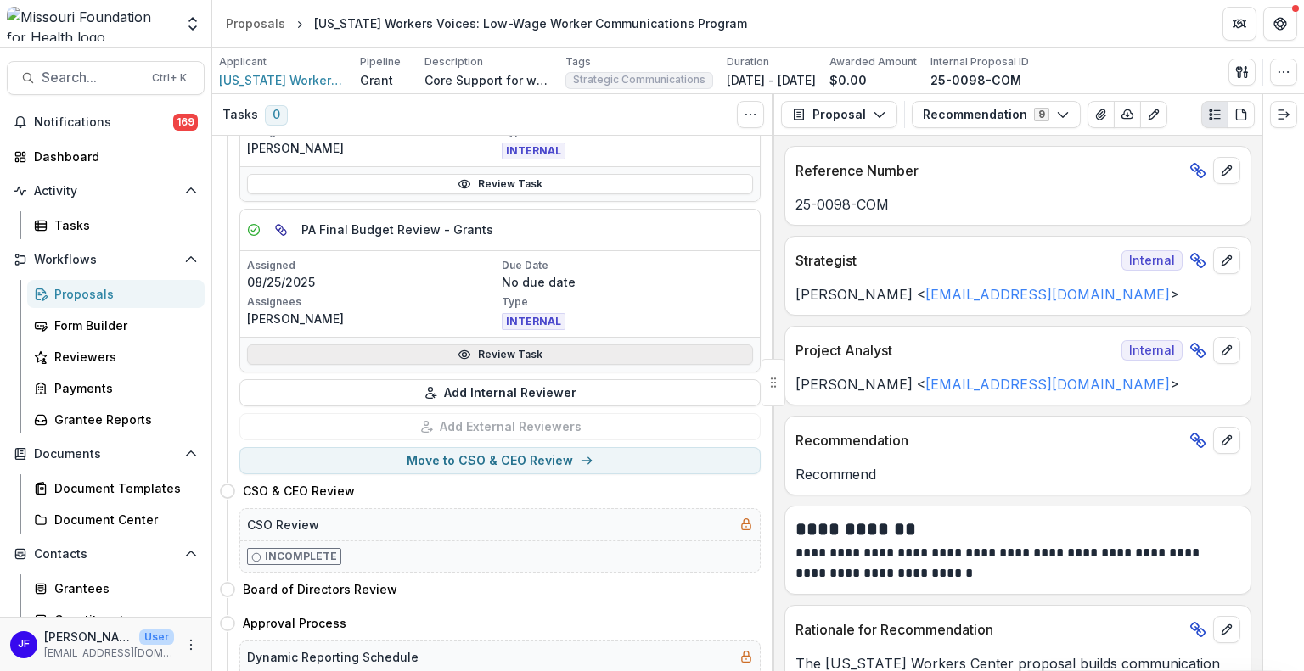
click at [485, 350] on link "Review Task" at bounding box center [500, 355] width 506 height 20
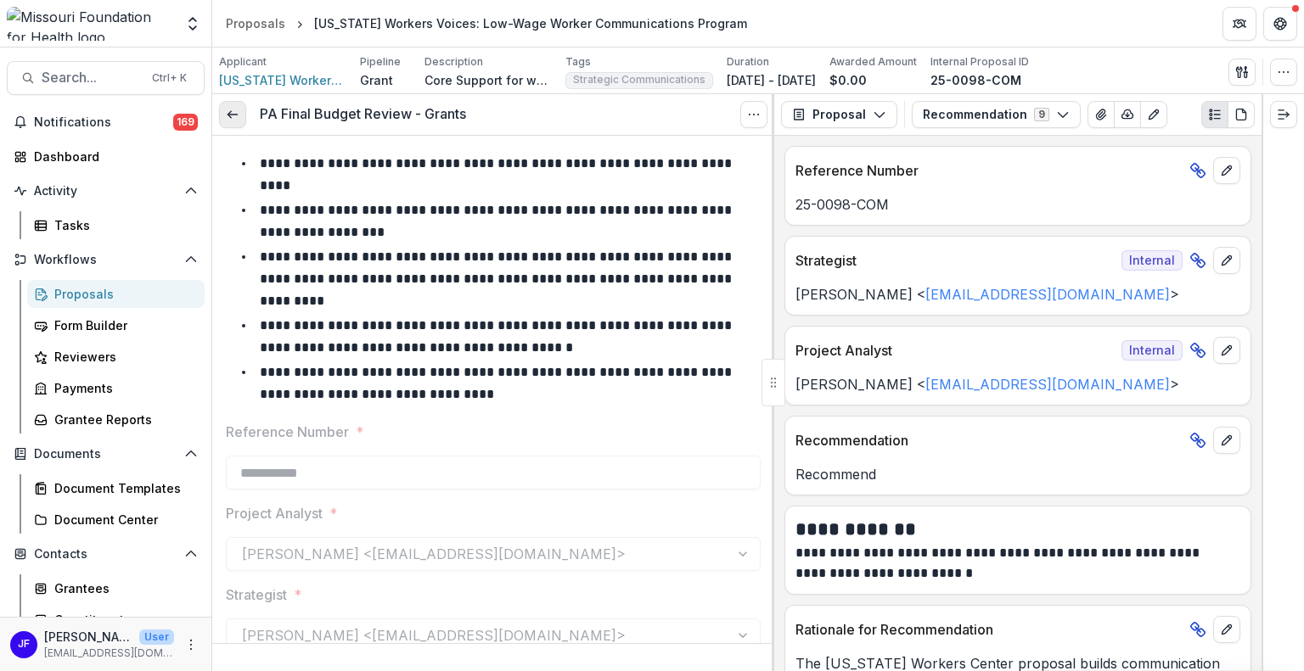
click at [236, 115] on icon at bounding box center [233, 115] width 14 height 14
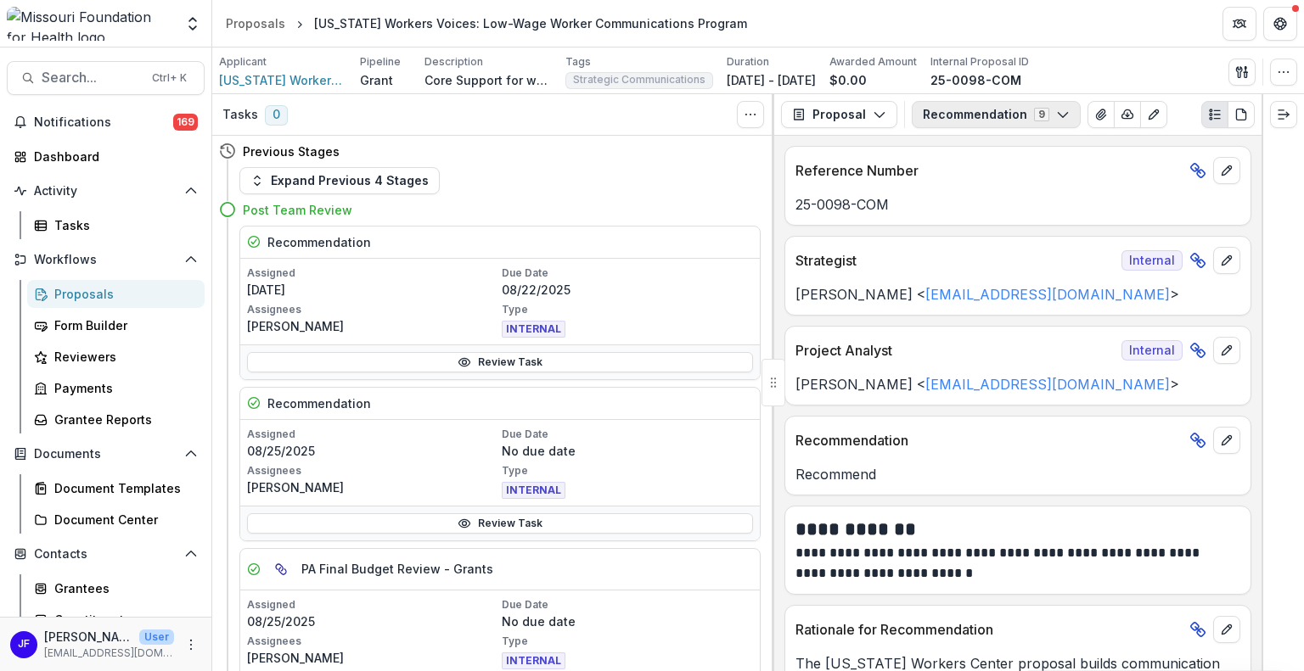
click at [1008, 121] on button "Recommendation 9" at bounding box center [995, 114] width 169 height 27
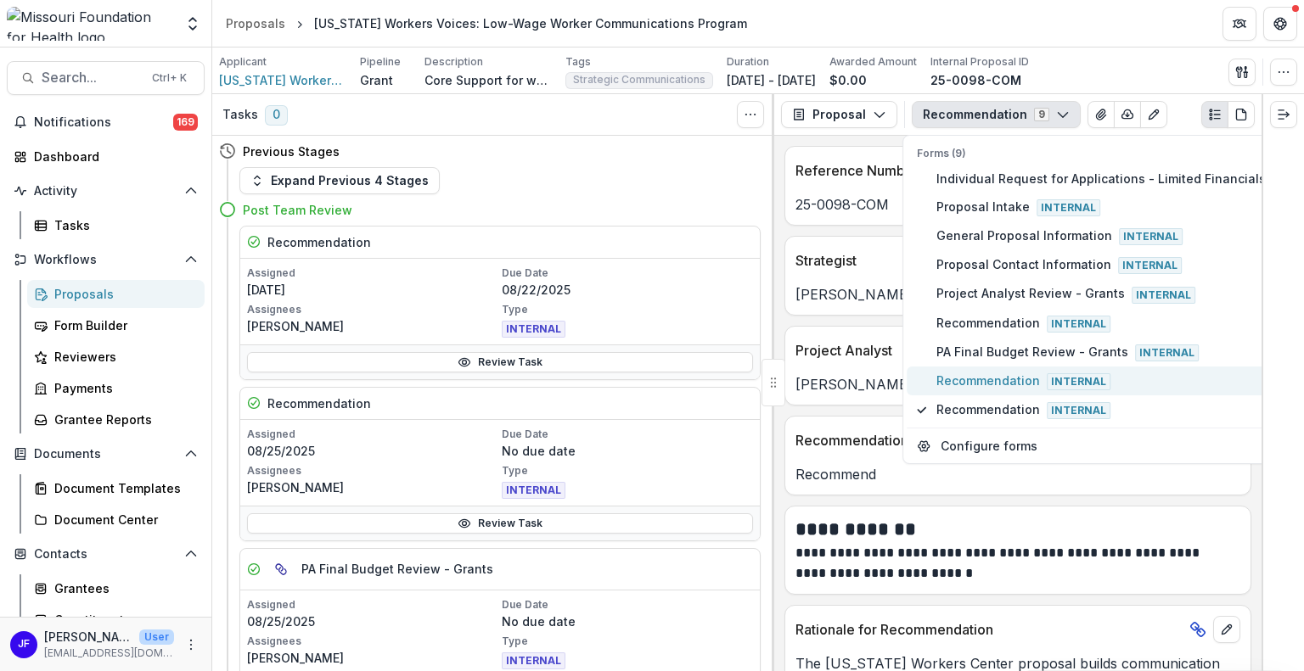
click at [1022, 377] on span "Recommendation Internal" at bounding box center [1100, 381] width 329 height 19
click at [742, 320] on div "INTERNAL" at bounding box center [627, 327] width 251 height 20
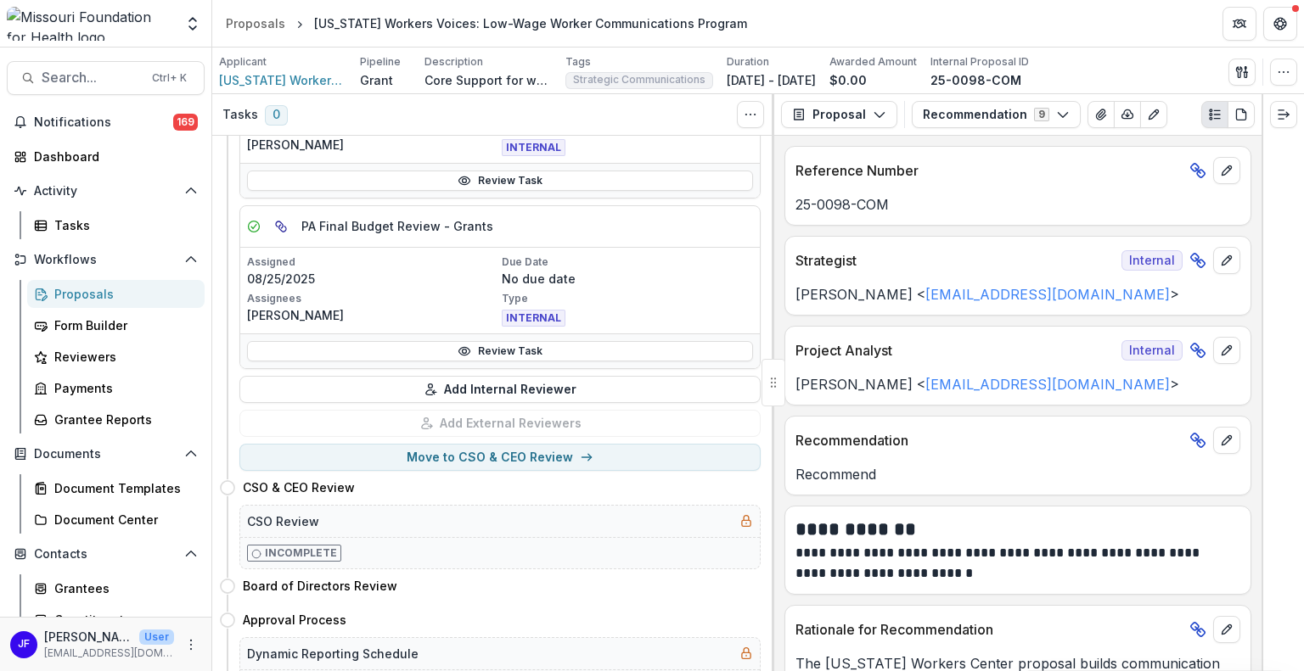
scroll to position [339, 0]
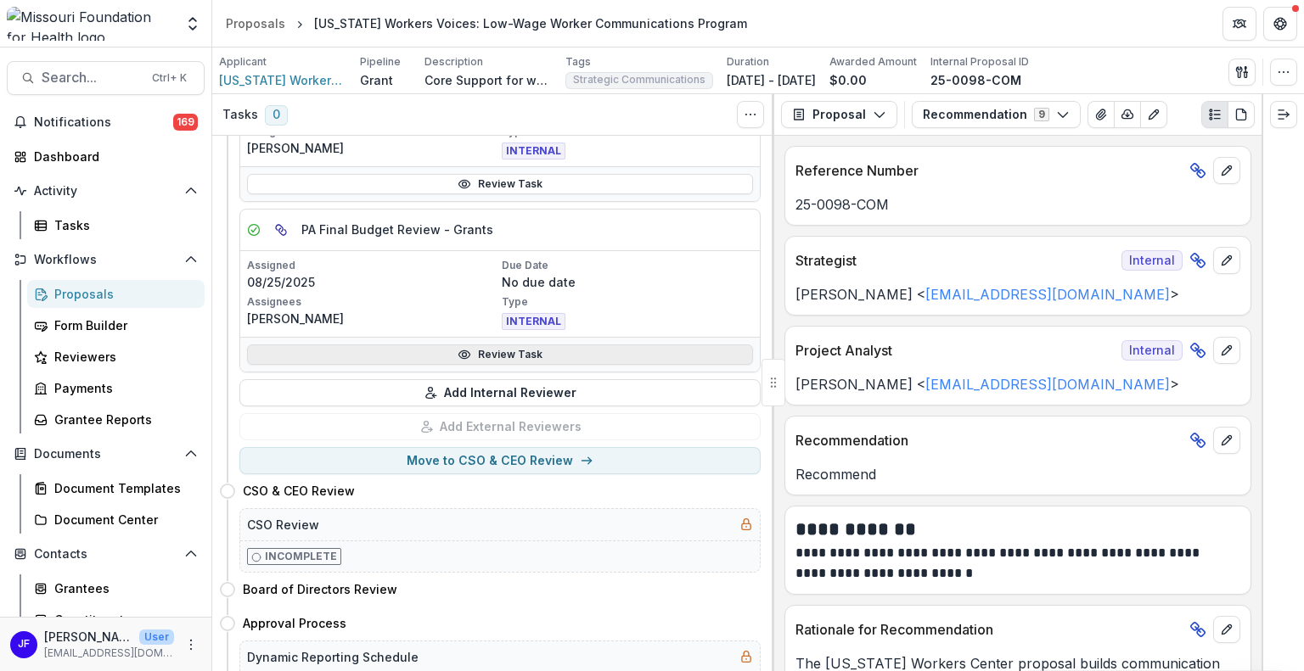
click at [570, 347] on link "Review Task" at bounding box center [500, 355] width 506 height 20
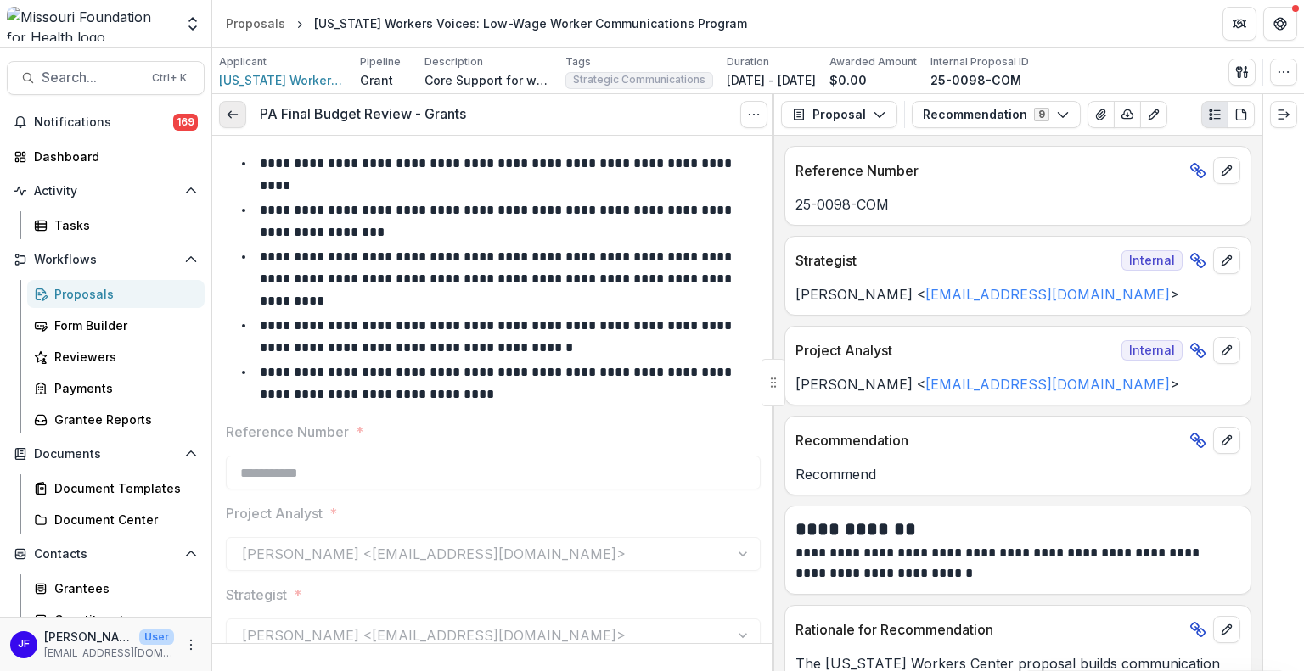
click at [236, 115] on icon at bounding box center [233, 115] width 14 height 14
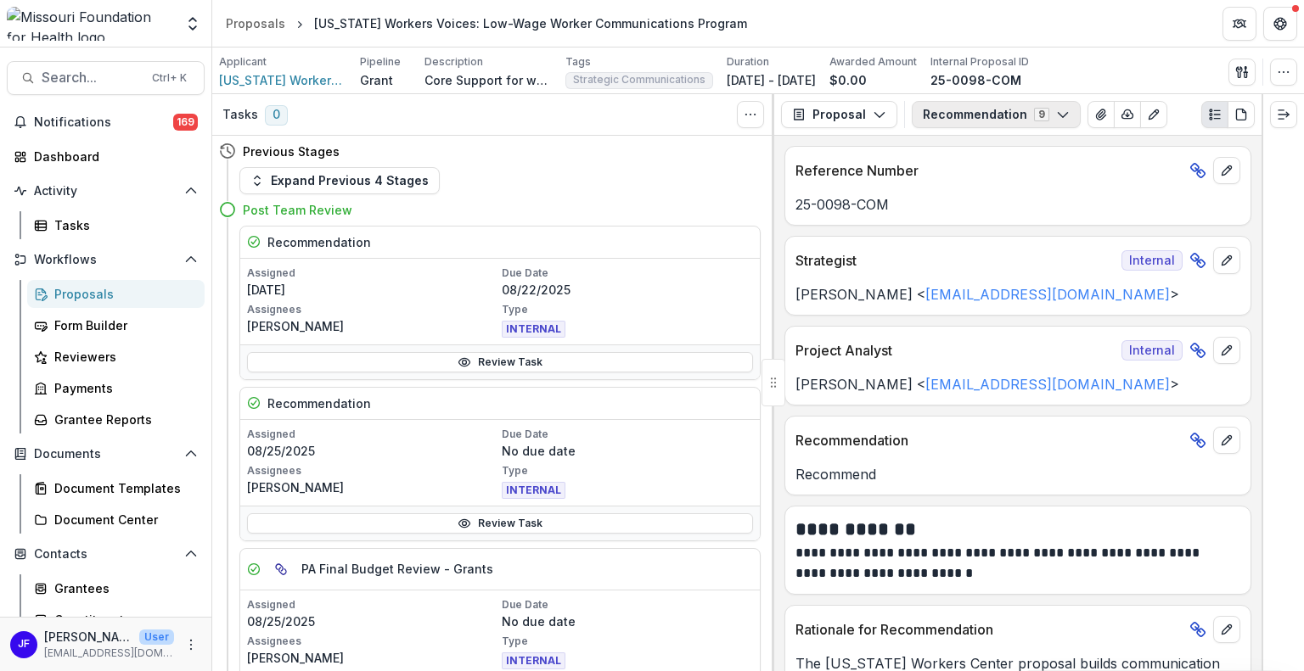
click at [942, 121] on button "Recommendation 9" at bounding box center [995, 114] width 169 height 27
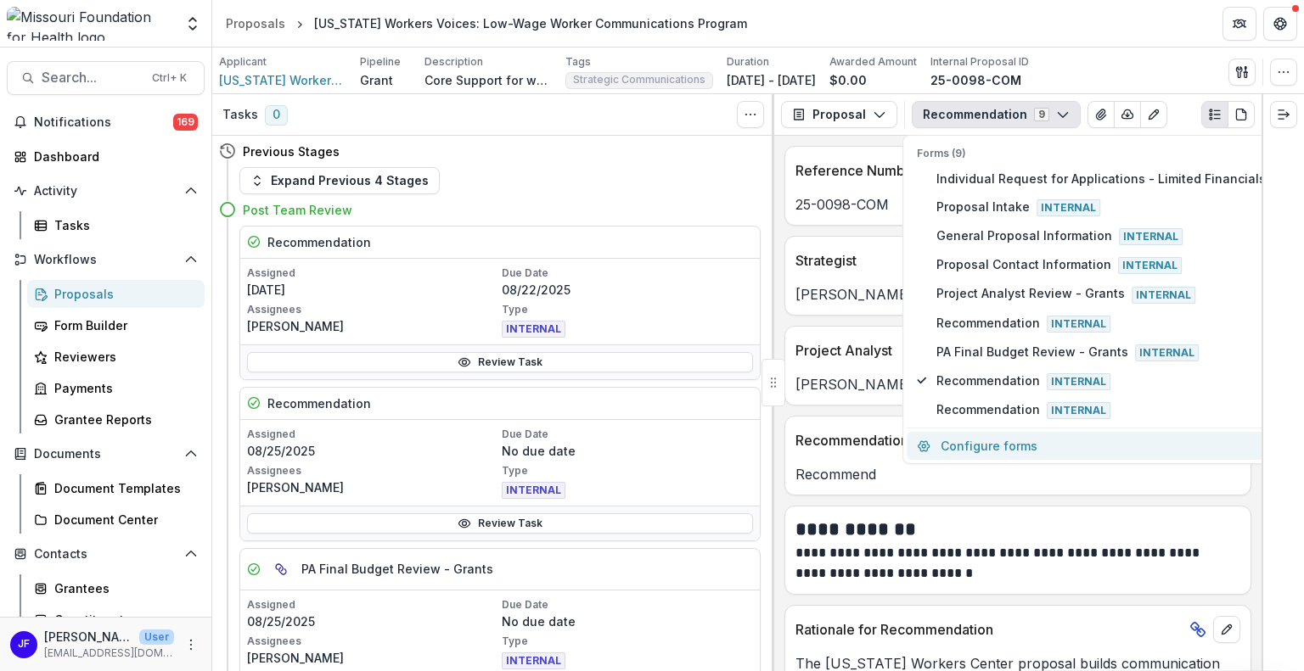
click at [970, 435] on button "Configure forms" at bounding box center [1090, 446] width 369 height 28
select select "****"
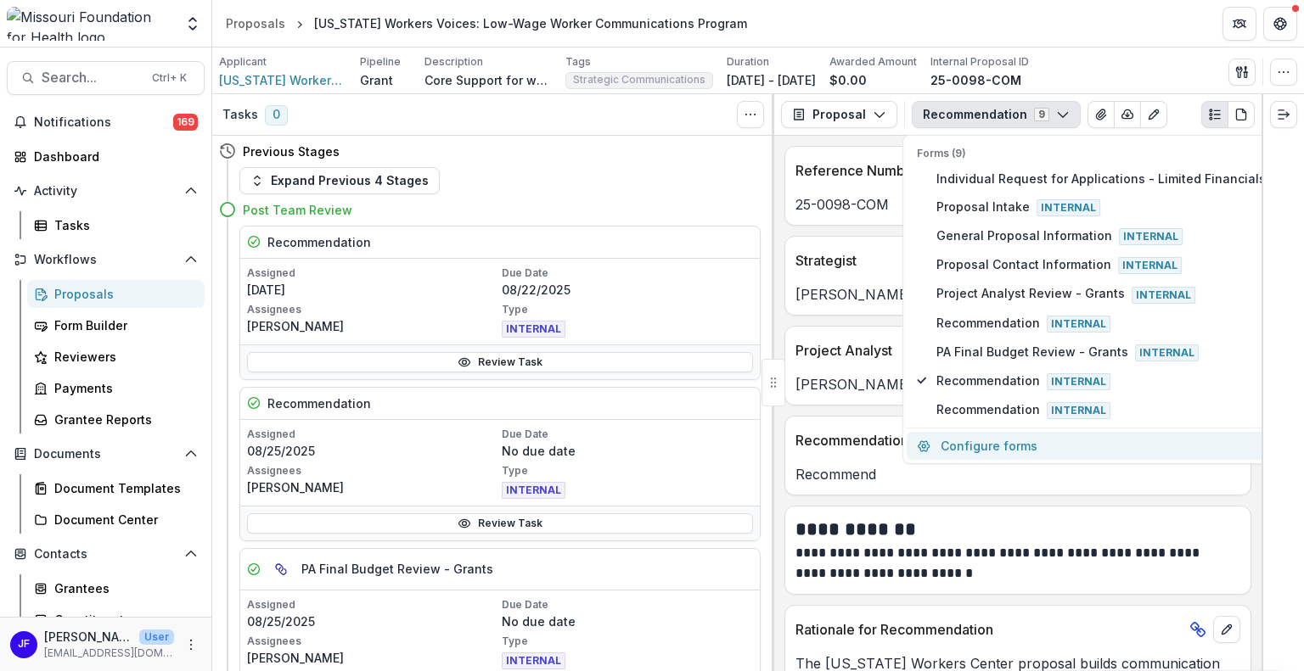
select select "****"
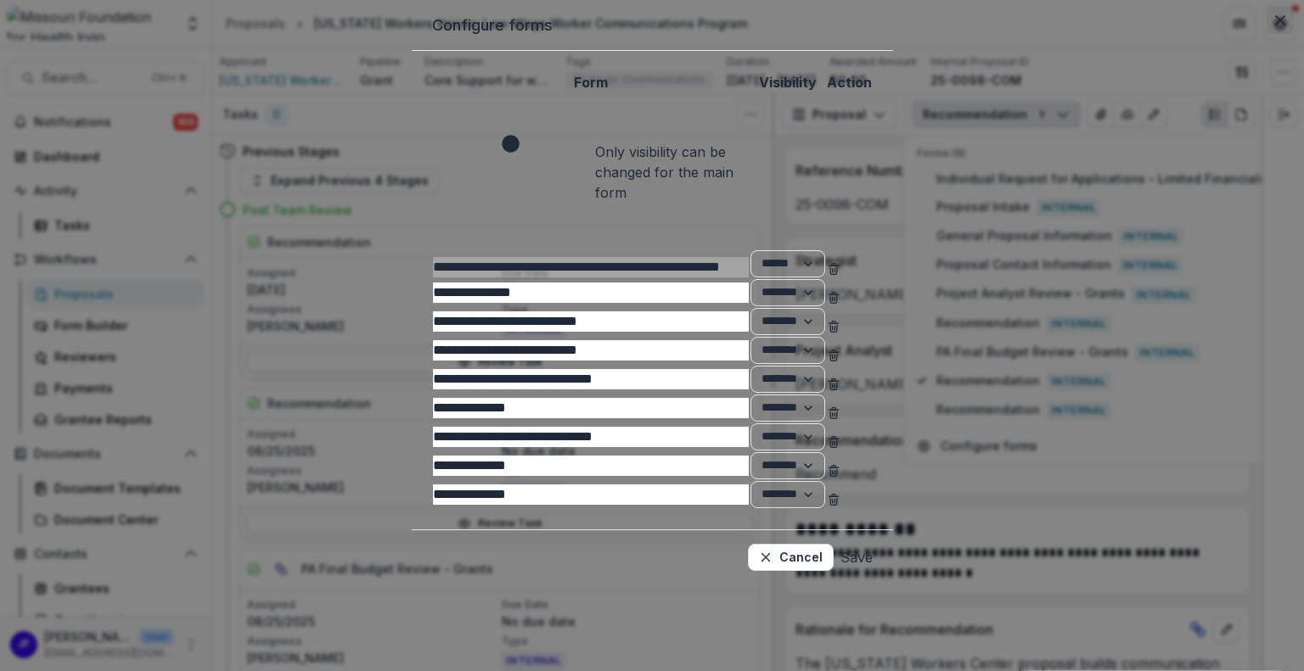
click at [1275, 25] on icon "Close" at bounding box center [1280, 20] width 10 height 10
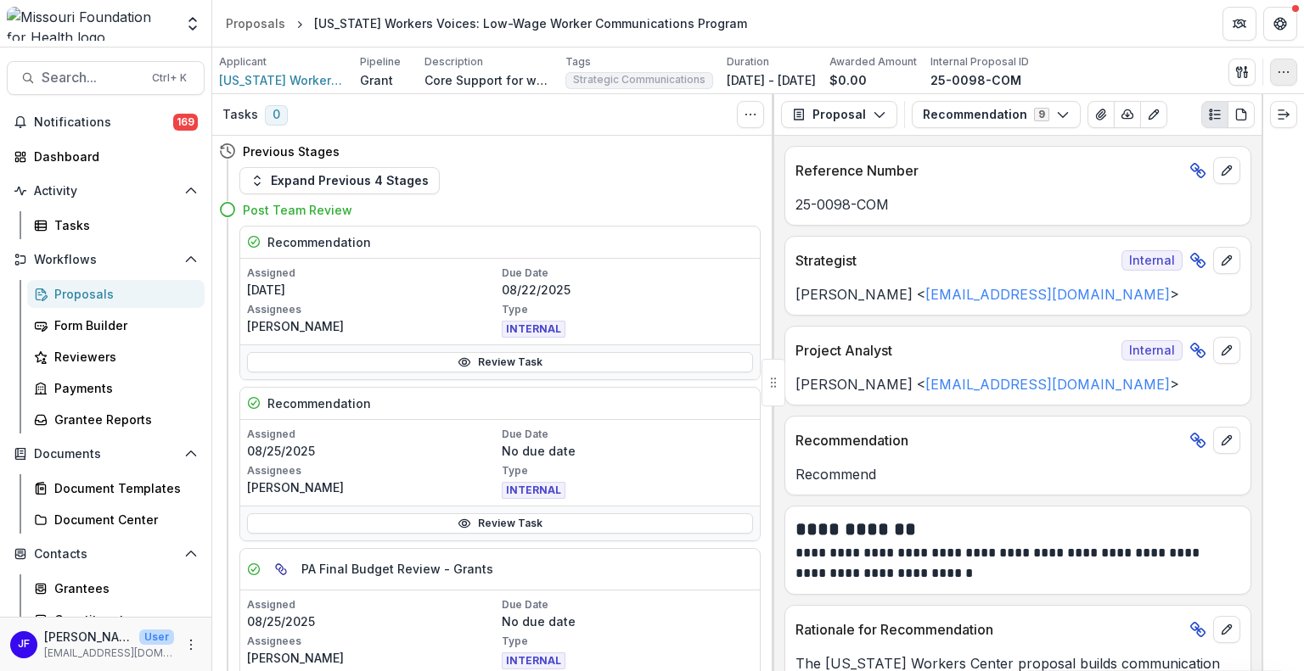
click at [1274, 81] on button "button" at bounding box center [1283, 72] width 27 height 27
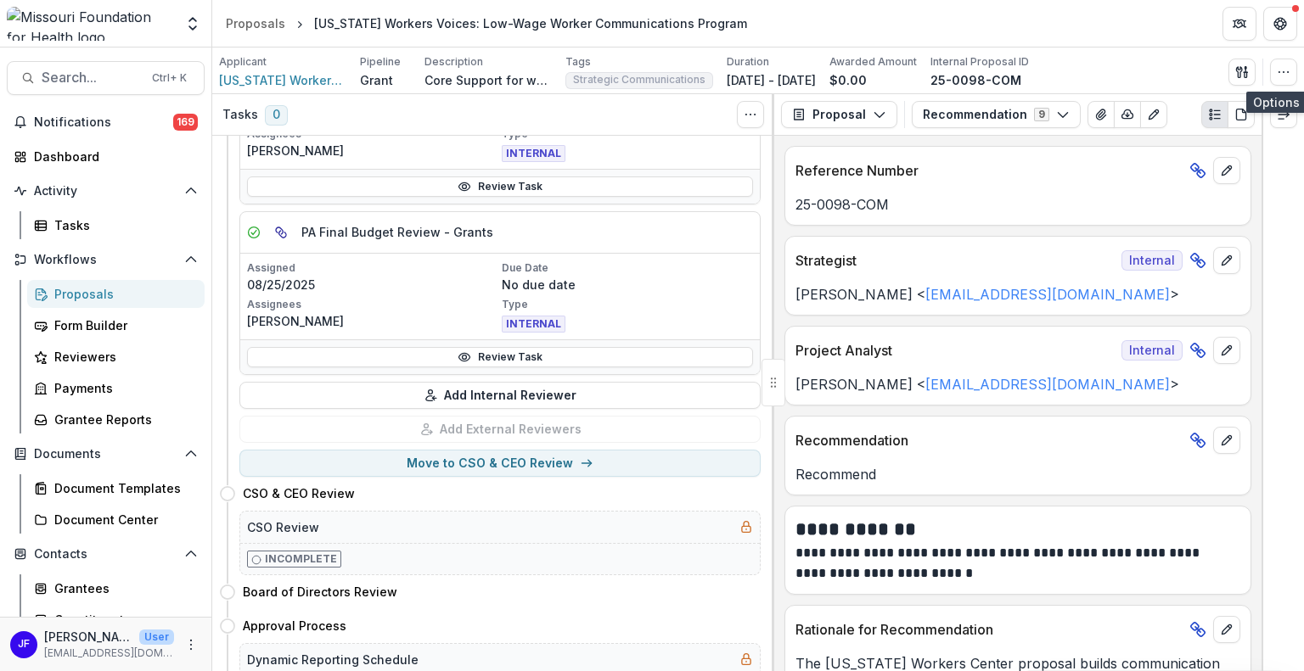
scroll to position [339, 0]
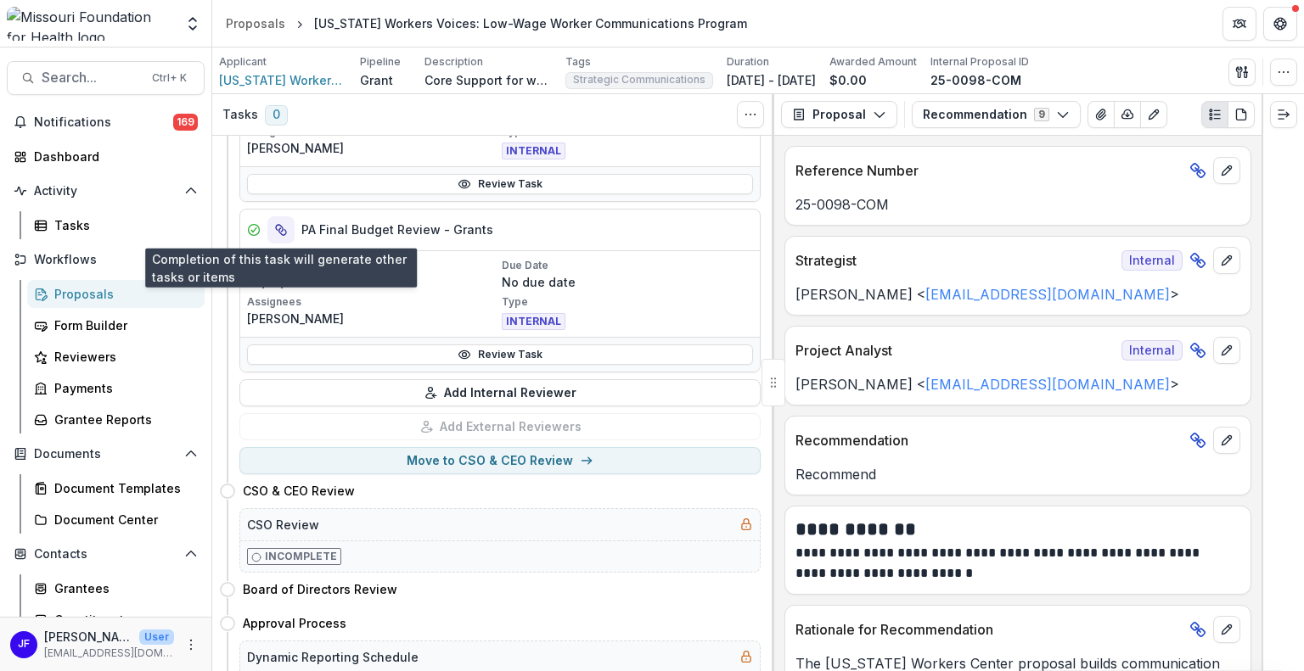
click at [279, 229] on icon "View dependent tasks" at bounding box center [282, 231] width 7 height 7
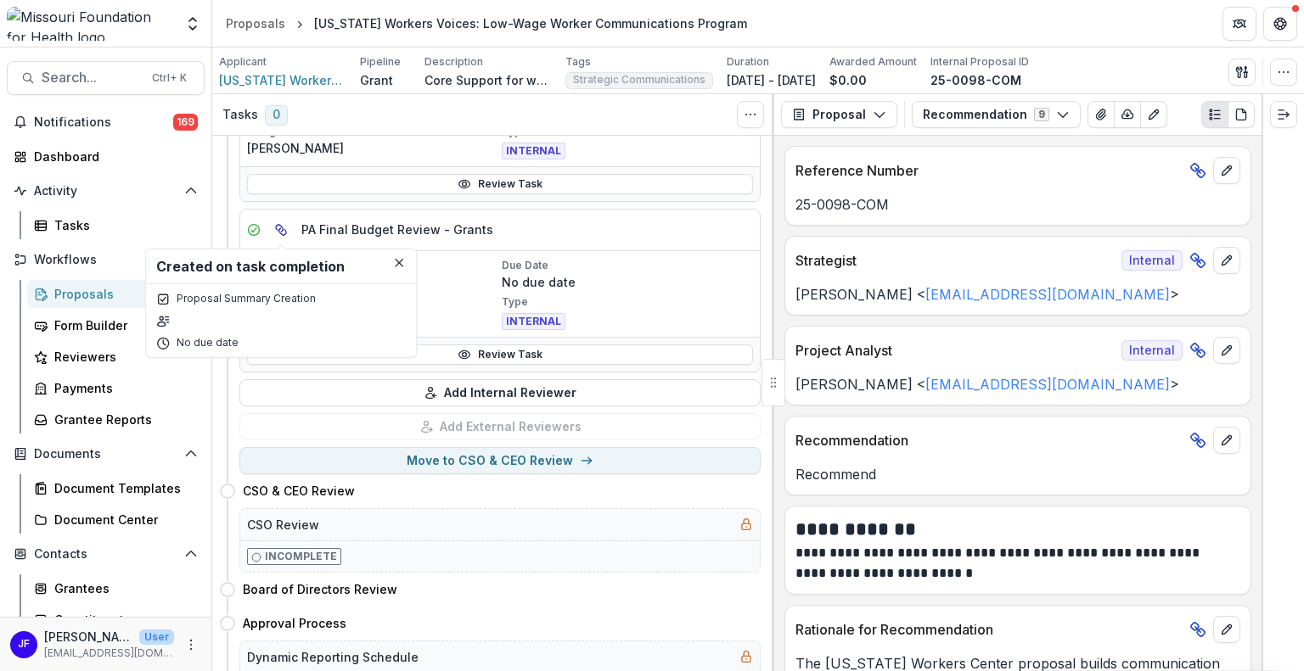
click at [244, 296] on p "Proposal Summary Creation" at bounding box center [246, 298] width 139 height 15
click at [395, 263] on icon "Close" at bounding box center [399, 263] width 8 height 8
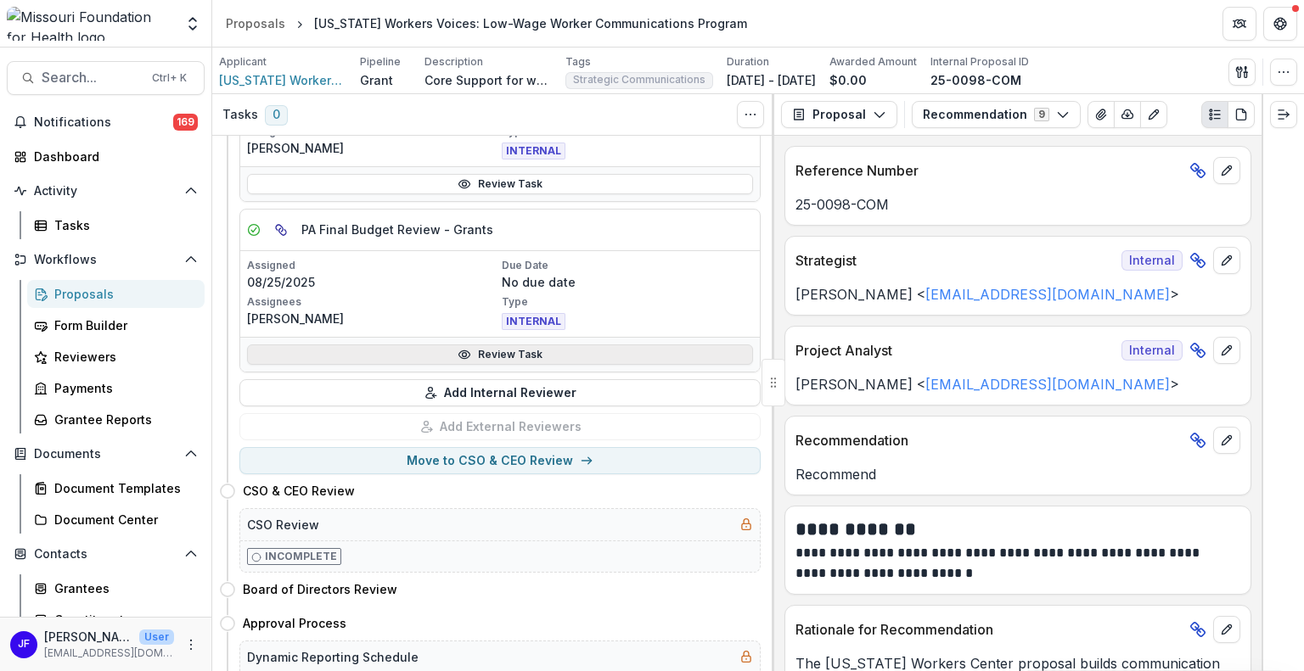
click at [492, 354] on link "Review Task" at bounding box center [500, 355] width 506 height 20
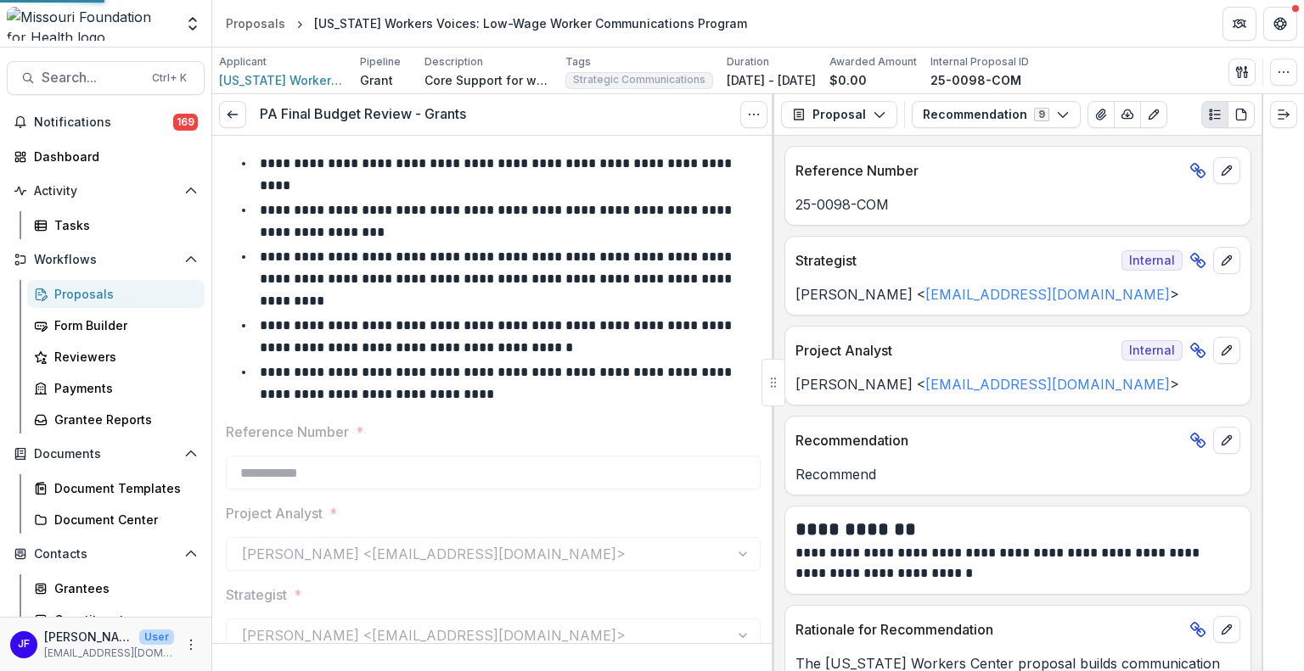
type input "*******"
type input "********"
type input "*******"
click at [757, 111] on icon "Options" at bounding box center [754, 115] width 14 height 14
click at [679, 182] on button "Reopen Task" at bounding box center [672, 189] width 182 height 28
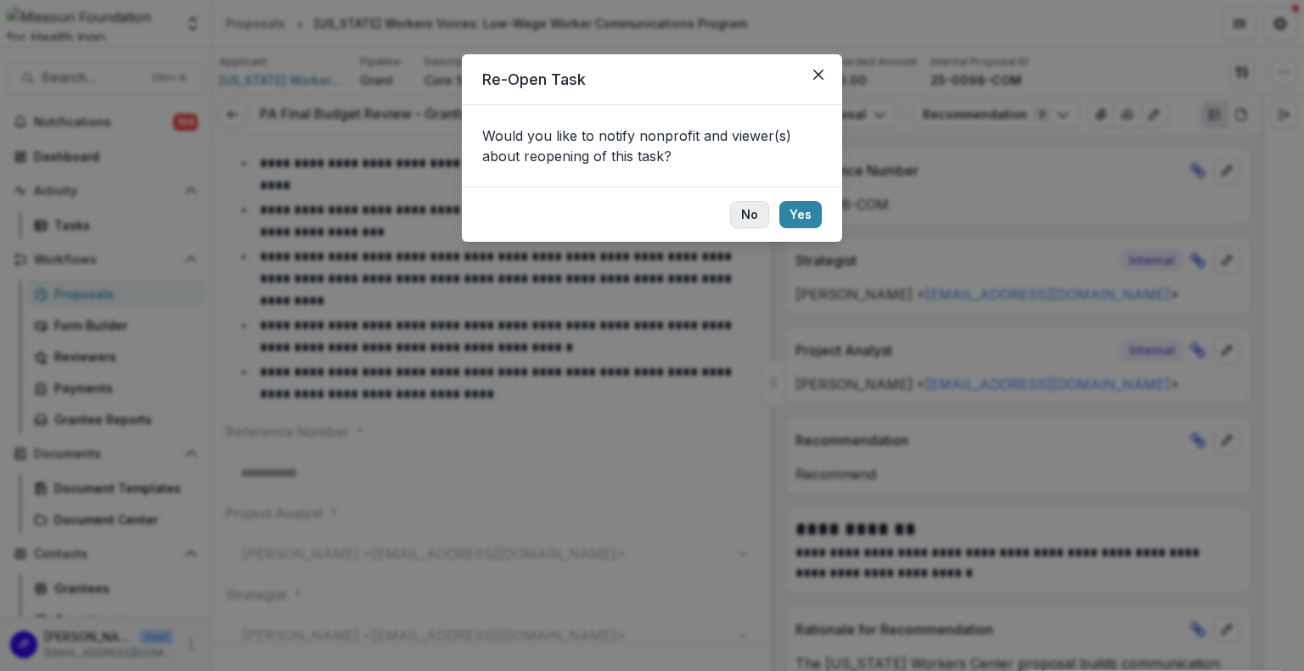
click at [745, 210] on button "No" at bounding box center [749, 214] width 39 height 27
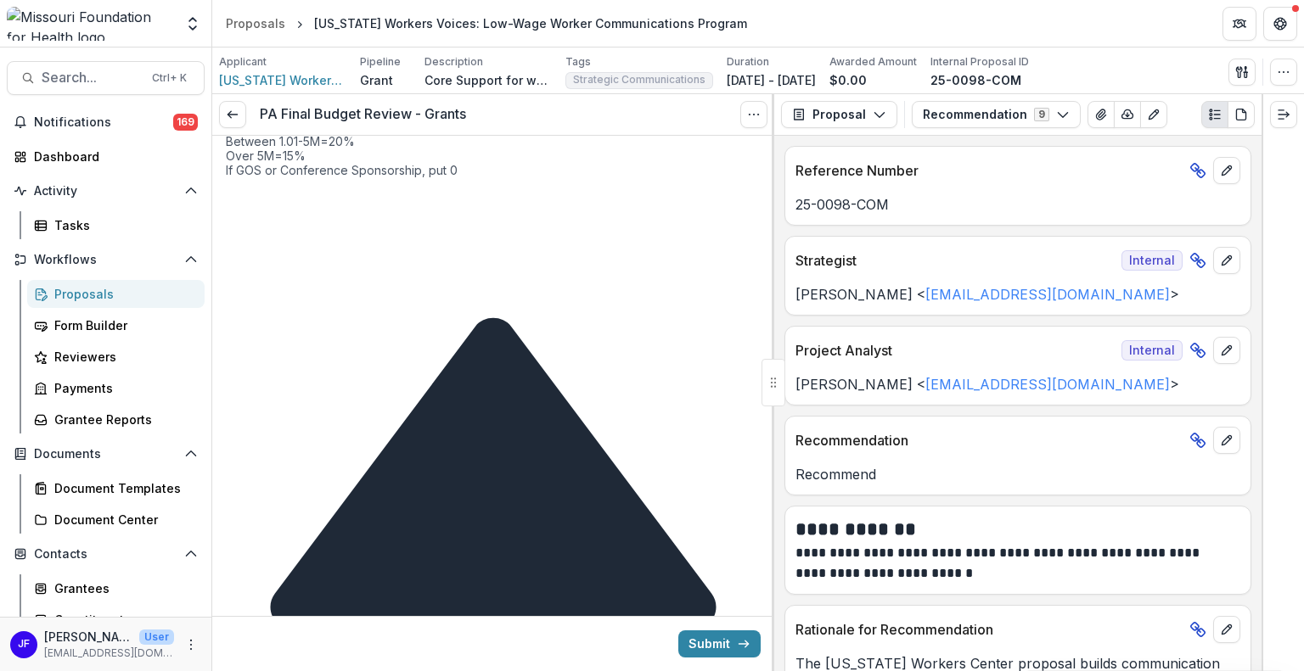
scroll to position [1840, 0]
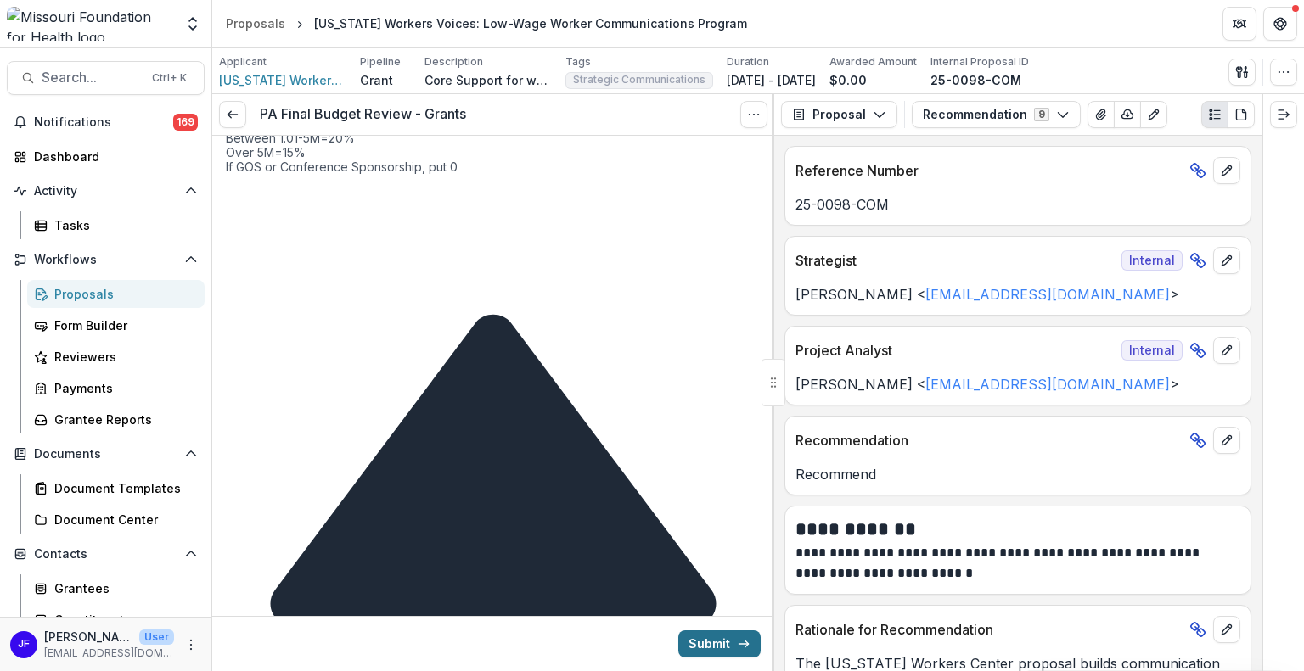
click at [702, 643] on button "Submit" at bounding box center [719, 644] width 82 height 27
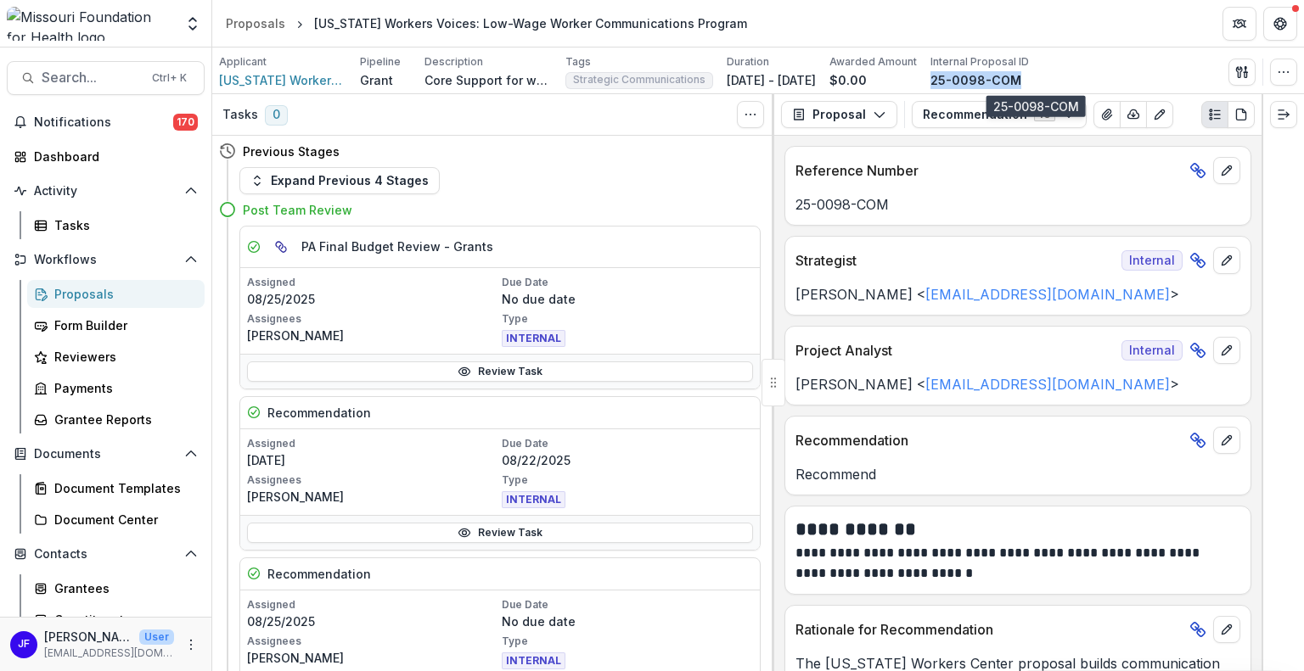
drag, startPoint x: 1079, startPoint y: 76, endPoint x: 993, endPoint y: 81, distance: 86.7
click at [993, 81] on div "25-0098-COM" at bounding box center [979, 80] width 98 height 18
copy p "25-0098-COM"
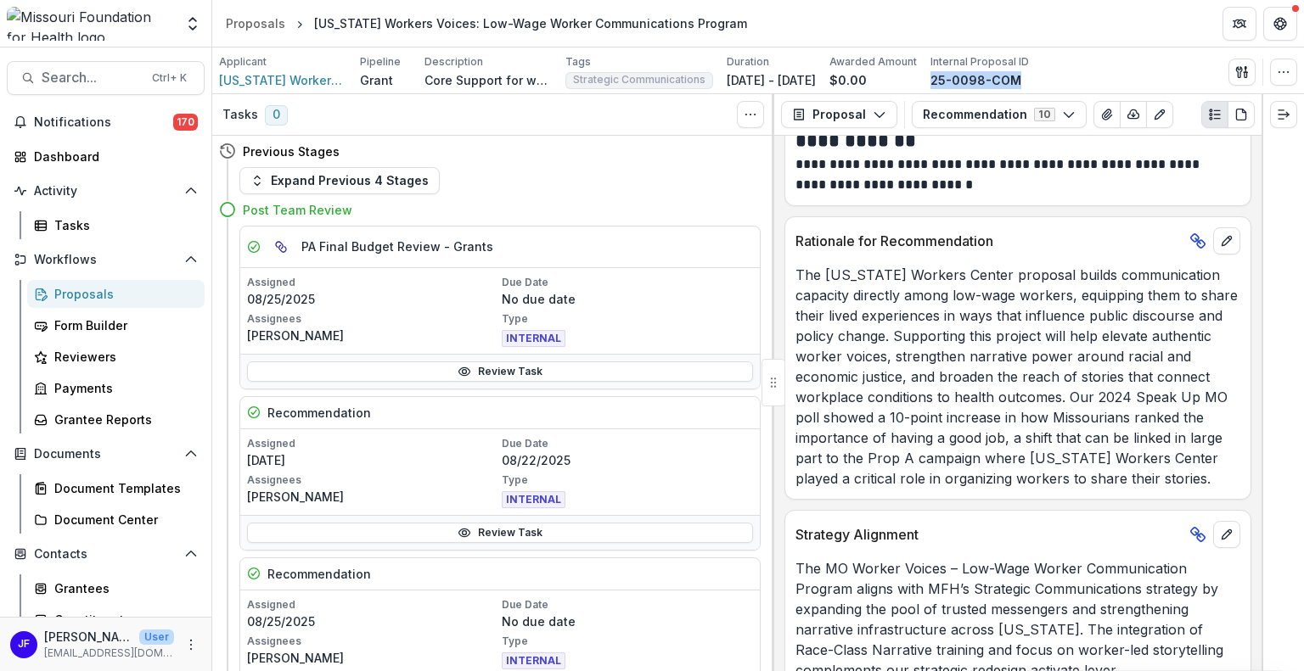
scroll to position [416, 0]
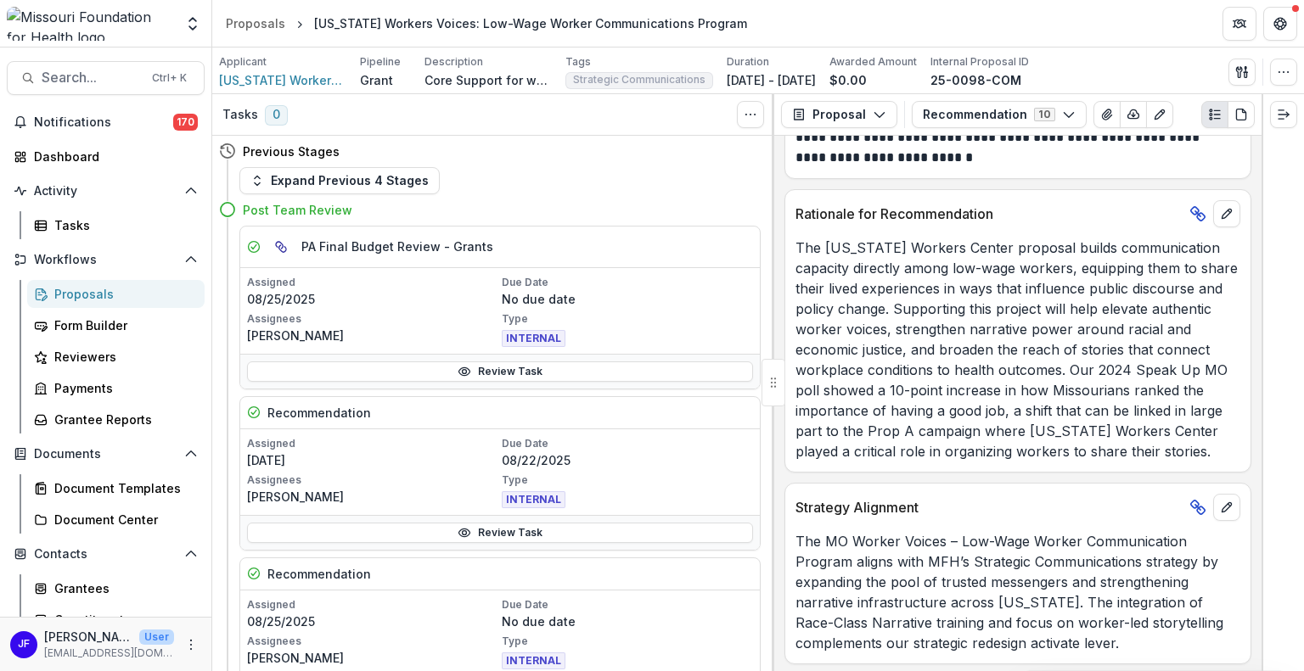
click at [1191, 504] on rect at bounding box center [1194, 504] width 9 height 9
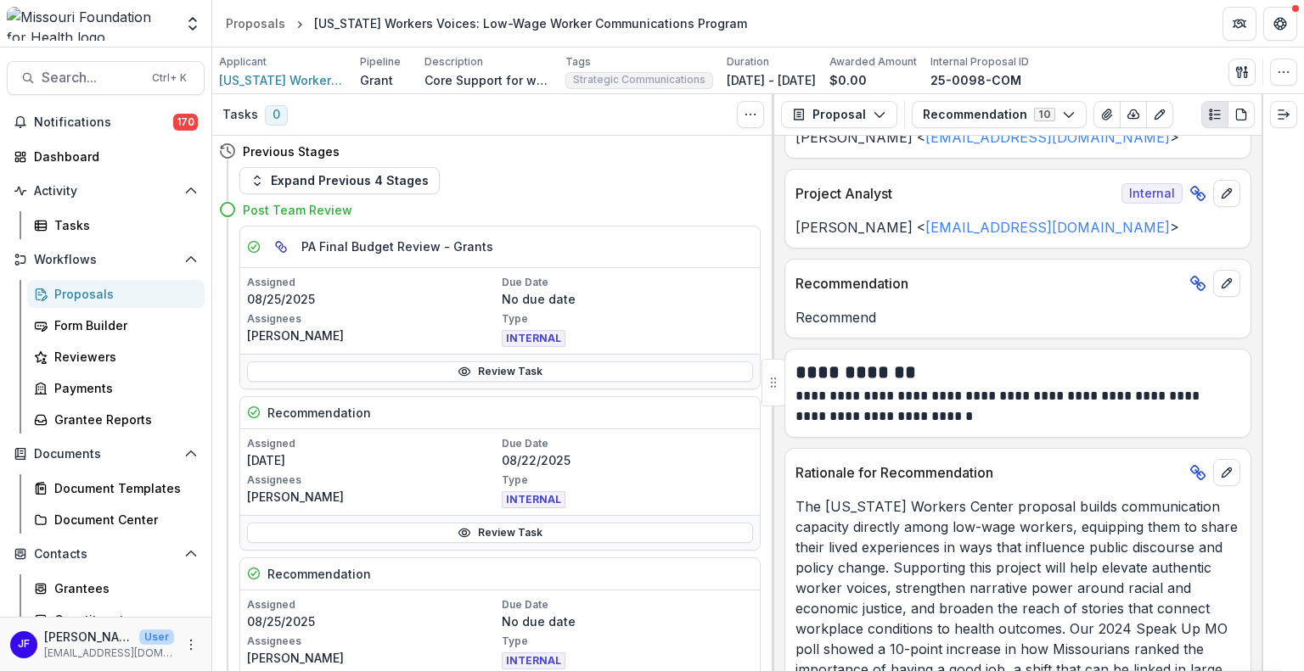
scroll to position [0, 0]
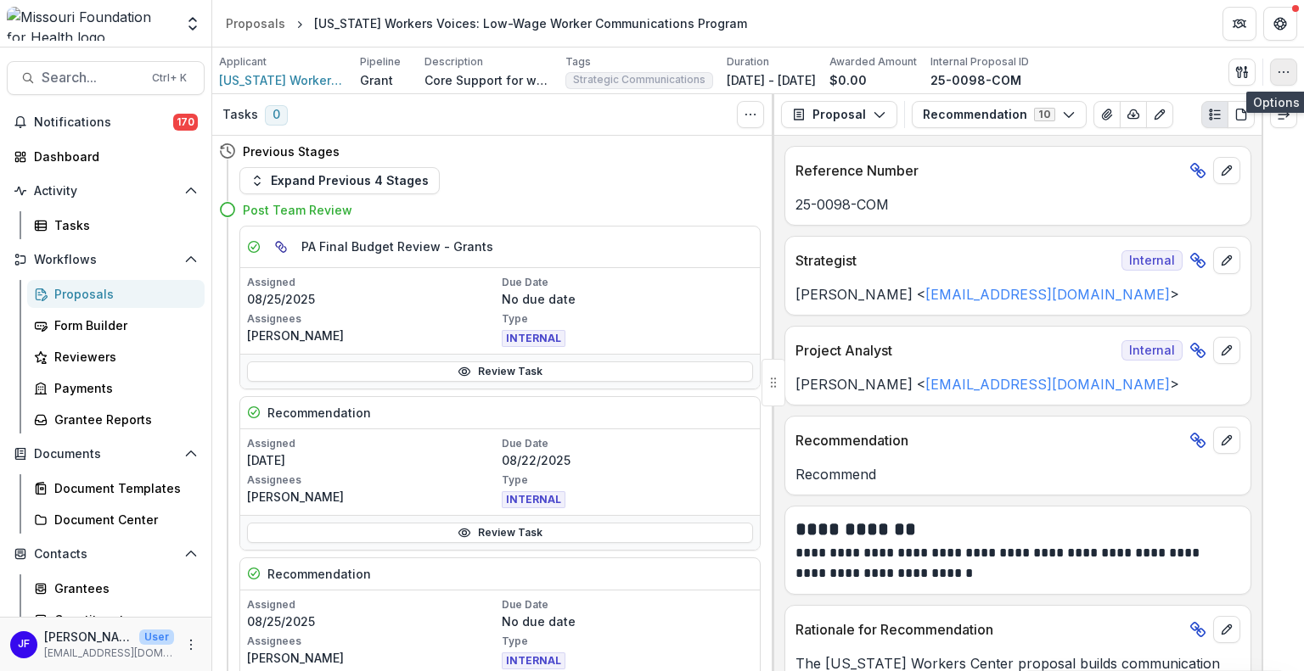
click at [1276, 72] on icon "button" at bounding box center [1283, 72] width 14 height 14
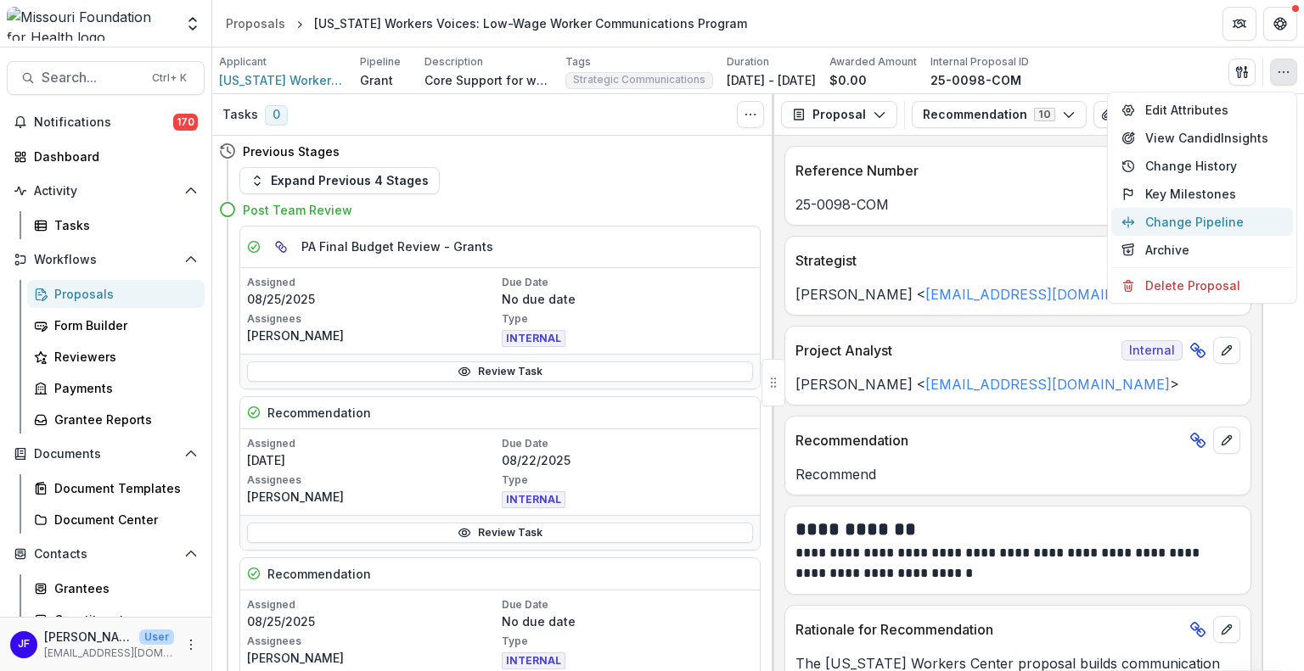
click at [1249, 214] on button "Change Pipeline" at bounding box center [1202, 222] width 182 height 28
select select "**********"
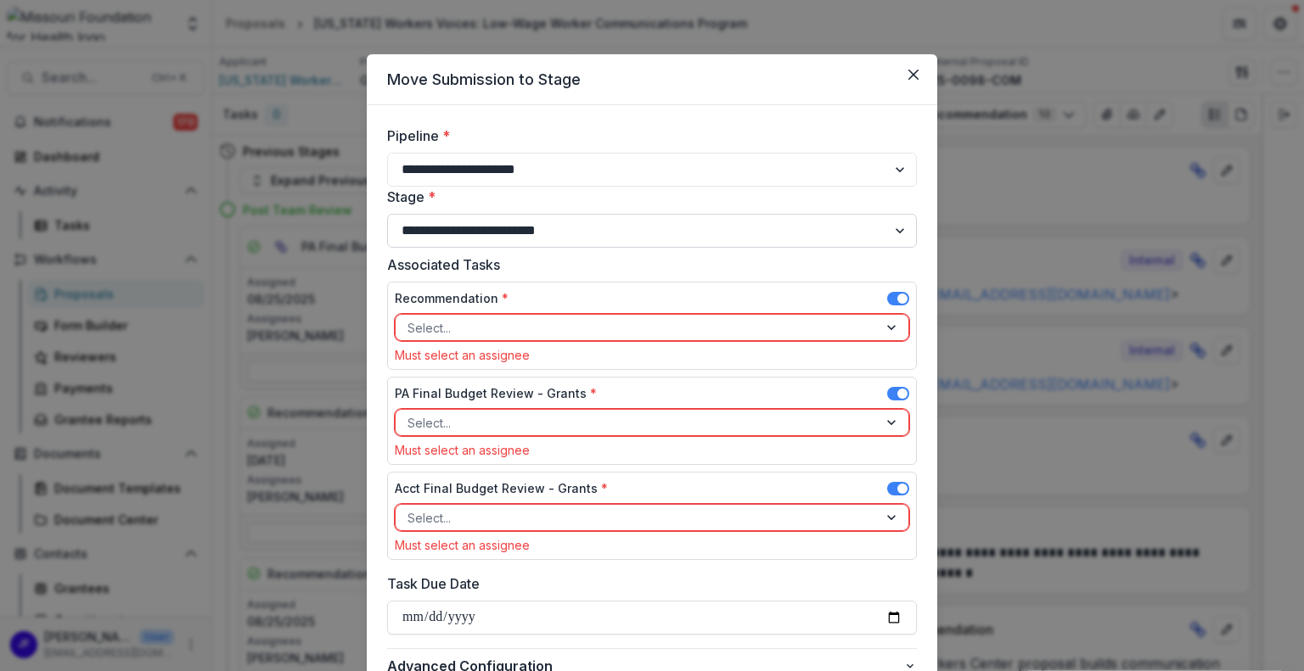
click at [893, 228] on select "**********" at bounding box center [652, 231] width 530 height 34
click at [908, 70] on icon "Close" at bounding box center [913, 75] width 10 height 10
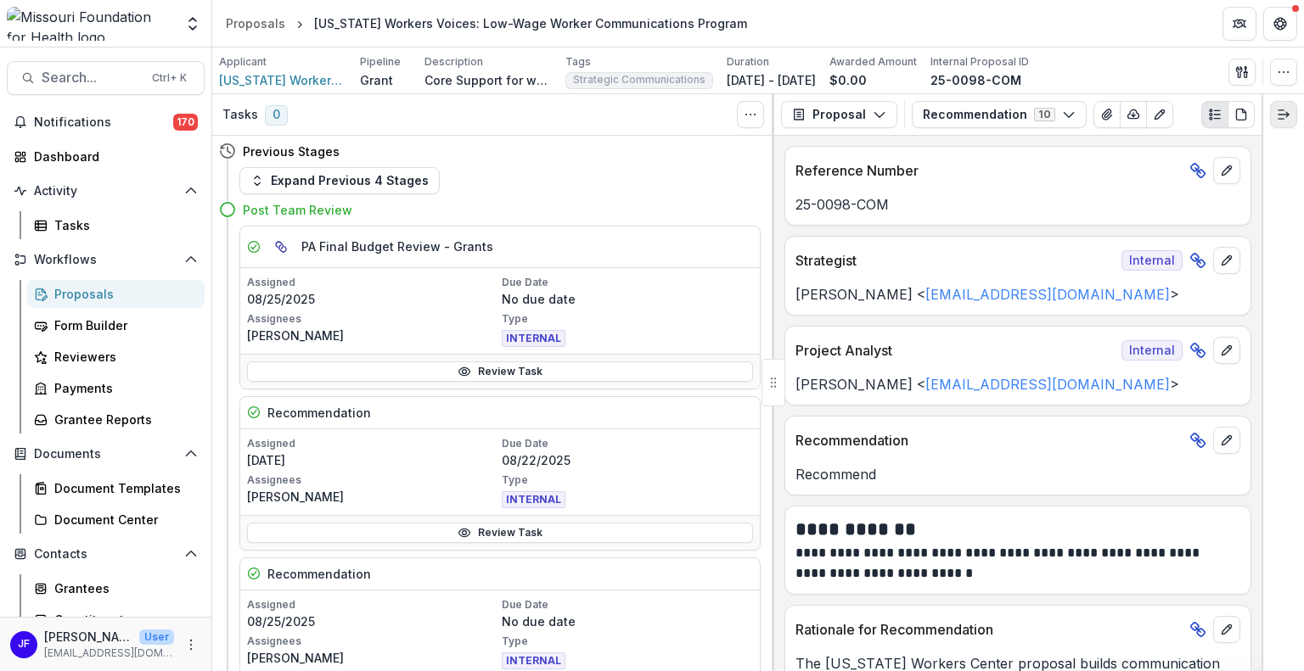
click at [1276, 108] on icon "Expand right" at bounding box center [1283, 115] width 14 height 14
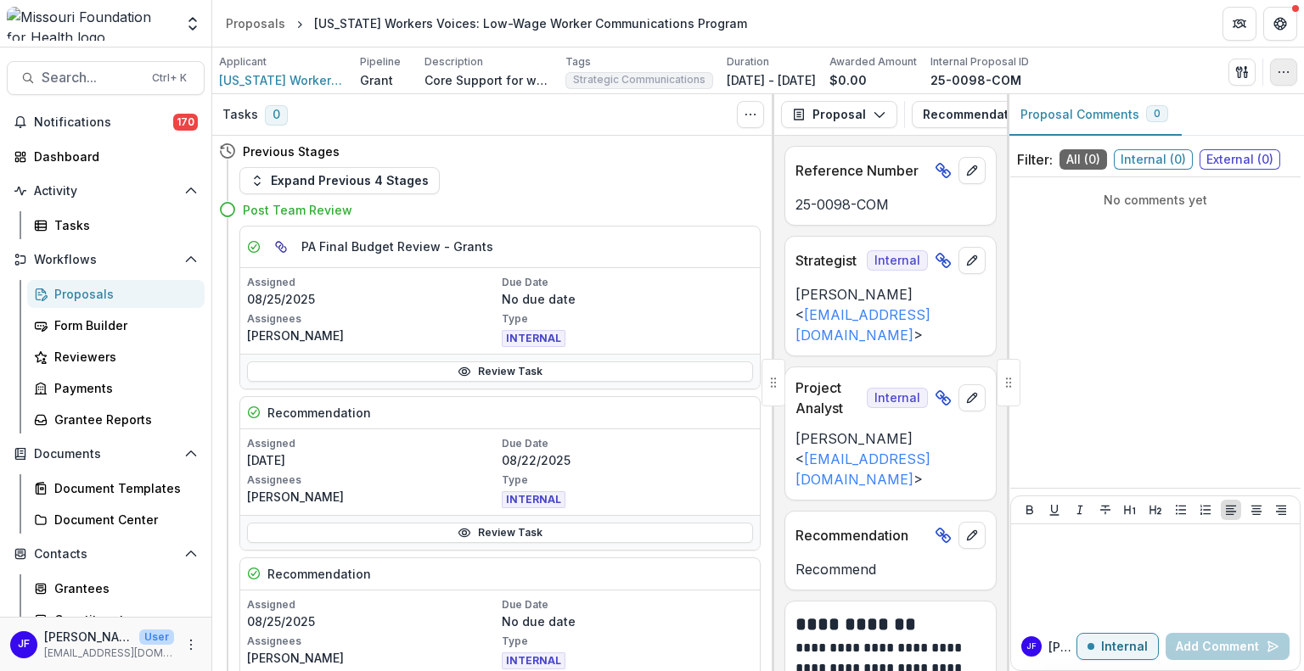
click at [1277, 71] on icon "button" at bounding box center [1283, 72] width 14 height 14
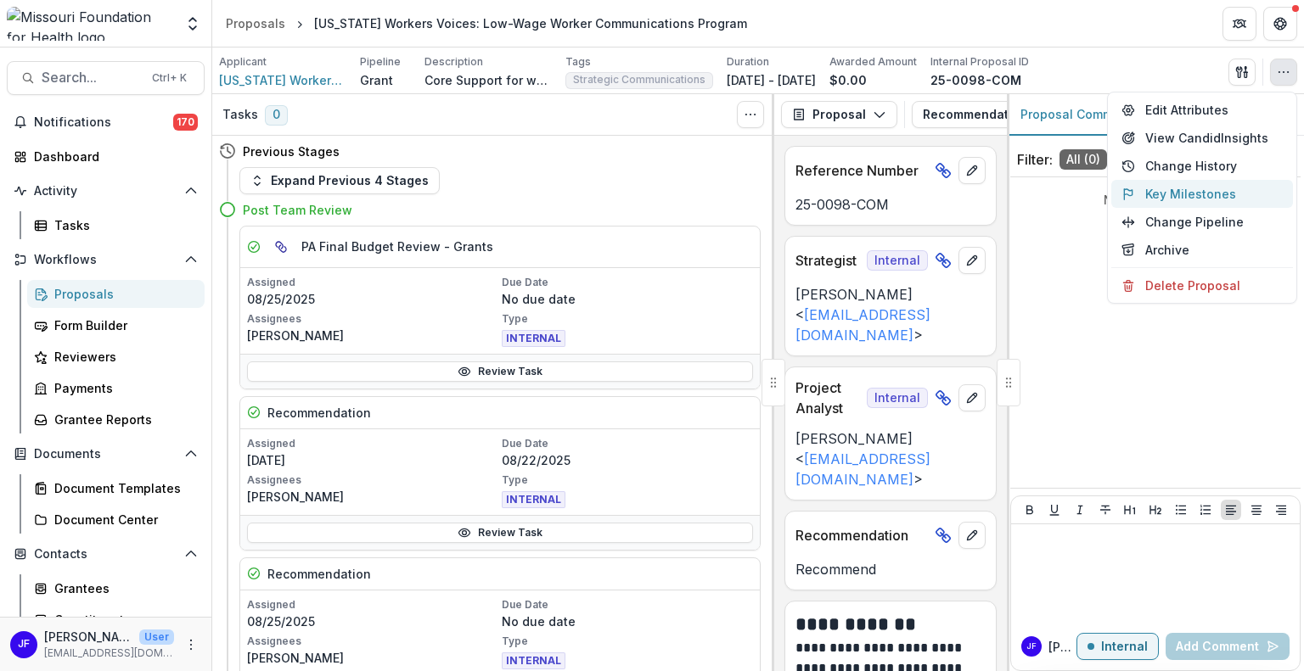
click at [1175, 193] on button "Key Milestones" at bounding box center [1202, 194] width 182 height 28
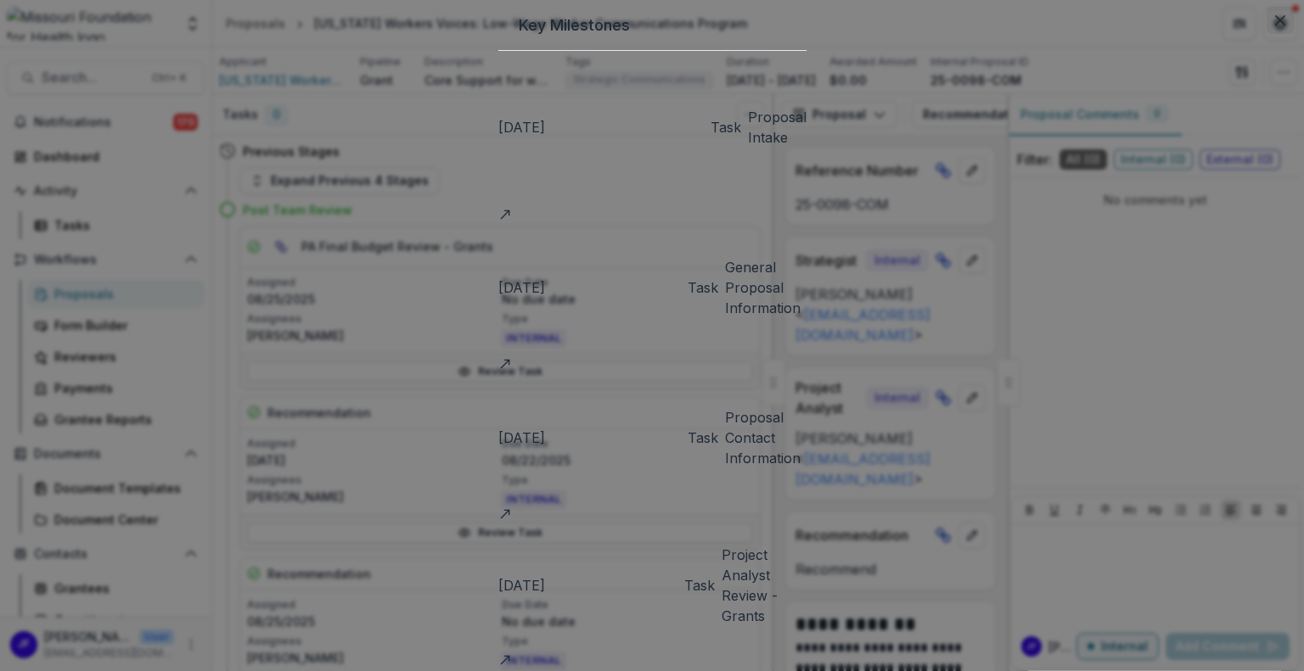
click at [1266, 34] on button "Close" at bounding box center [1279, 20] width 27 height 27
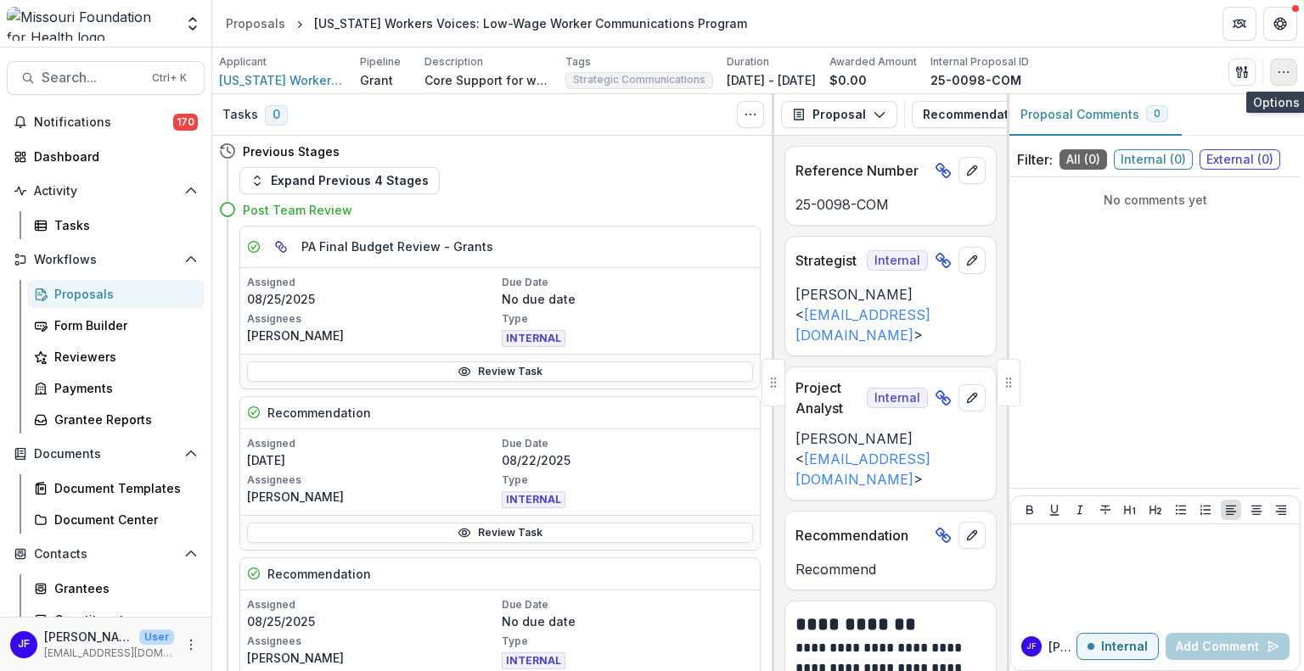
click at [1280, 76] on icon "button" at bounding box center [1283, 72] width 14 height 14
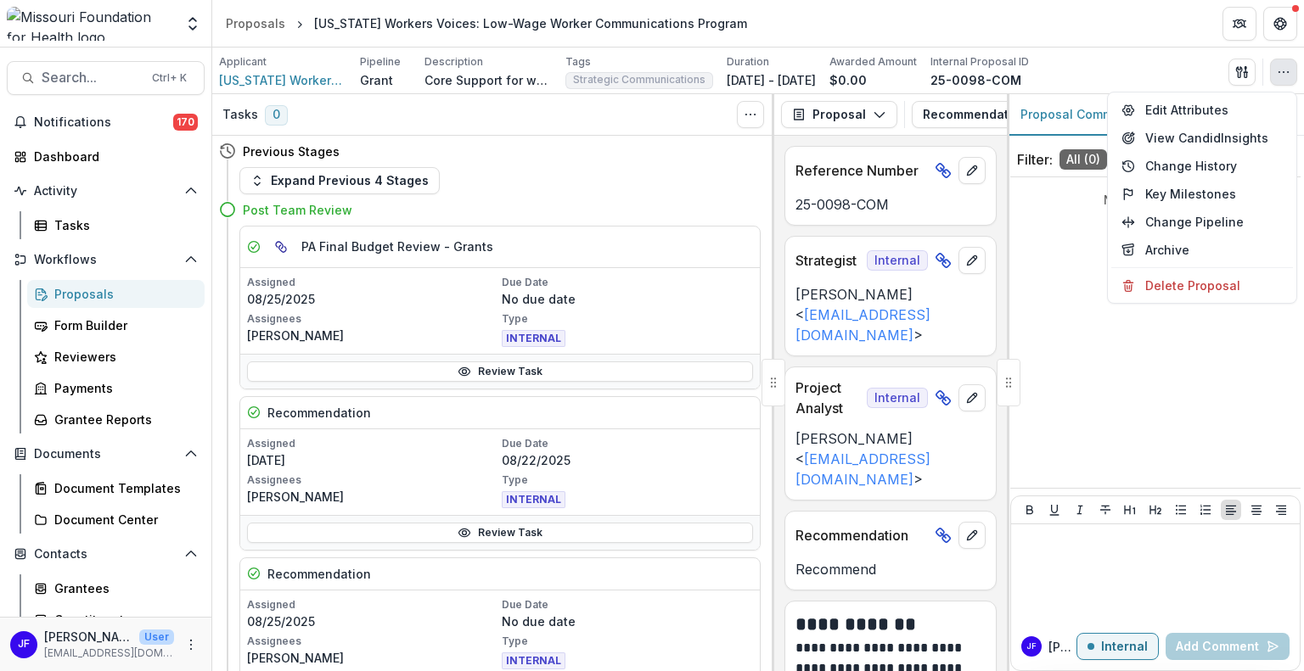
click at [1131, 422] on div "No comments yet" at bounding box center [1155, 332] width 290 height 297
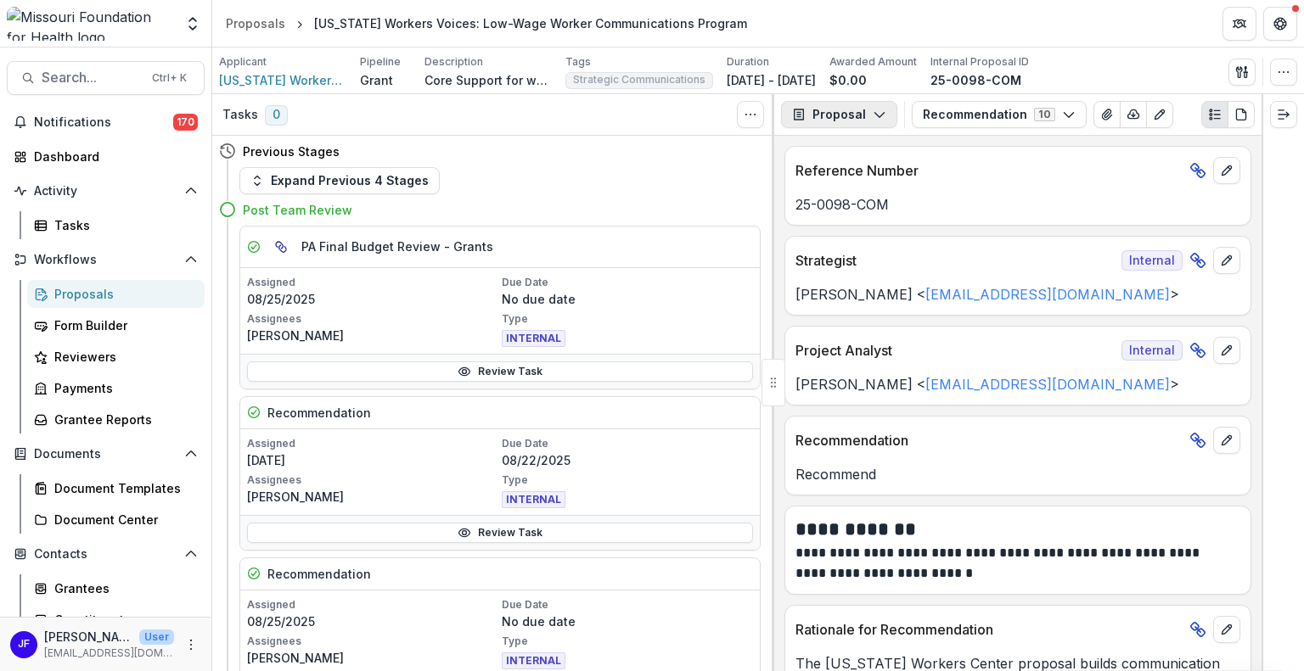
click at [872, 113] on icon "button" at bounding box center [879, 115] width 14 height 14
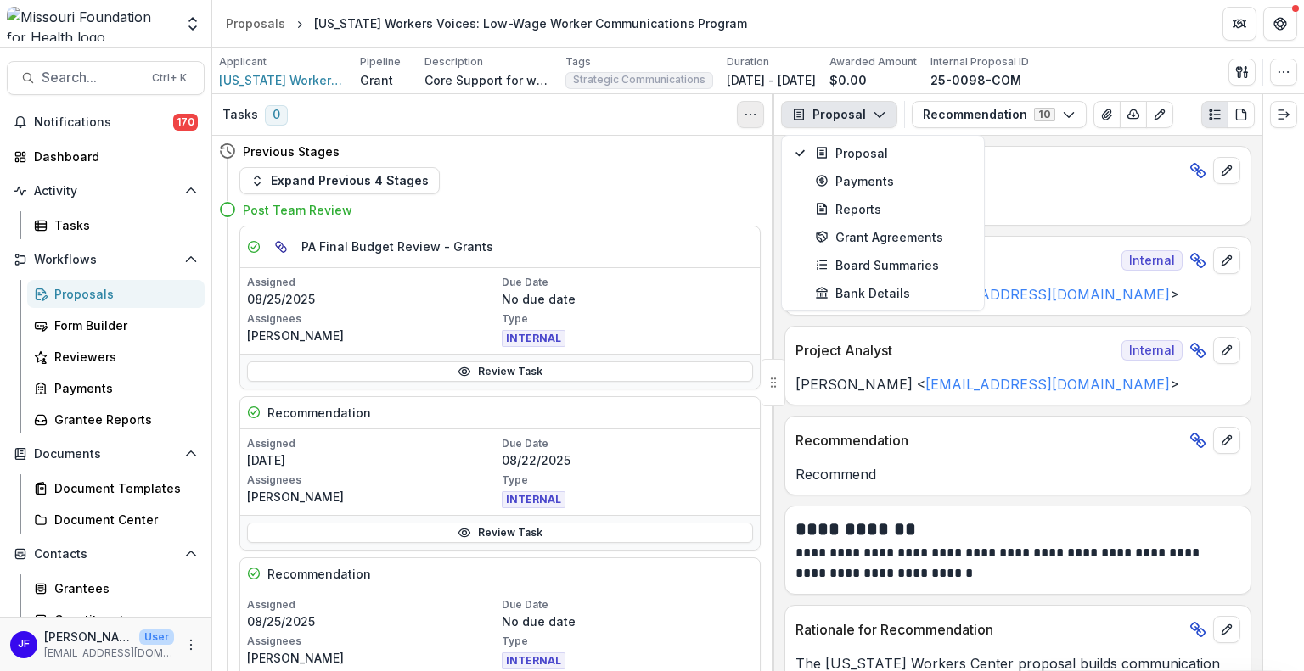
click at [749, 118] on icon "Toggle View Cancelled Tasks" at bounding box center [750, 115] width 14 height 14
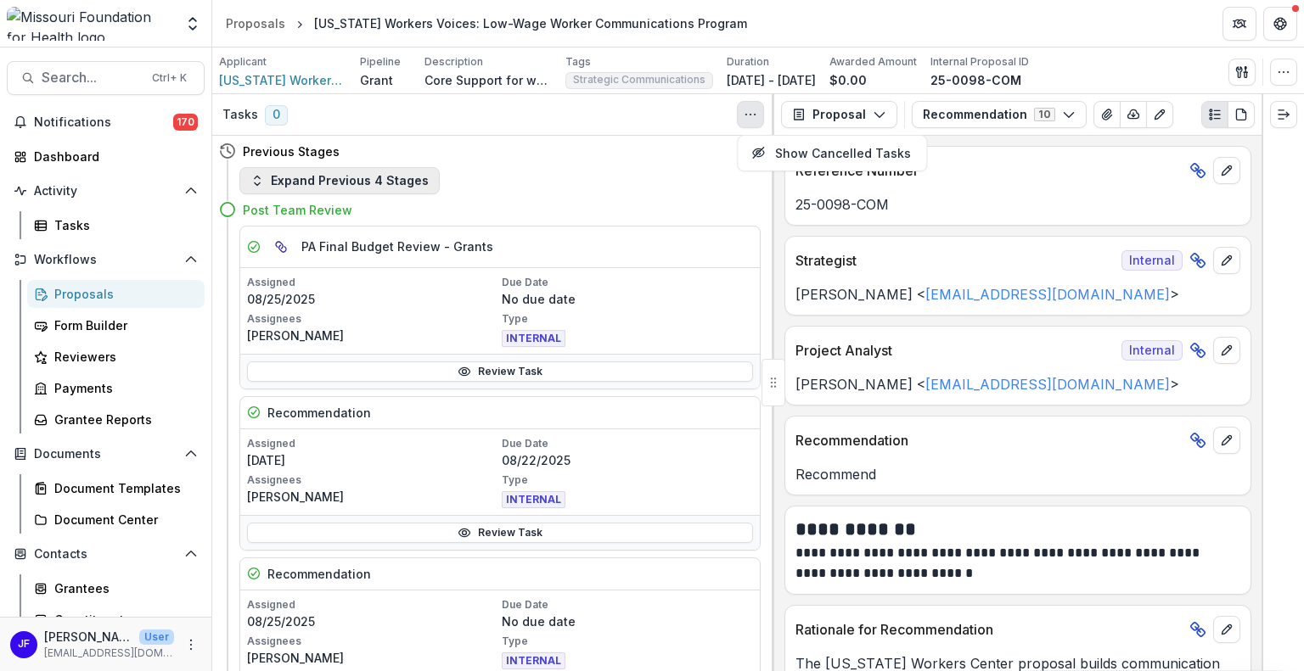
click at [310, 188] on button "Expand Previous 4 Stages" at bounding box center [339, 180] width 200 height 27
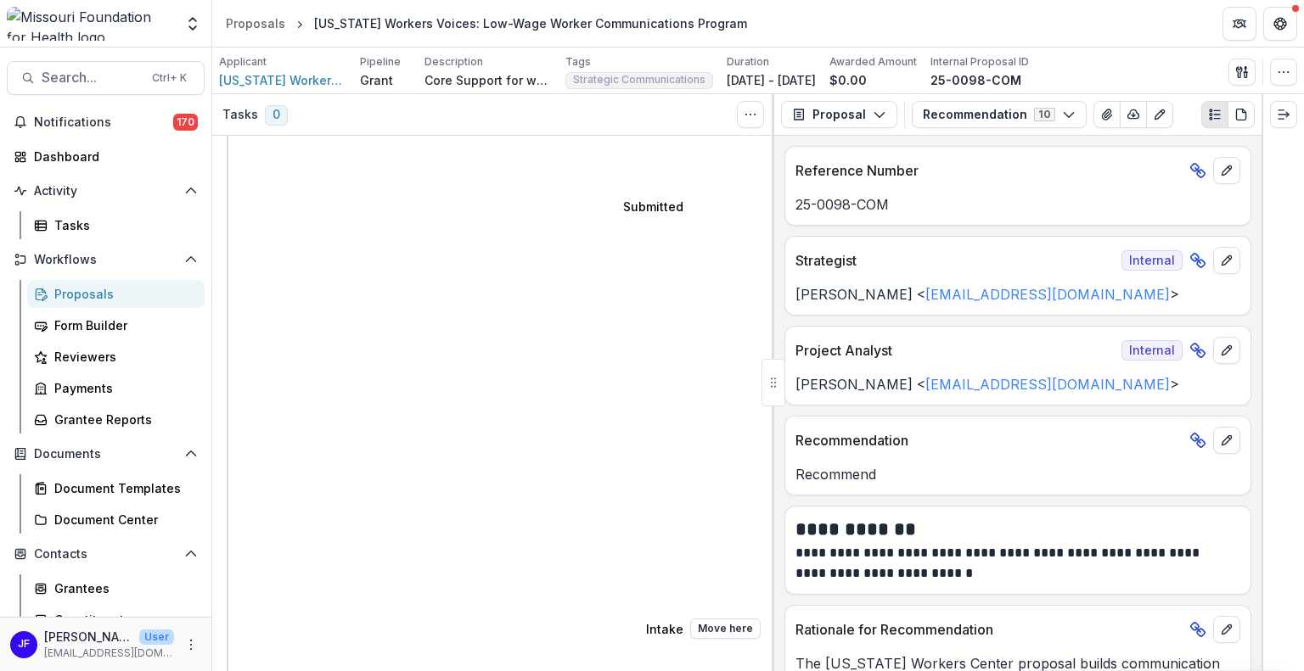
scroll to position [679, 0]
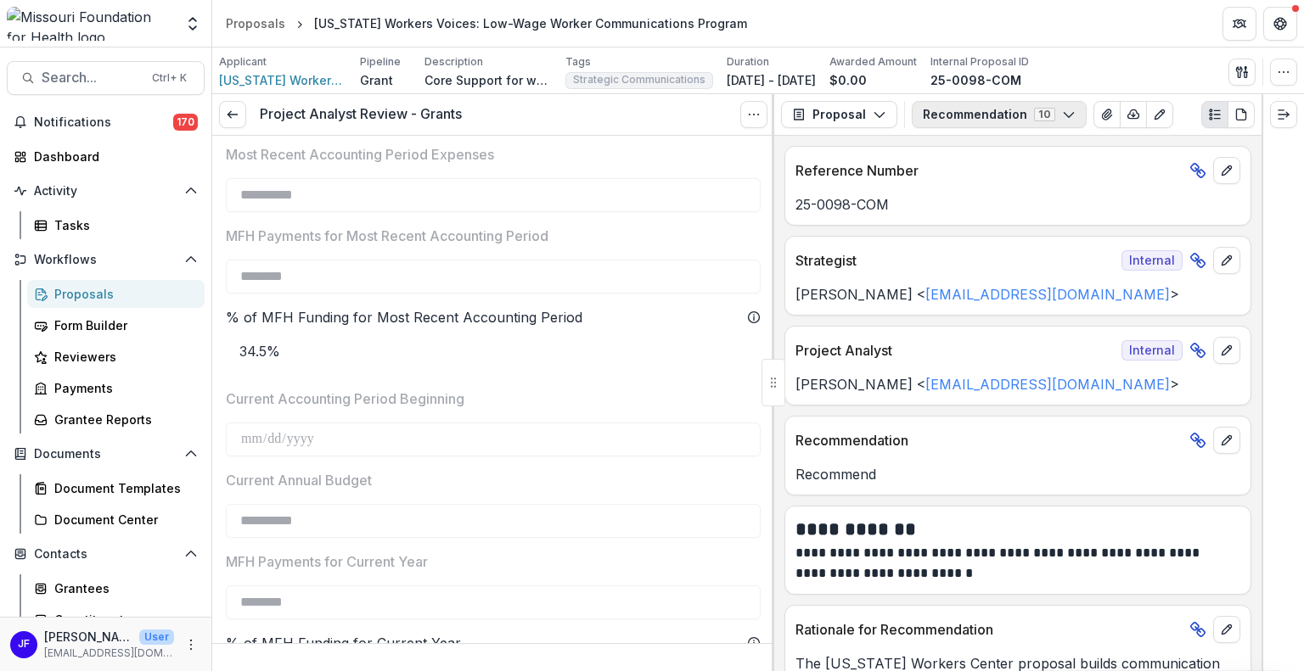
click at [954, 108] on button "Recommendation 10" at bounding box center [998, 114] width 175 height 27
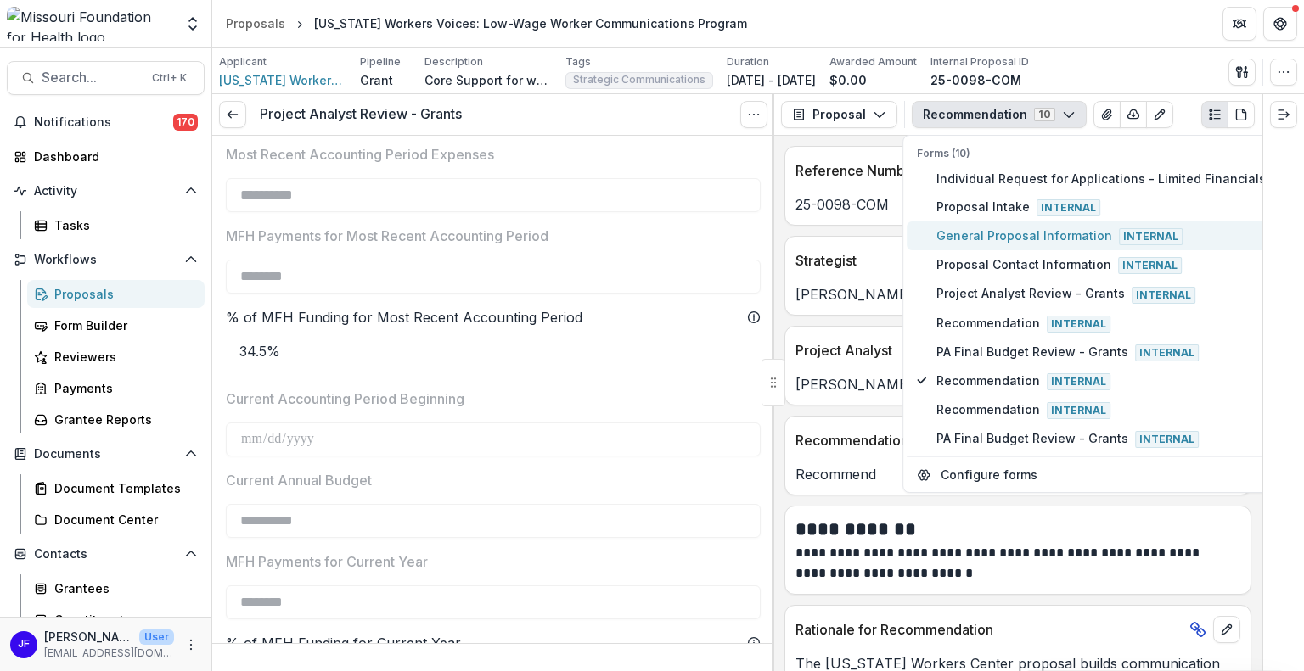
click at [944, 233] on span "General Proposal Information Internal" at bounding box center [1100, 236] width 329 height 19
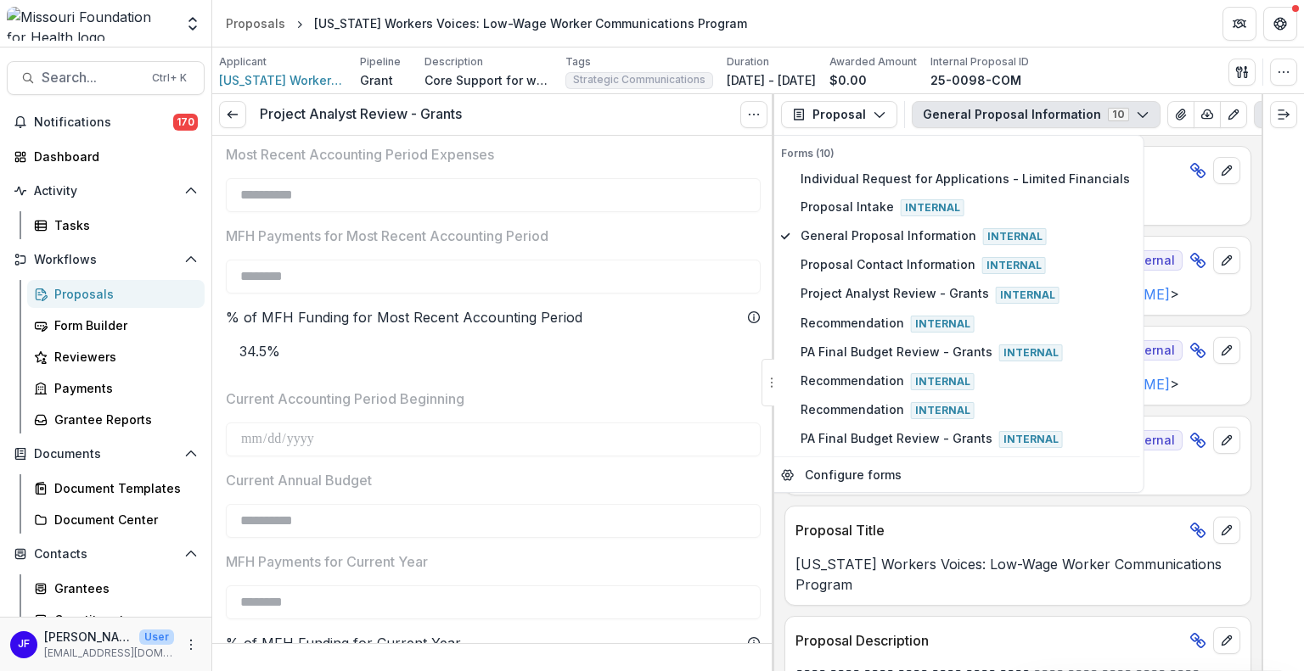
click at [1290, 340] on div at bounding box center [1282, 382] width 42 height 577
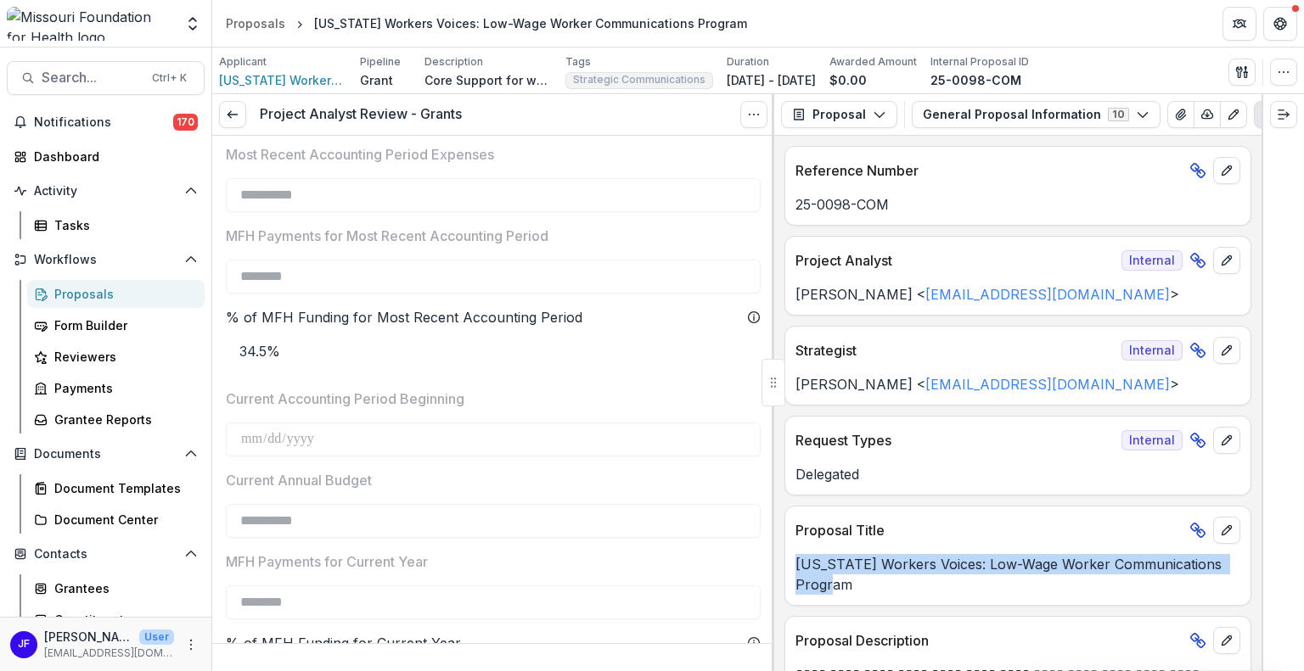
drag, startPoint x: 859, startPoint y: 589, endPoint x: 794, endPoint y: 563, distance: 69.7
click at [795, 563] on p "[US_STATE] Workers Voices: Low-Wage Worker Communications Program" at bounding box center [1017, 574] width 445 height 41
copy p "[US_STATE] Workers Voices: Low-Wage Worker Communications Program"
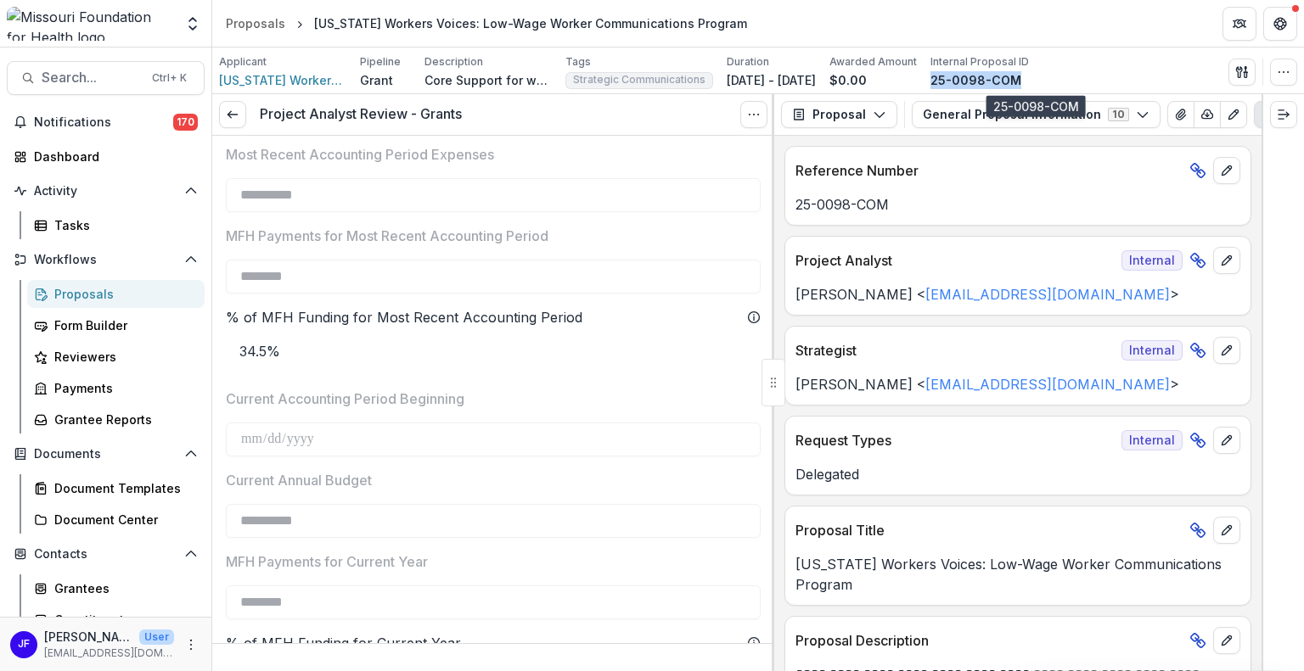
drag, startPoint x: 1080, startPoint y: 75, endPoint x: 995, endPoint y: 81, distance: 85.9
click at [995, 81] on div "25-0098-COM" at bounding box center [979, 80] width 98 height 18
copy p "25-0098-COM"
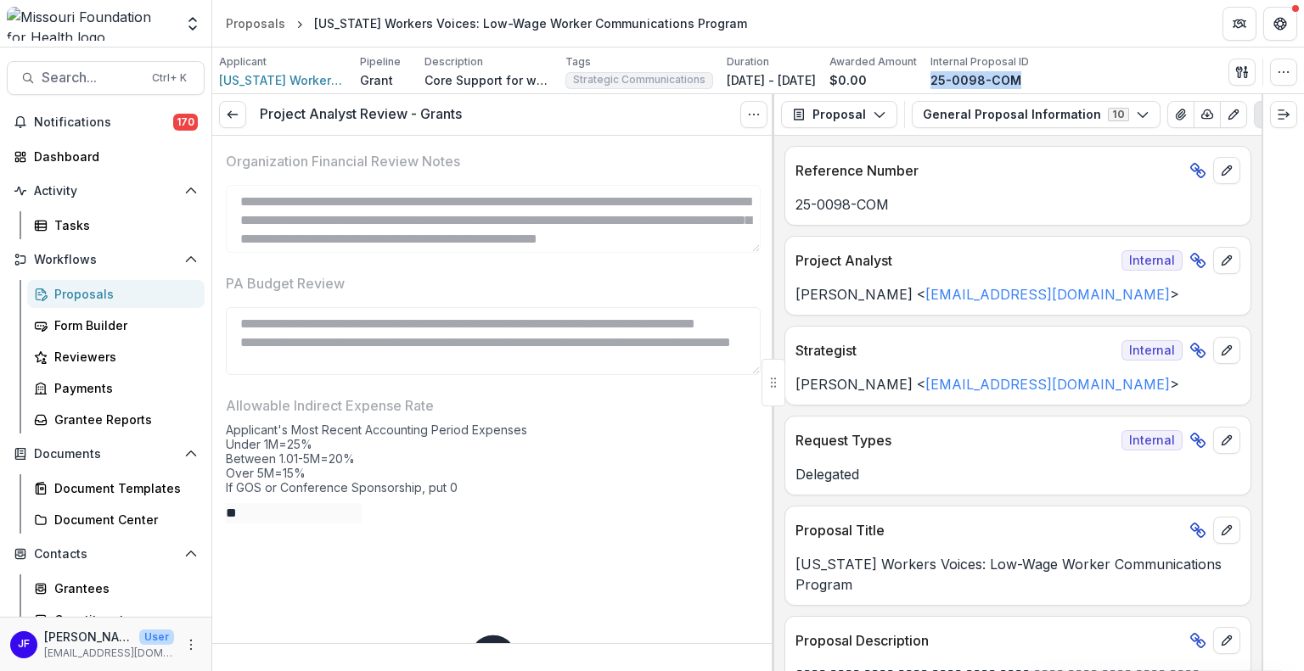
scroll to position [3115, 0]
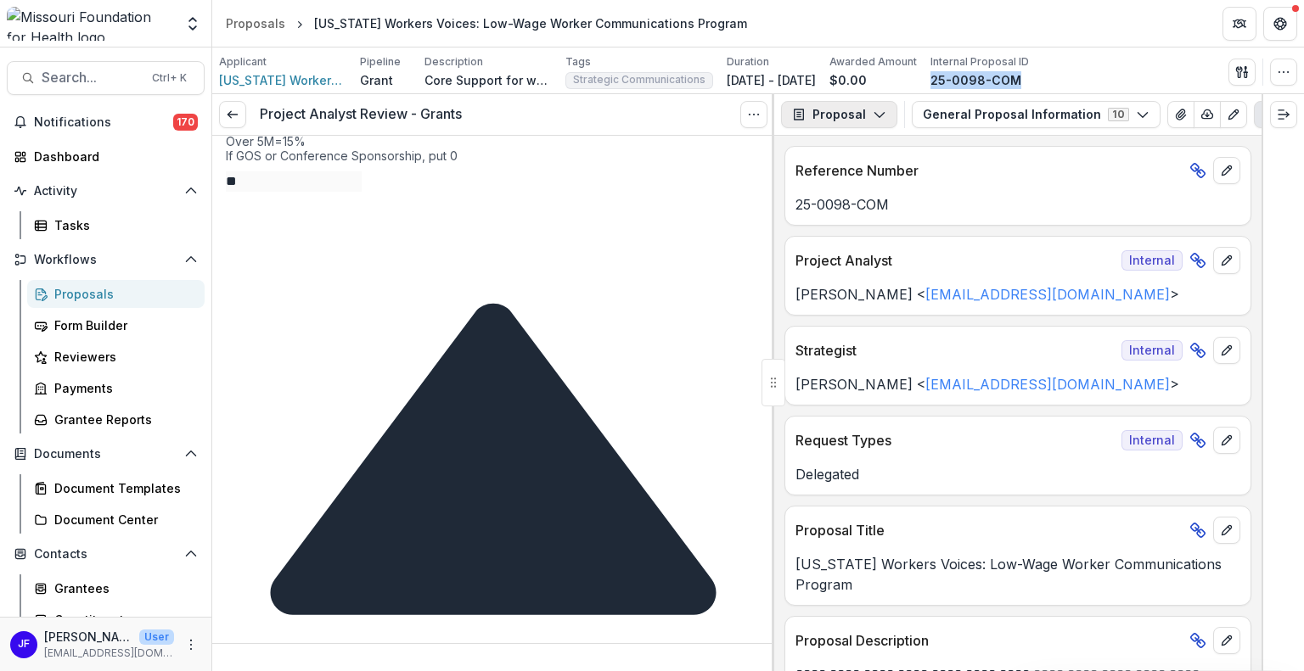
click at [838, 120] on button "Proposal" at bounding box center [839, 114] width 116 height 27
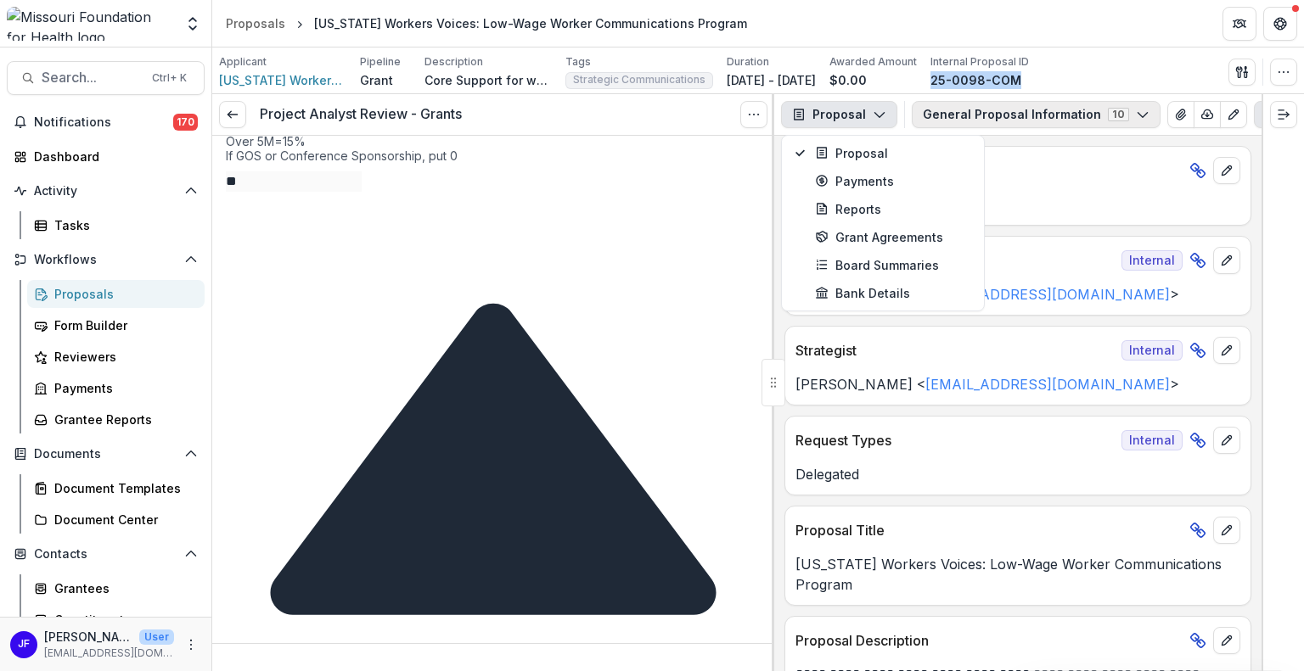
click at [952, 121] on button "General Proposal Information 10" at bounding box center [1035, 114] width 249 height 27
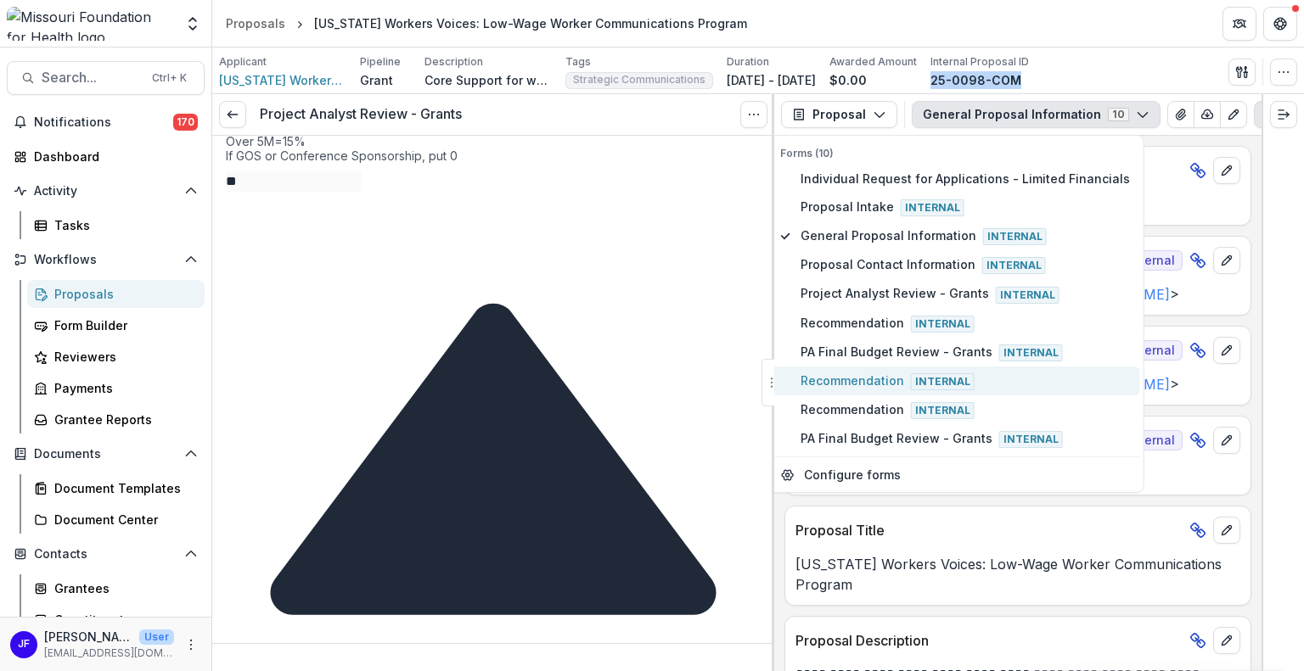
click at [909, 382] on span "Recommendation Internal" at bounding box center [964, 381] width 329 height 19
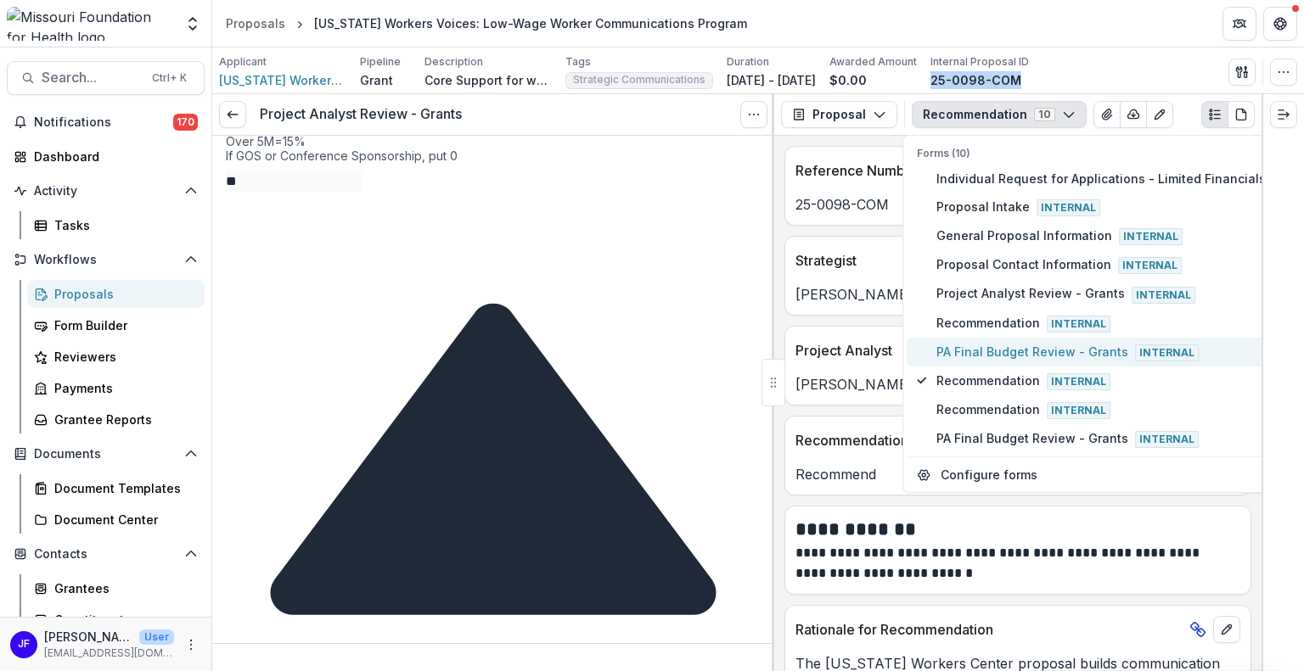
click at [960, 349] on span "PA Final Budget Review - Grants Internal" at bounding box center [1100, 352] width 329 height 19
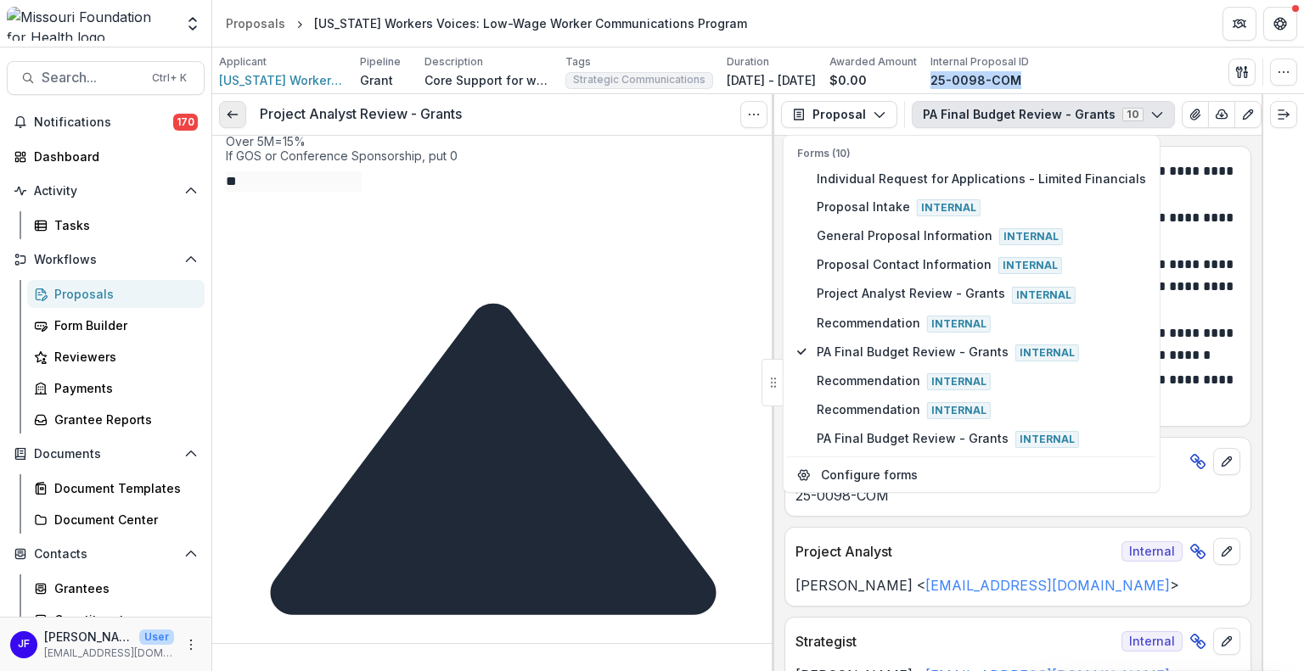
click at [227, 111] on icon at bounding box center [233, 115] width 14 height 14
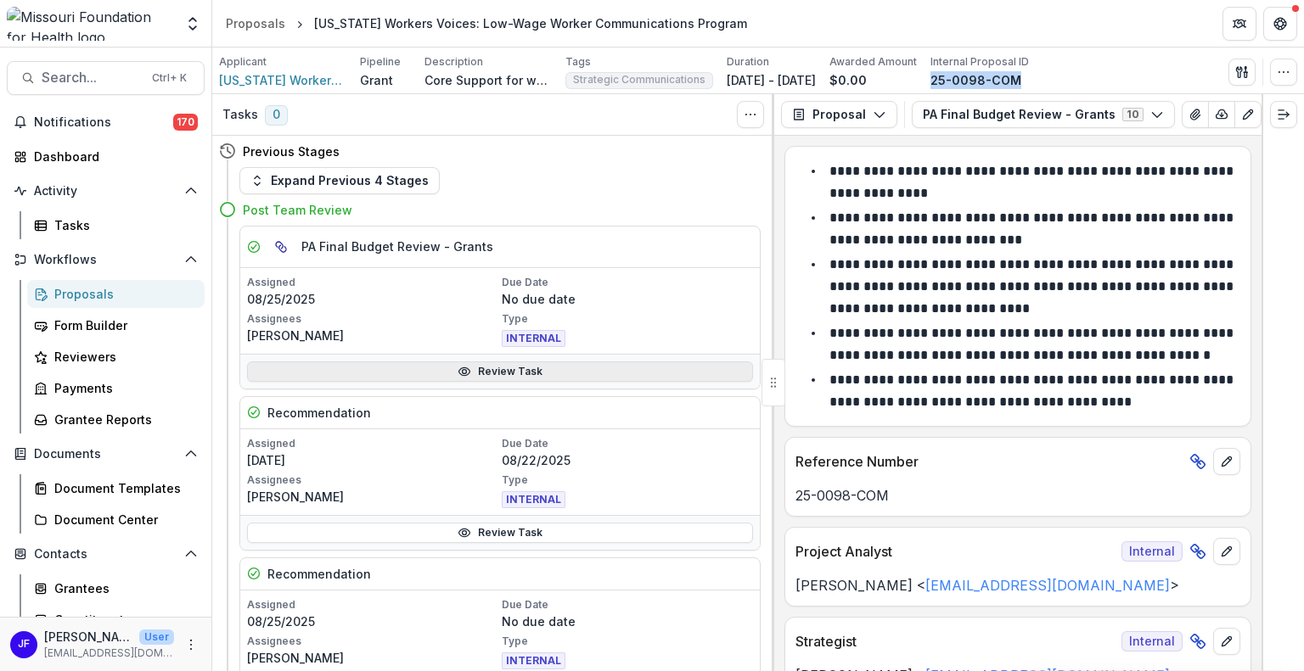
click at [477, 366] on link "Review Task" at bounding box center [500, 372] width 506 height 20
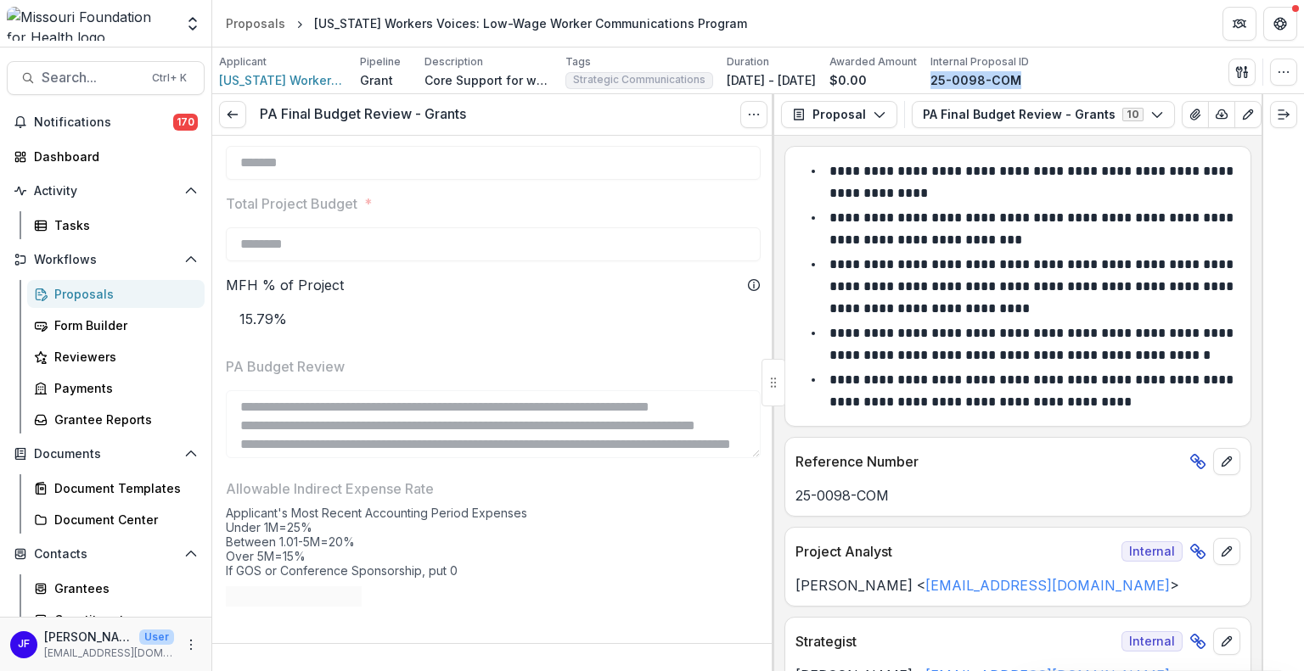
scroll to position [1443, 0]
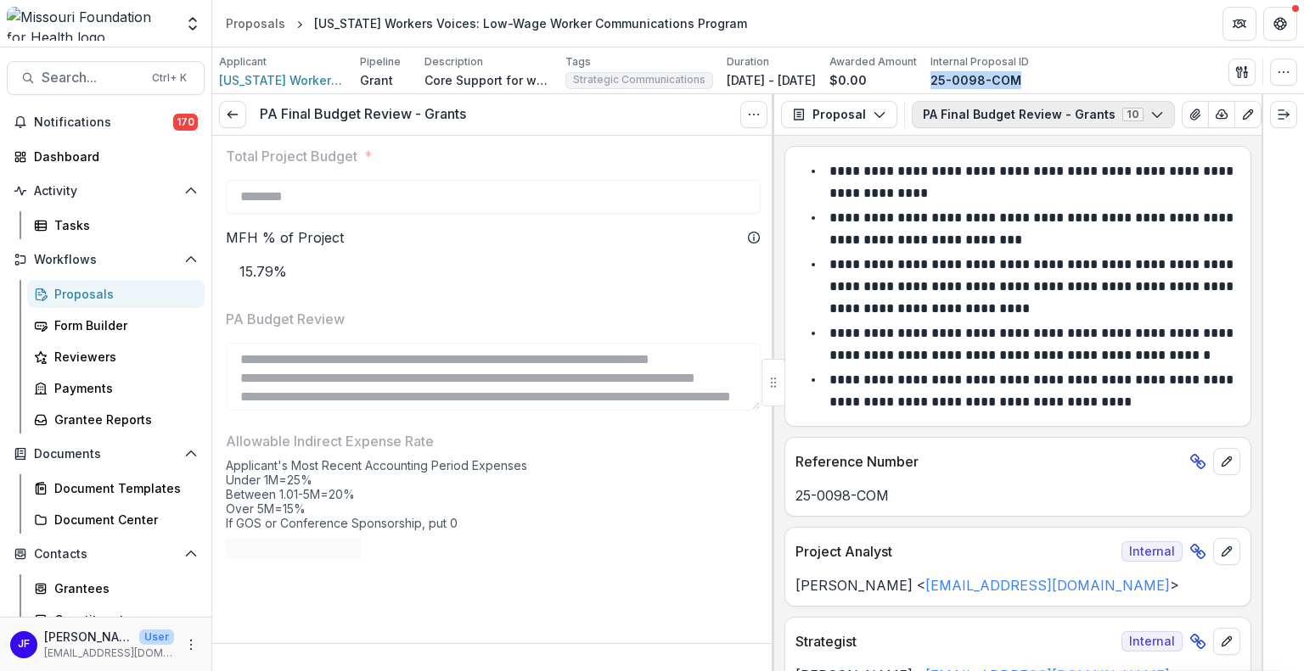
click at [961, 111] on button "PA Final Budget Review - Grants 10" at bounding box center [1042, 114] width 263 height 27
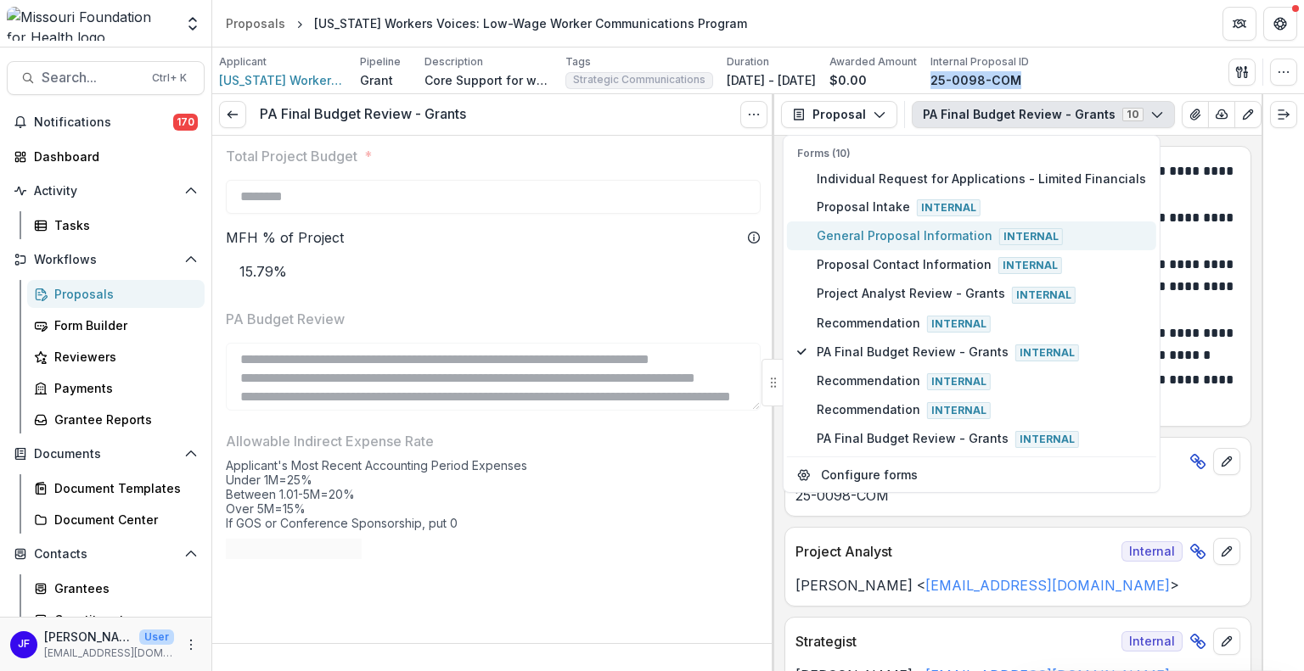
click at [905, 233] on span "General Proposal Information Internal" at bounding box center [980, 236] width 329 height 19
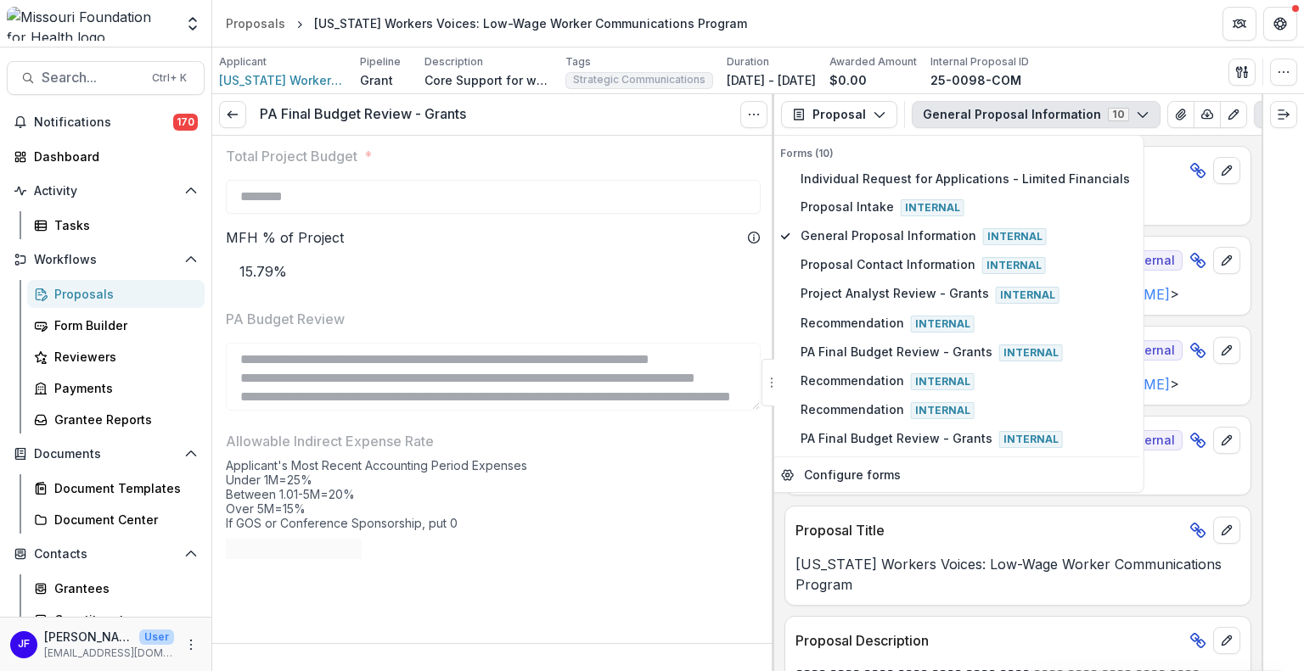
click at [1296, 368] on div at bounding box center [1282, 382] width 42 height 577
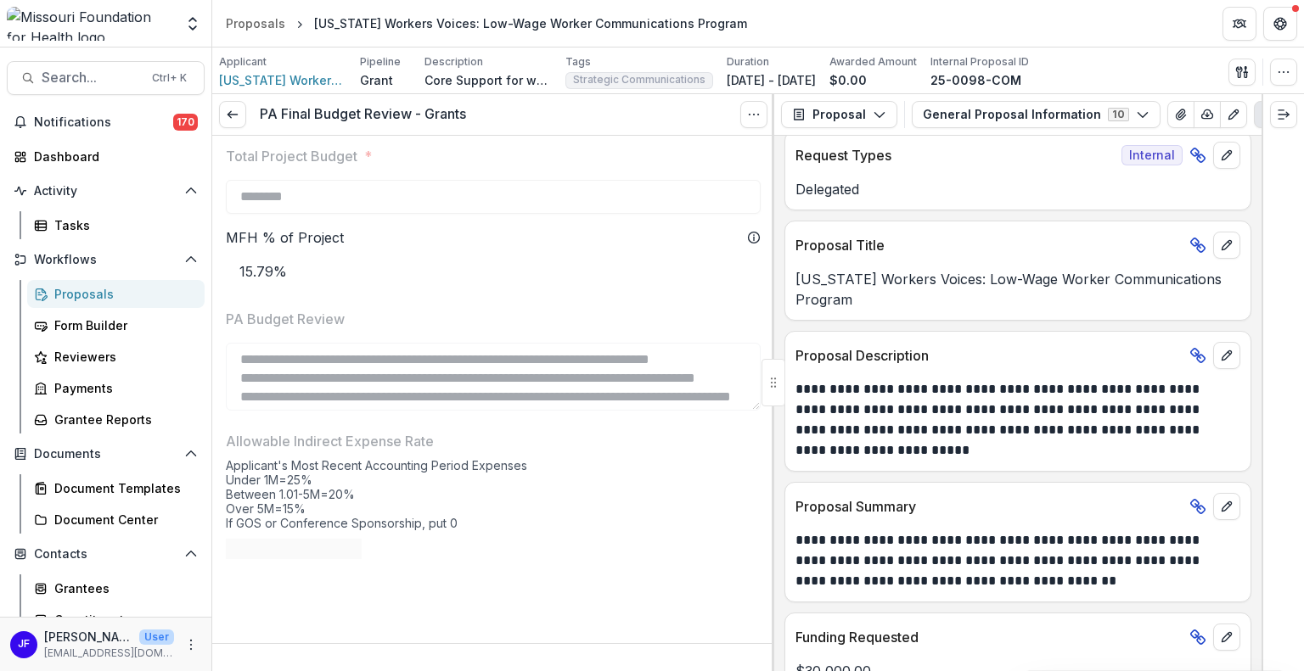
scroll to position [339, 0]
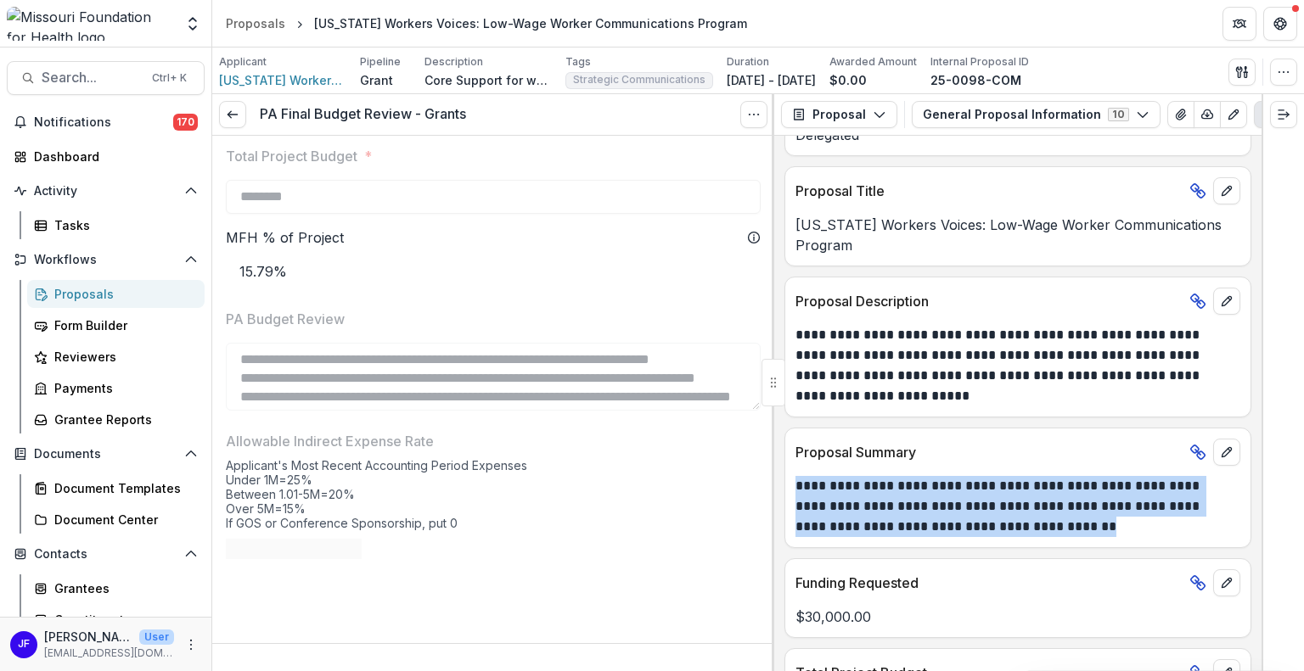
drag, startPoint x: 1115, startPoint y: 525, endPoint x: 799, endPoint y: 488, distance: 317.9
click at [799, 488] on p "**********" at bounding box center [1015, 506] width 440 height 61
copy p "**********"
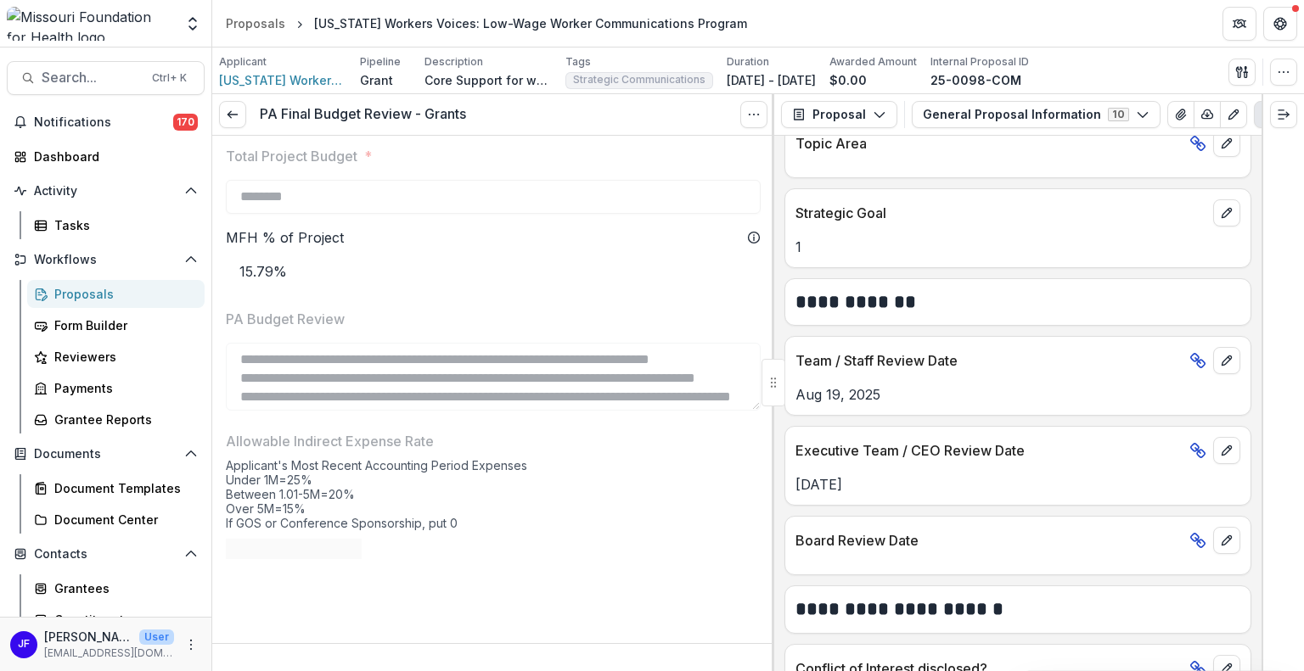
scroll to position [2206, 0]
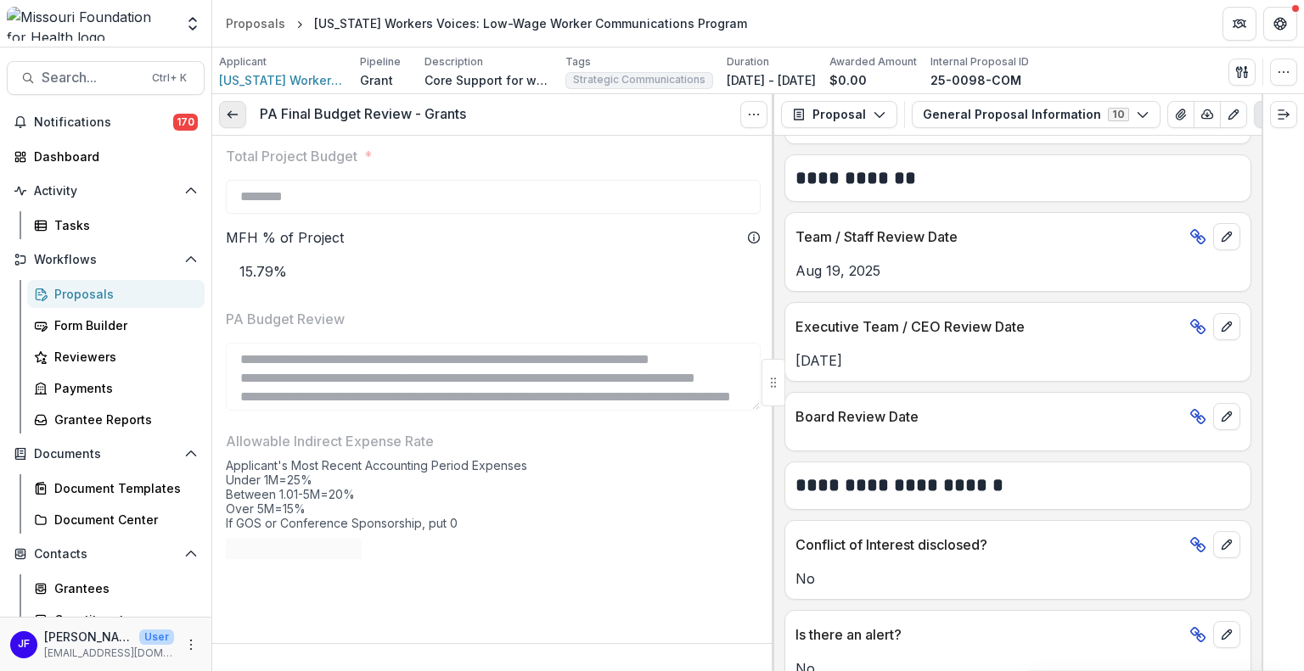
click at [227, 113] on polyline at bounding box center [228, 114] width 3 height 7
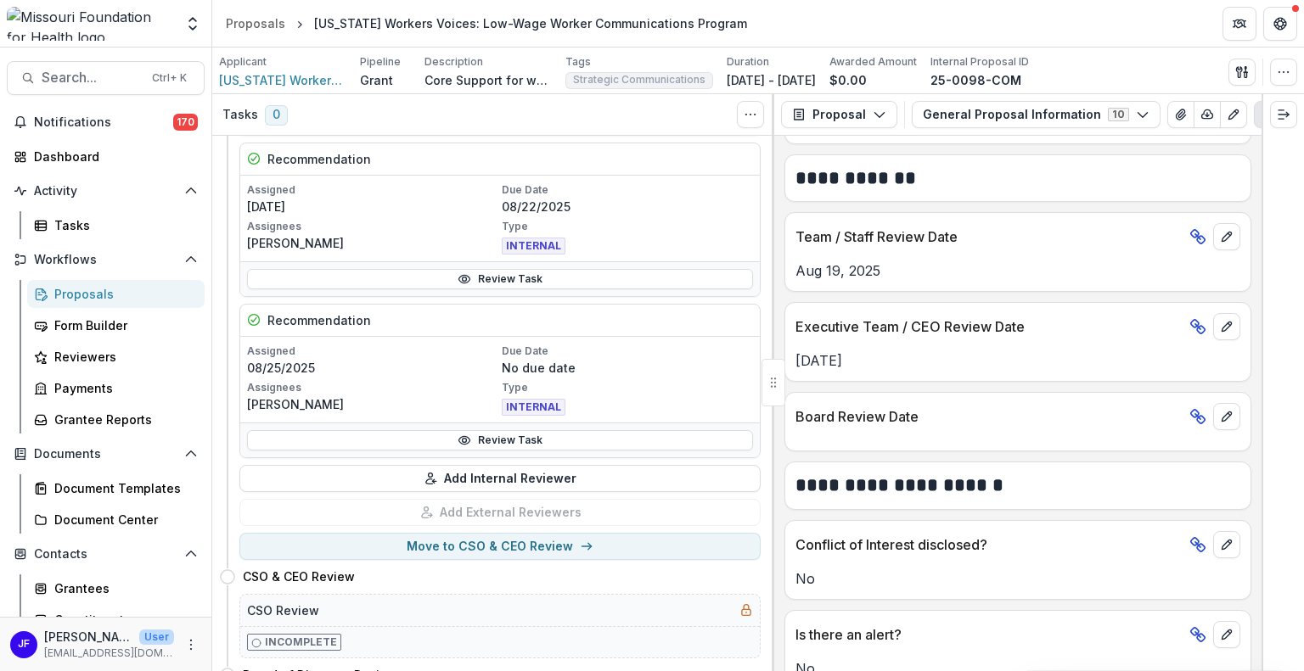
scroll to position [255, 0]
click at [465, 276] on circle at bounding box center [465, 278] width 4 height 4
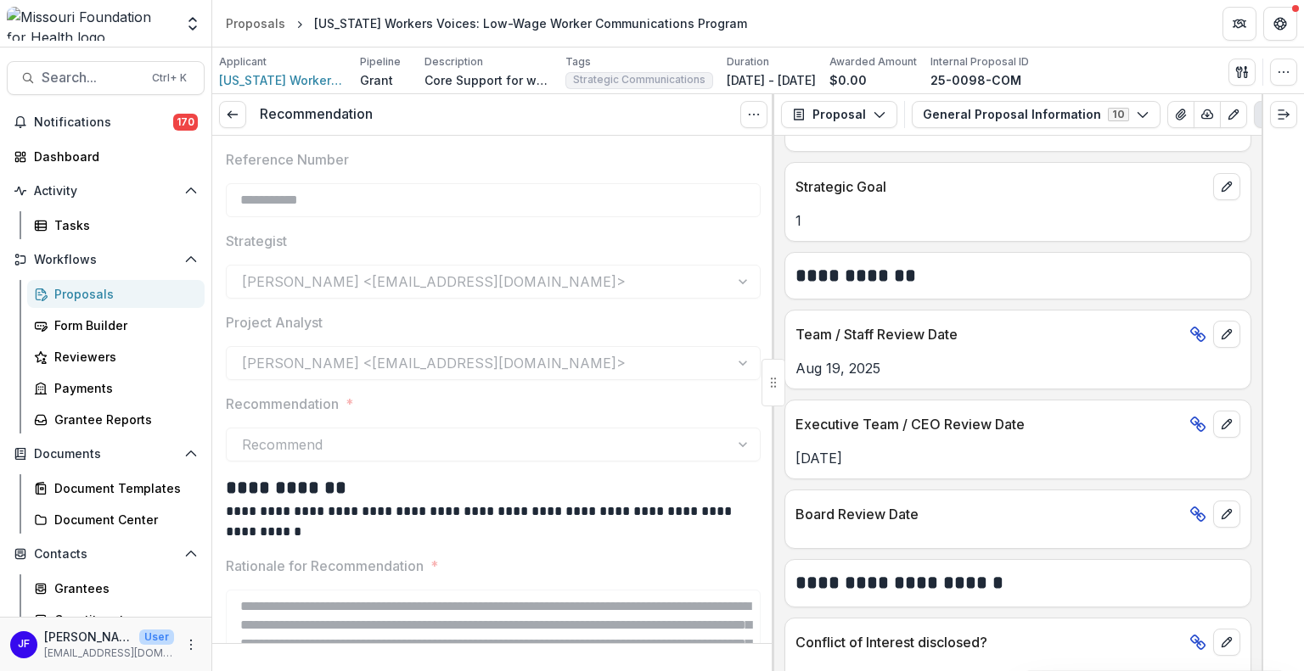
scroll to position [2036, 0]
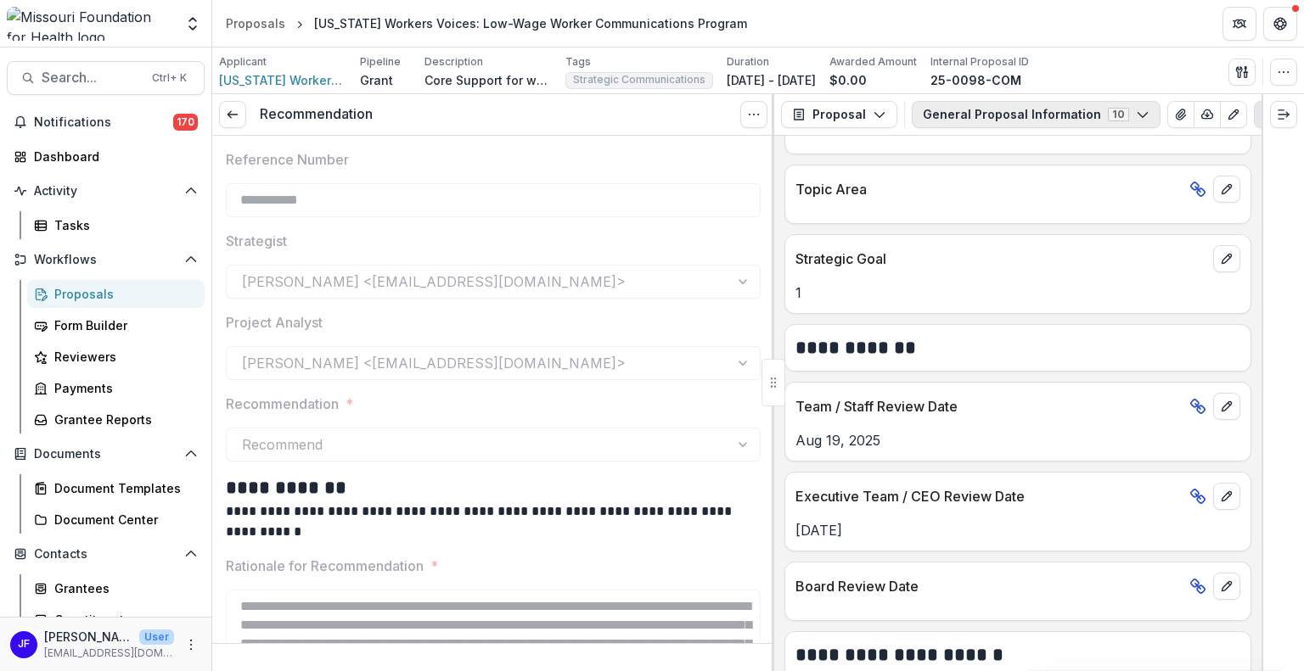
click at [963, 114] on button "General Proposal Information 10" at bounding box center [1035, 114] width 249 height 27
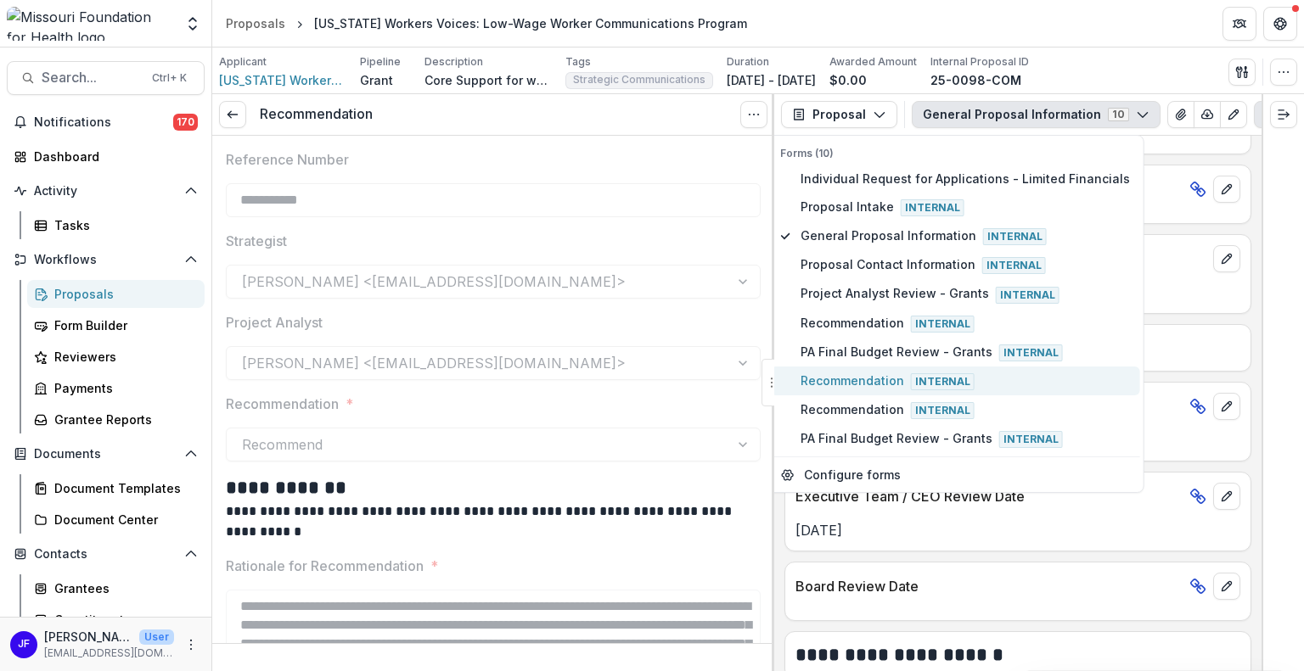
click at [850, 385] on button "Recommendation Internal" at bounding box center [954, 381] width 369 height 29
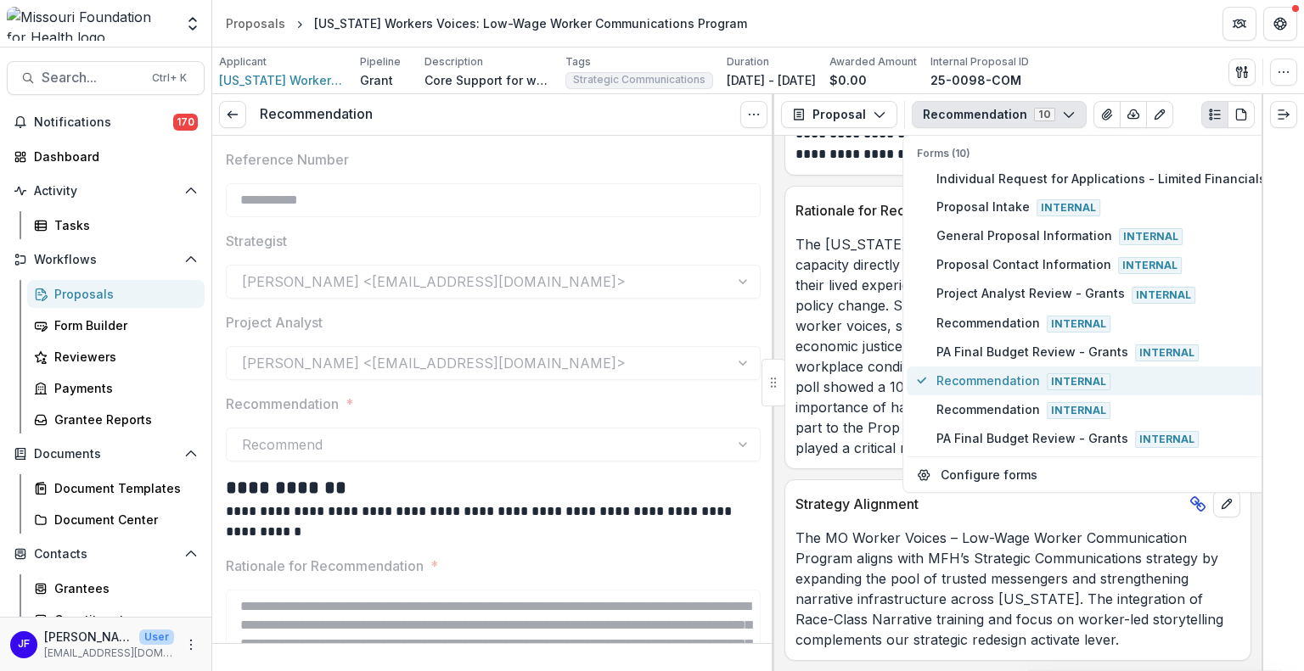
scroll to position [349, 0]
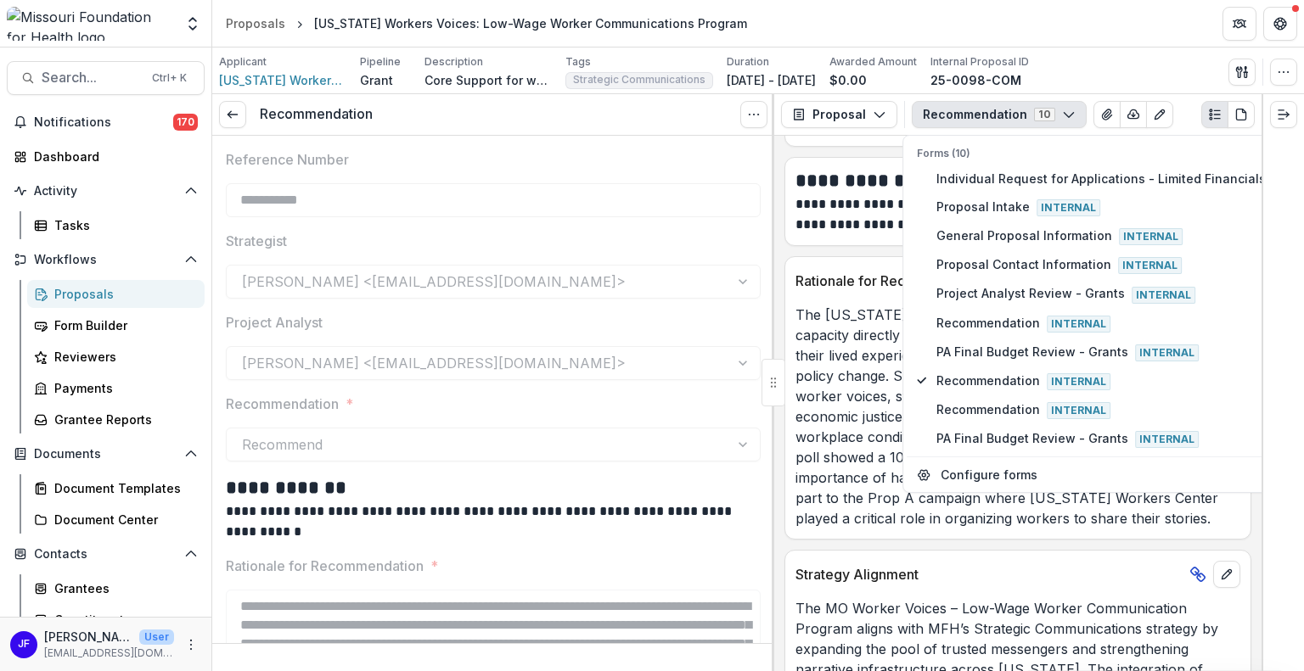
click at [1303, 401] on div at bounding box center [1282, 382] width 42 height 577
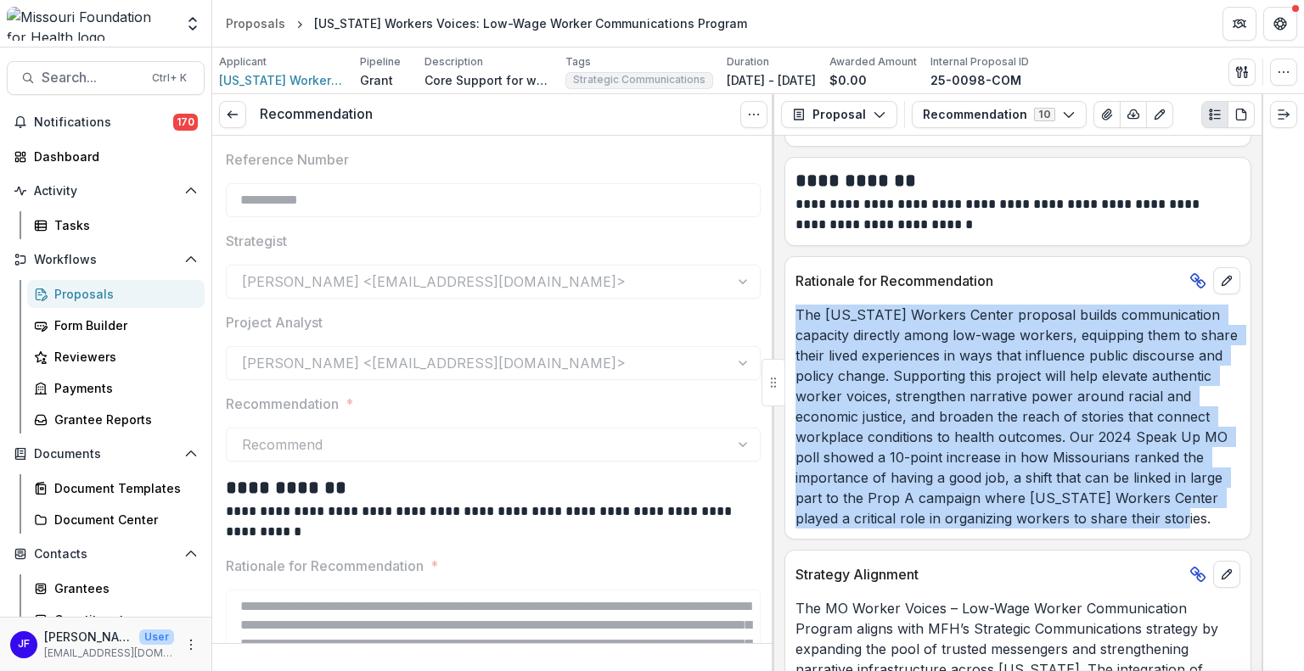
drag, startPoint x: 1164, startPoint y: 515, endPoint x: 811, endPoint y: 315, distance: 405.9
click at [798, 311] on p "The [US_STATE] Workers Center proposal builds communication capacity directly a…" at bounding box center [1017, 417] width 445 height 224
copy p "The [US_STATE] Workers Center proposal builds communication capacity directly a…"
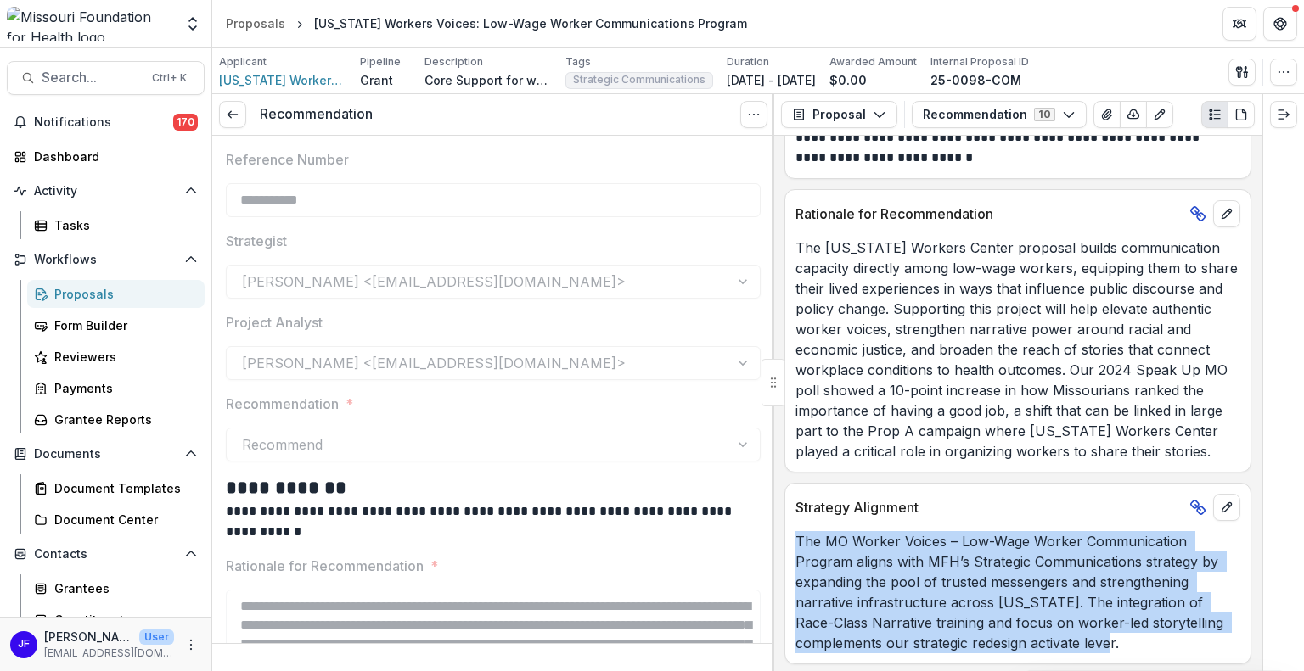
drag, startPoint x: 1135, startPoint y: 640, endPoint x: 796, endPoint y: 539, distance: 353.3
click at [796, 539] on p "The MO Worker Voices – Low-Wage Worker Communication Program aligns with MFH’s …" at bounding box center [1017, 592] width 445 height 122
copy p "The MO Worker Voices – Low-Wage Worker Communication Program aligns with MFH’s …"
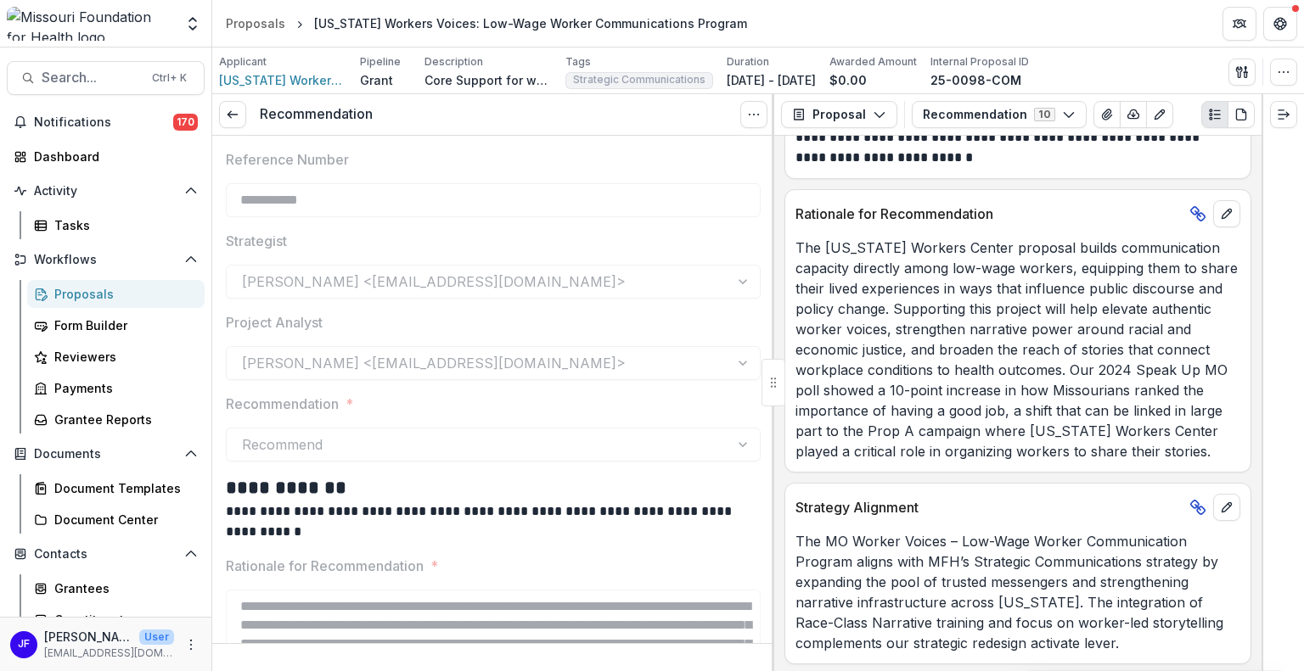
click at [777, 465] on div "**********" at bounding box center [1017, 403] width 487 height 535
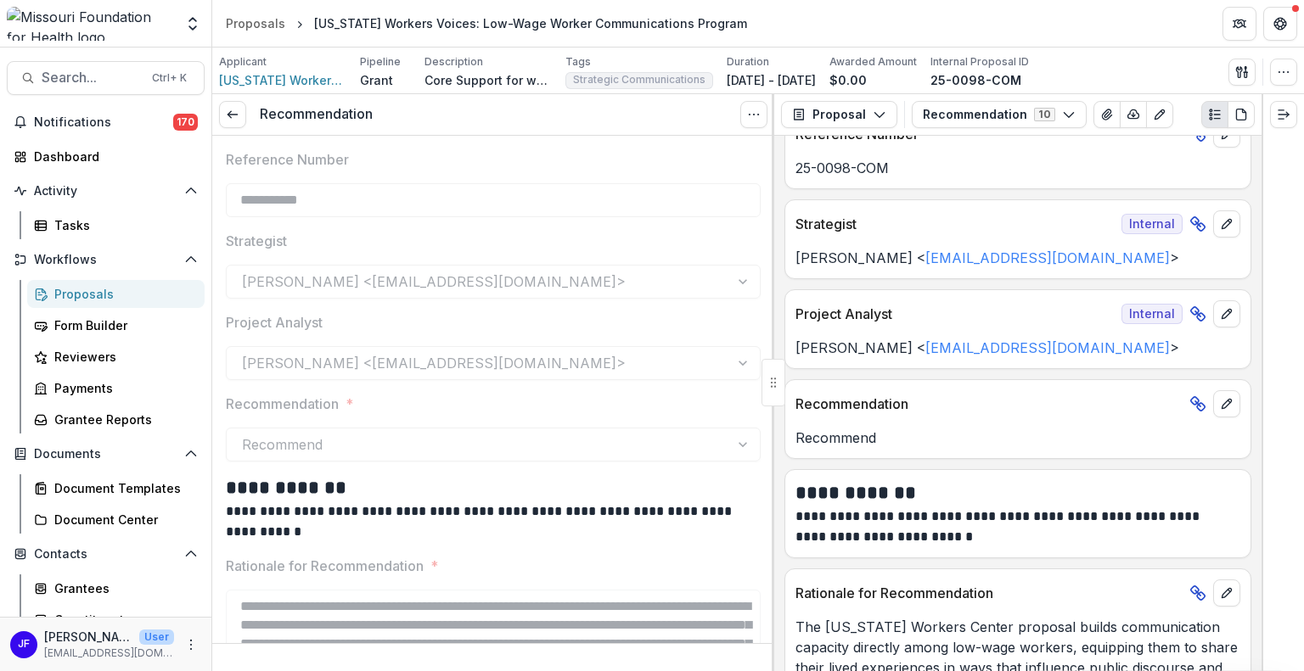
scroll to position [0, 0]
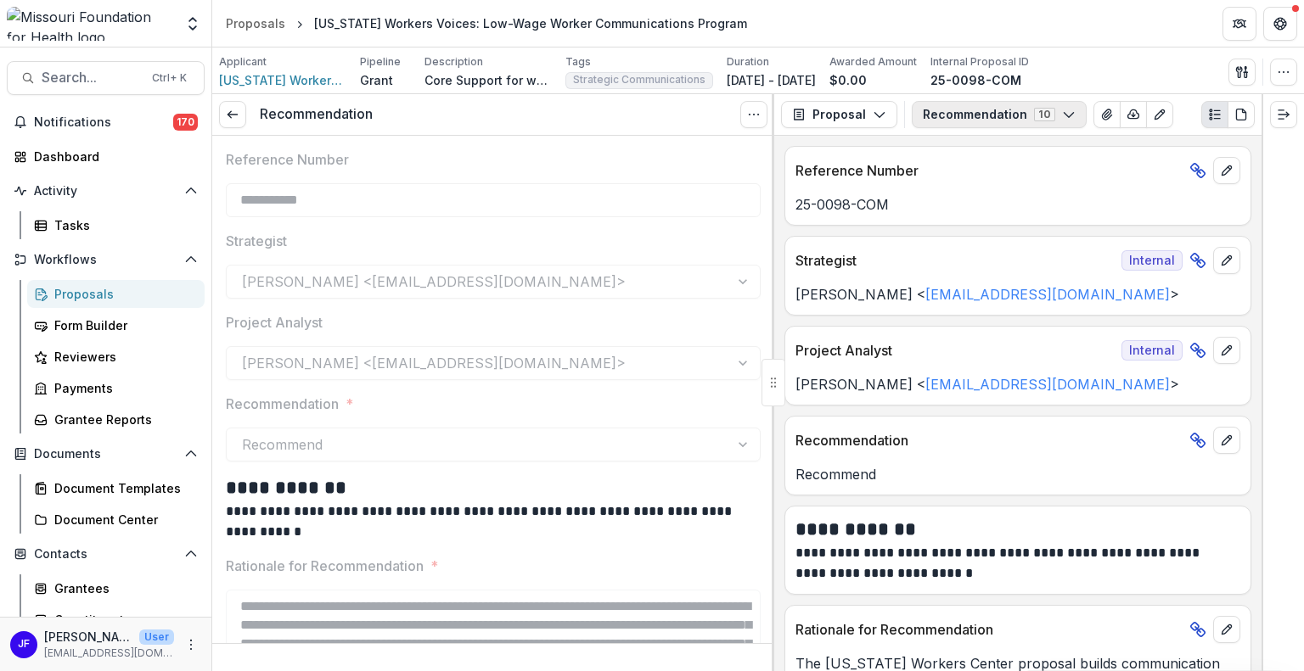
click at [938, 115] on button "Recommendation 10" at bounding box center [998, 114] width 175 height 27
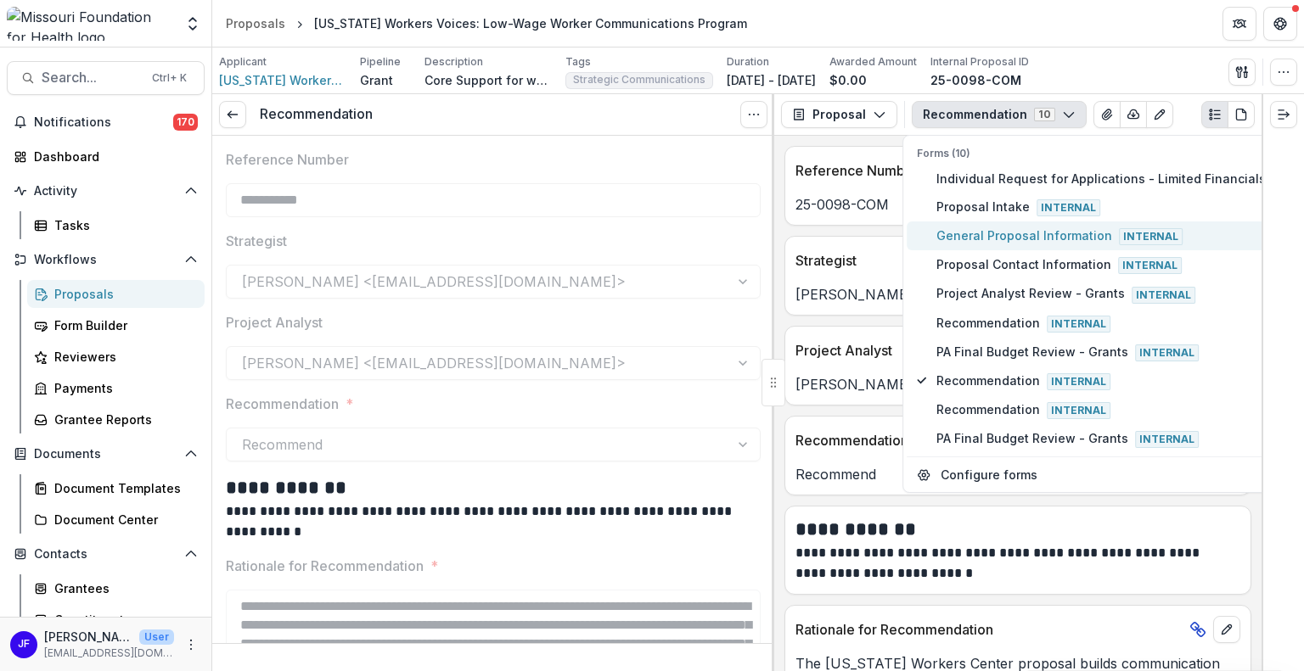
click at [987, 233] on span "General Proposal Information Internal" at bounding box center [1100, 236] width 329 height 19
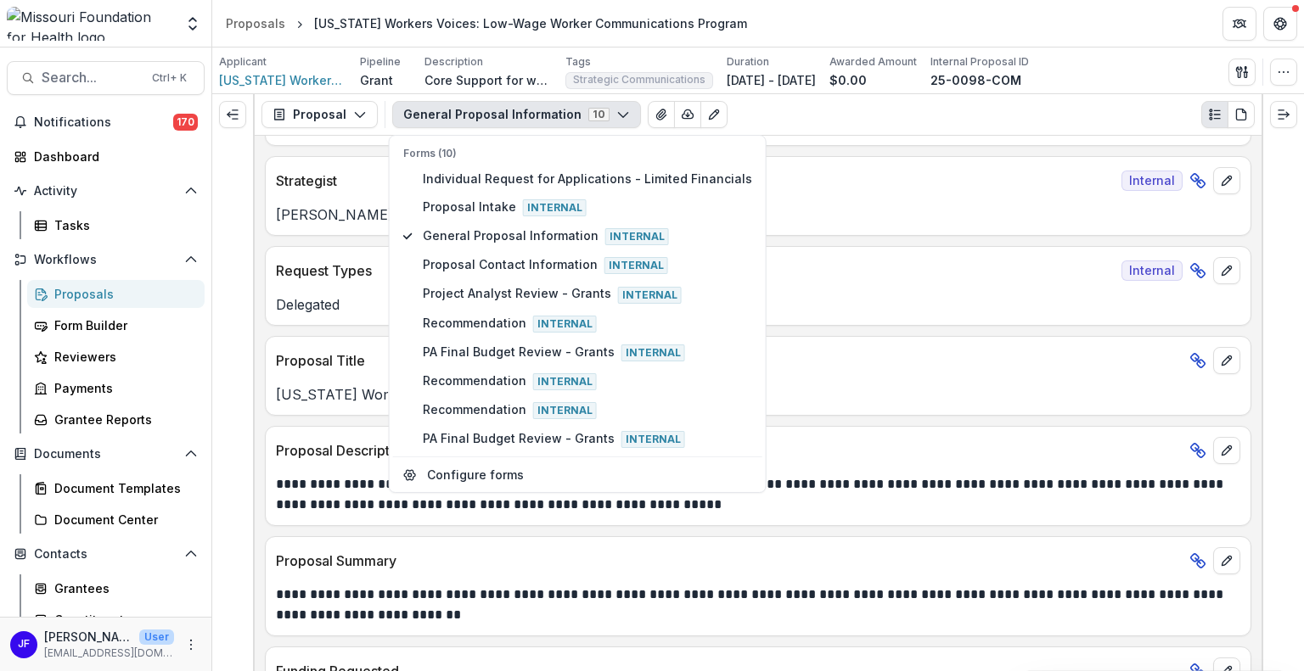
scroll to position [85, 0]
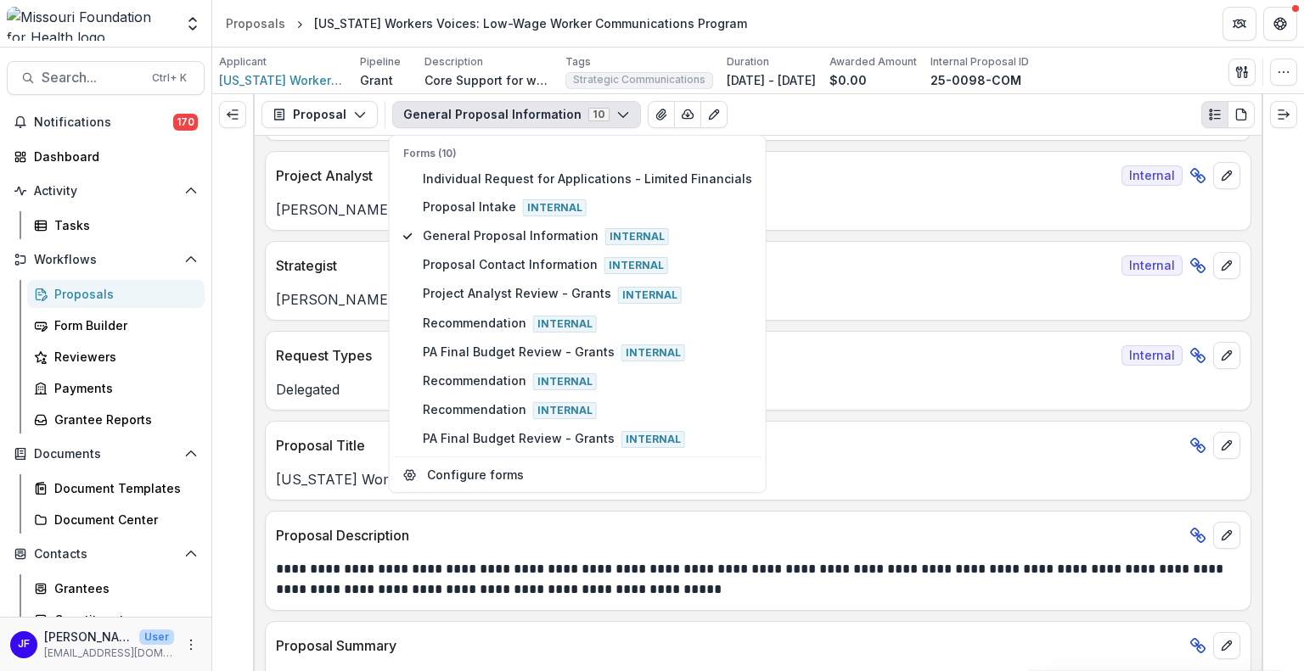
click at [1287, 385] on div at bounding box center [1282, 382] width 42 height 577
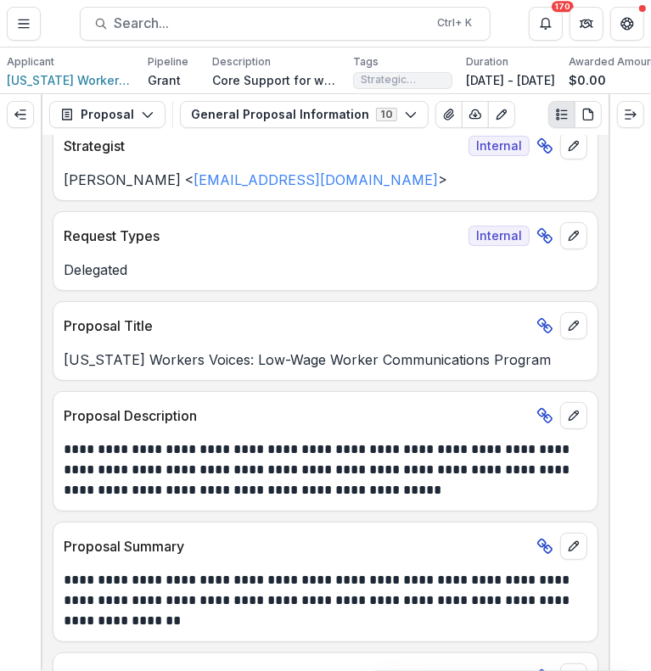
scroll to position [544, 0]
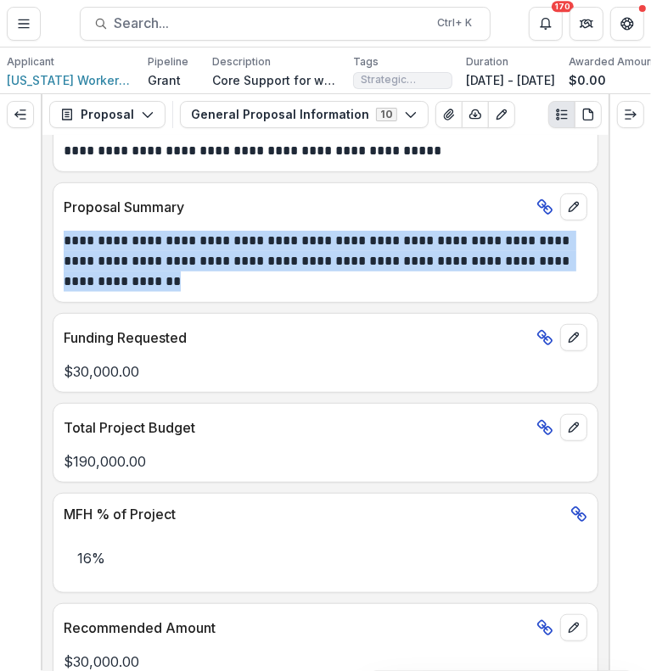
drag, startPoint x: 189, startPoint y: 289, endPoint x: 56, endPoint y: 253, distance: 137.9
click at [56, 253] on div "**********" at bounding box center [325, 261] width 544 height 61
copy p "**********"
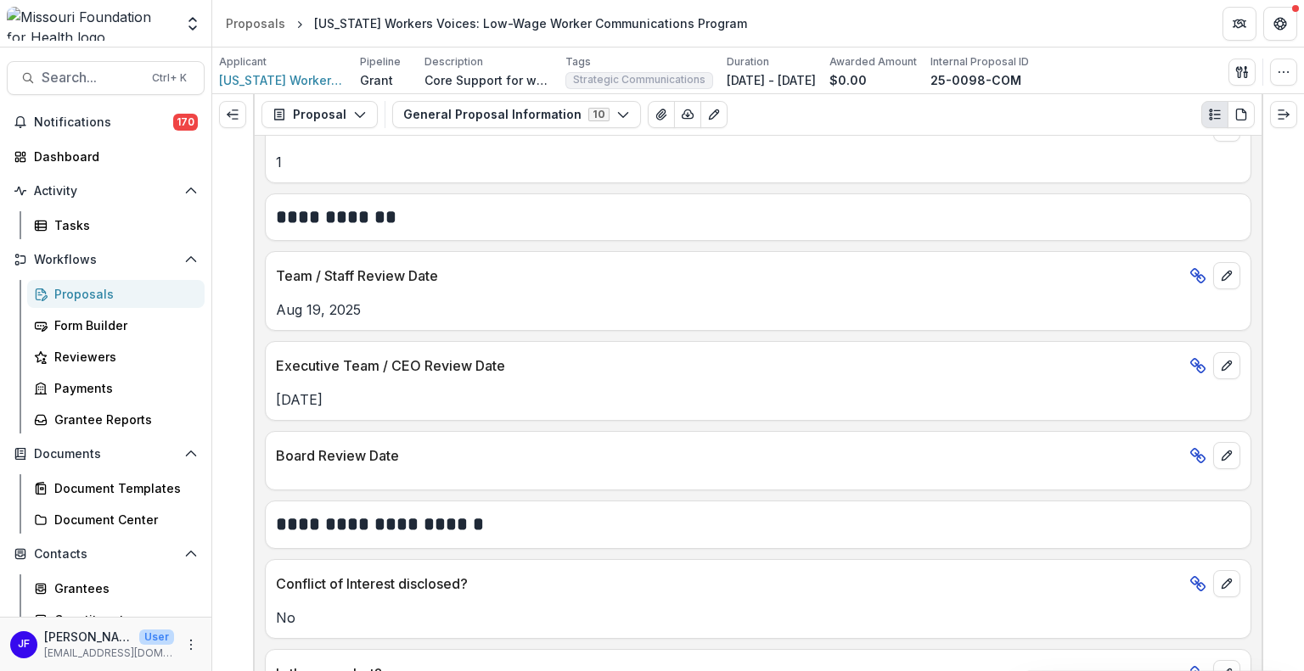
scroll to position [2010, 0]
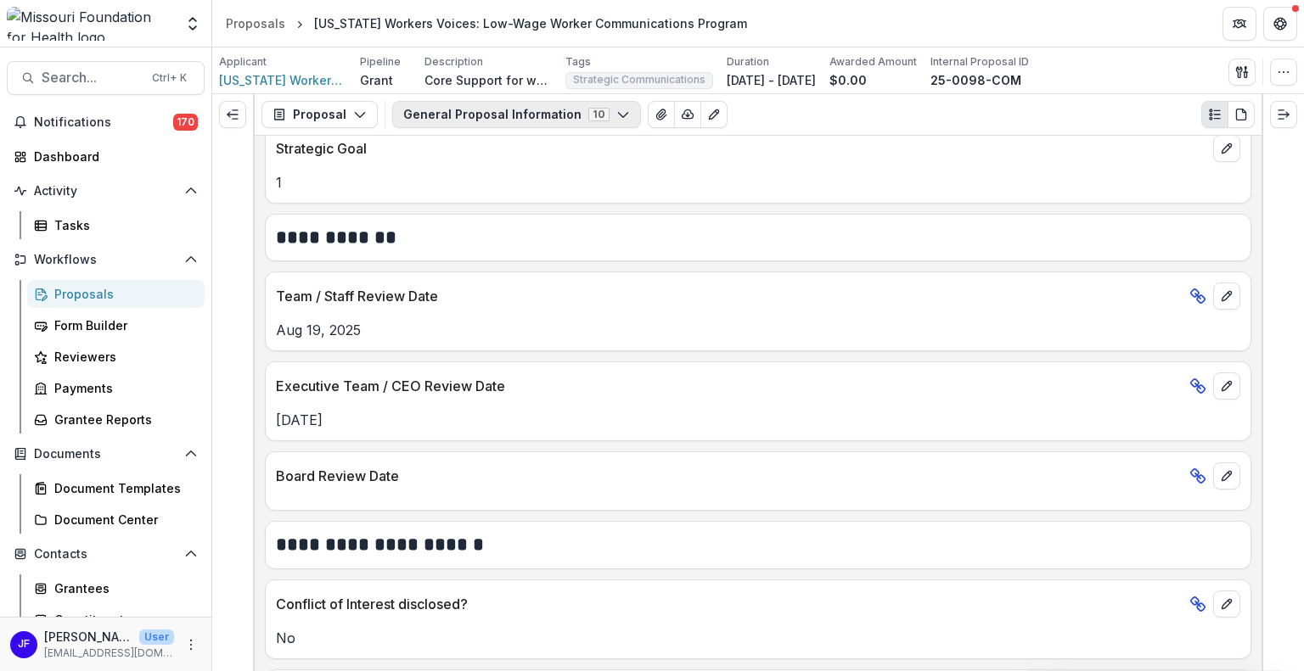
click at [577, 117] on button "General Proposal Information 10" at bounding box center [516, 114] width 249 height 27
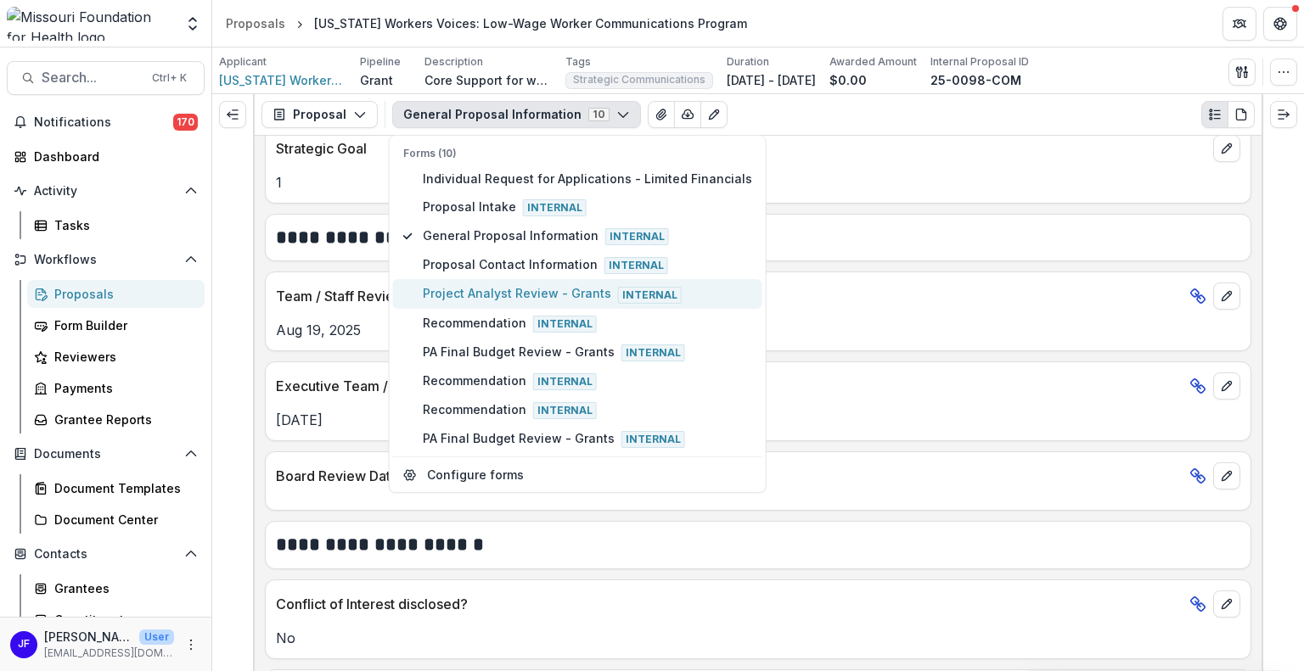
click at [449, 296] on span "Project Analyst Review - Grants Internal" at bounding box center [587, 293] width 329 height 19
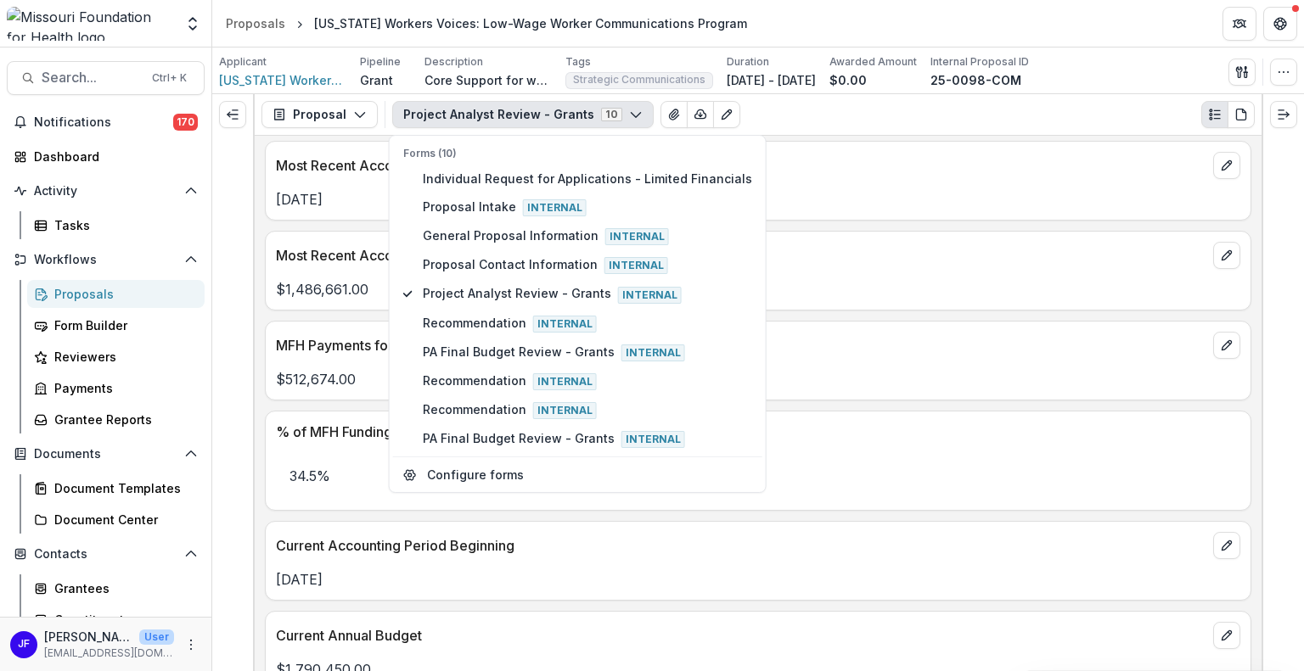
scroll to position [1969, 0]
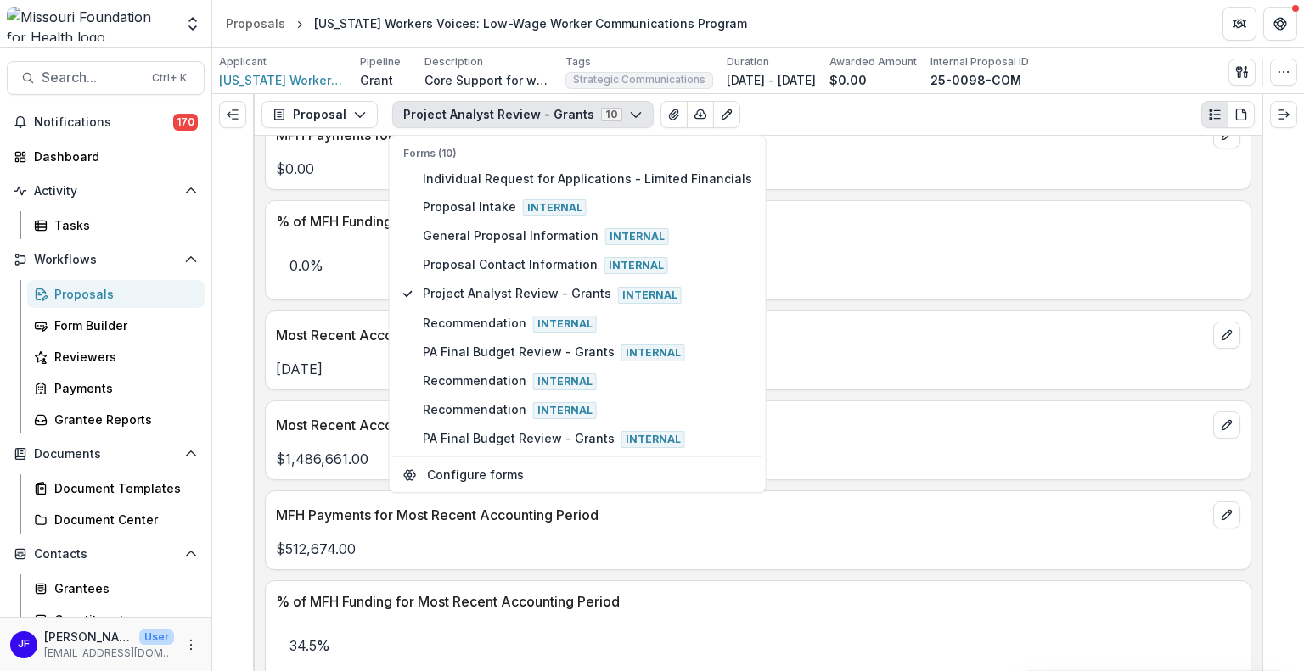
click at [943, 161] on p "$0.00" at bounding box center [758, 169] width 964 height 20
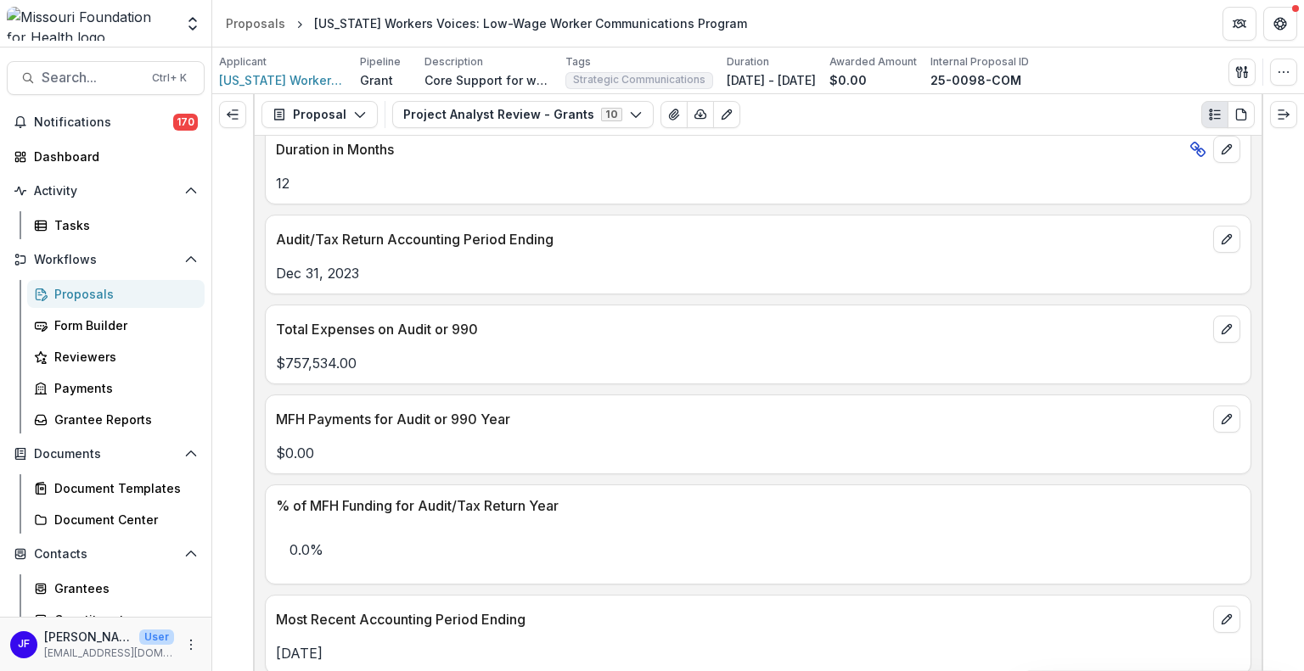
scroll to position [1375, 0]
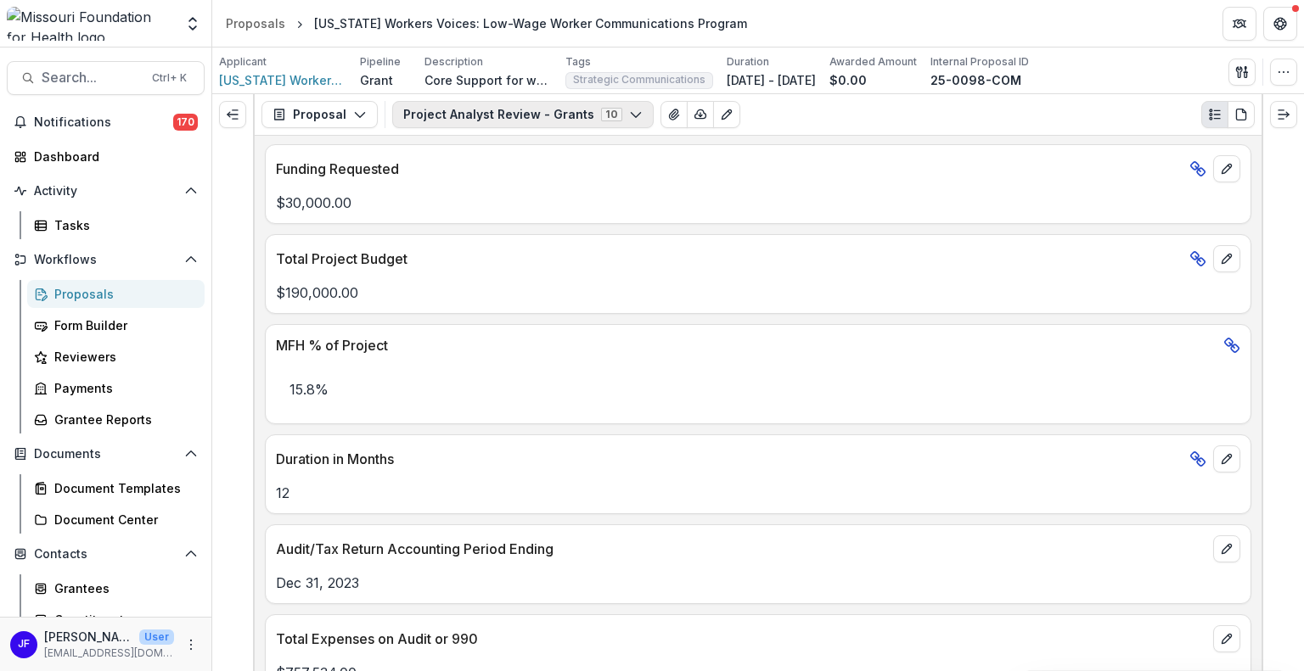
click at [451, 116] on button "Project Analyst Review - Grants 10" at bounding box center [522, 114] width 261 height 27
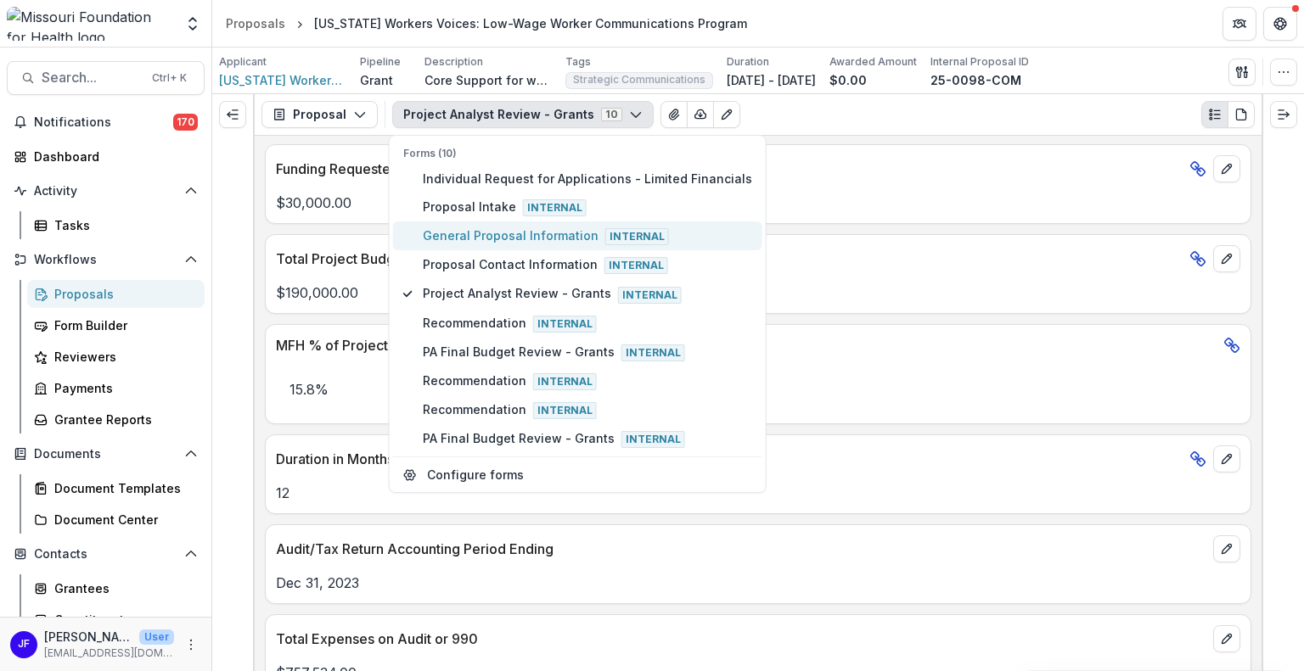
click at [485, 237] on span "General Proposal Information Internal" at bounding box center [587, 236] width 329 height 19
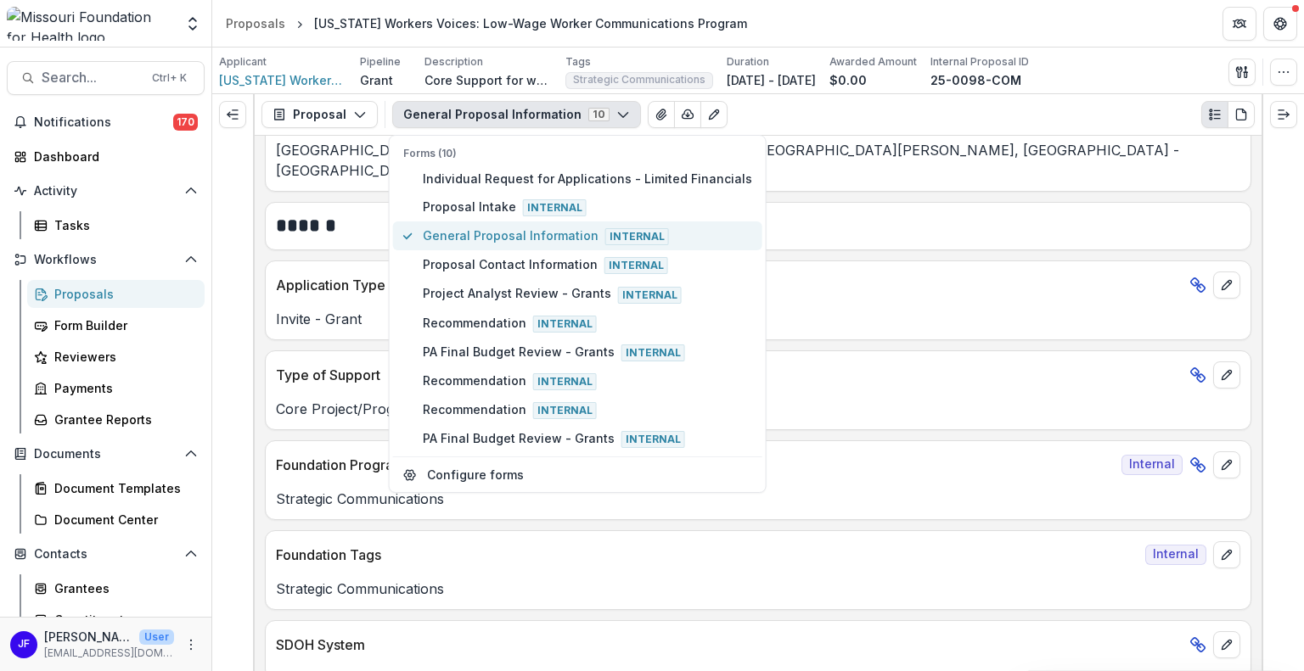
scroll to position [1456, 0]
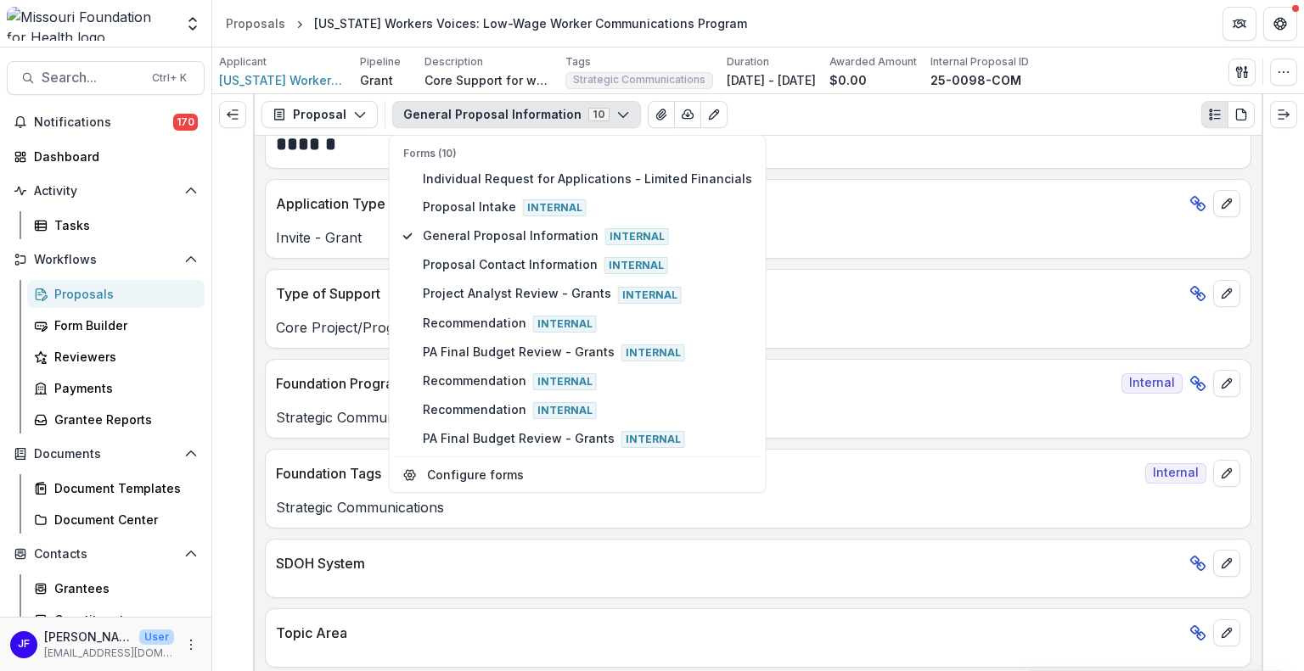
click at [1303, 408] on div at bounding box center [1282, 382] width 42 height 577
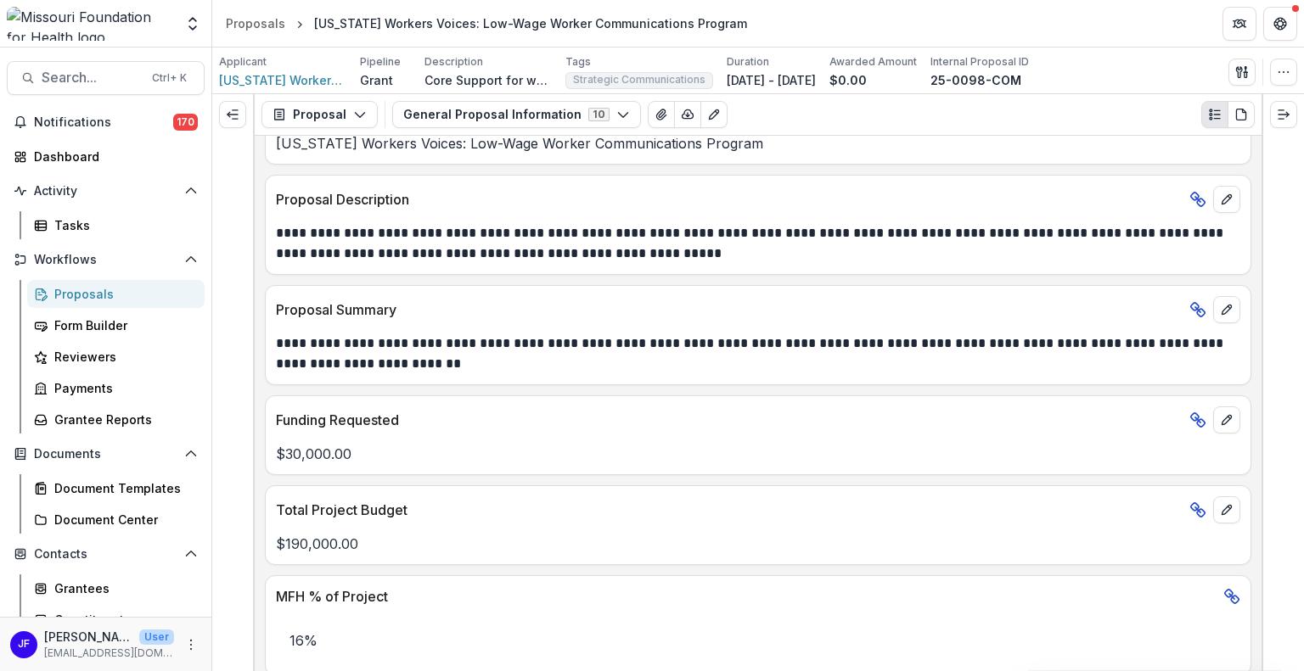
scroll to position [390, 0]
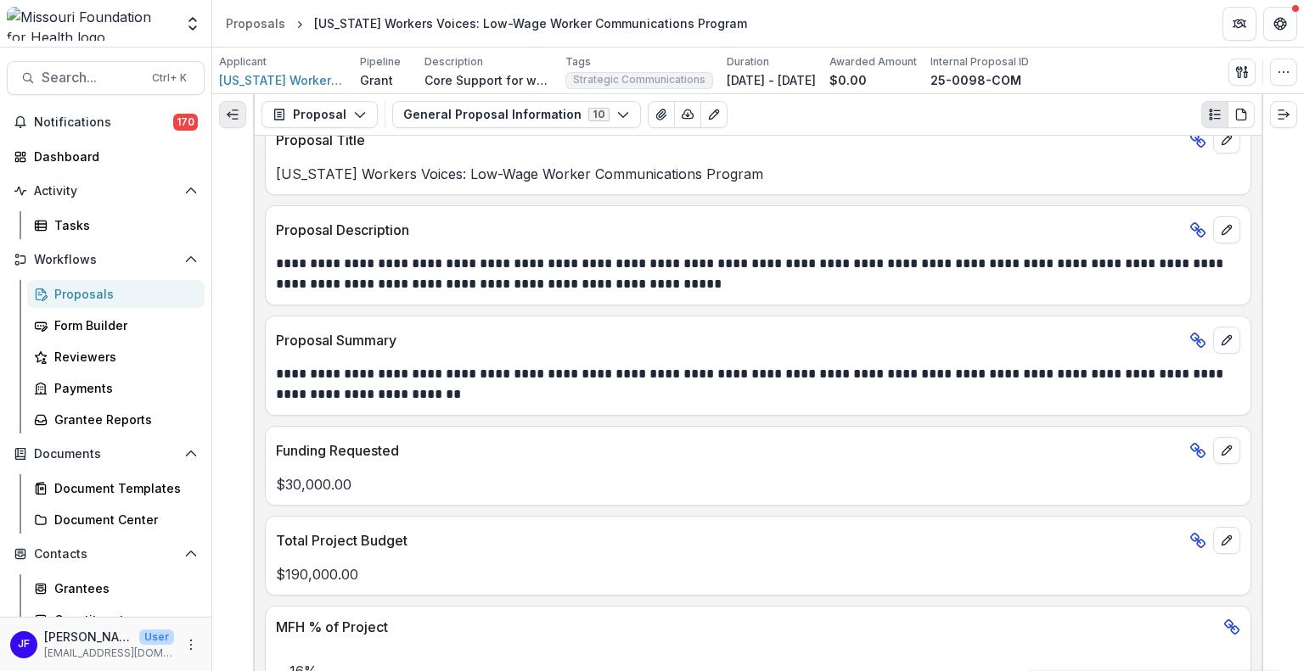
click at [233, 115] on icon "Expand left" at bounding box center [233, 115] width 14 height 14
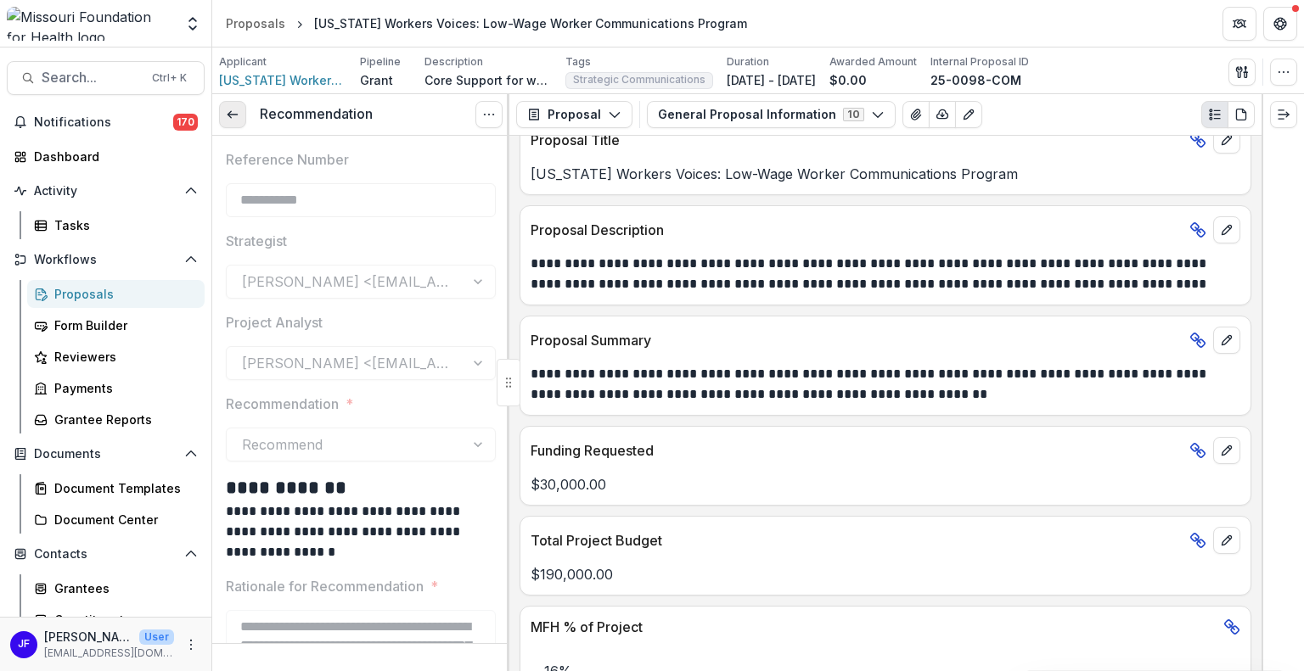
click at [242, 115] on link at bounding box center [232, 114] width 27 height 27
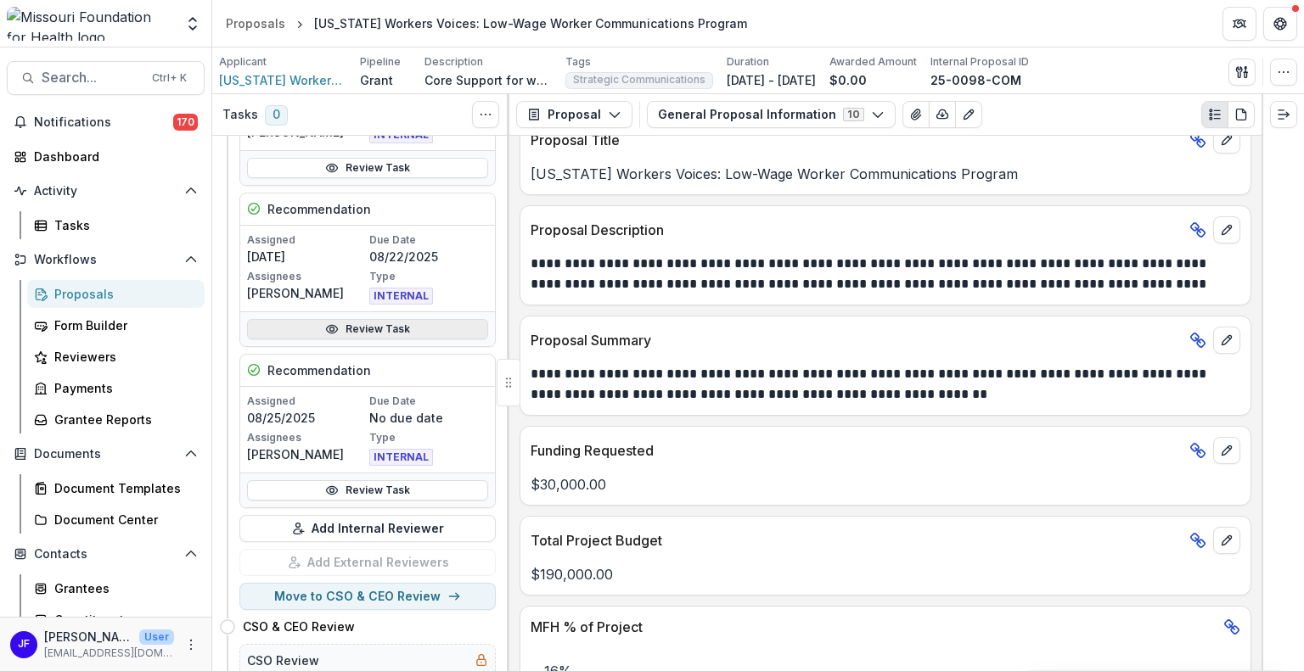
scroll to position [339, 0]
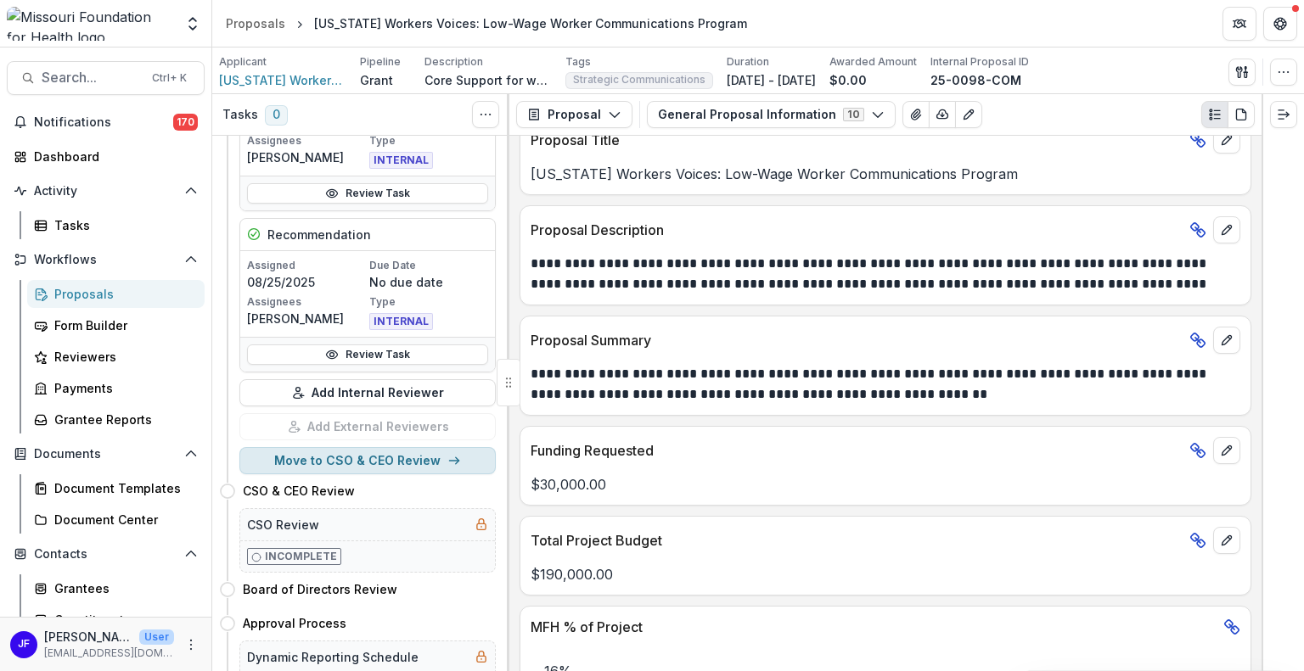
click at [350, 451] on button "Move to CSO & CEO Review" at bounding box center [367, 460] width 256 height 27
select select "**********"
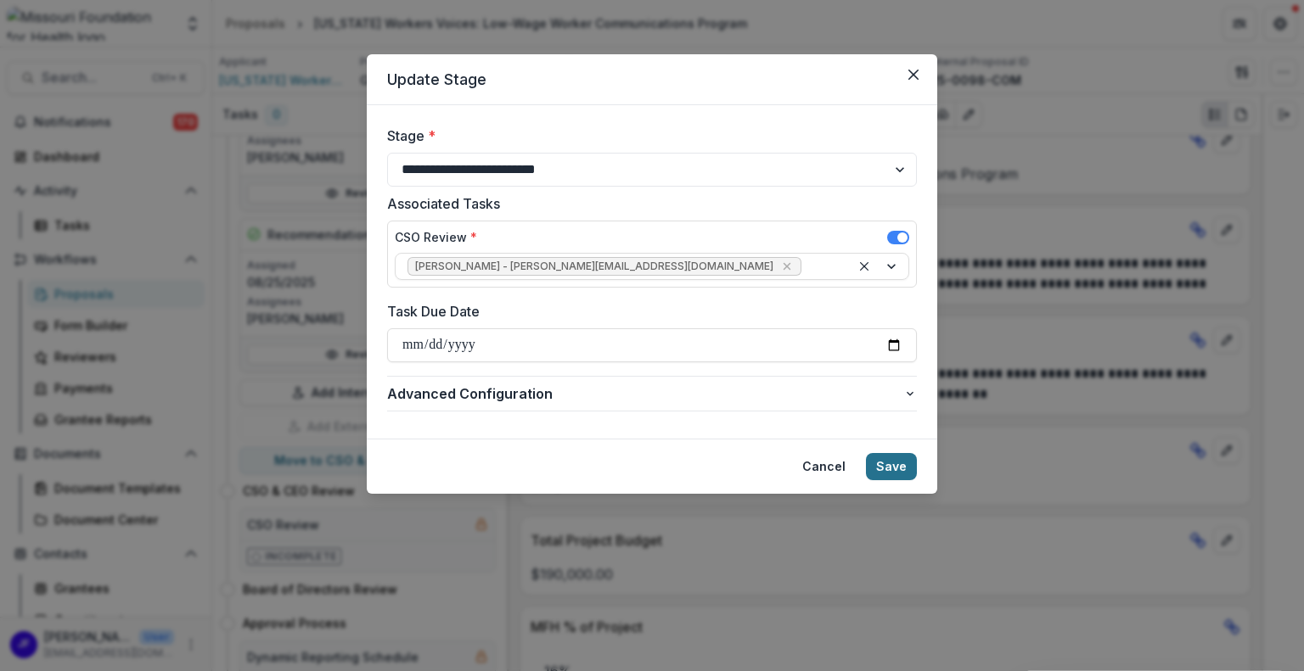
click at [889, 467] on button "Save" at bounding box center [891, 466] width 51 height 27
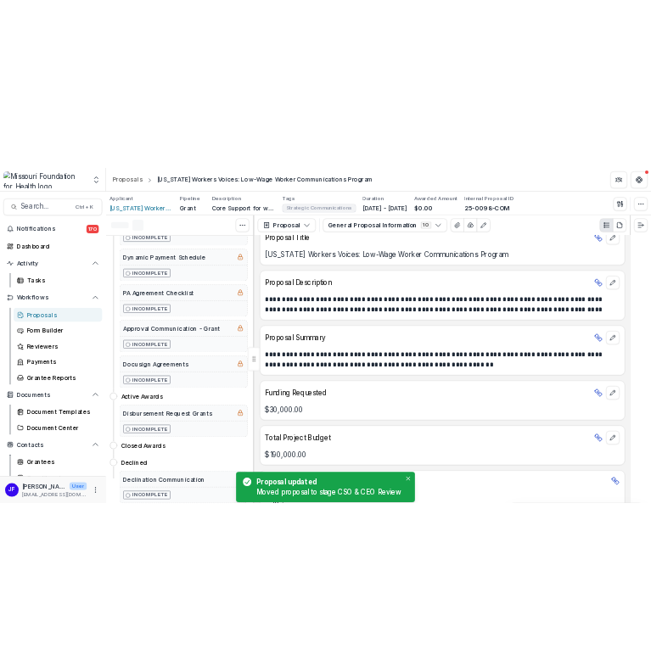
scroll to position [0, 0]
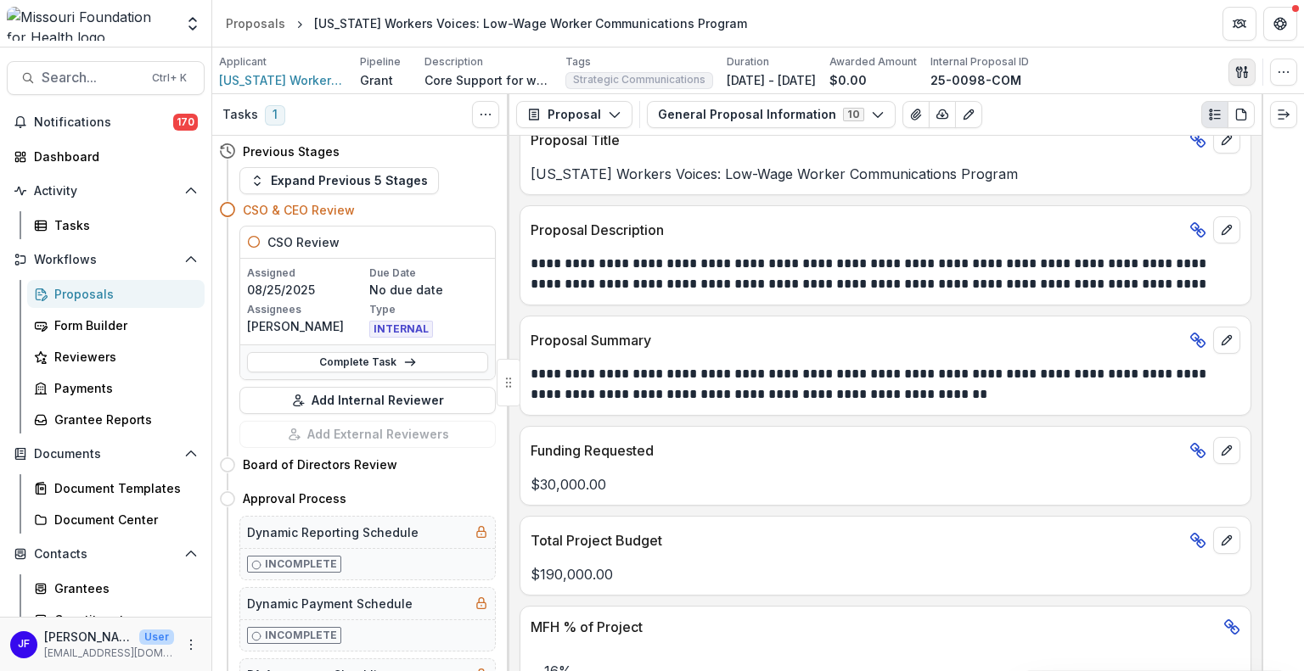
click at [1239, 81] on button "button" at bounding box center [1241, 72] width 27 height 27
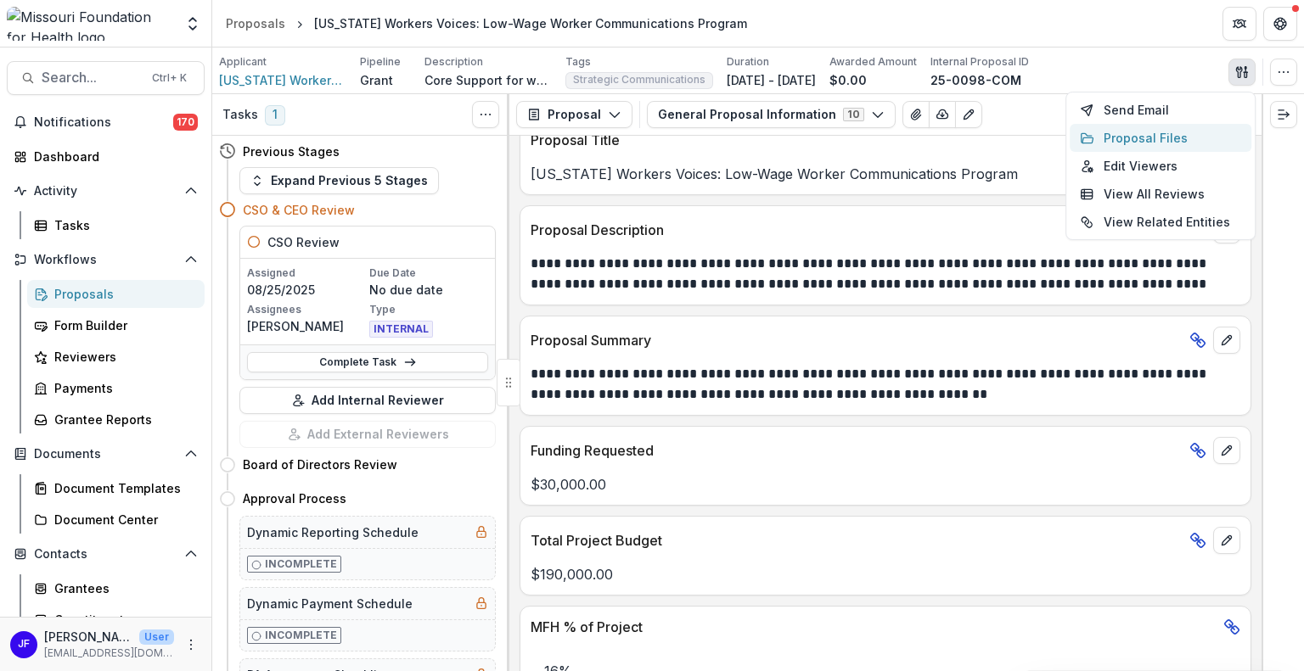
click at [1119, 135] on button "Proposal Files" at bounding box center [1160, 138] width 182 height 28
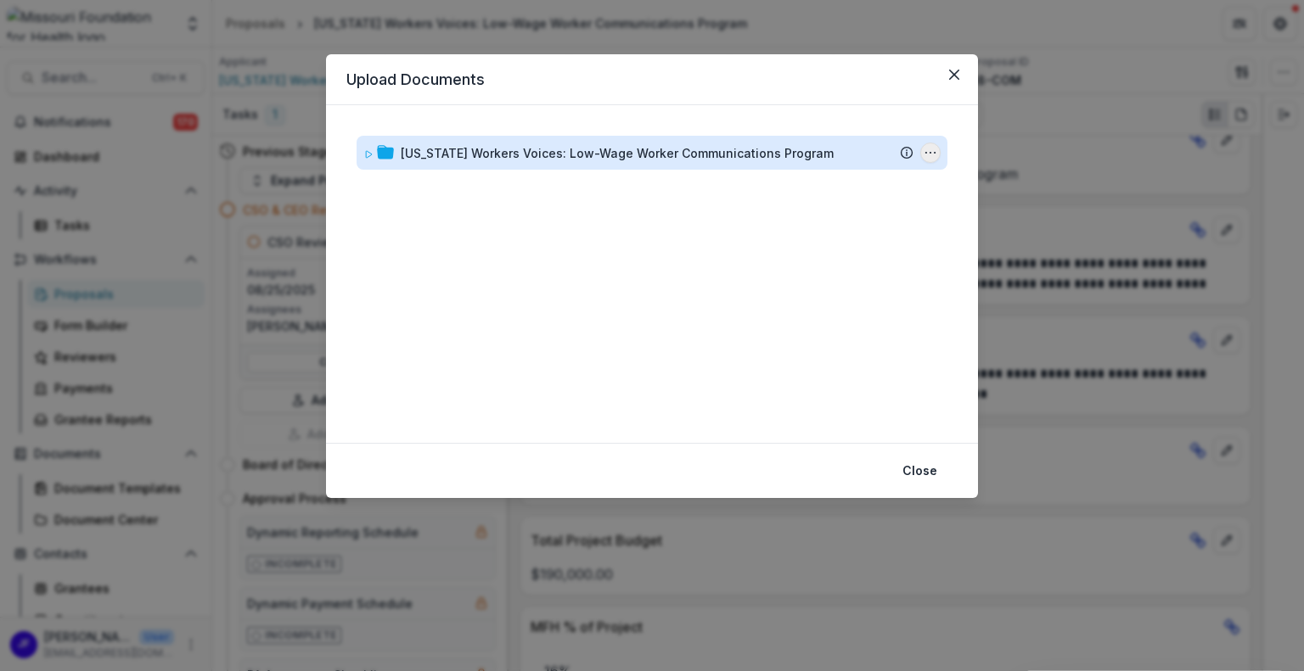
click at [934, 151] on icon "Missouri Workers Voices: Low-Wage Worker Communications Program Options" at bounding box center [930, 153] width 14 height 14
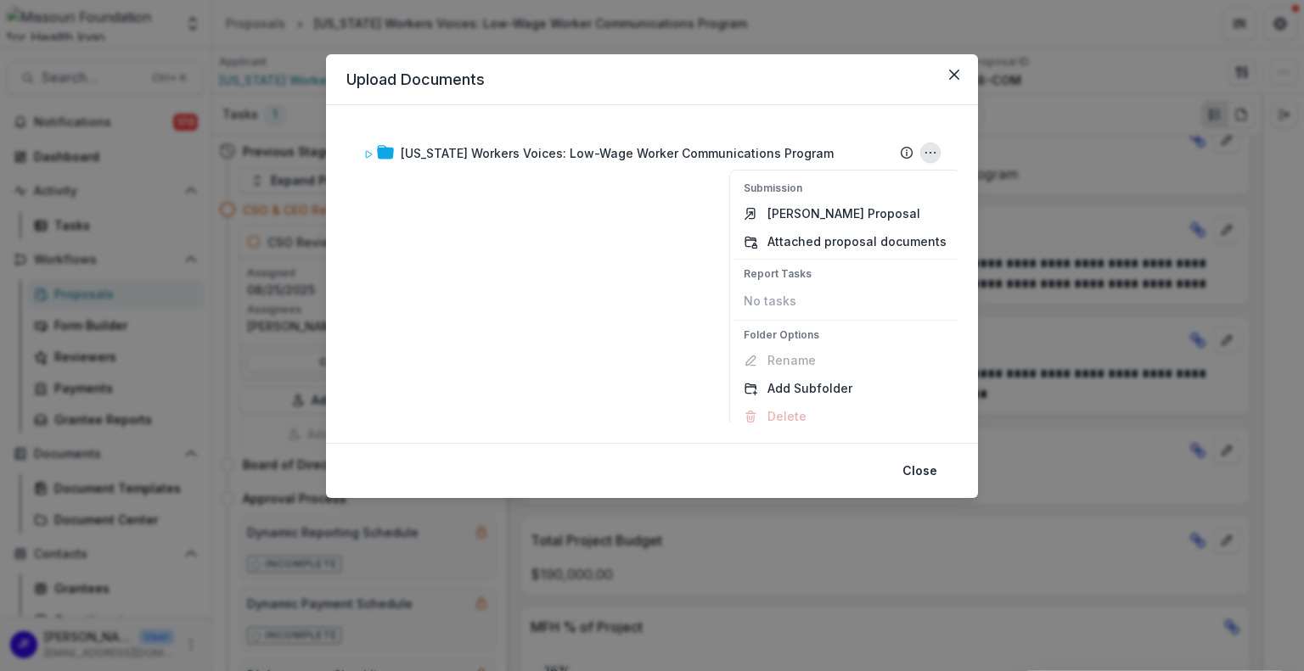
click at [608, 264] on div "[US_STATE] Workers Voices: Low-Wage Worker Communications Program Submission Te…" at bounding box center [651, 274] width 611 height 297
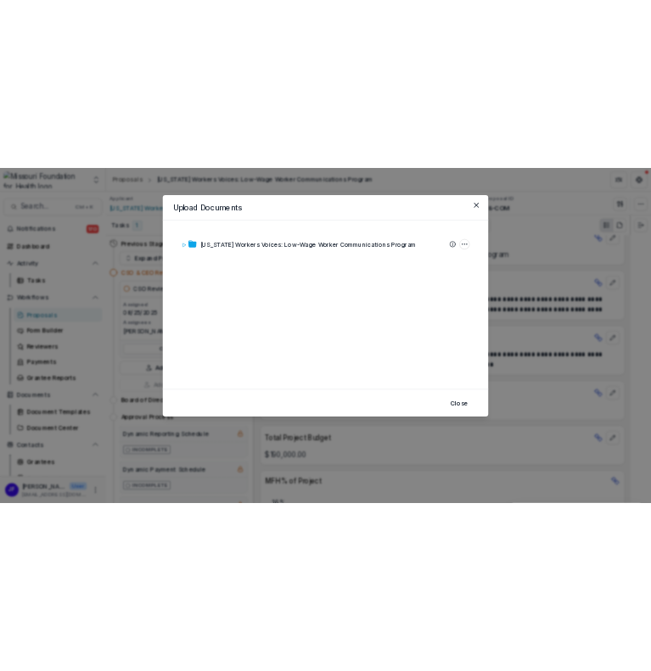
scroll to position [411, 0]
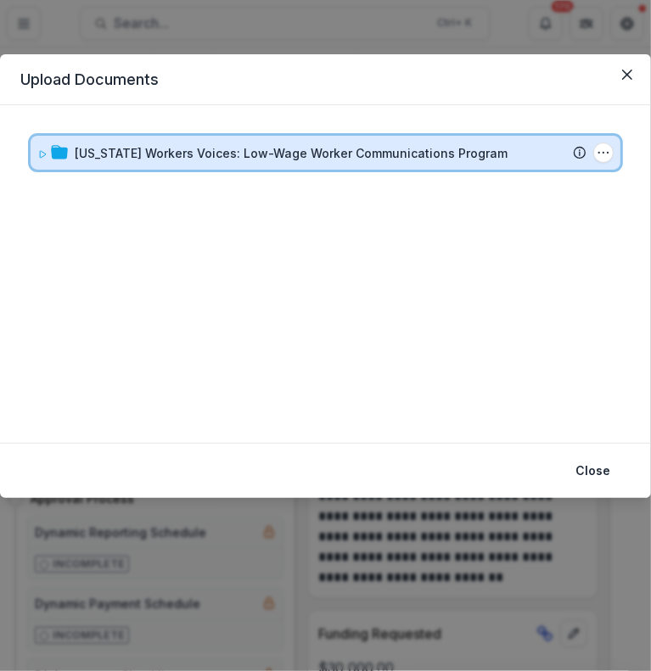
click at [40, 151] on icon at bounding box center [43, 154] width 6 height 7
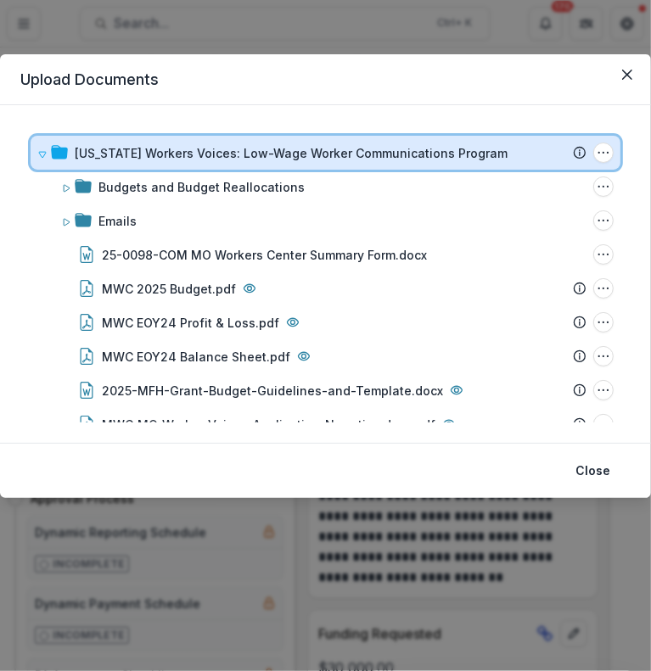
scroll to position [390, 0]
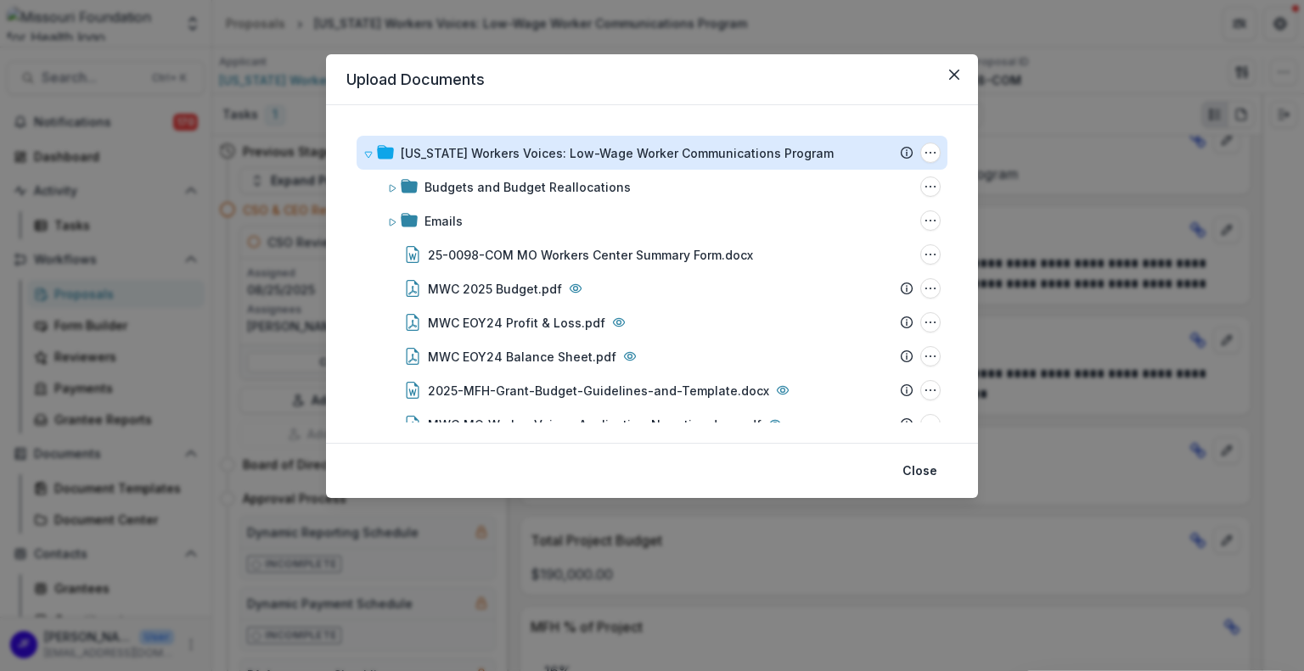
drag, startPoint x: 929, startPoint y: 474, endPoint x: 907, endPoint y: 495, distance: 30.6
click at [929, 474] on button "Close" at bounding box center [919, 470] width 55 height 27
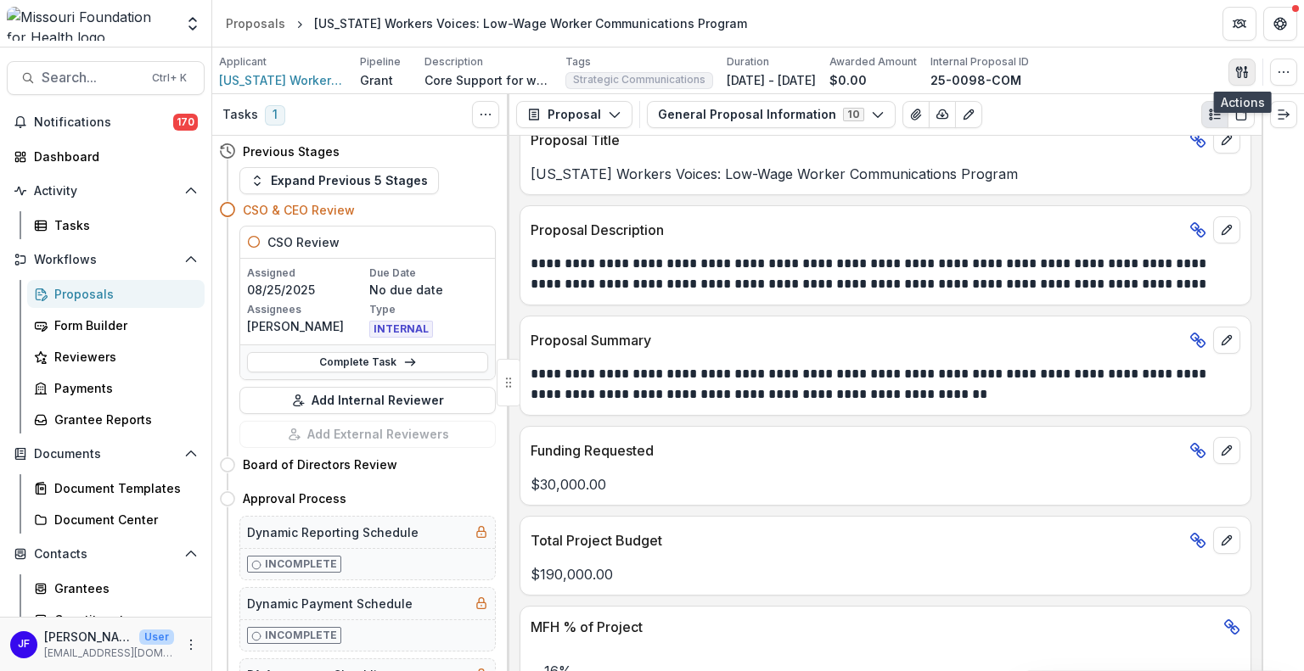
click at [1242, 68] on icon "button" at bounding box center [1239, 71] width 6 height 11
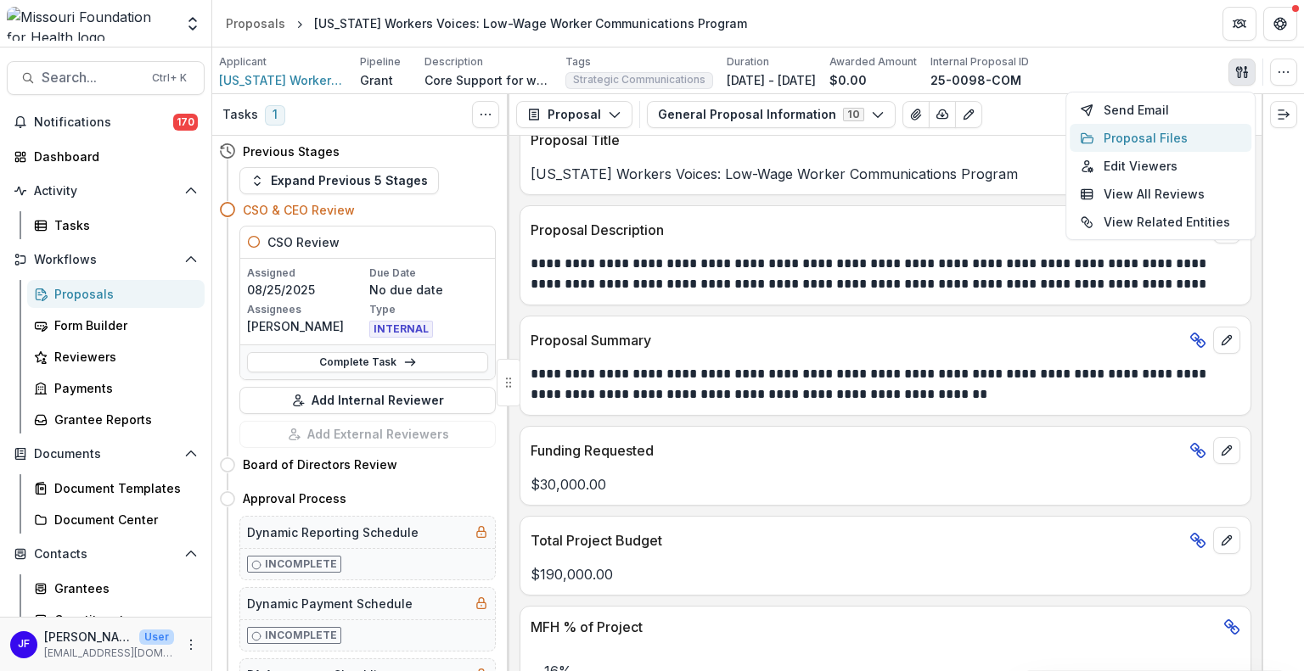
click at [1151, 130] on button "Proposal Files" at bounding box center [1160, 138] width 182 height 28
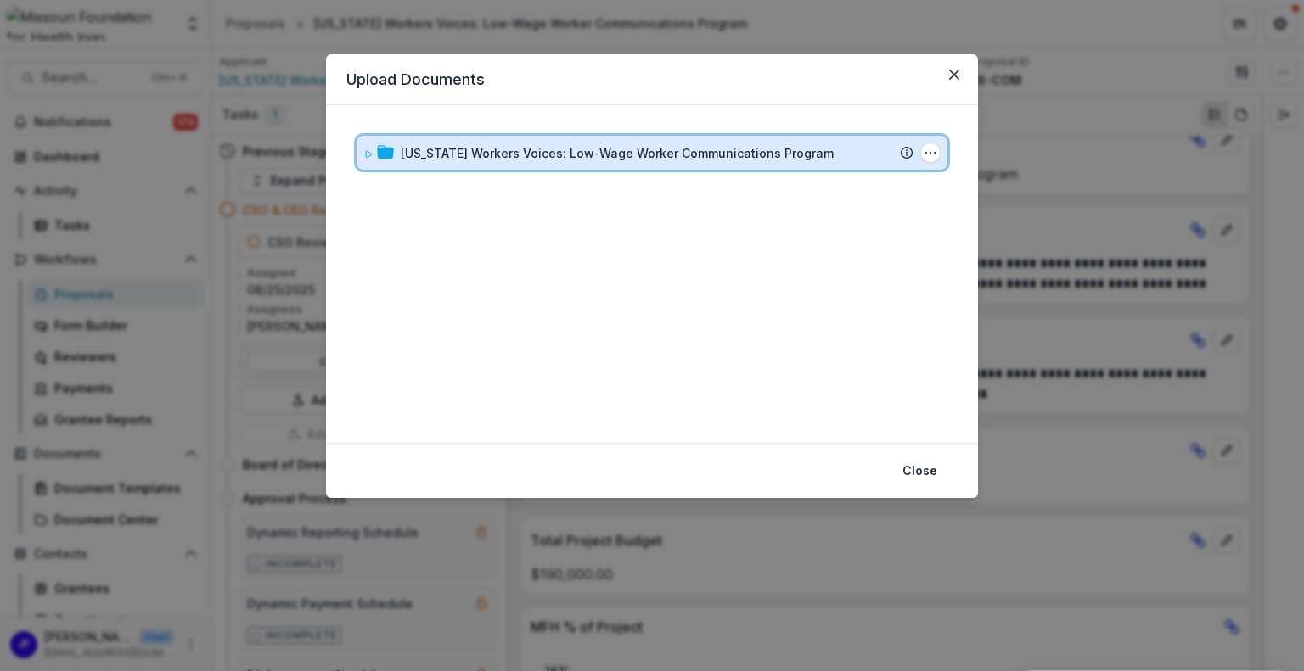
click at [363, 155] on icon at bounding box center [368, 154] width 10 height 10
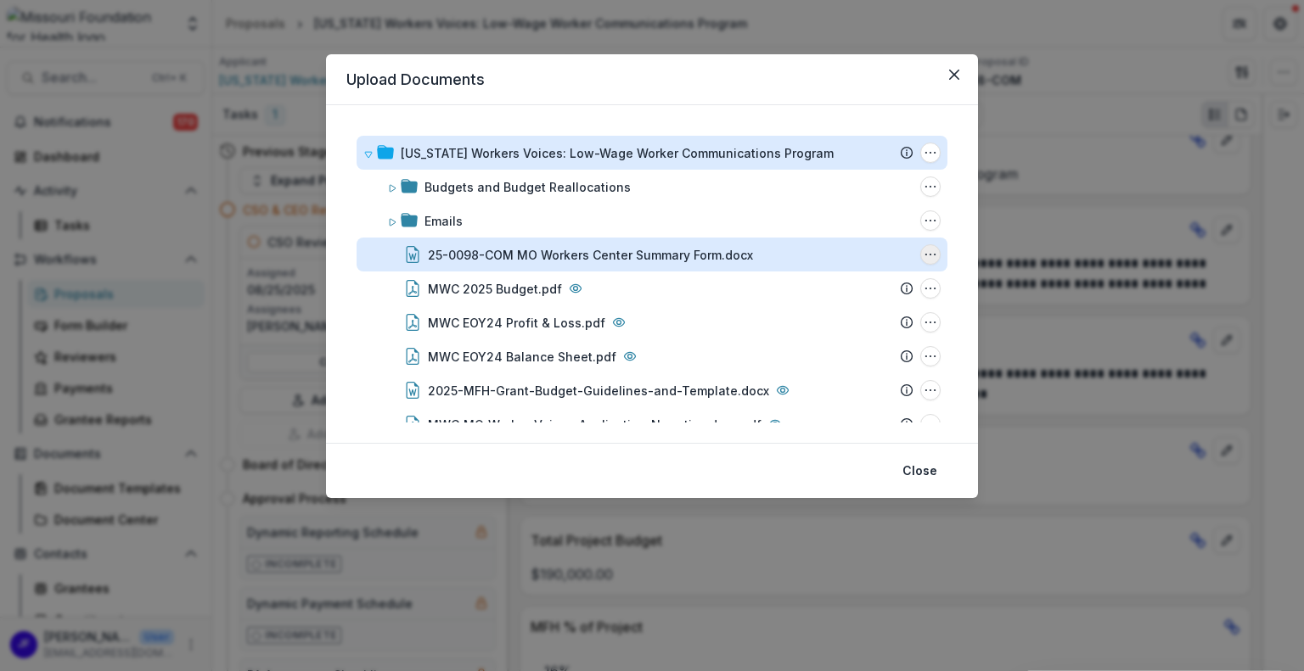
click at [923, 253] on icon "25-0098-COM MO Workers Center Summary Form.docx Options" at bounding box center [930, 255] width 14 height 14
click at [842, 318] on button "Download" at bounding box center [846, 315] width 182 height 28
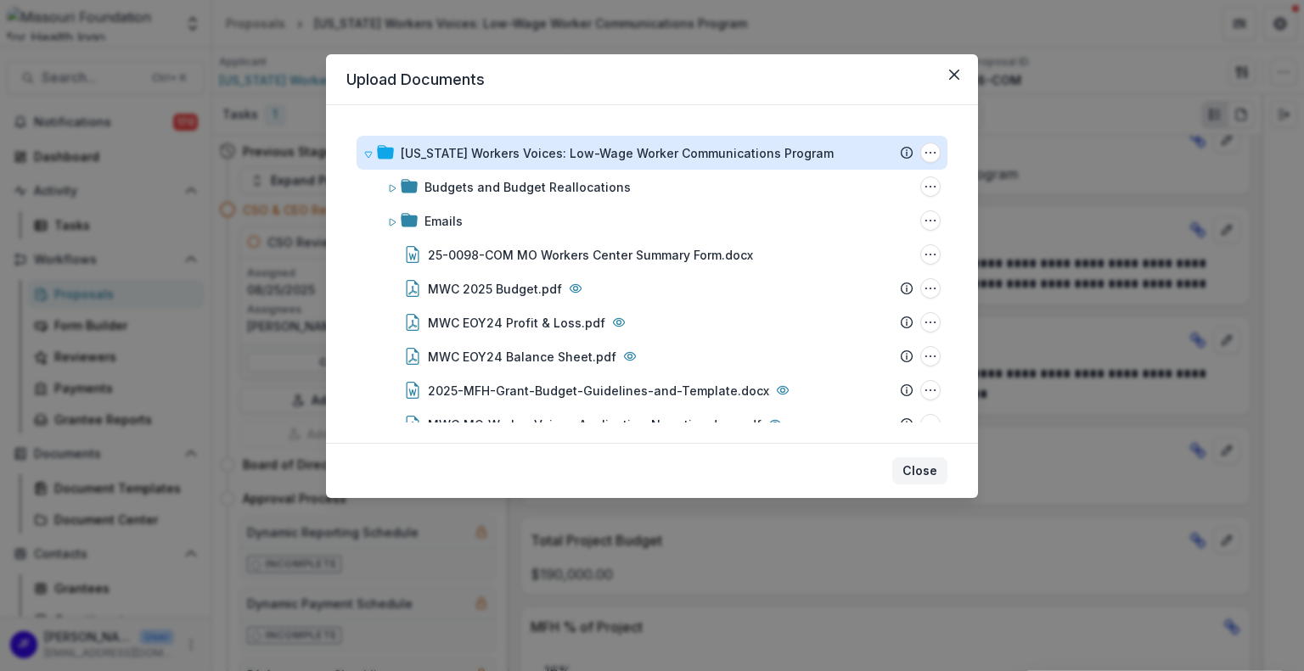
click at [924, 469] on button "Close" at bounding box center [919, 470] width 55 height 27
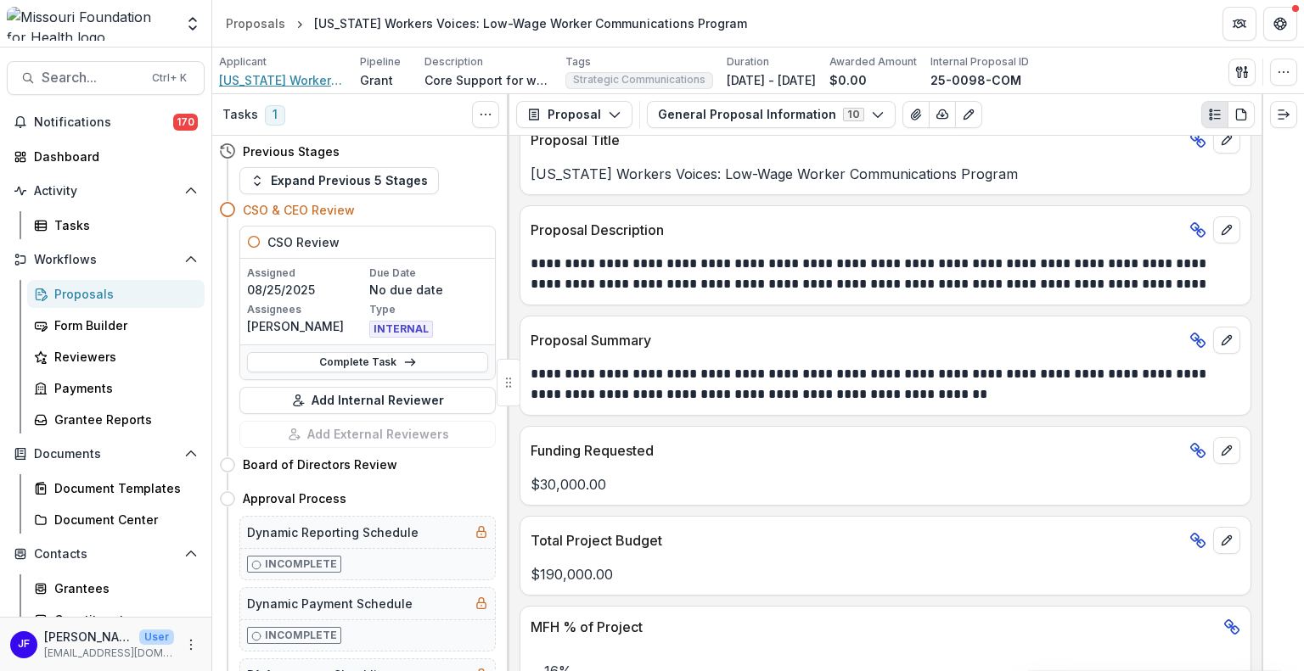
click at [250, 79] on span "[US_STATE] Workers Center" at bounding box center [282, 80] width 127 height 18
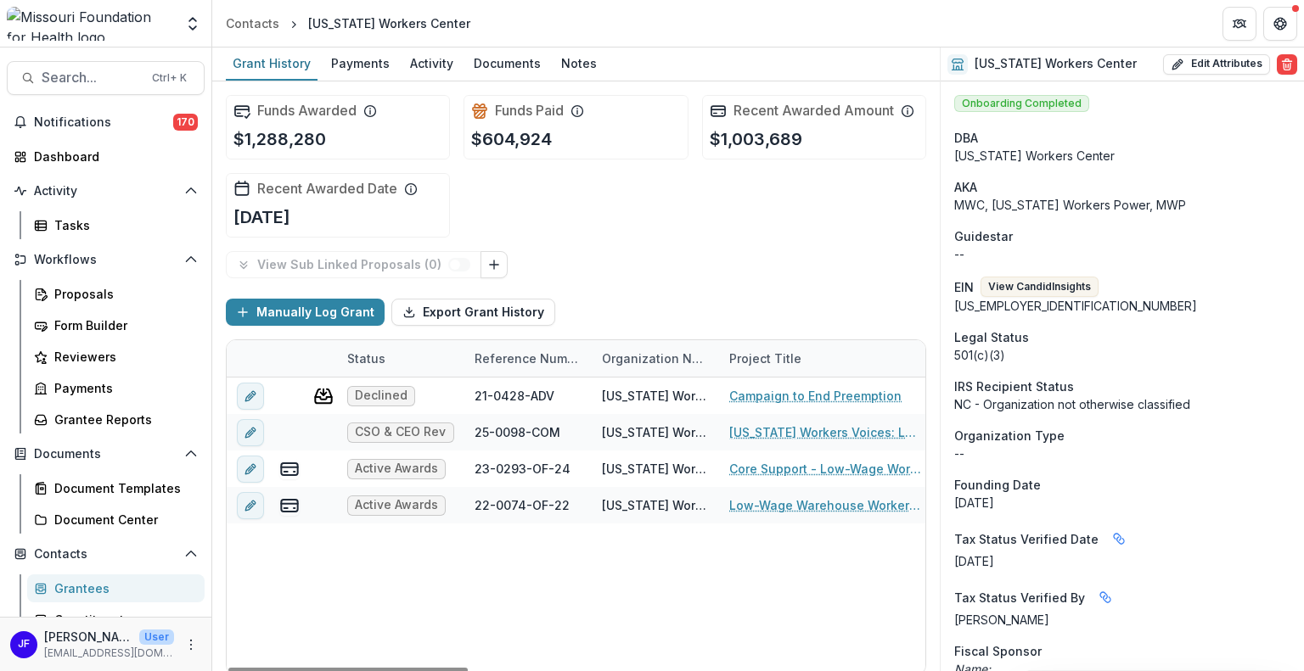
click at [774, 207] on div "Funds Awarded $1,288,280 Funds Paid $604,924 Recent Awarded Amount $1,003,689 R…" at bounding box center [576, 166] width 700 height 170
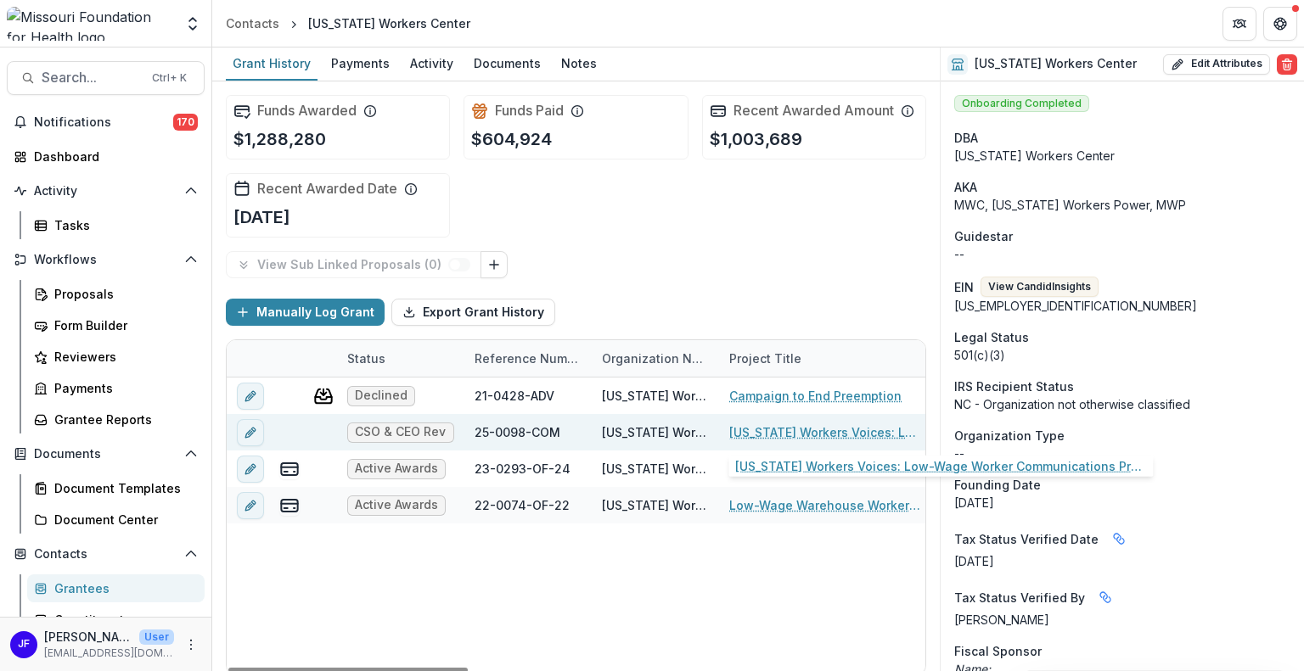
click at [786, 432] on link "[US_STATE] Workers Voices: Low-Wage Worker Communications Program" at bounding box center [825, 432] width 192 height 18
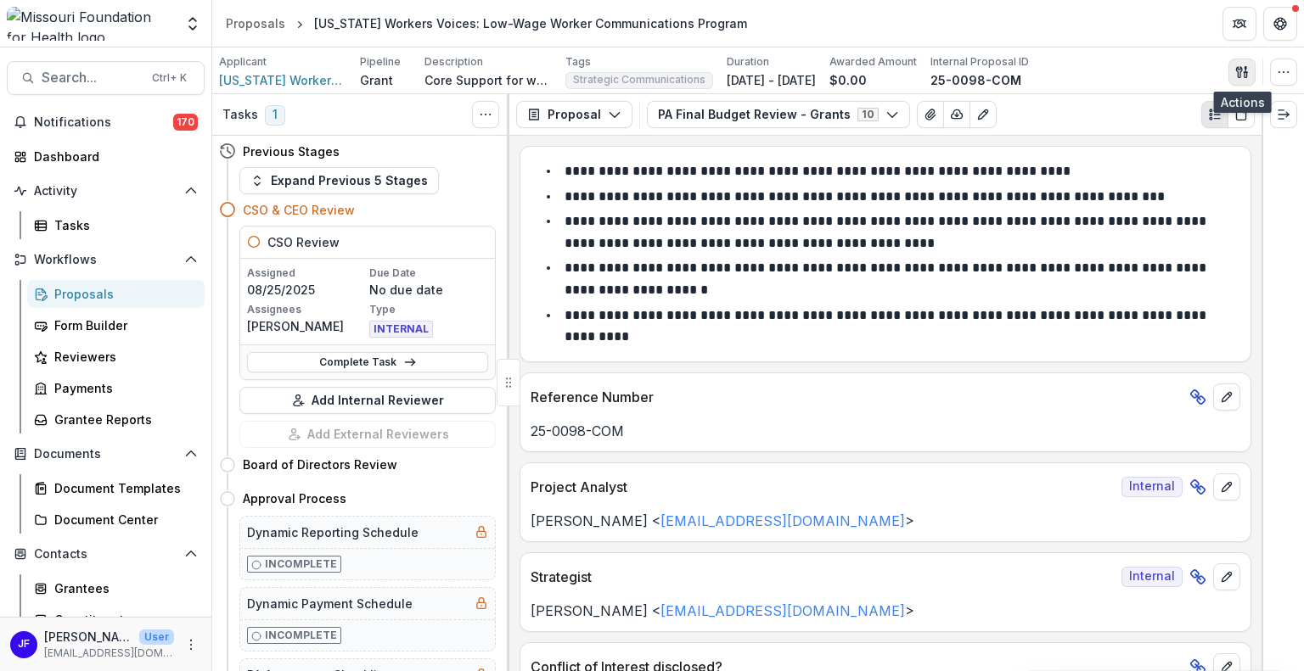
click at [1238, 70] on icon "button" at bounding box center [1242, 72] width 14 height 14
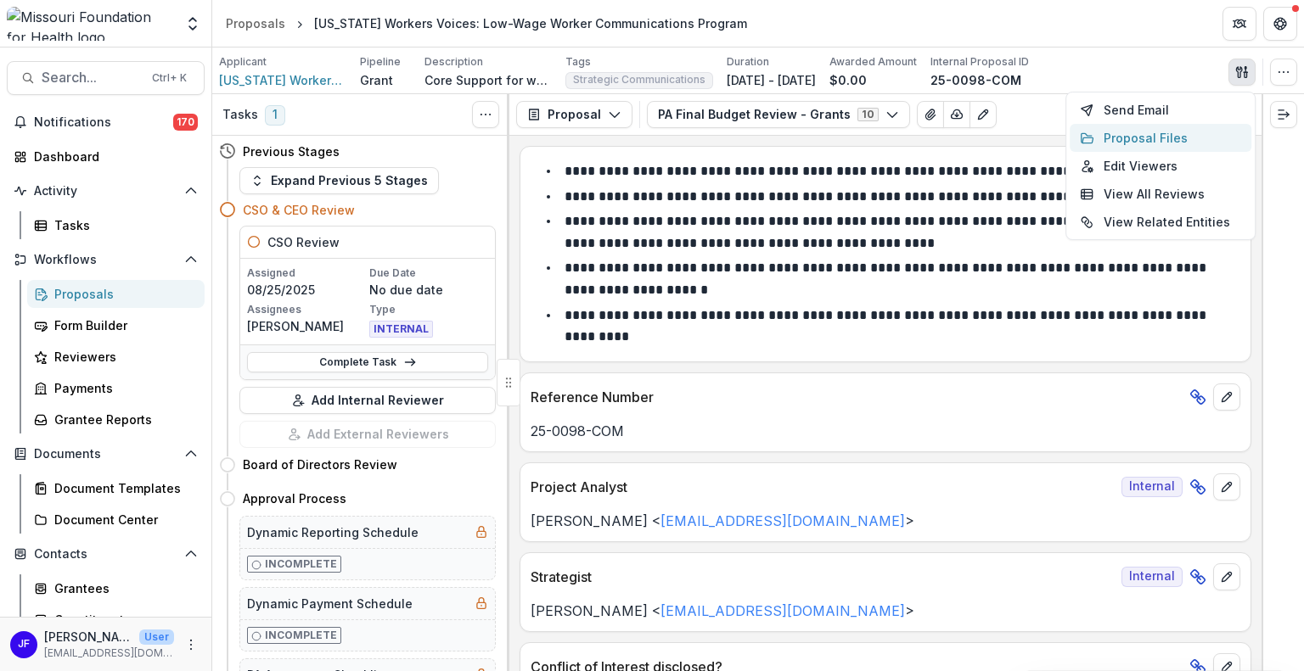
click at [1159, 132] on button "Proposal Files" at bounding box center [1160, 138] width 182 height 28
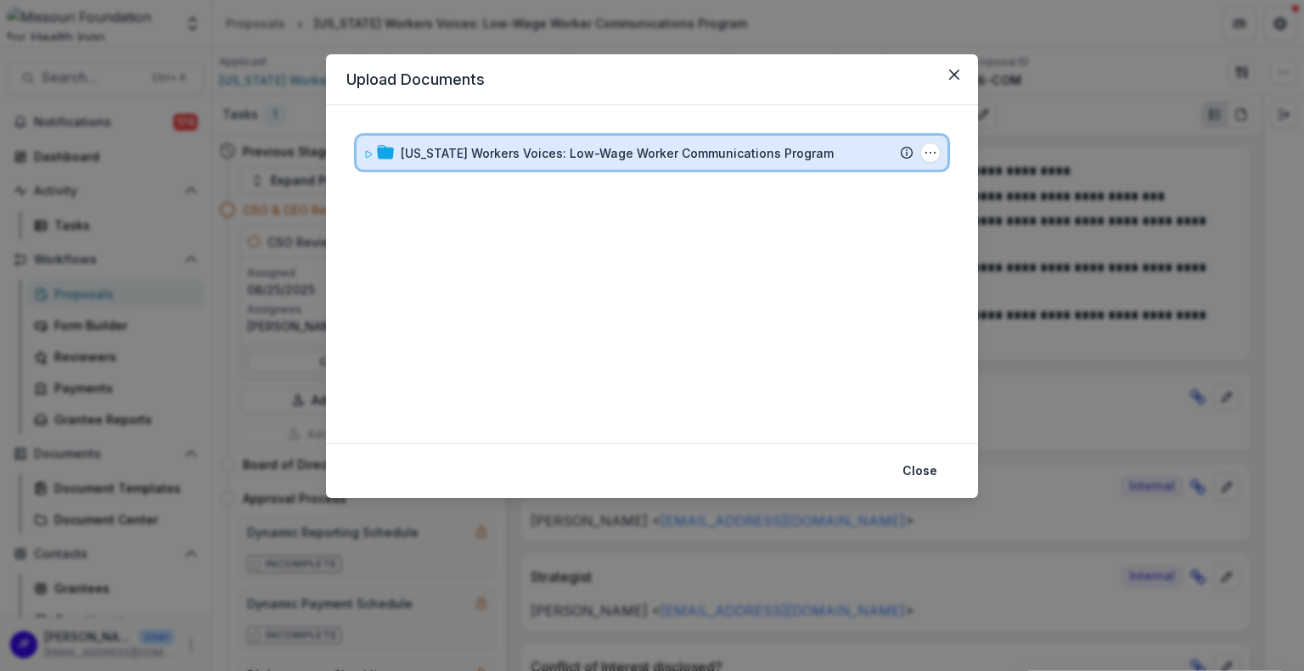
click at [363, 155] on div "[US_STATE] Workers Voices: Low-Wage Worker Communications Program Submission Te…" at bounding box center [651, 153] width 591 height 34
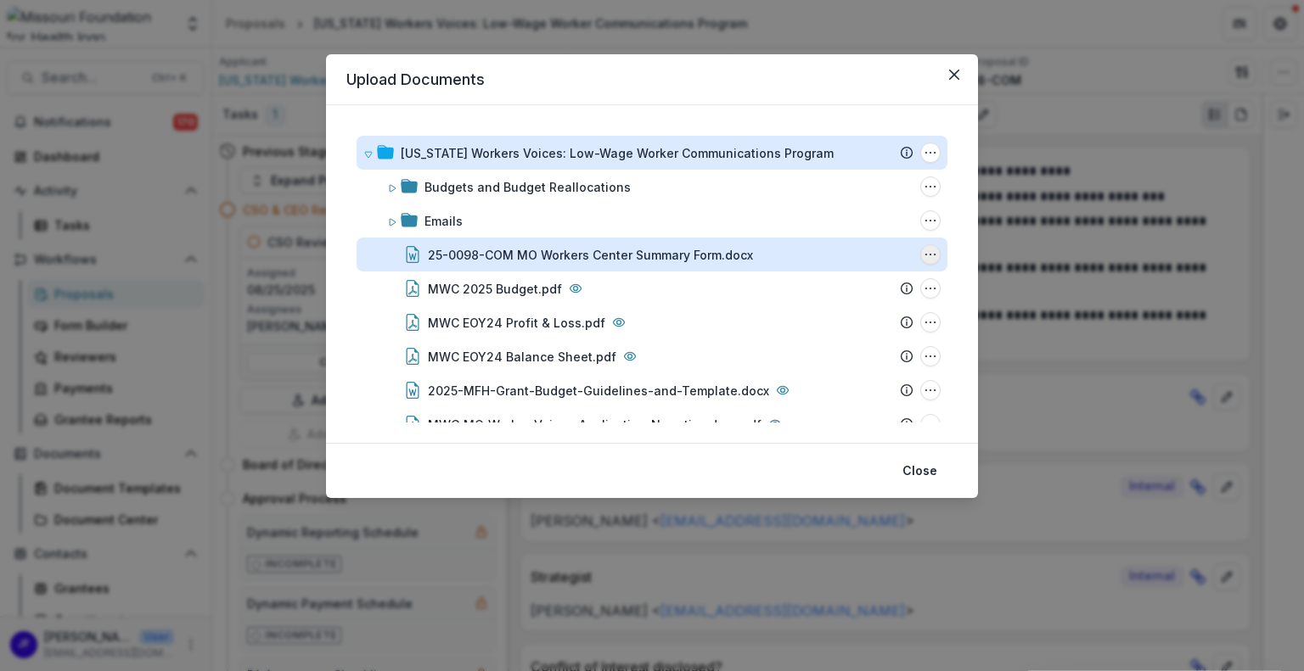
click at [923, 260] on icon "25-0098-COM MO Workers Center Summary Form.docx Options" at bounding box center [930, 255] width 14 height 14
click at [804, 369] on button "Delete" at bounding box center [846, 371] width 182 height 28
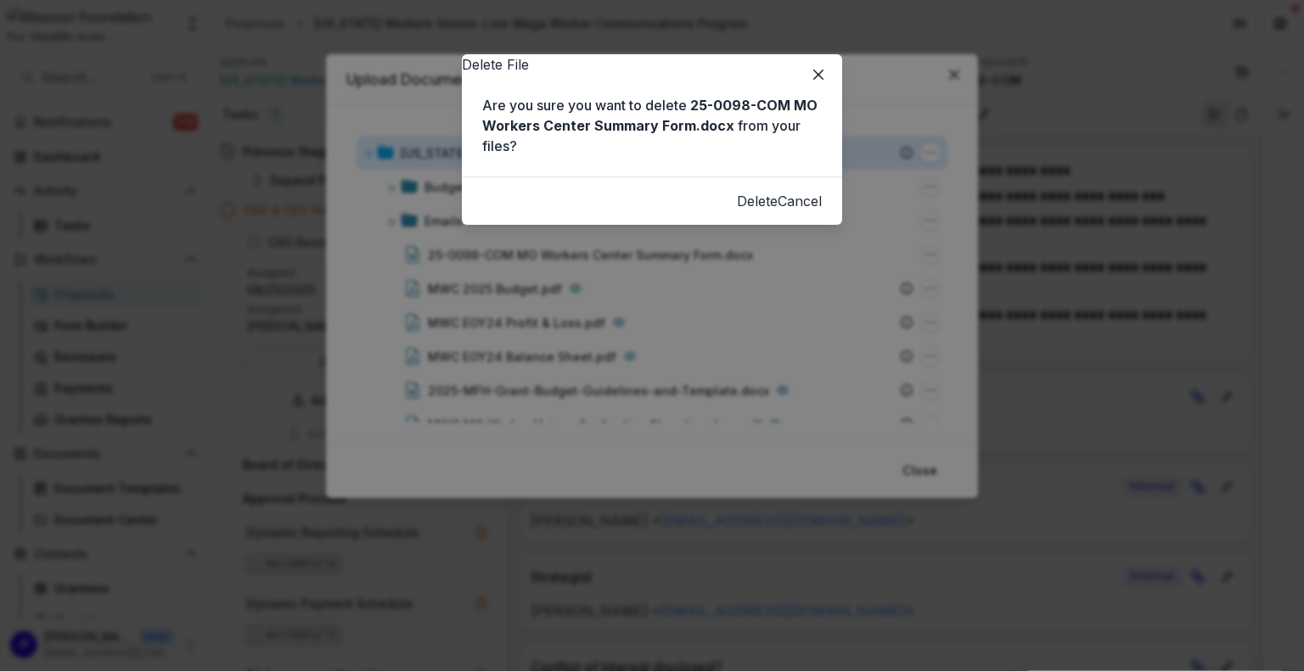
click at [737, 211] on button "Delete" at bounding box center [757, 201] width 41 height 20
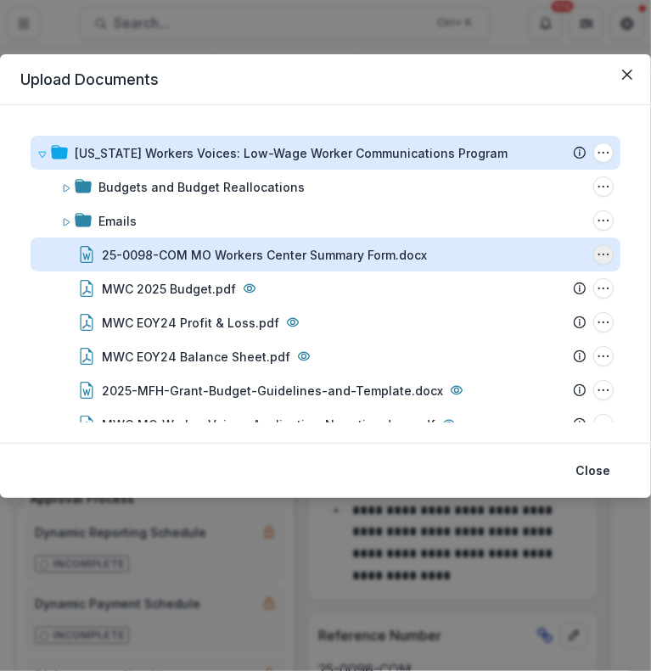
click at [597, 256] on icon "25-0098-COM MO Workers Center Summary Form.docx Options" at bounding box center [604, 255] width 14 height 14
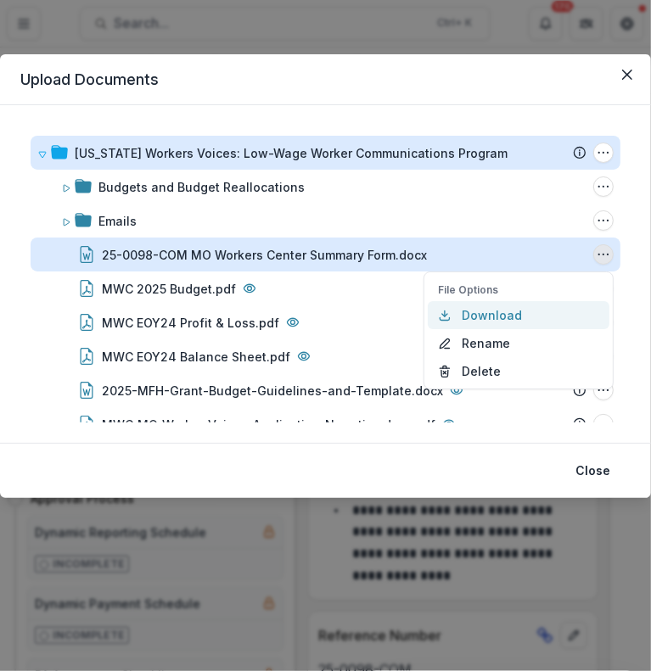
click at [523, 315] on button "Download" at bounding box center [519, 315] width 182 height 28
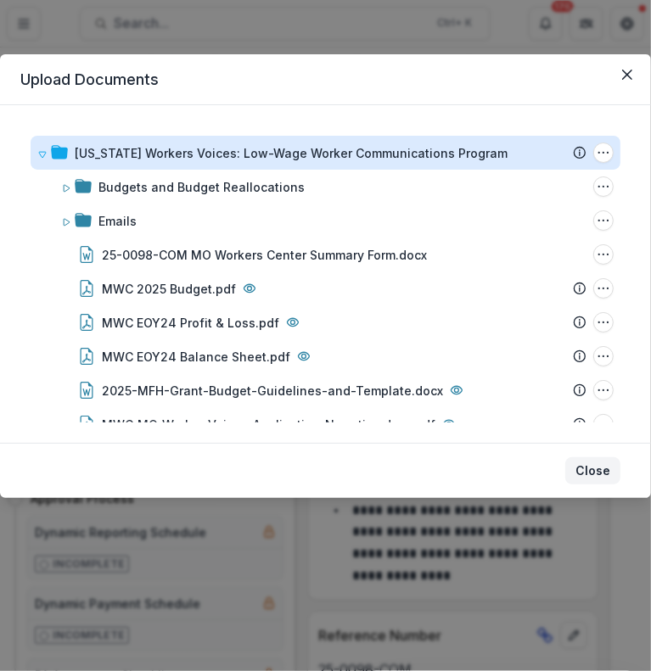
click at [585, 468] on button "Close" at bounding box center [592, 470] width 55 height 27
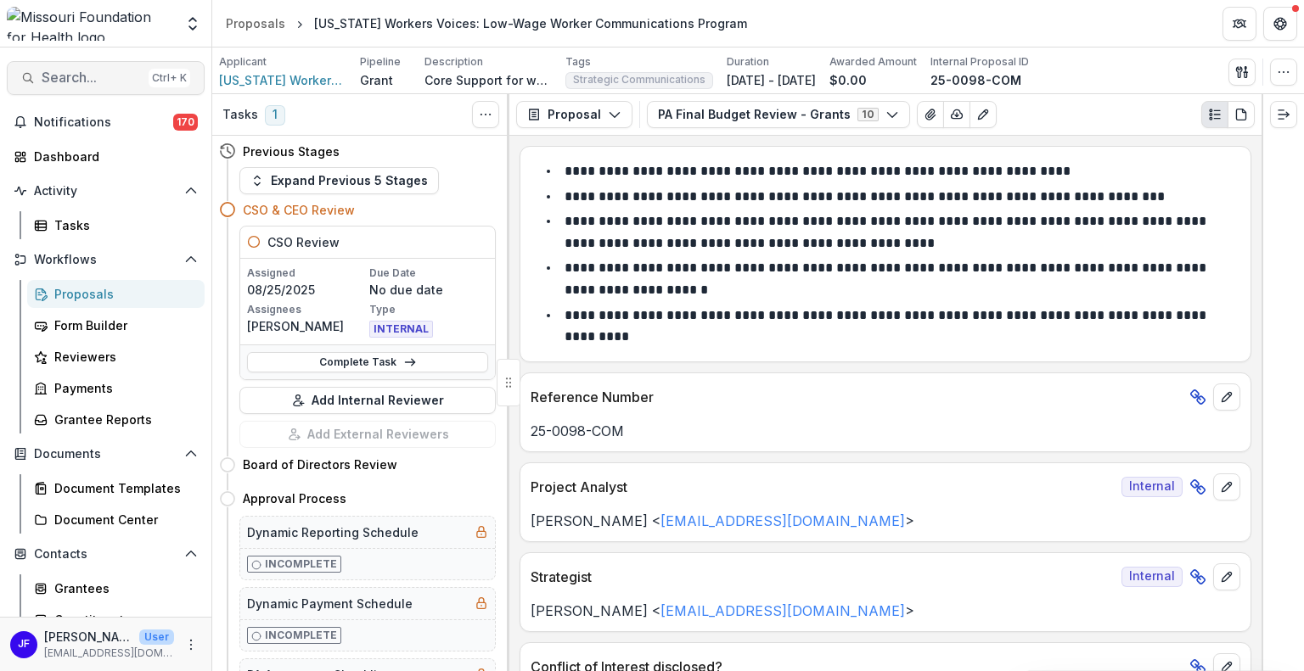
click at [65, 70] on span "Search..." at bounding box center [92, 78] width 100 height 16
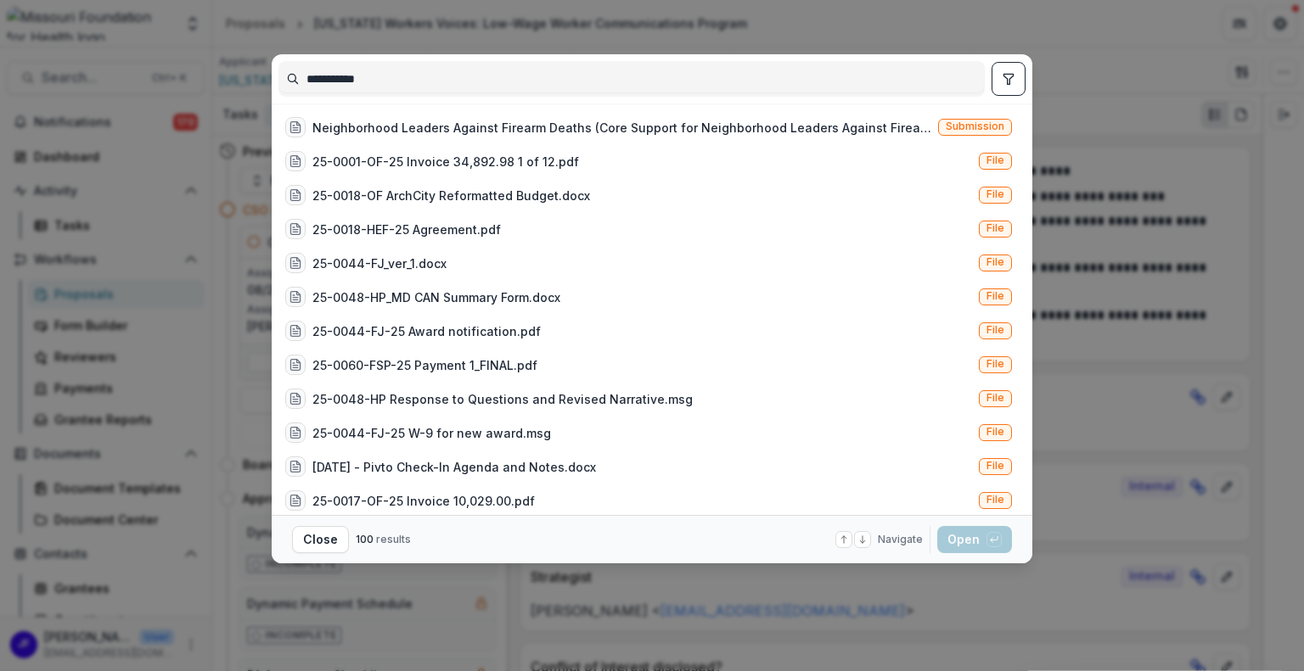
type input "**********"
click at [1013, 77] on icon "toggle filters" at bounding box center [1008, 79] width 14 height 14
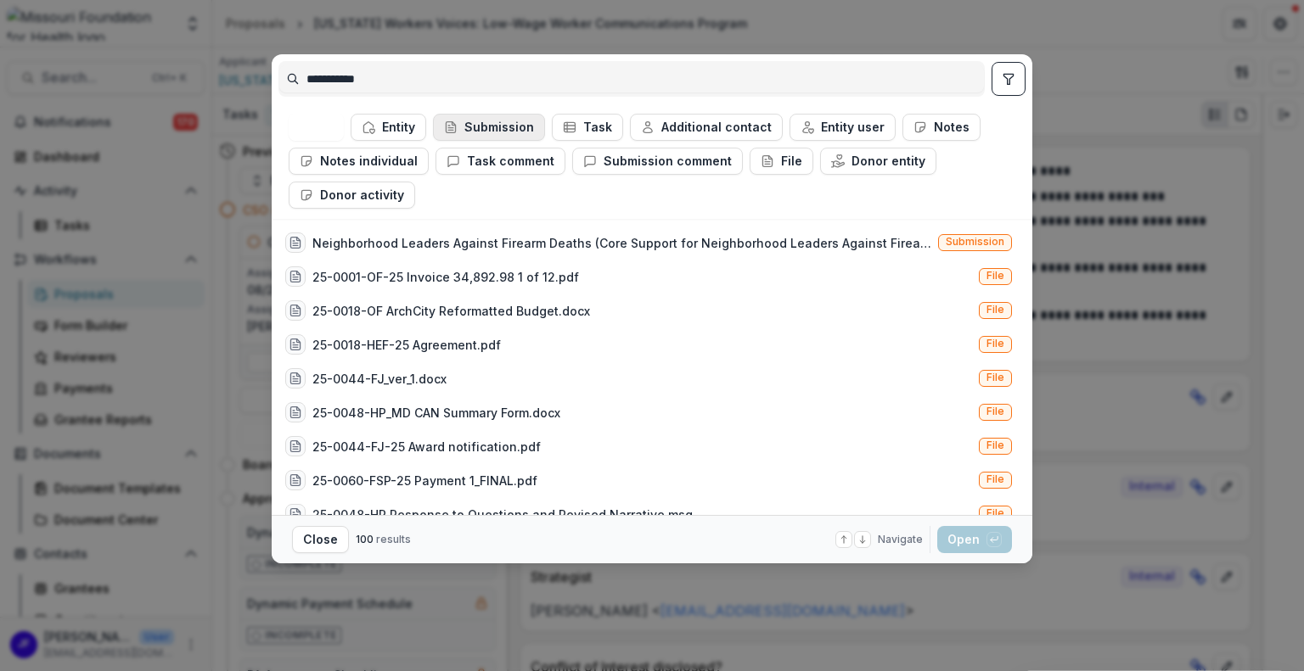
click at [496, 132] on button "Submission" at bounding box center [489, 127] width 112 height 27
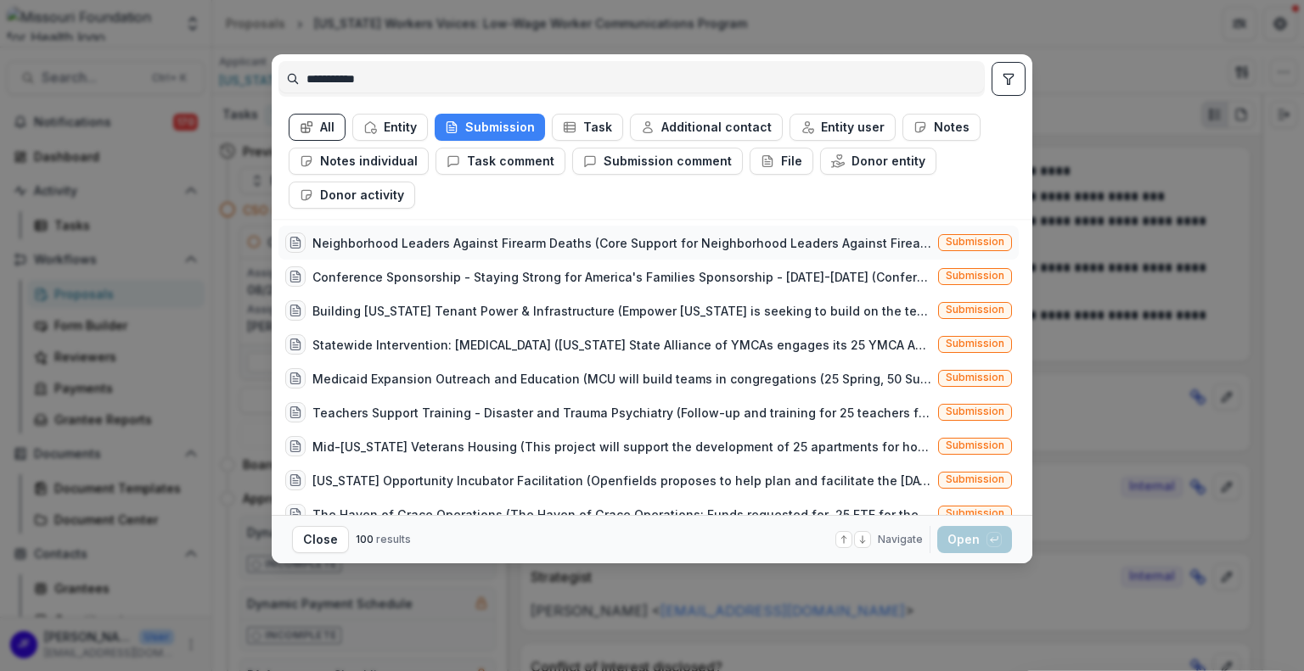
click at [580, 243] on div "Neighborhood Leaders Against Firearm Deaths (Core Support for Neighborhood Lead…" at bounding box center [621, 243] width 619 height 18
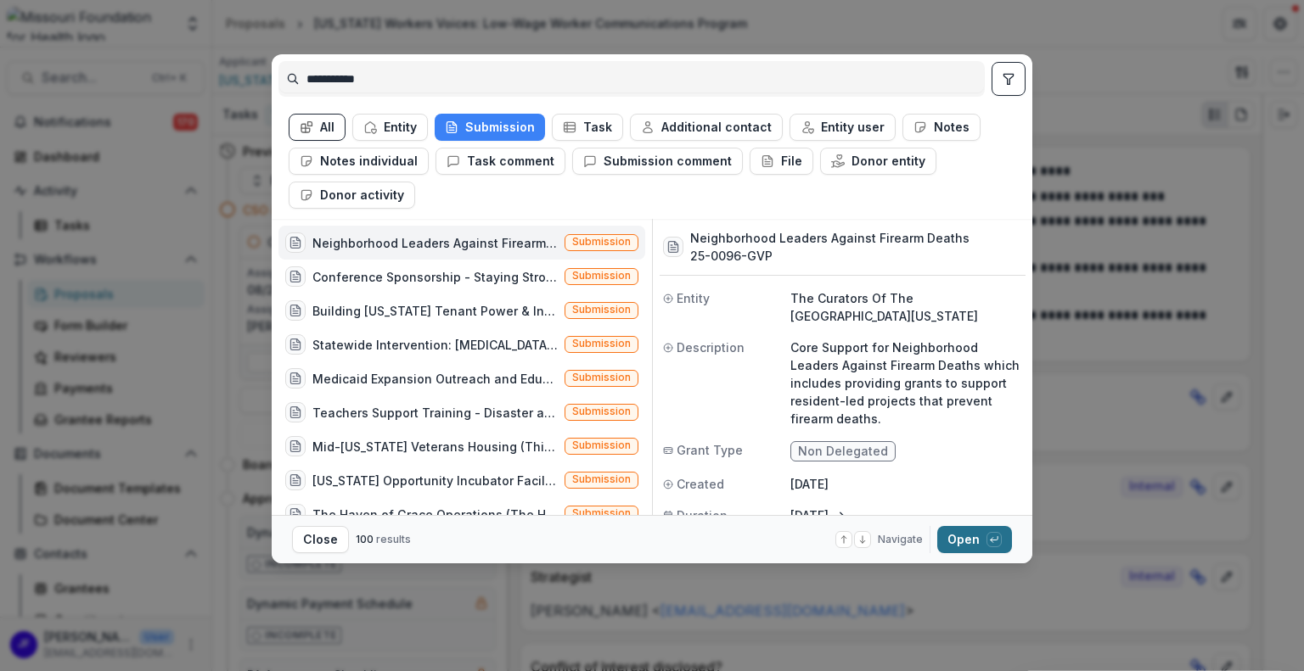
click at [957, 534] on button "Open with enter key" at bounding box center [974, 539] width 75 height 27
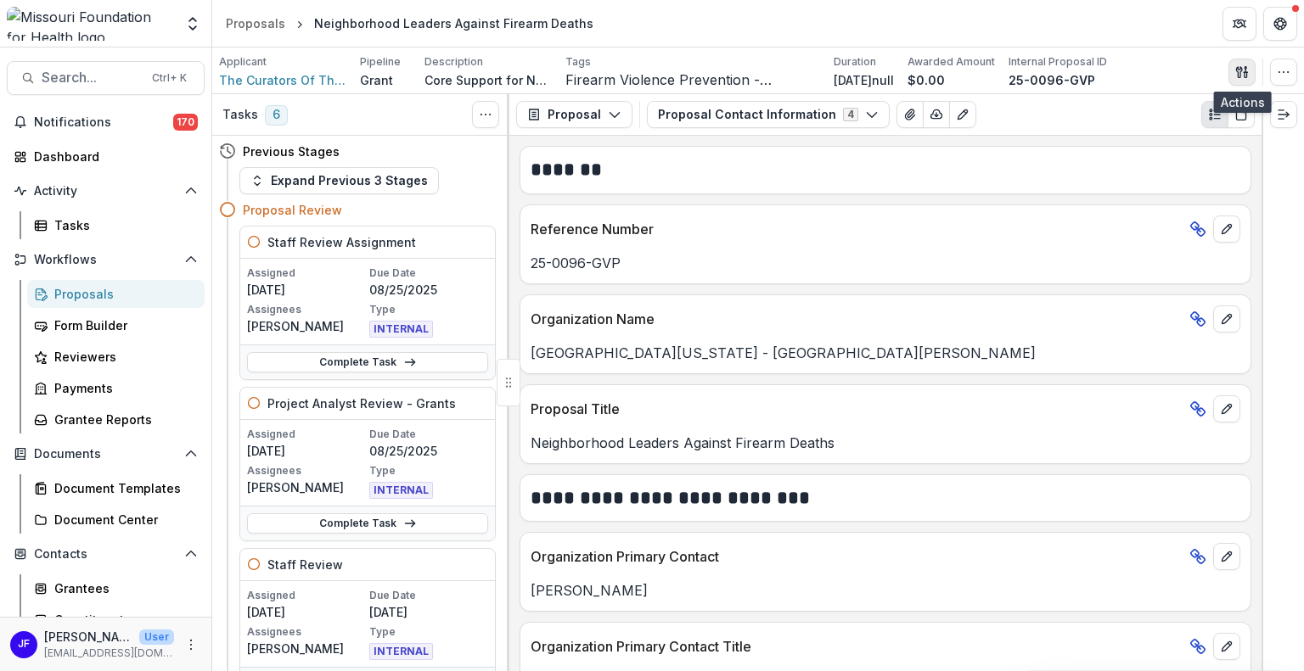
click at [1238, 72] on icon "button" at bounding box center [1239, 71] width 6 height 11
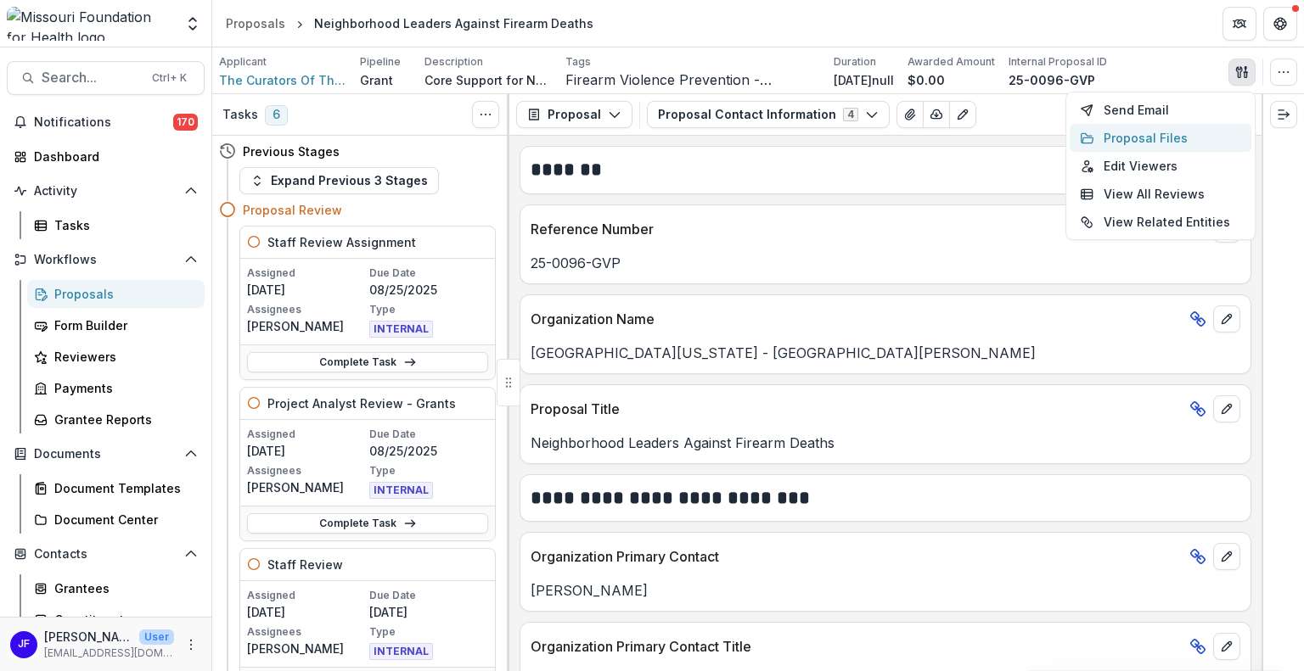
click at [1169, 132] on button "Proposal Files" at bounding box center [1160, 138] width 182 height 28
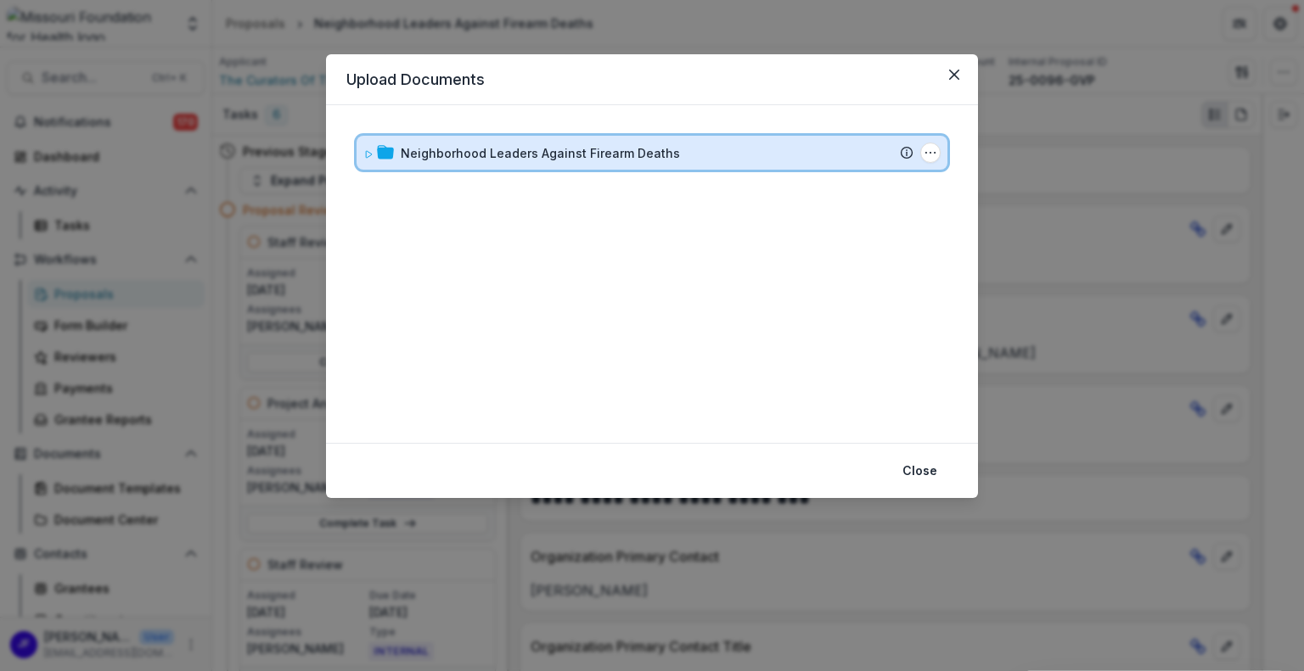
click at [364, 149] on icon at bounding box center [368, 154] width 10 height 10
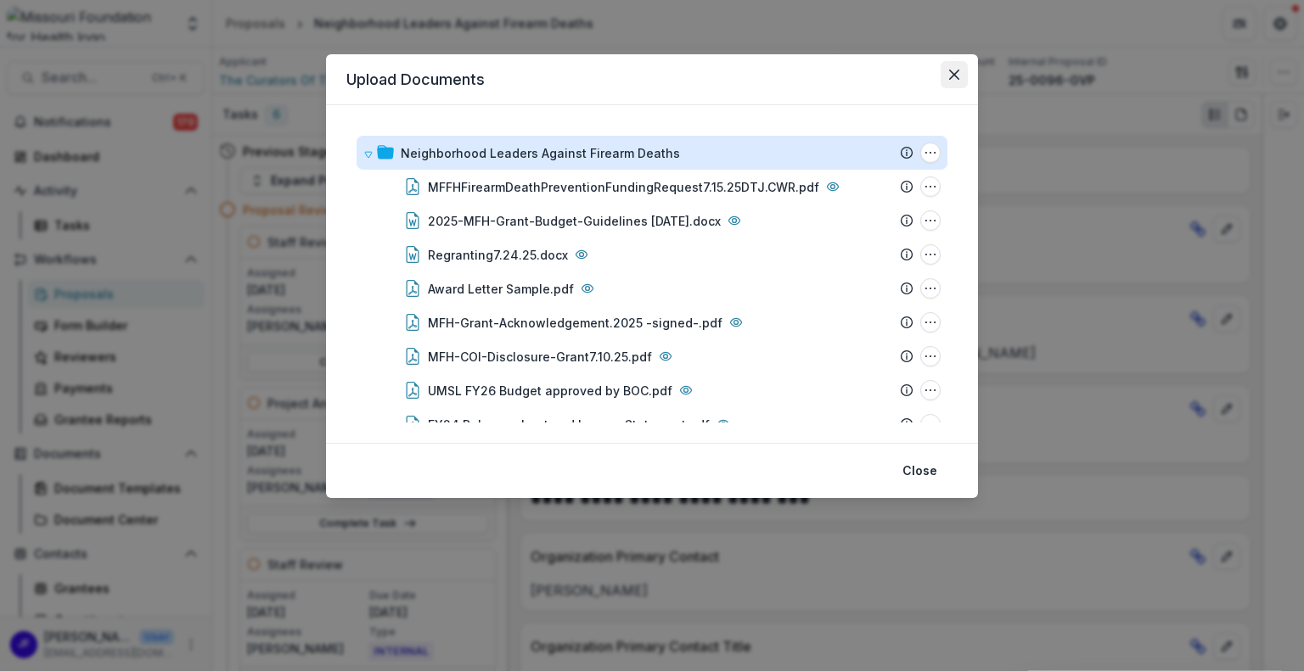
click at [952, 70] on icon "Close" at bounding box center [954, 75] width 10 height 10
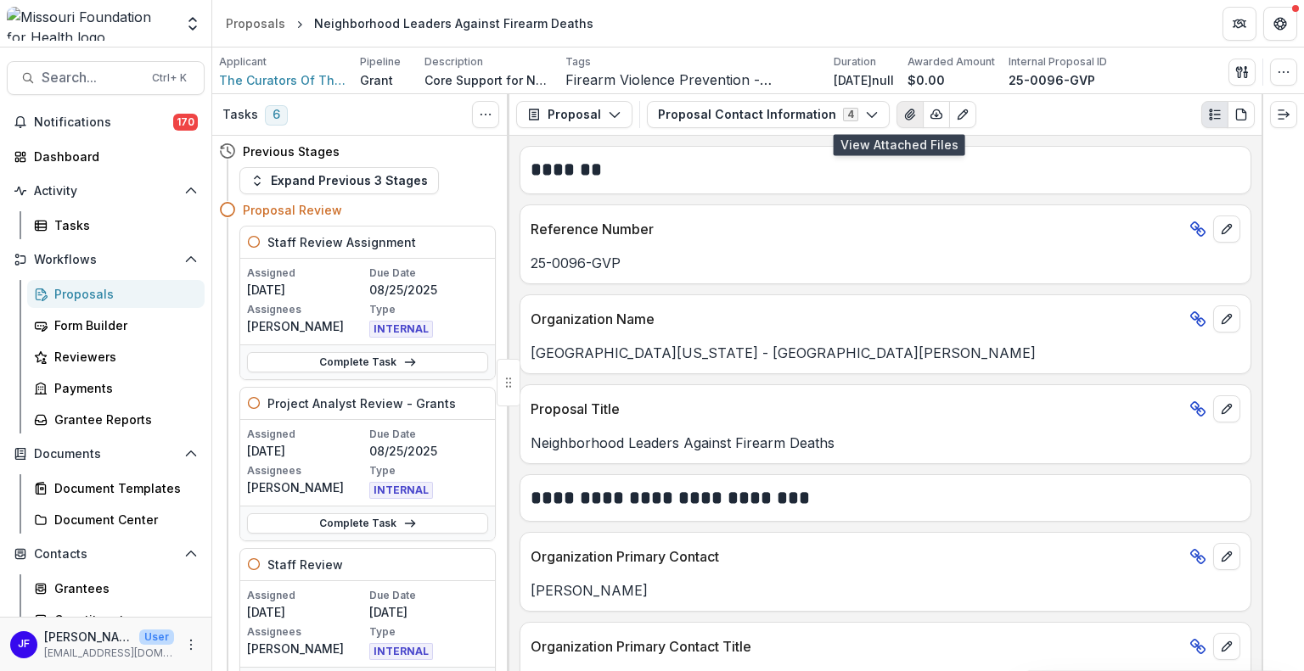
click at [903, 115] on icon "View Attached Files" at bounding box center [910, 115] width 14 height 14
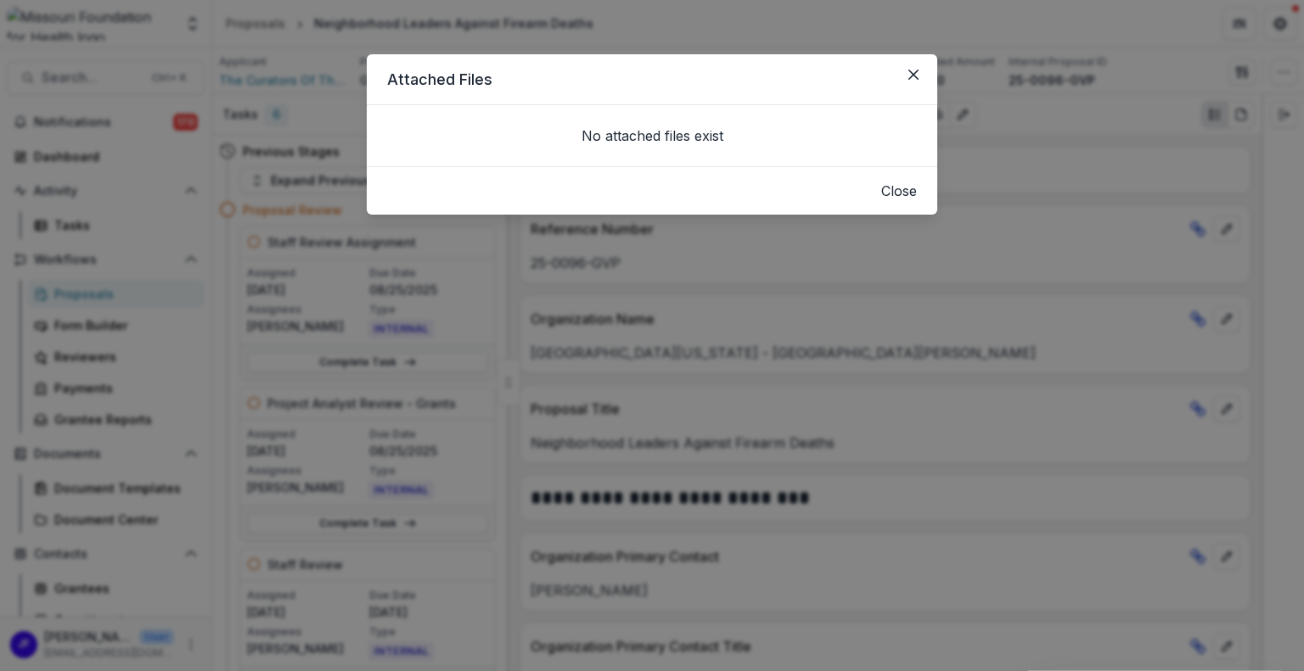
click at [881, 201] on button "Close" at bounding box center [899, 191] width 36 height 20
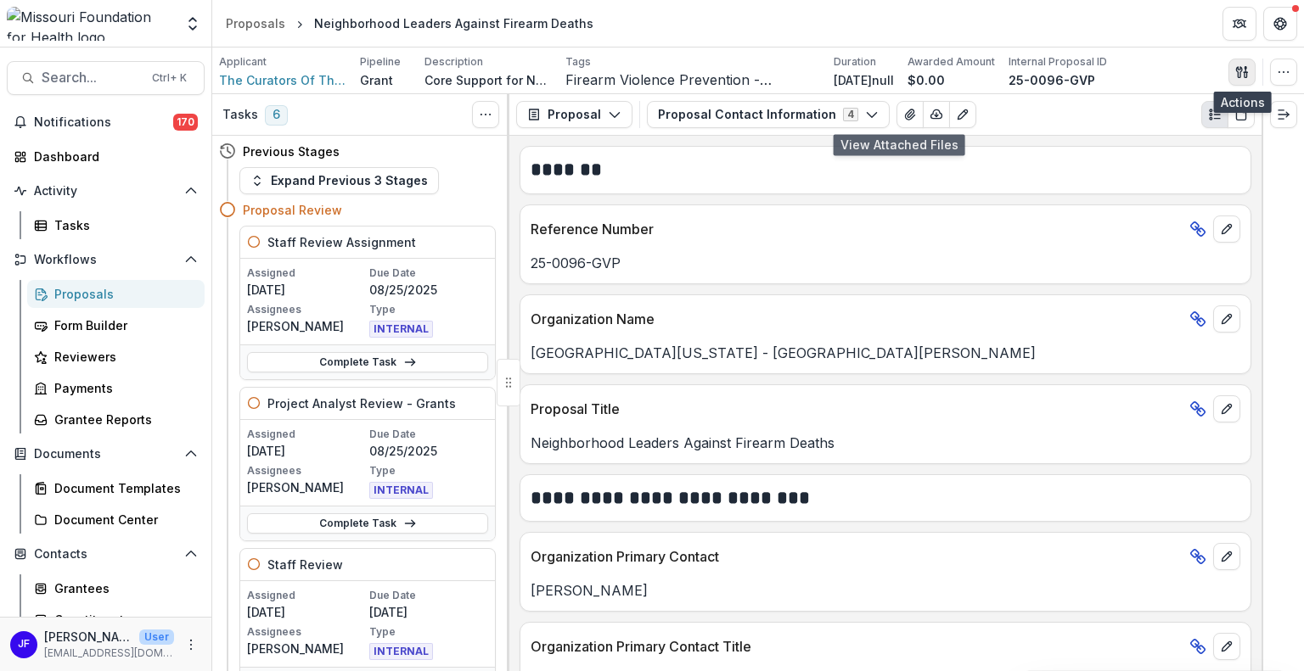
click at [1246, 66] on icon "button" at bounding box center [1242, 72] width 14 height 14
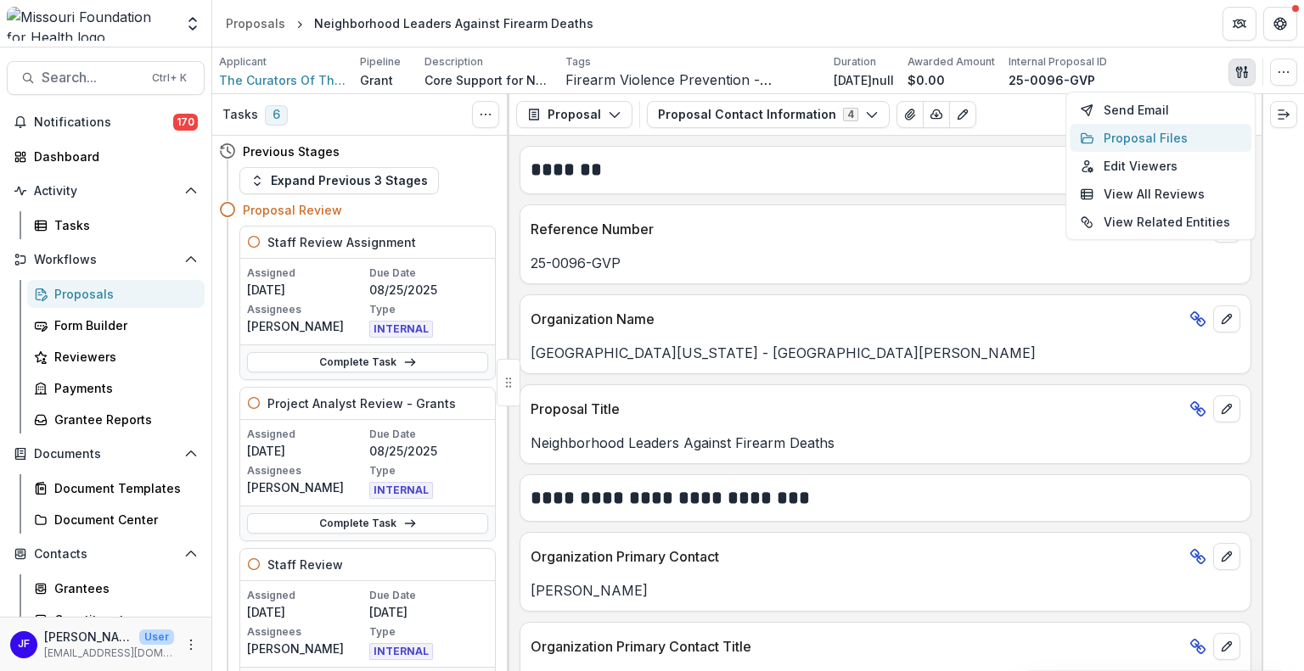
click at [1147, 138] on button "Proposal Files" at bounding box center [1160, 138] width 182 height 28
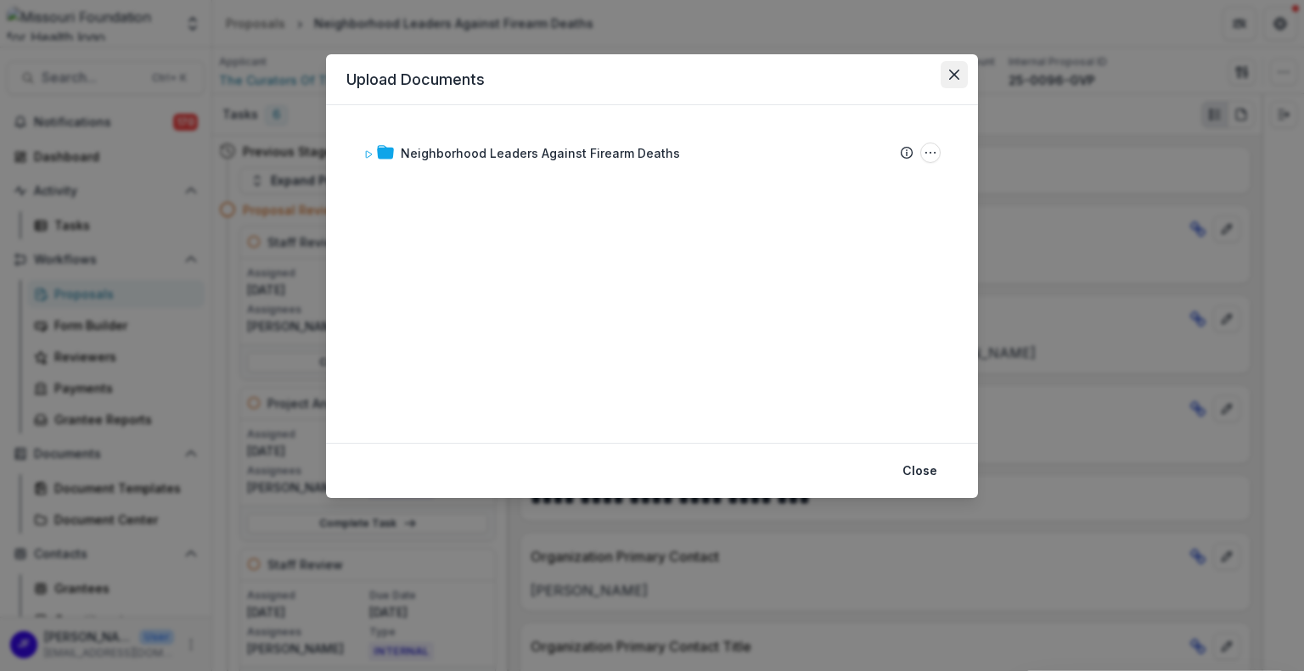
click at [950, 67] on button "Close" at bounding box center [953, 74] width 27 height 27
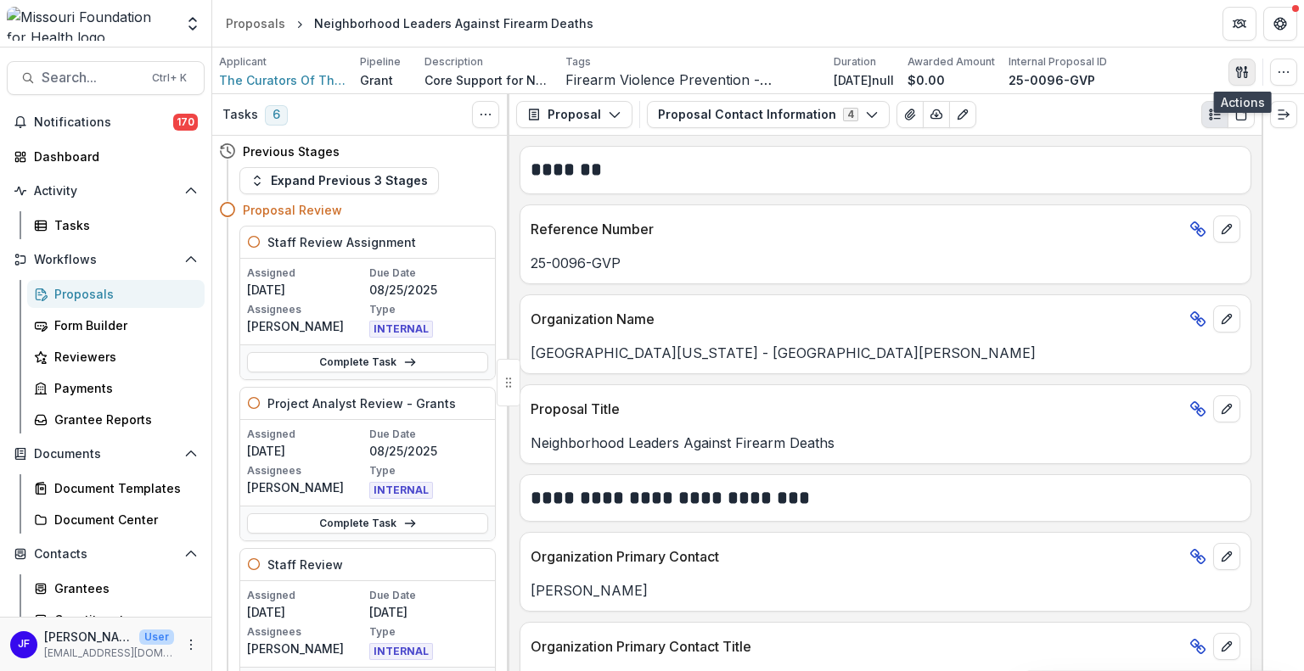
click at [1239, 74] on icon "button" at bounding box center [1239, 71] width 6 height 11
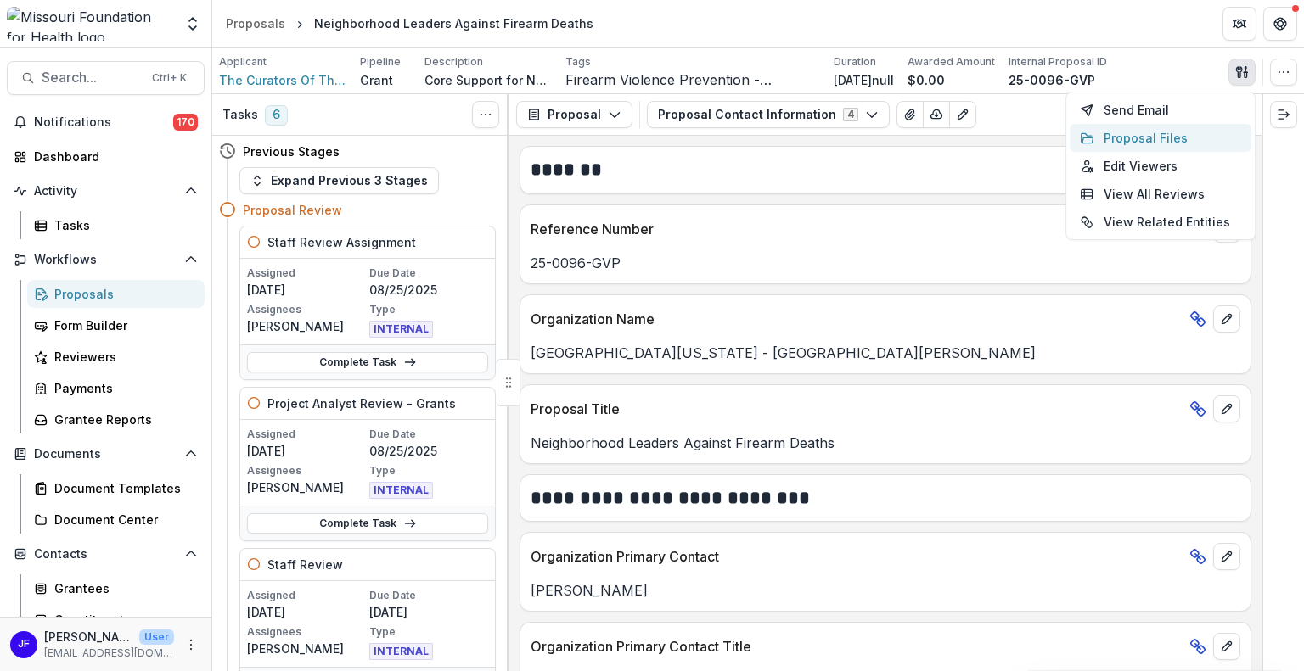
click at [1128, 140] on button "Proposal Files" at bounding box center [1160, 138] width 182 height 28
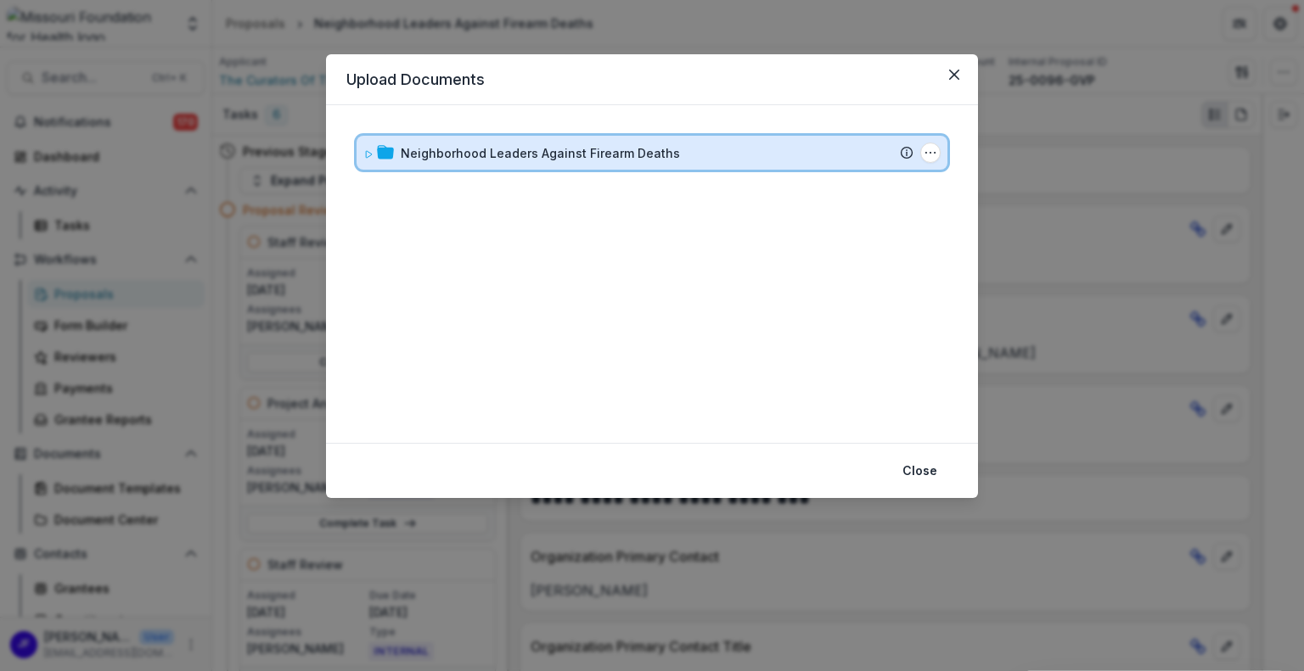
click at [365, 159] on span at bounding box center [368, 153] width 10 height 18
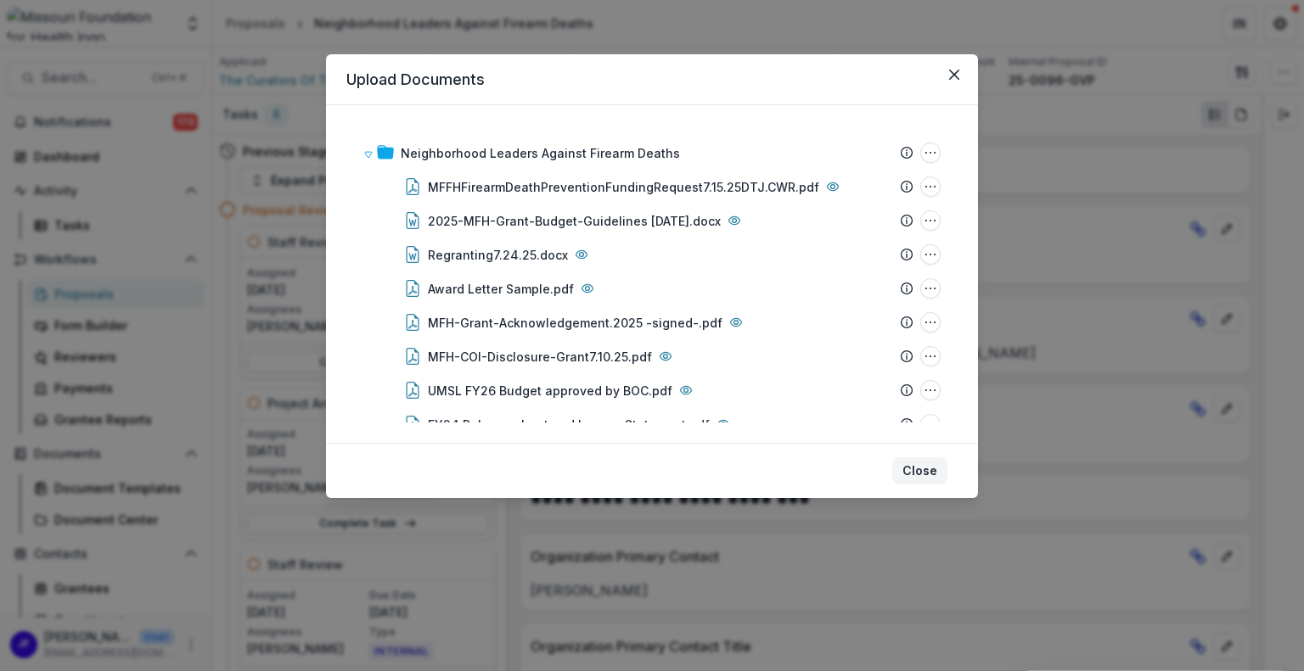
click at [919, 468] on button "Close" at bounding box center [919, 470] width 55 height 27
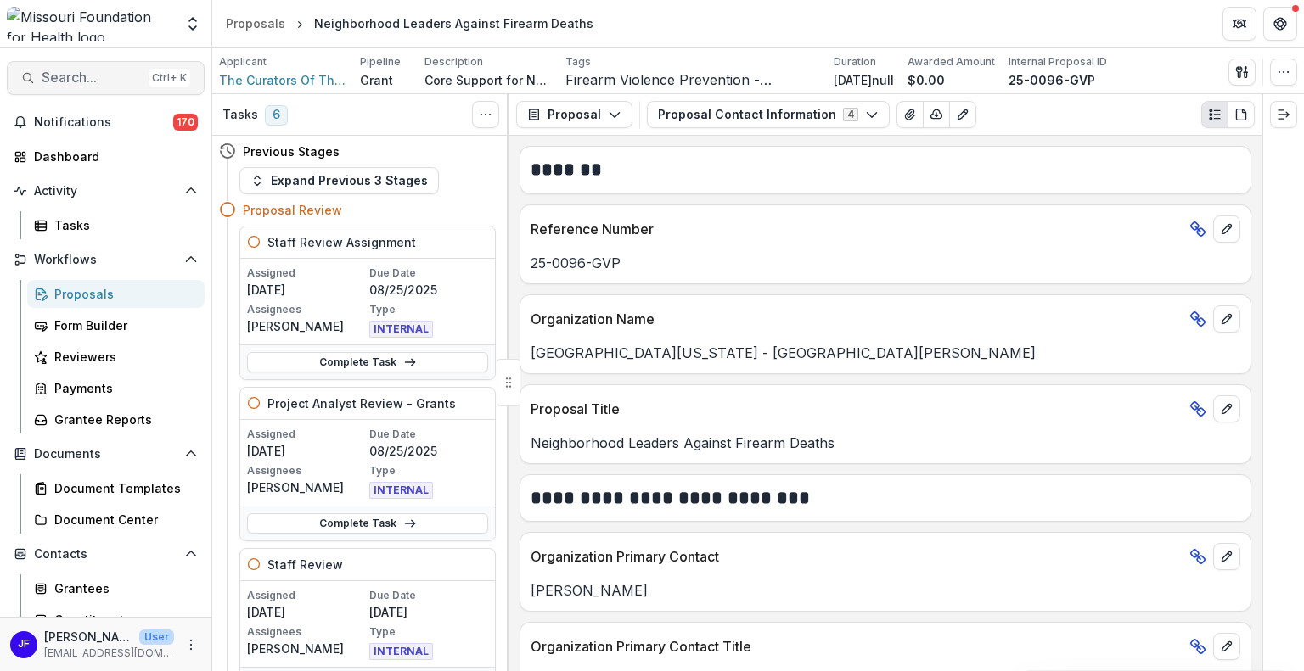
click at [70, 81] on span "Search..." at bounding box center [92, 78] width 100 height 16
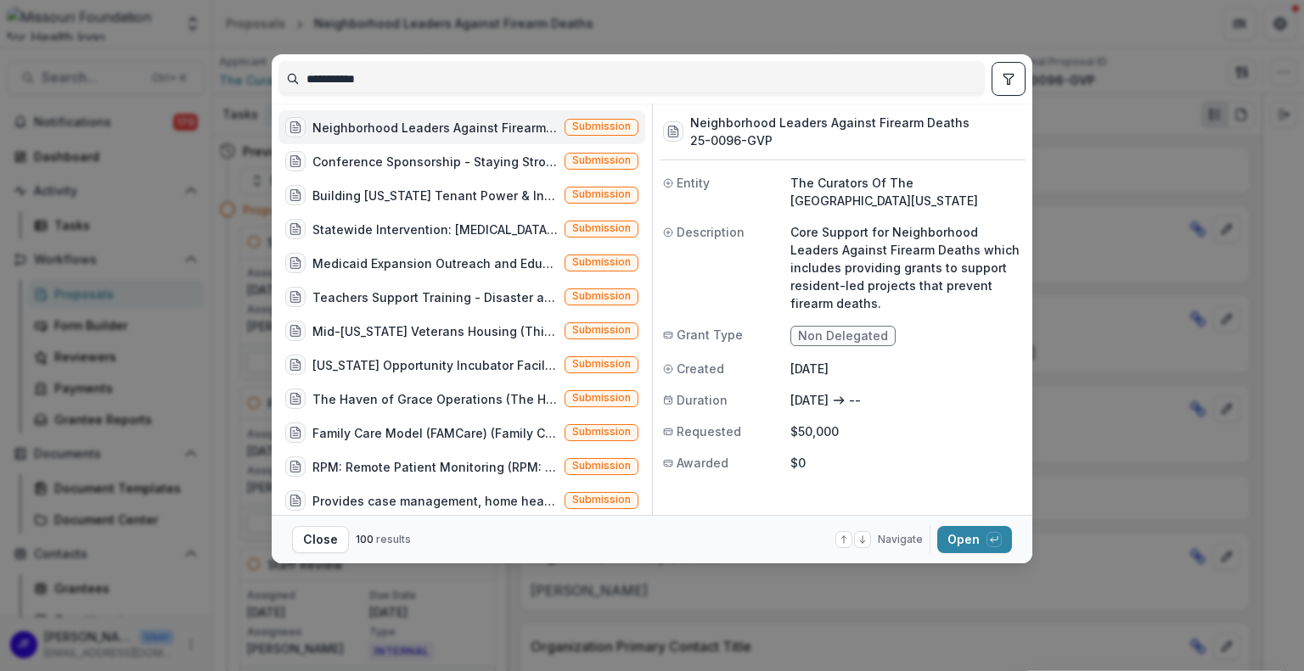
drag, startPoint x: 405, startPoint y: 77, endPoint x: 229, endPoint y: 69, distance: 175.9
click at [229, 69] on div "**********" at bounding box center [652, 335] width 1304 height 671
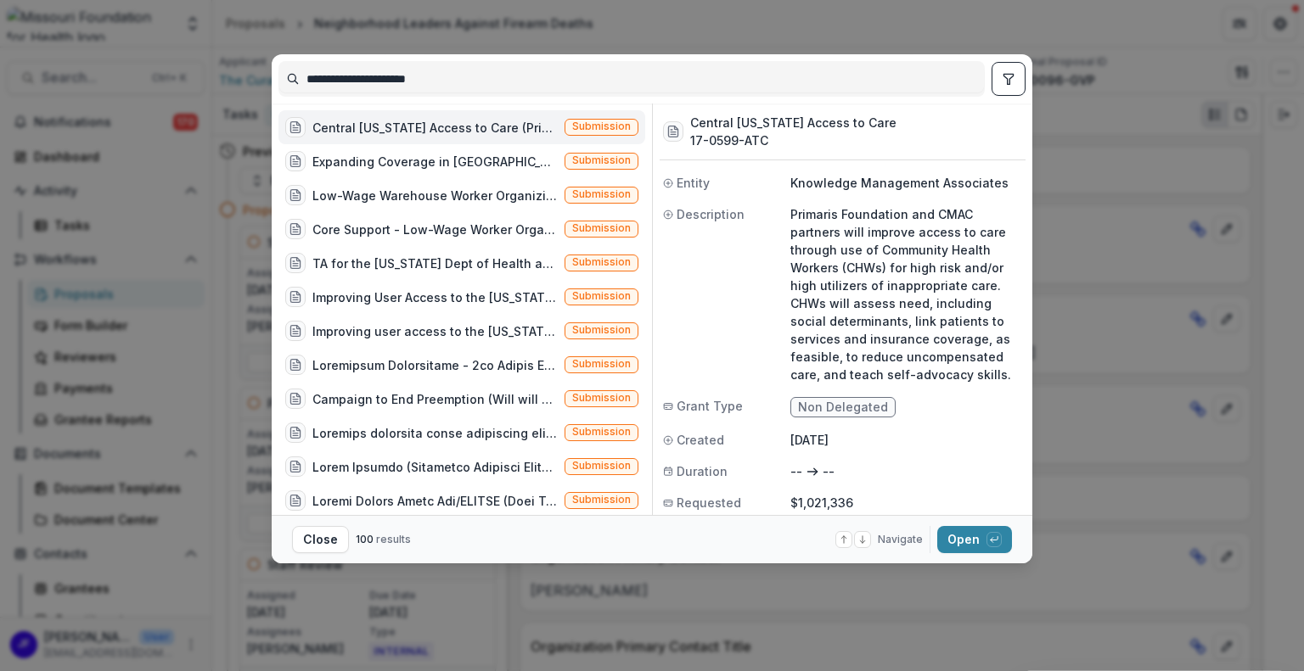
type input "**********"
click at [995, 76] on button "toggle filters" at bounding box center [1008, 79] width 34 height 34
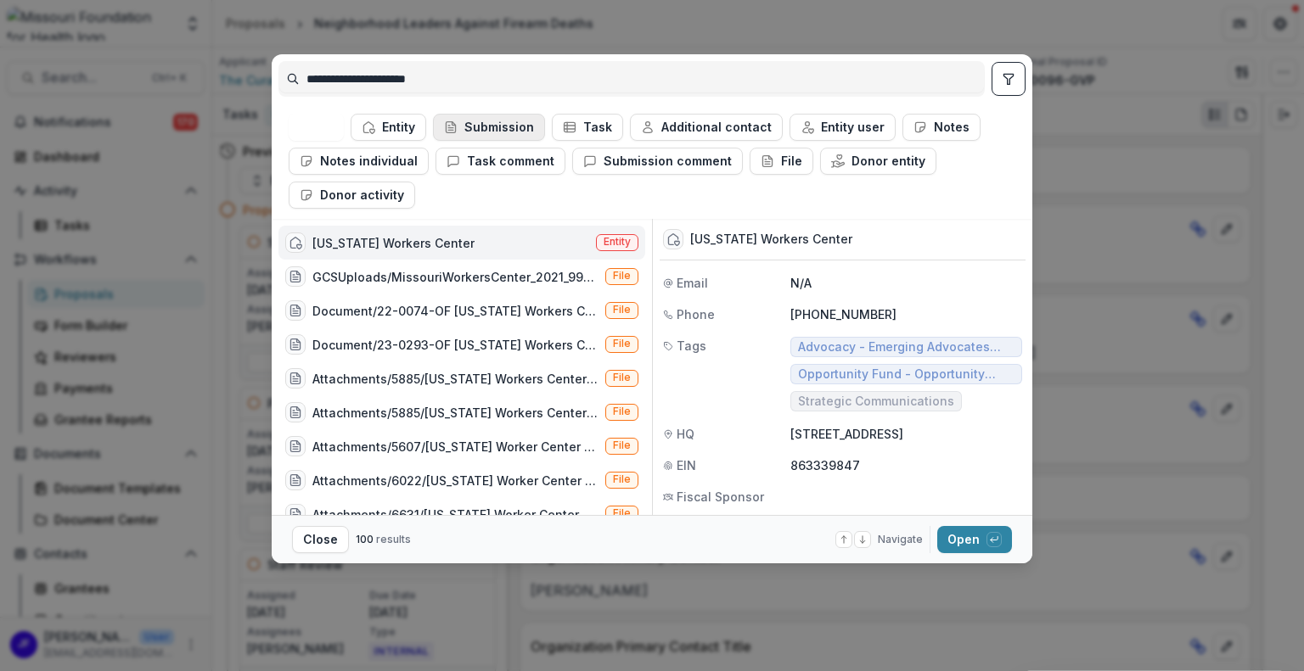
click at [492, 118] on button "Submission" at bounding box center [489, 127] width 112 height 27
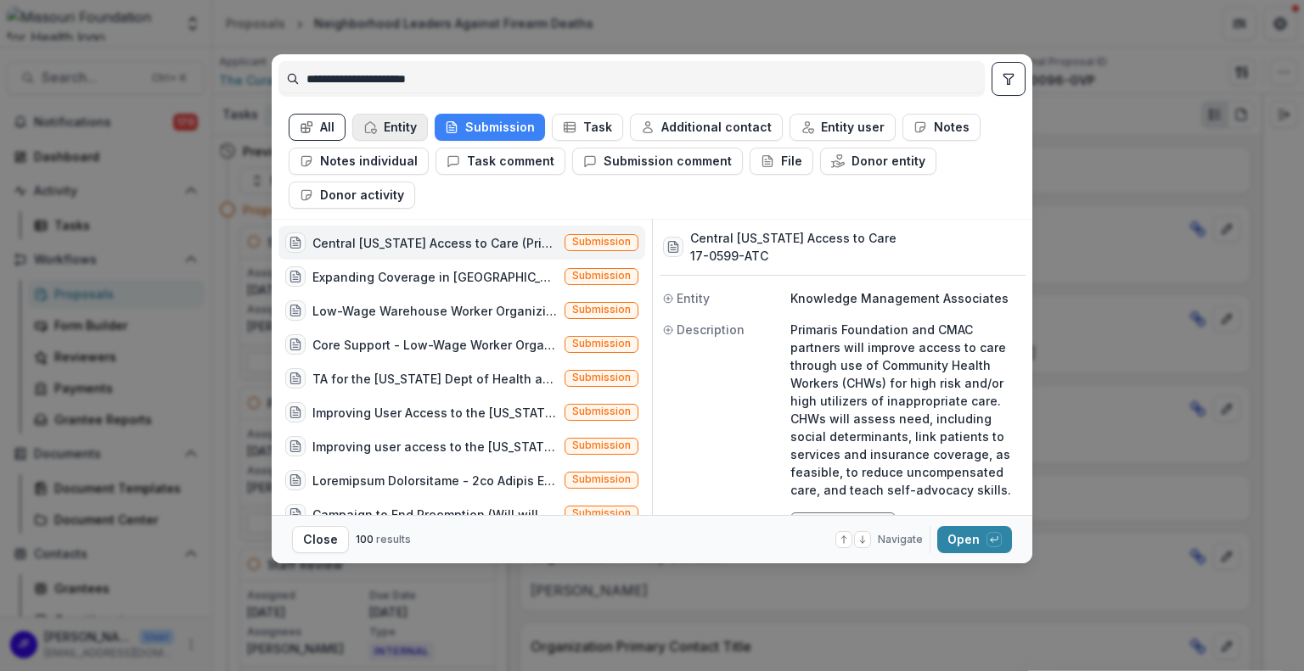
click at [401, 126] on button "Entity" at bounding box center [390, 127] width 76 height 27
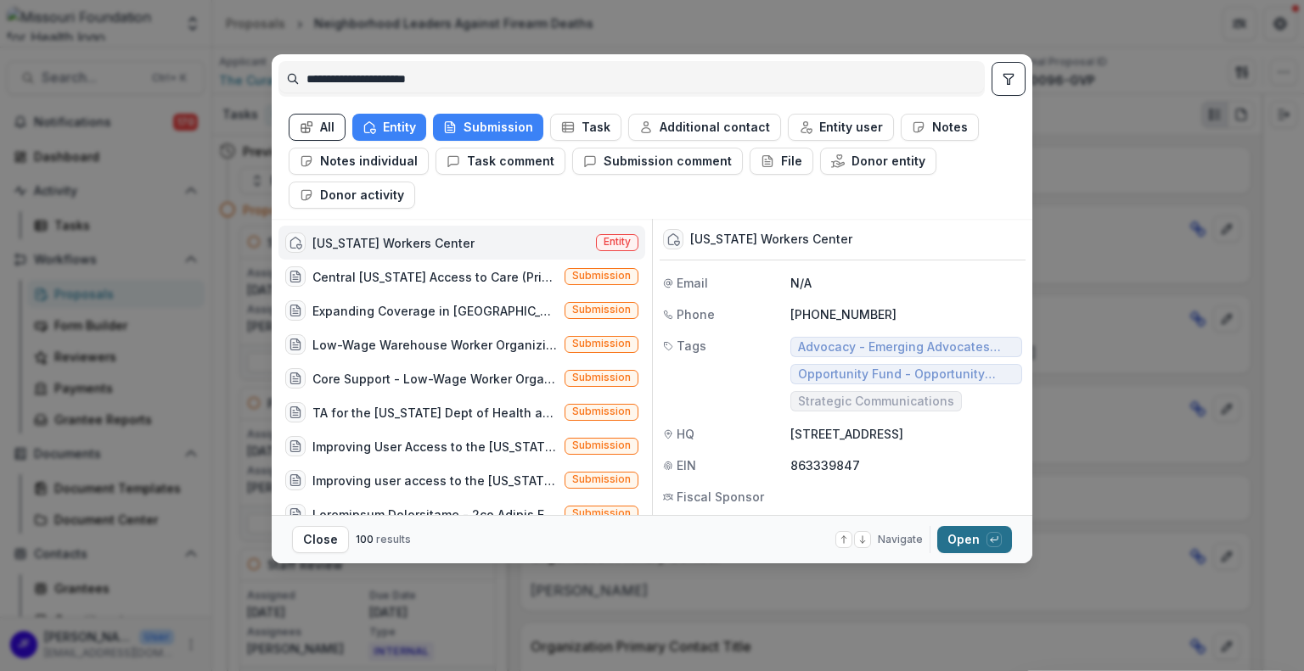
click at [954, 542] on button "Open with enter key" at bounding box center [974, 539] width 75 height 27
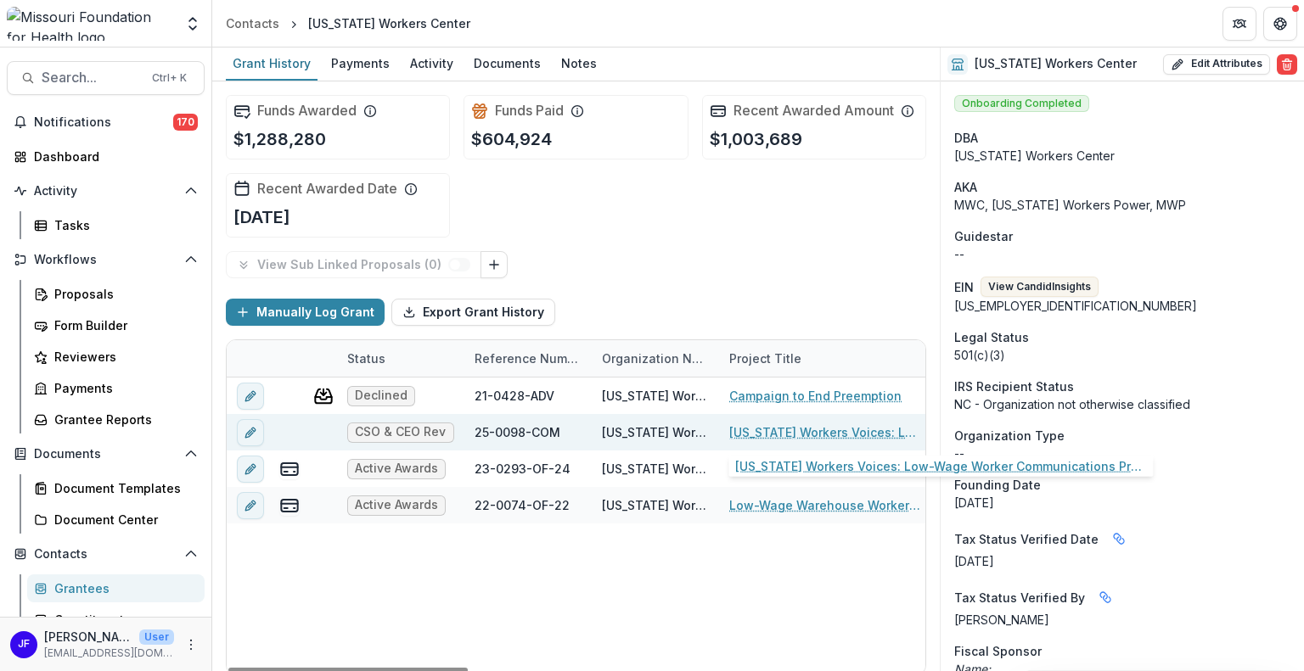
click at [811, 424] on link "[US_STATE] Workers Voices: Low-Wage Worker Communications Program" at bounding box center [825, 432] width 192 height 18
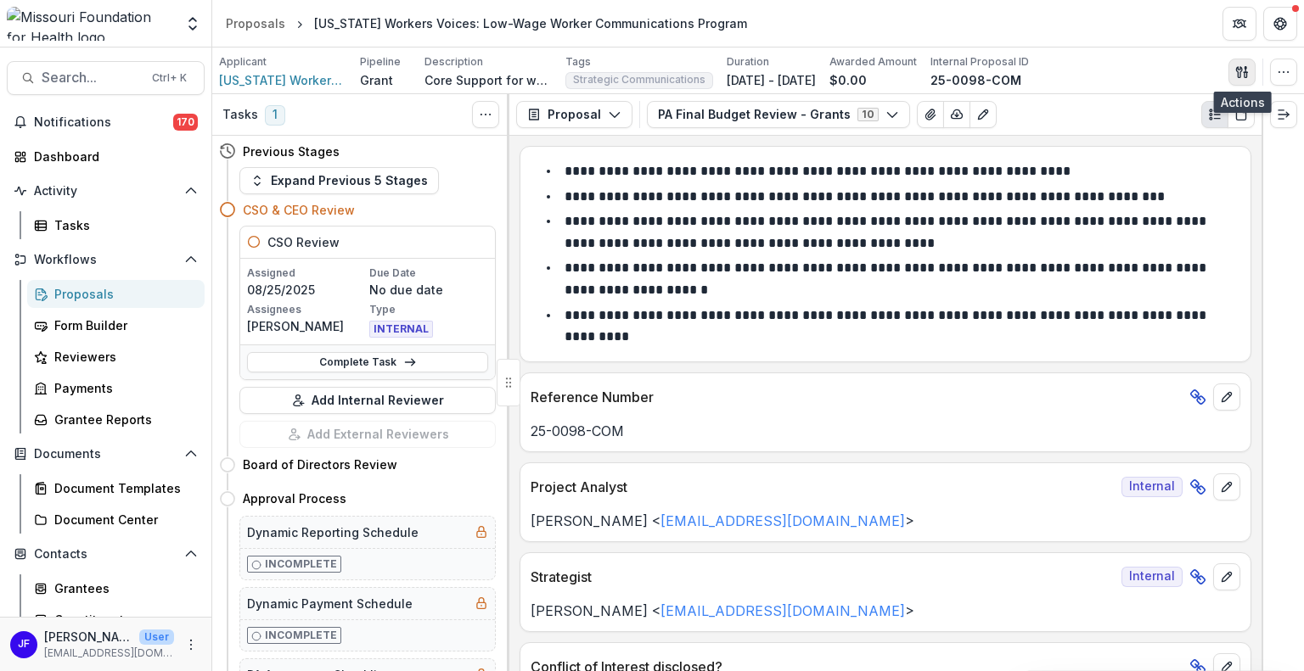
click at [1242, 70] on icon "button" at bounding box center [1242, 72] width 14 height 14
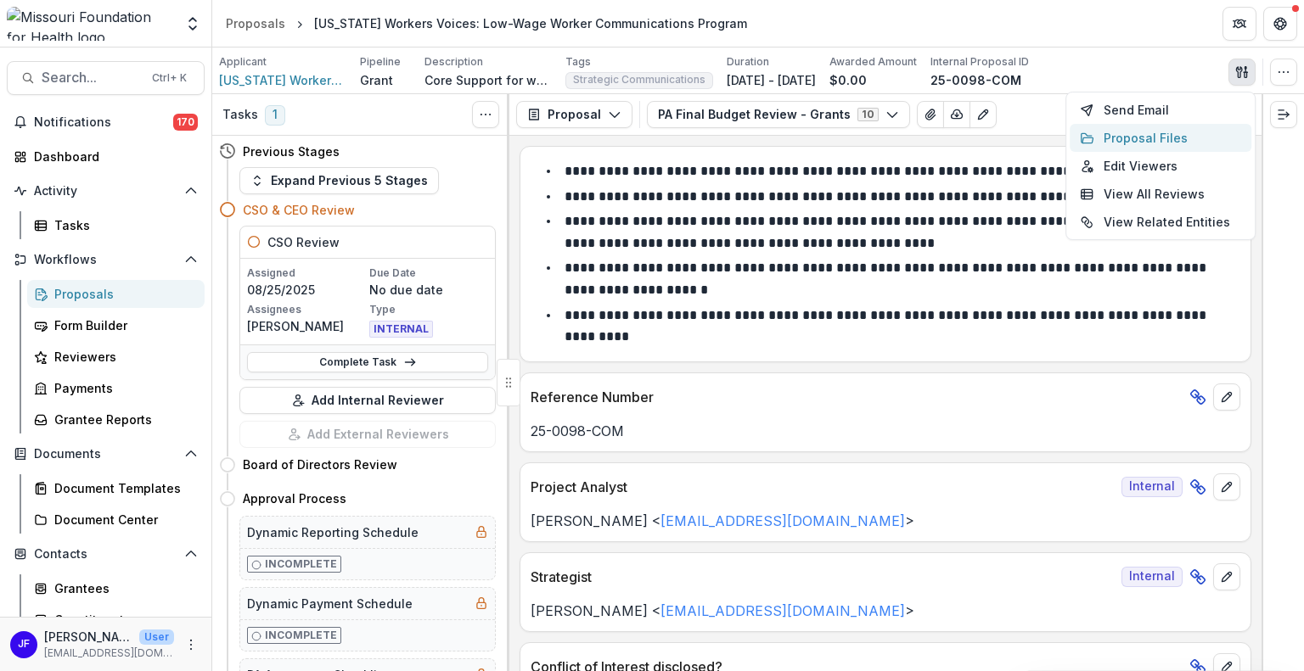
click at [1152, 141] on button "Proposal Files" at bounding box center [1160, 138] width 182 height 28
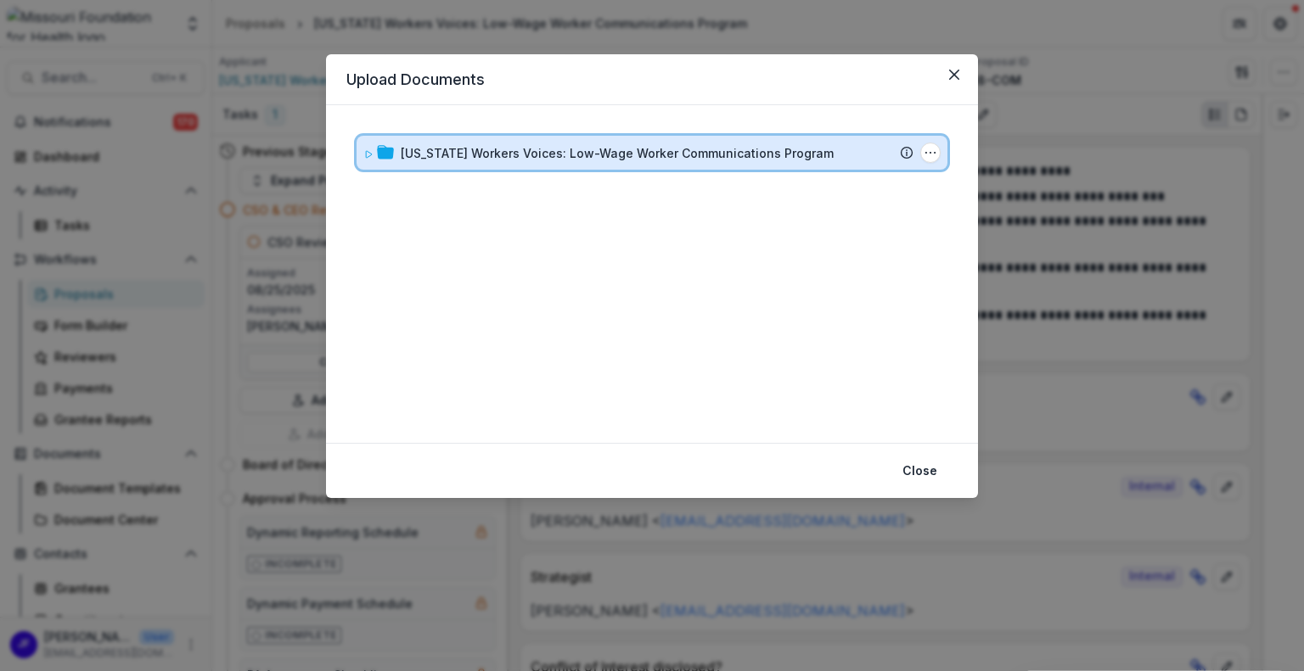
click at [363, 154] on icon at bounding box center [368, 154] width 10 height 10
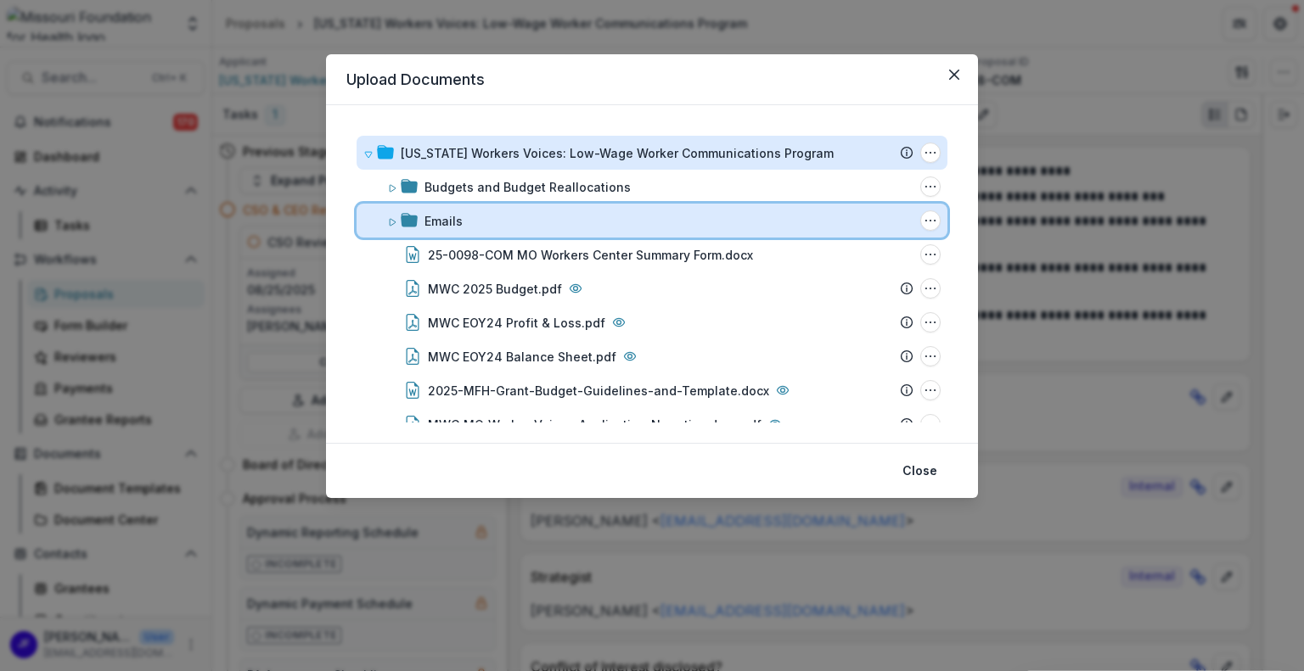
click at [411, 216] on icon at bounding box center [409, 220] width 17 height 14
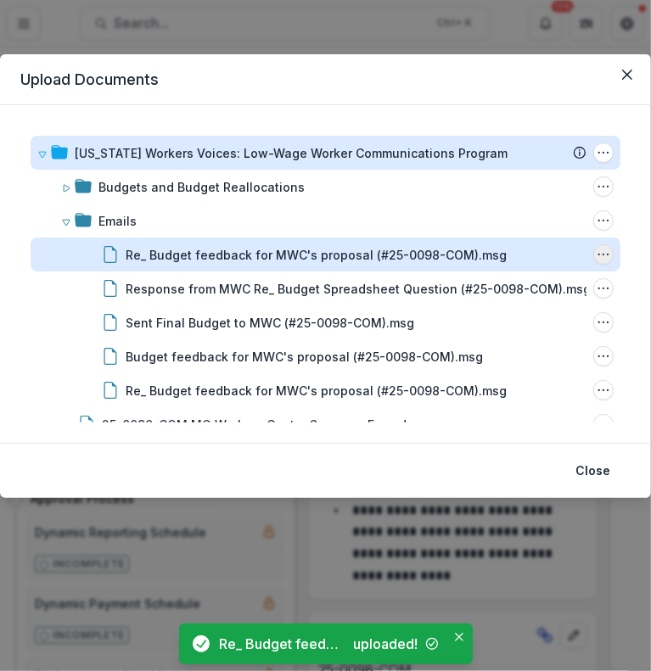
click at [600, 250] on icon "Re_ Budget feedback for MWC's proposal (#25-0098-COM).msg Options" at bounding box center [604, 255] width 14 height 14
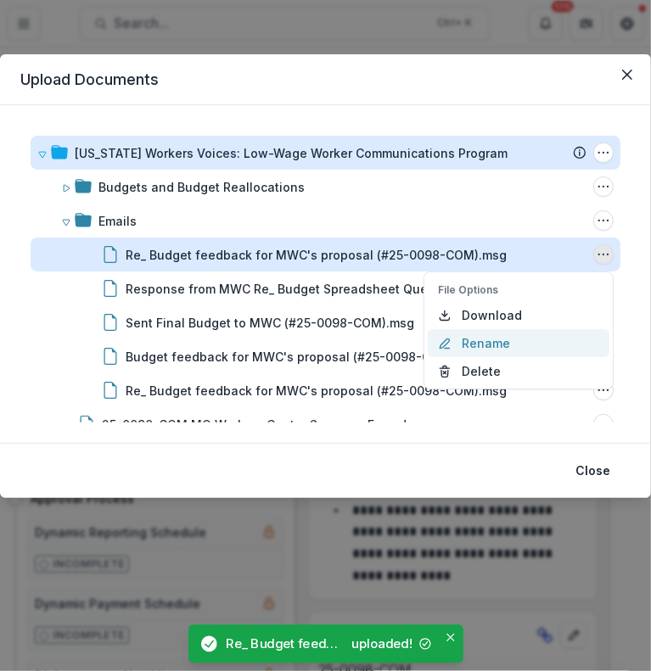
click at [489, 338] on button "Rename" at bounding box center [519, 343] width 182 height 28
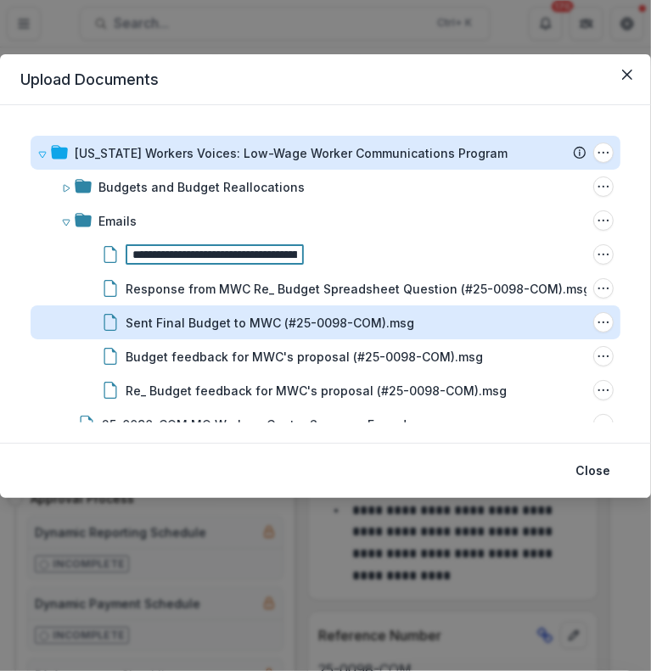
scroll to position [0, 39]
type input "**********"
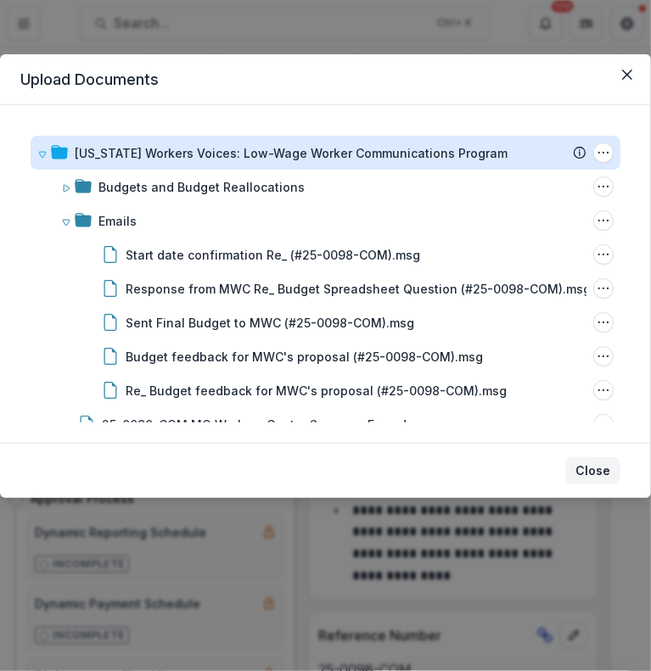
drag, startPoint x: 586, startPoint y: 471, endPoint x: 566, endPoint y: 463, distance: 21.0
click at [586, 470] on button "Close" at bounding box center [592, 470] width 55 height 27
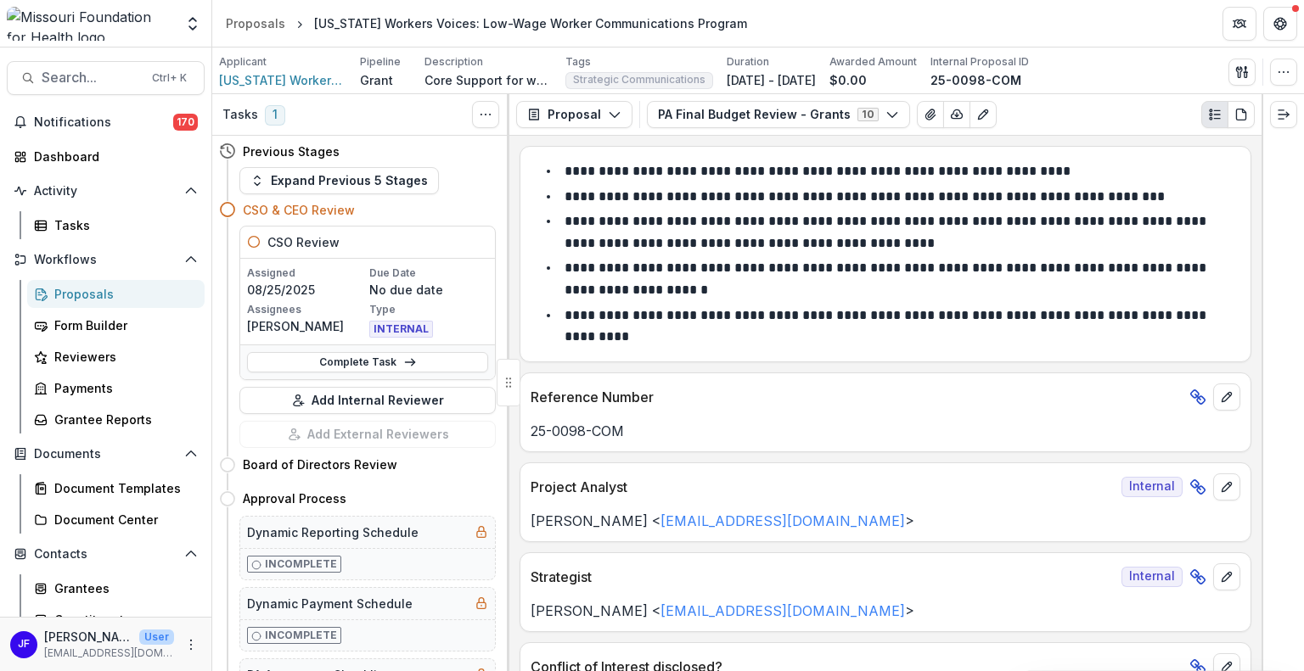
scroll to position [0, 0]
